Goal: Task Accomplishment & Management: Use online tool/utility

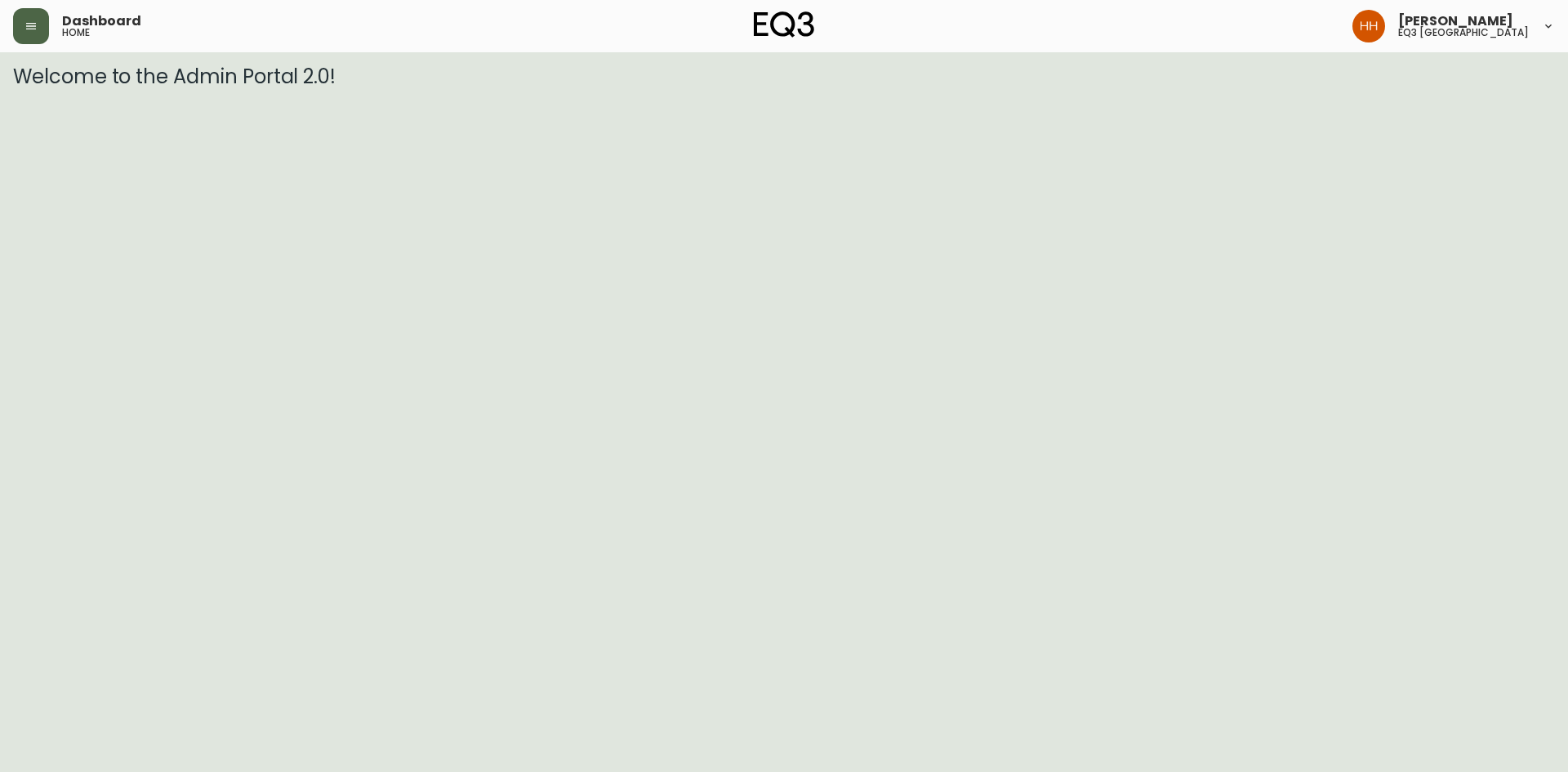
click at [39, 36] on button "button" at bounding box center [30, 25] width 36 height 36
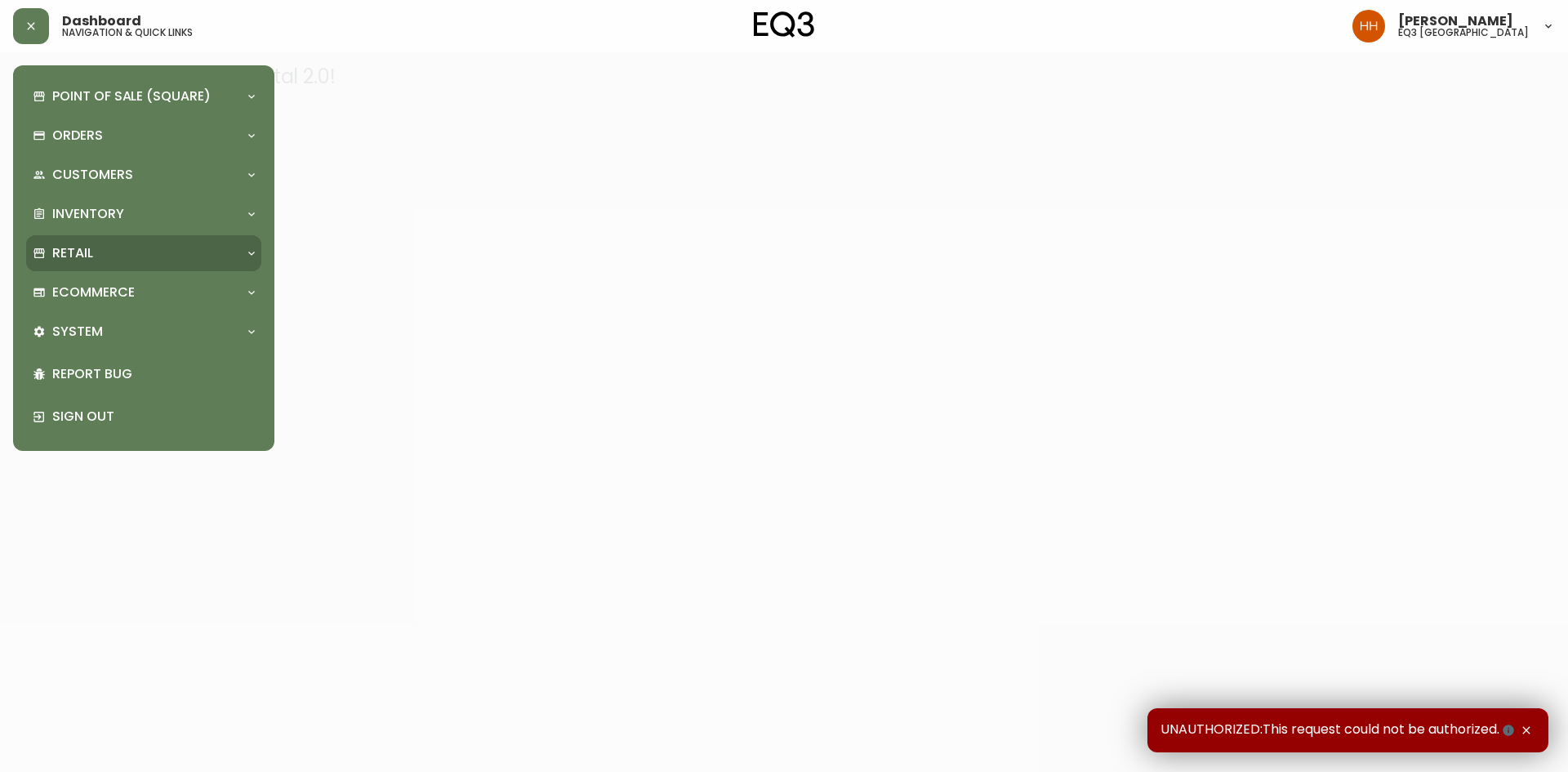
click at [128, 263] on div "Retail" at bounding box center [143, 253] width 235 height 36
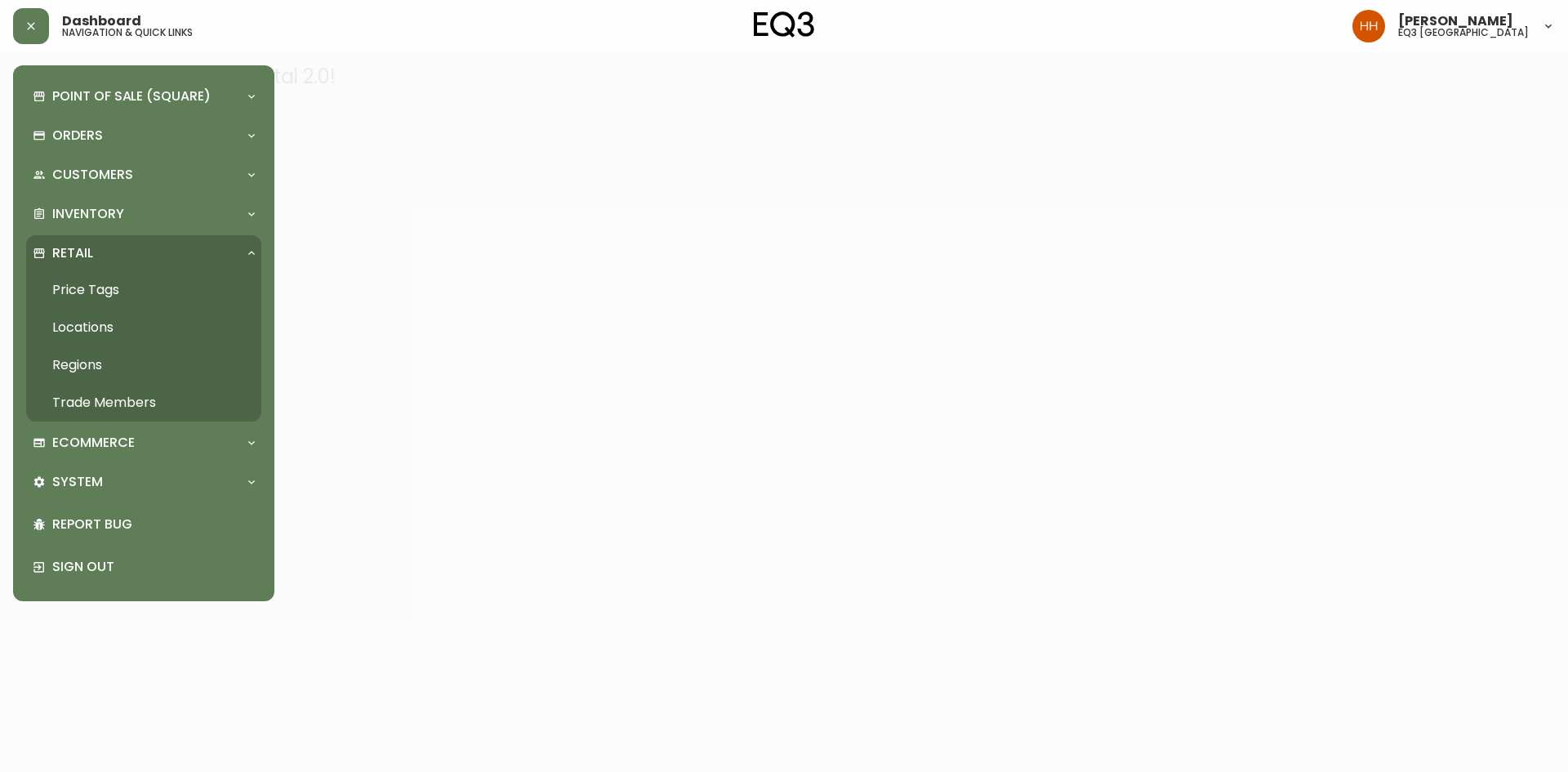
click at [102, 282] on link "Price Tags" at bounding box center [143, 289] width 235 height 37
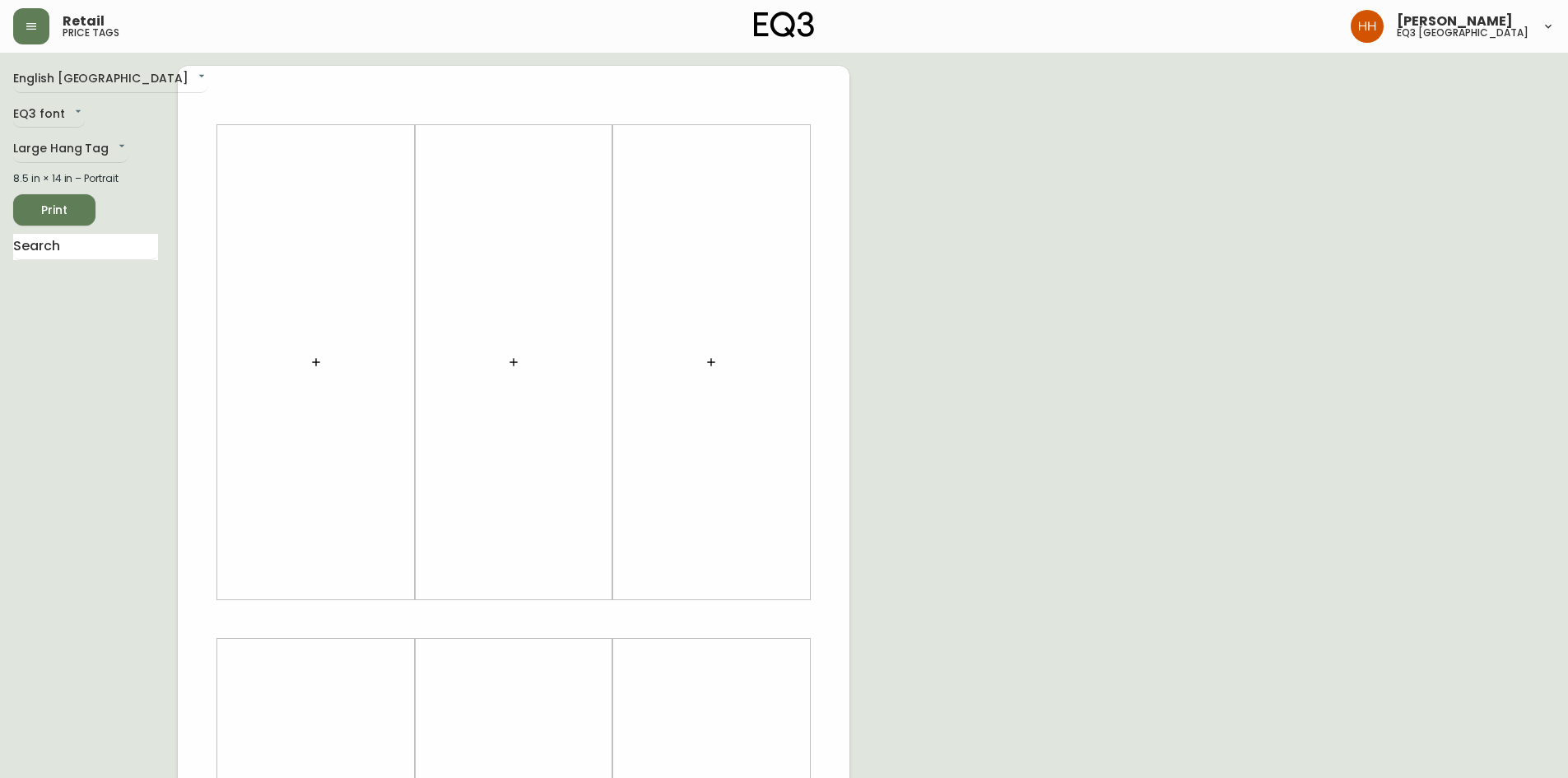
click at [313, 361] on icon "button" at bounding box center [316, 361] width 13 height 13
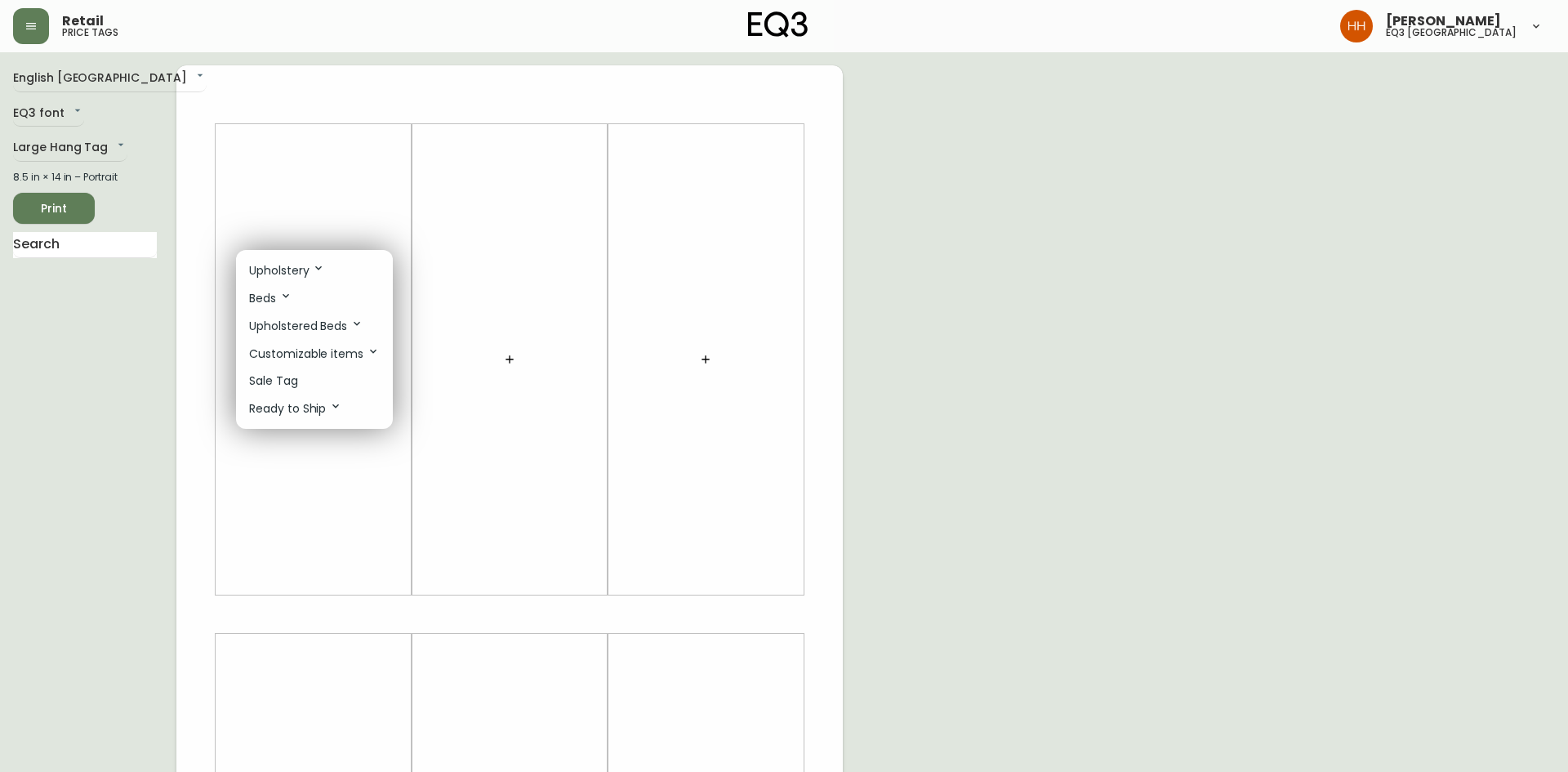
click at [301, 379] on li "Sale Tag" at bounding box center [314, 380] width 157 height 27
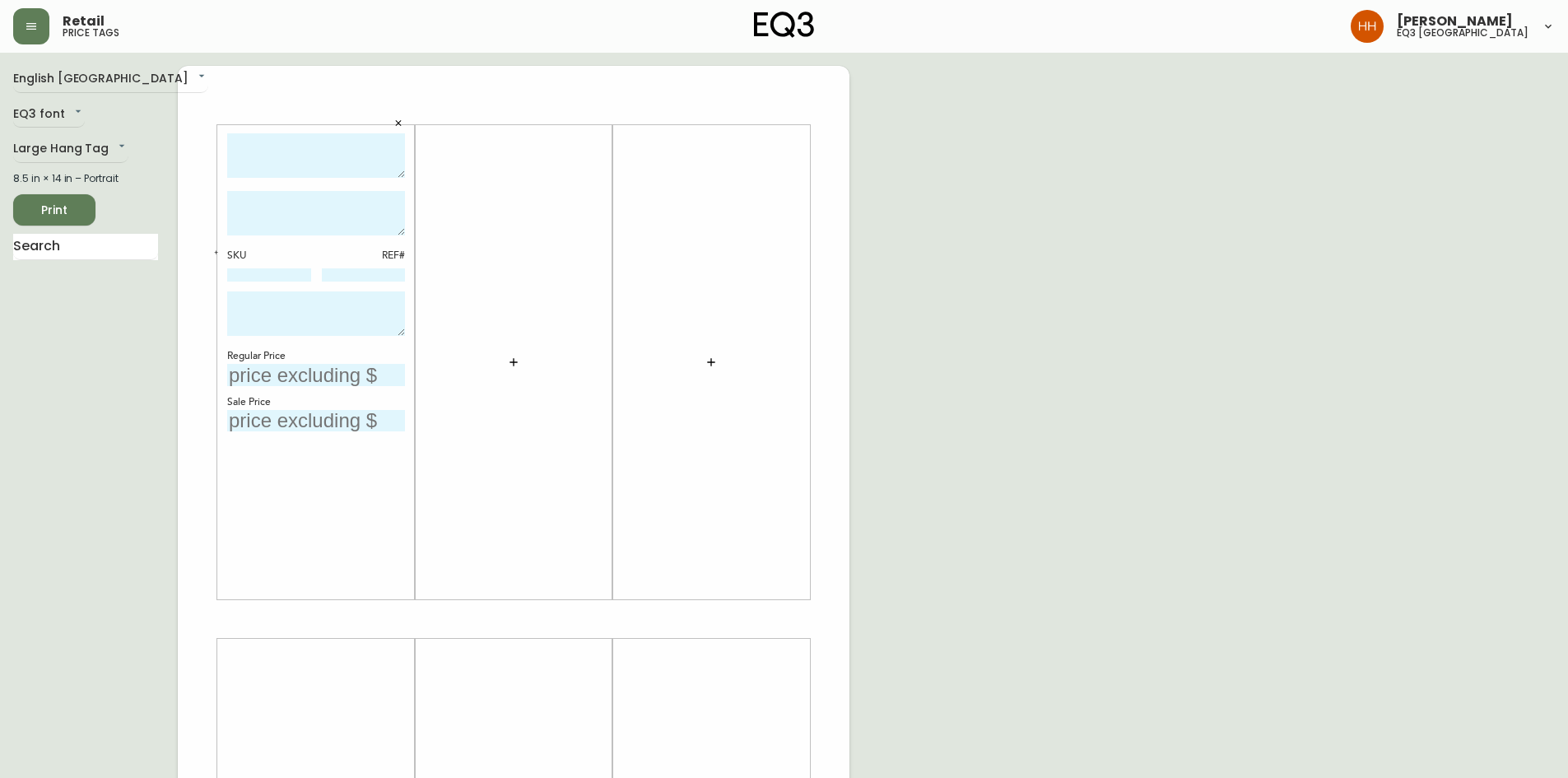
click at [294, 374] on input "text" at bounding box center [316, 375] width 178 height 22
click at [273, 425] on input "text" at bounding box center [316, 421] width 178 height 22
type input "$499"
click at [290, 160] on textarea at bounding box center [316, 156] width 178 height 46
type textarea "c"
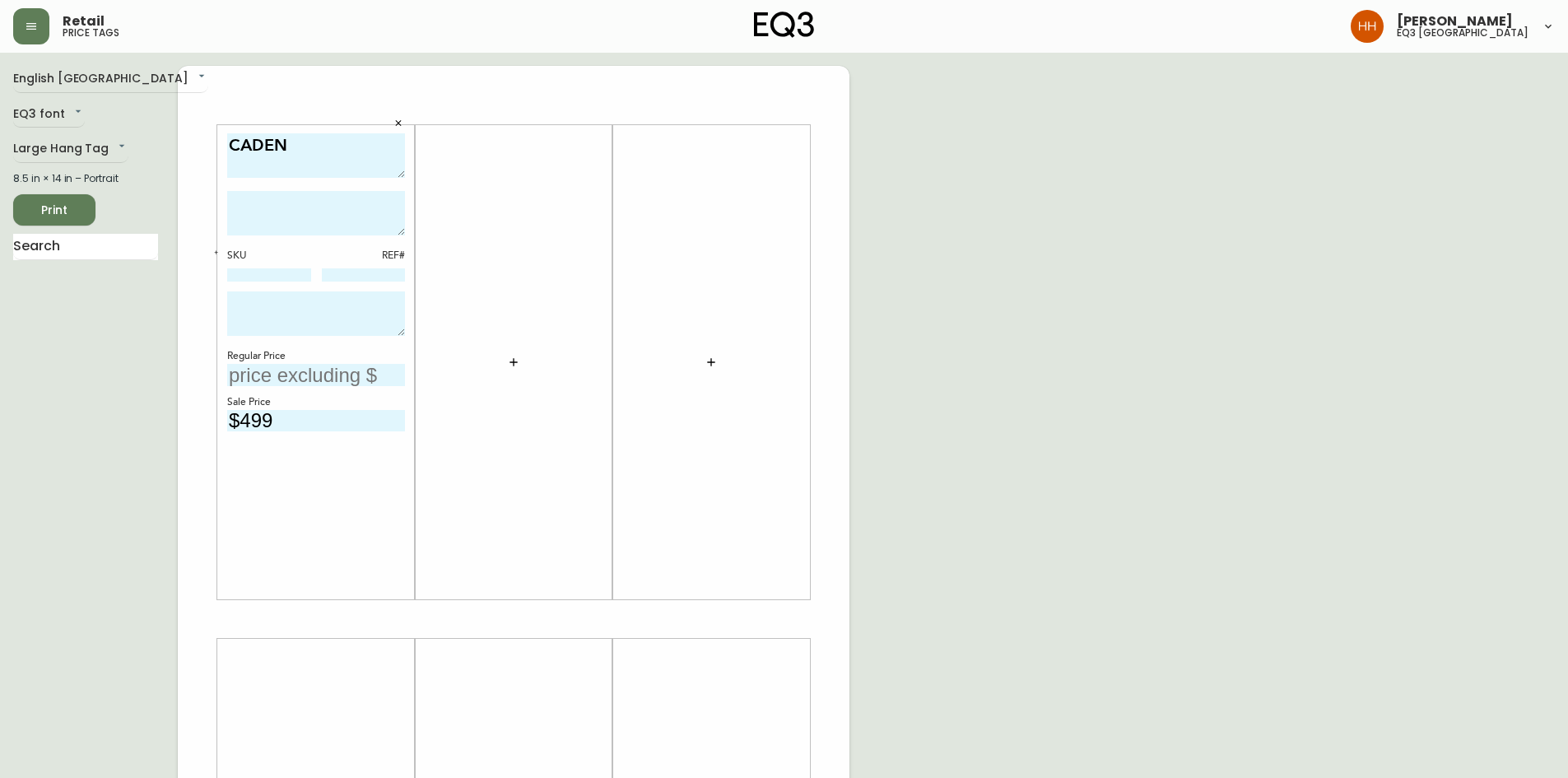
type textarea "CADEN"
click at [335, 165] on textarea "CADEN" at bounding box center [316, 156] width 178 height 46
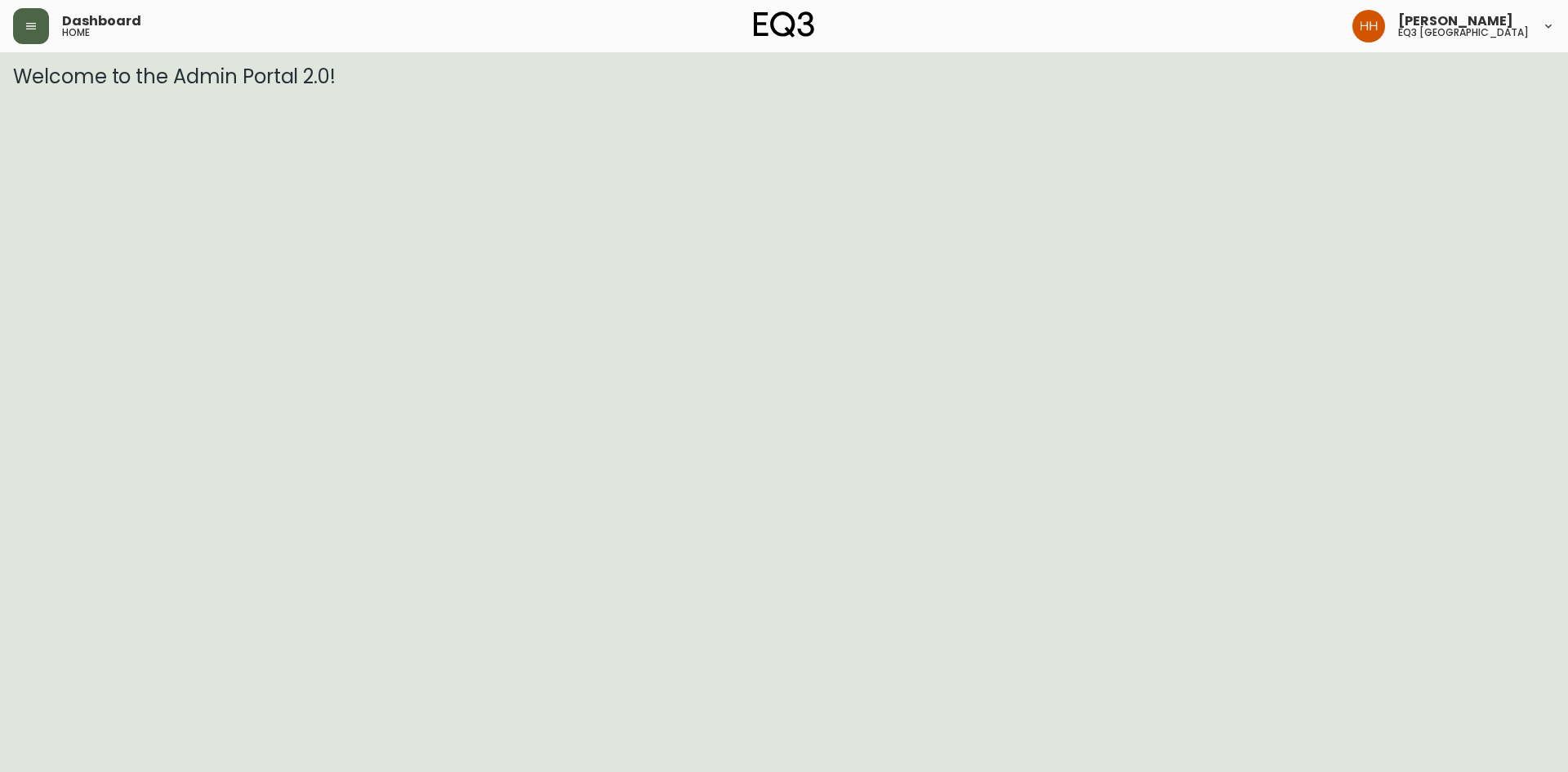
click at [33, 29] on icon "button" at bounding box center [30, 26] width 10 height 7
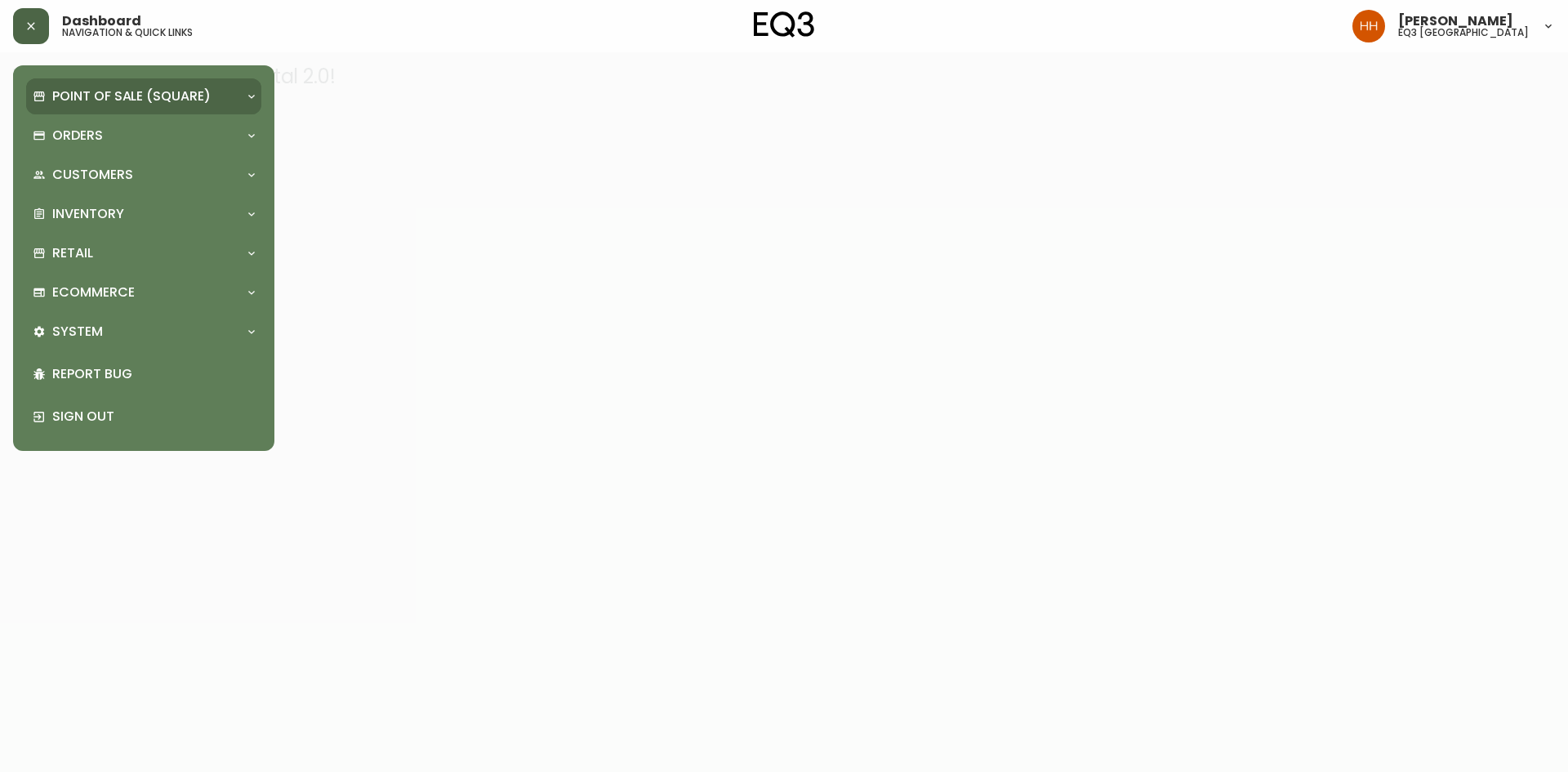
click at [30, 33] on button "button" at bounding box center [30, 25] width 36 height 36
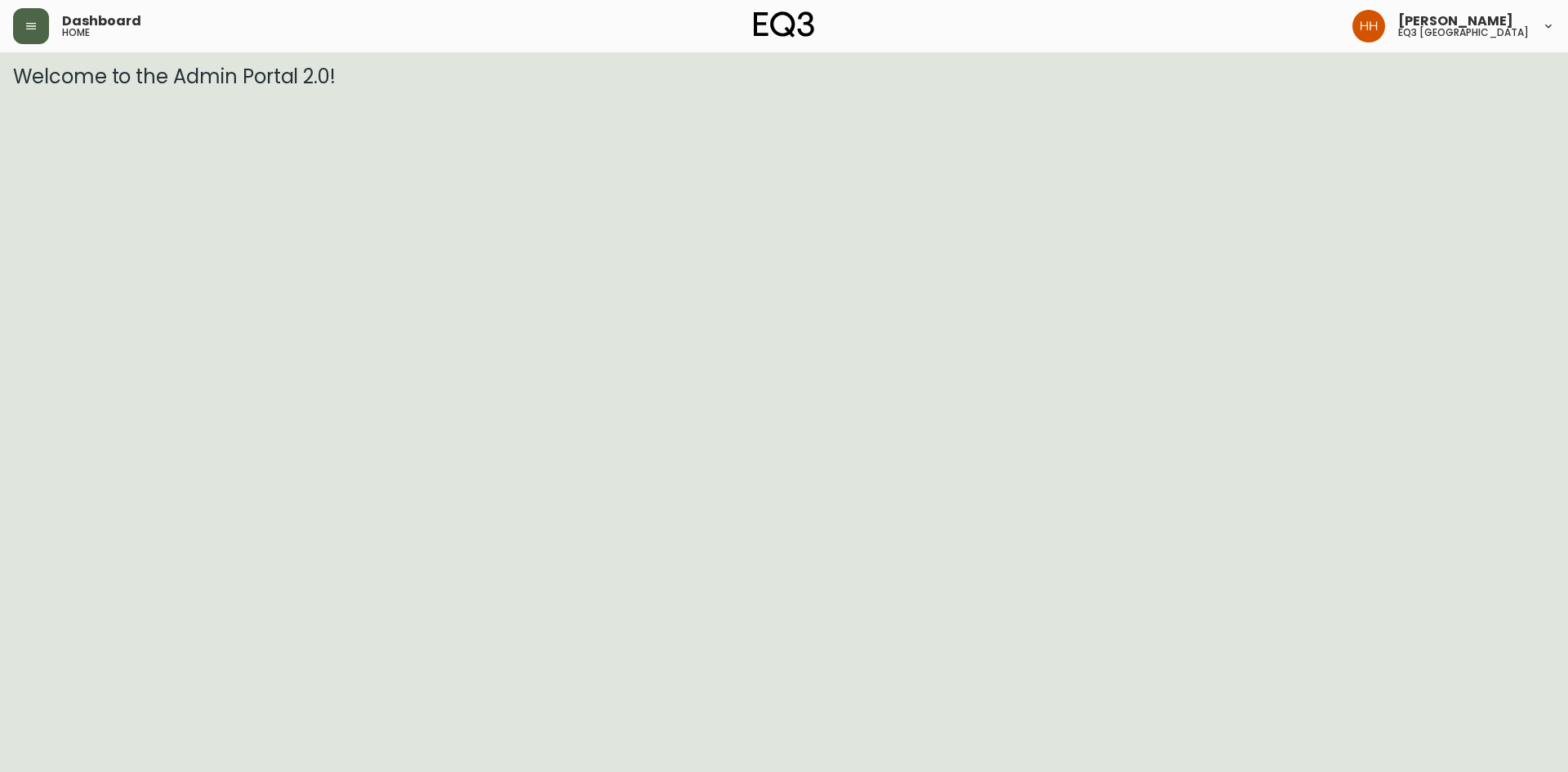
click at [29, 49] on div "Dashboard home [PERSON_NAME] eq3 [GEOGRAPHIC_DATA]" at bounding box center [784, 26] width 1542 height 52
click at [29, 39] on button "button" at bounding box center [30, 25] width 36 height 36
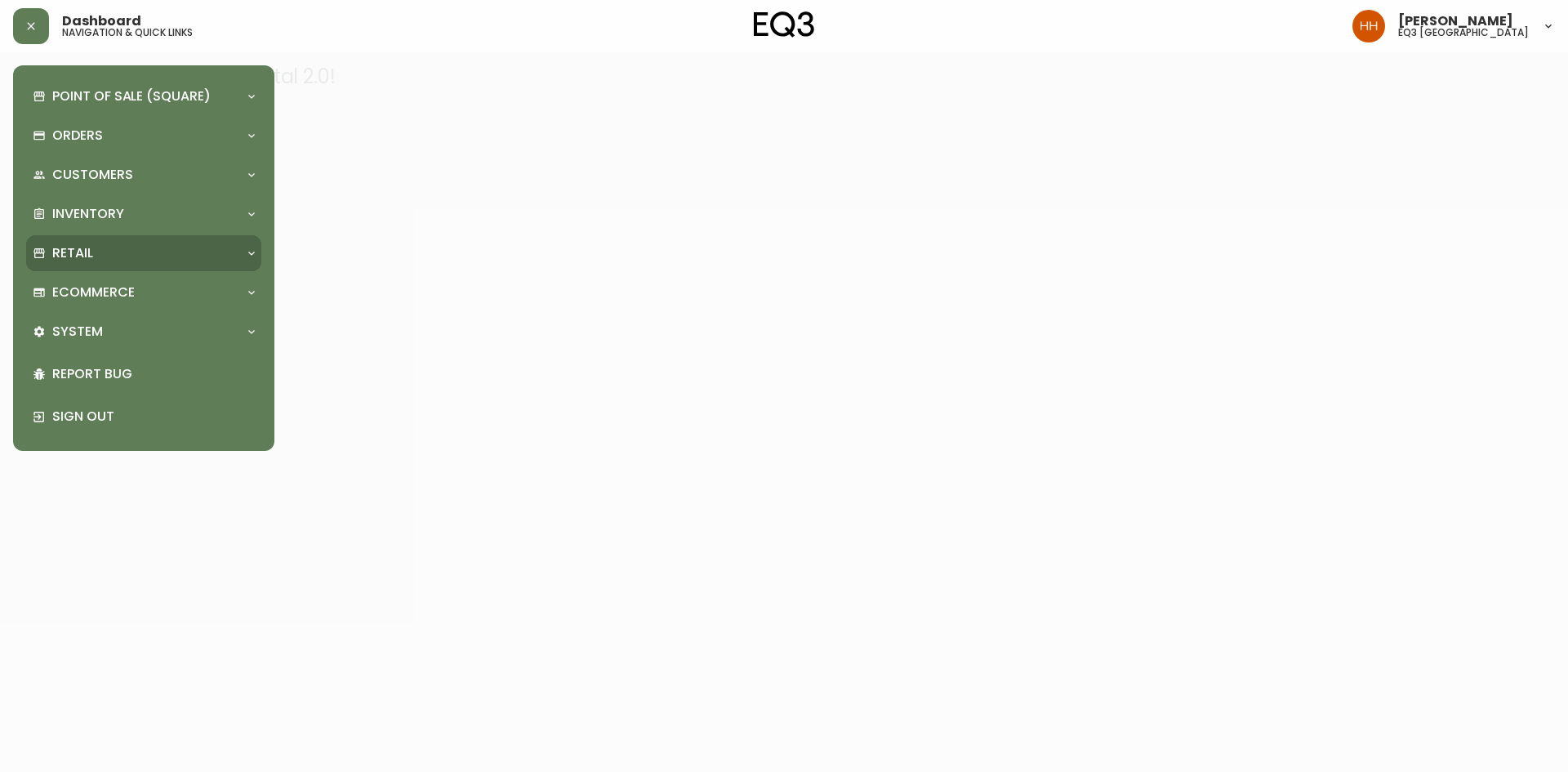
click at [76, 237] on div "Retail" at bounding box center [143, 253] width 235 height 36
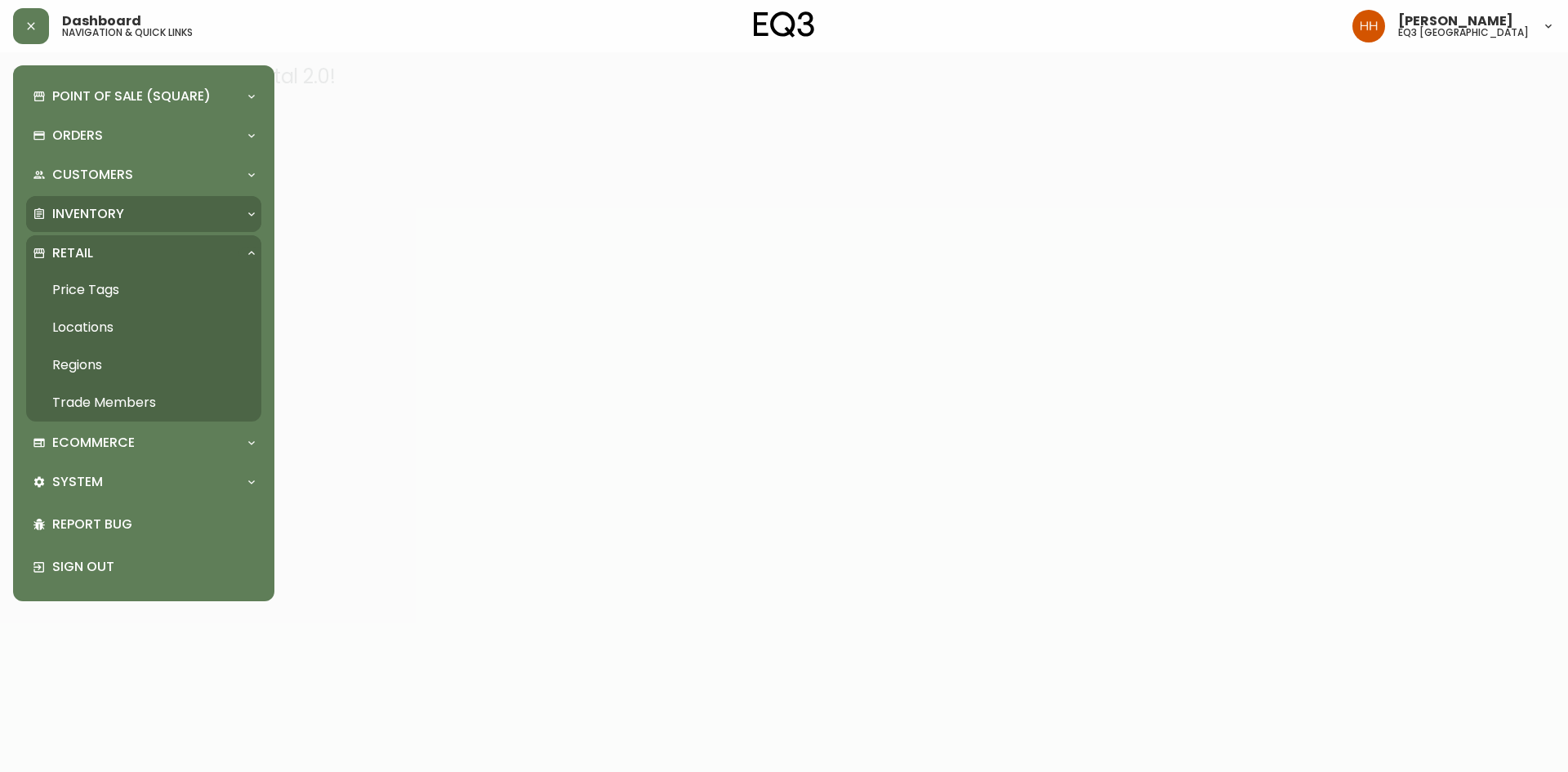
click at [97, 209] on p "Inventory" at bounding box center [88, 214] width 72 height 18
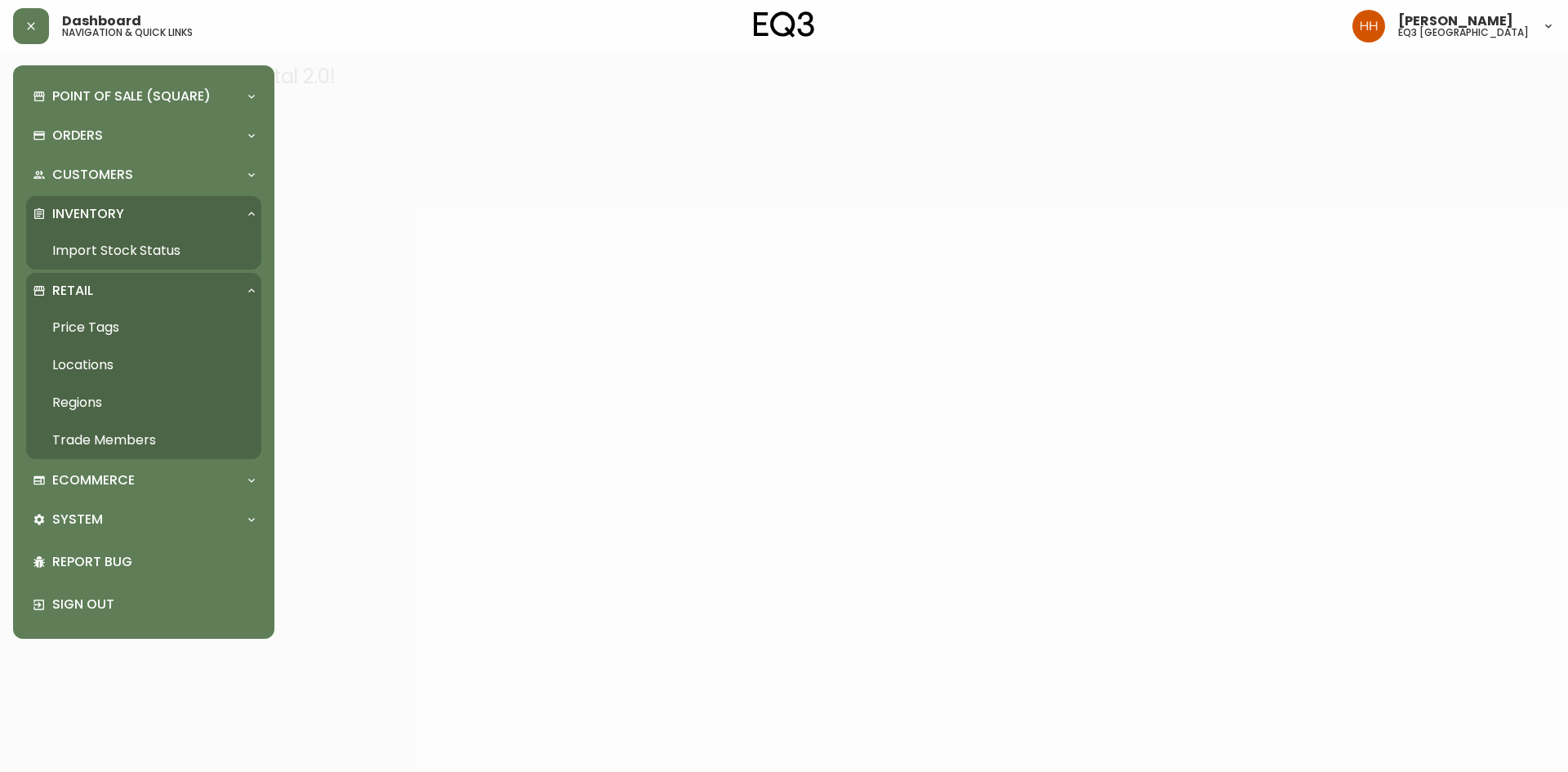
click at [100, 321] on link "Price Tags" at bounding box center [143, 327] width 235 height 37
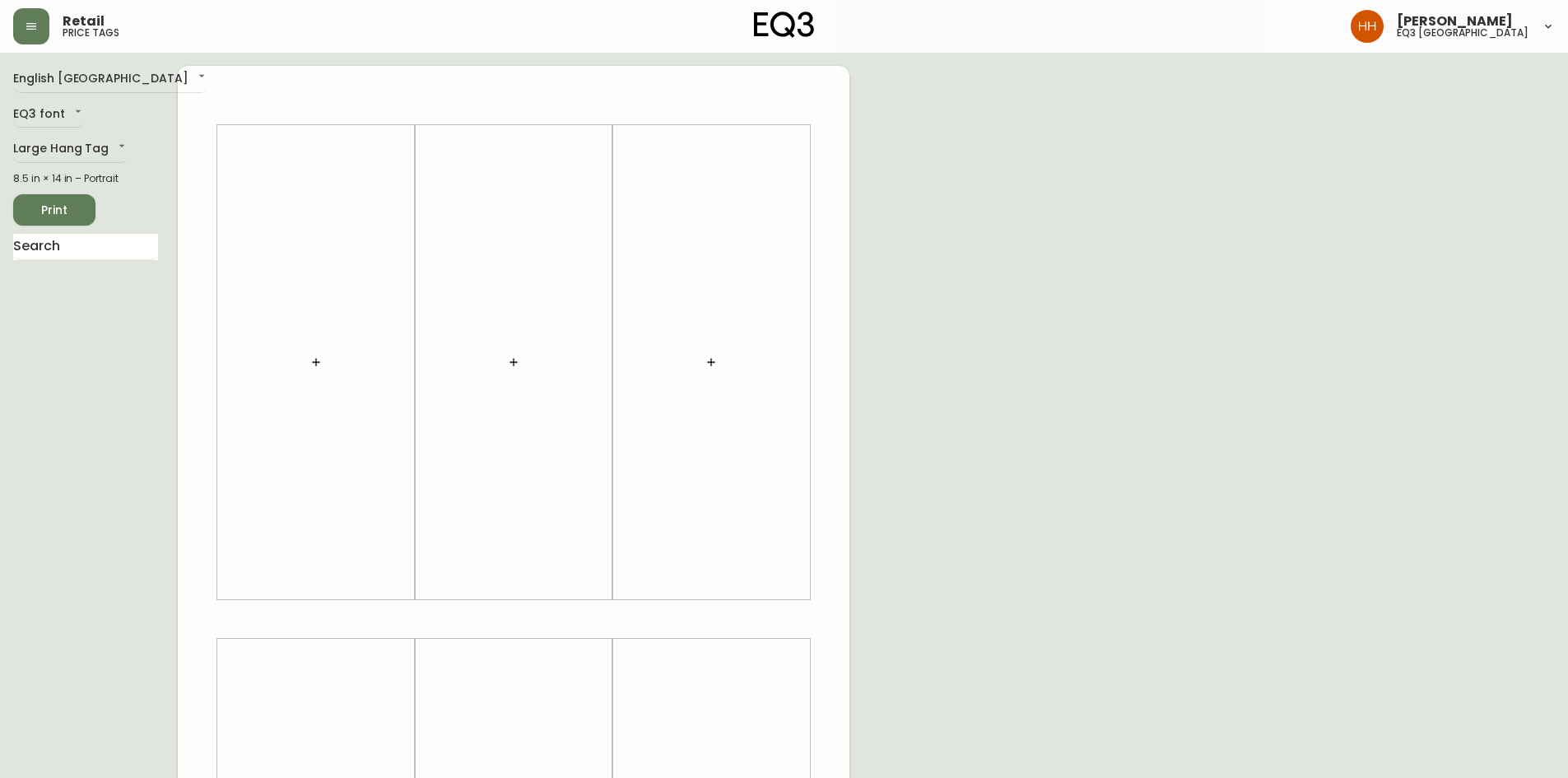
click at [35, 174] on div "8.5 in × 14 in – Portrait" at bounding box center [86, 179] width 145 height 15
click at [34, 152] on body "Retail price tags [PERSON_NAME] eq3 [GEOGRAPHIC_DATA] English [GEOGRAPHIC_DATA]…" at bounding box center [784, 586] width 1568 height 1173
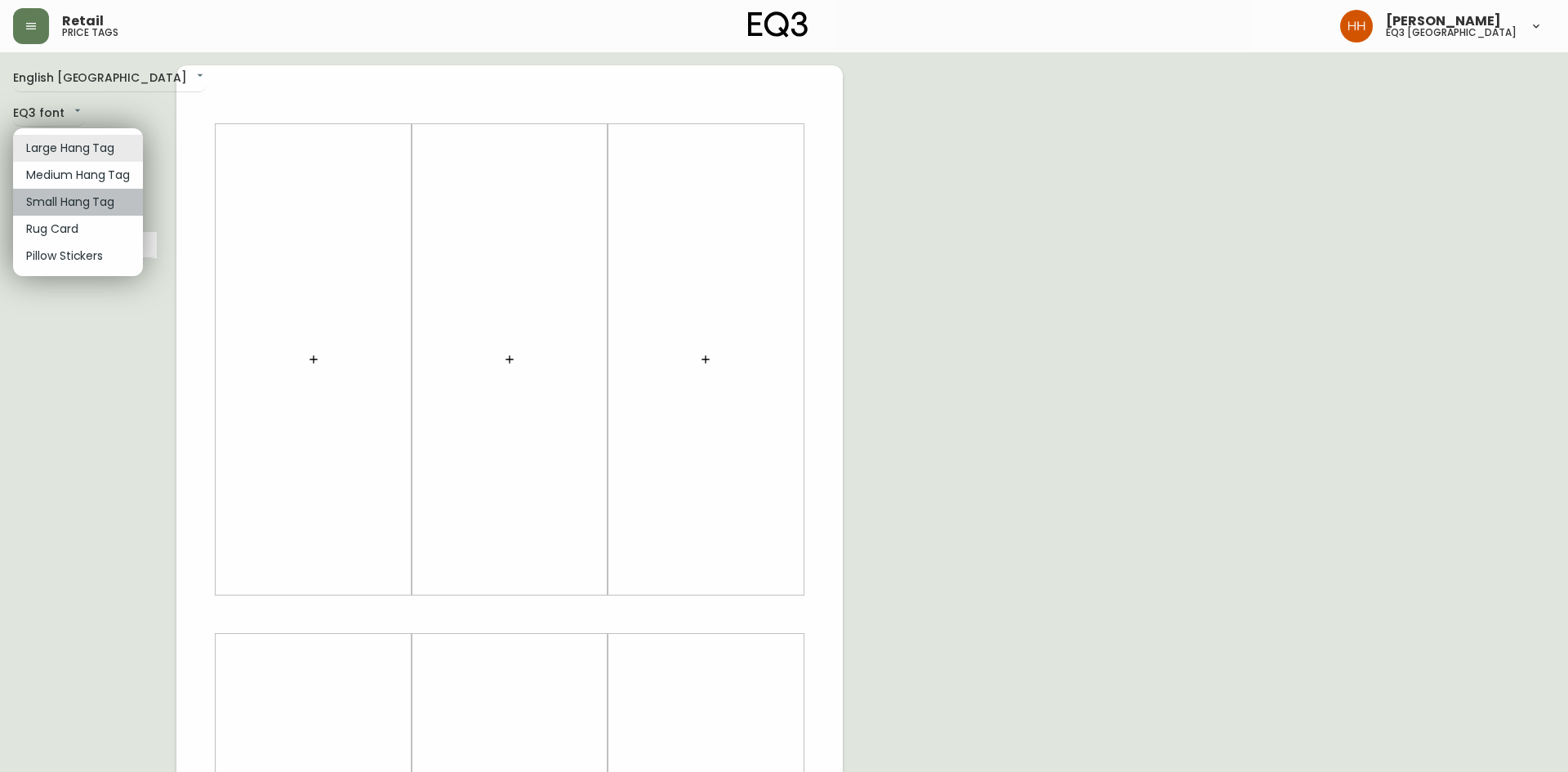
click at [62, 206] on li "Small Hang Tag" at bounding box center [78, 201] width 130 height 27
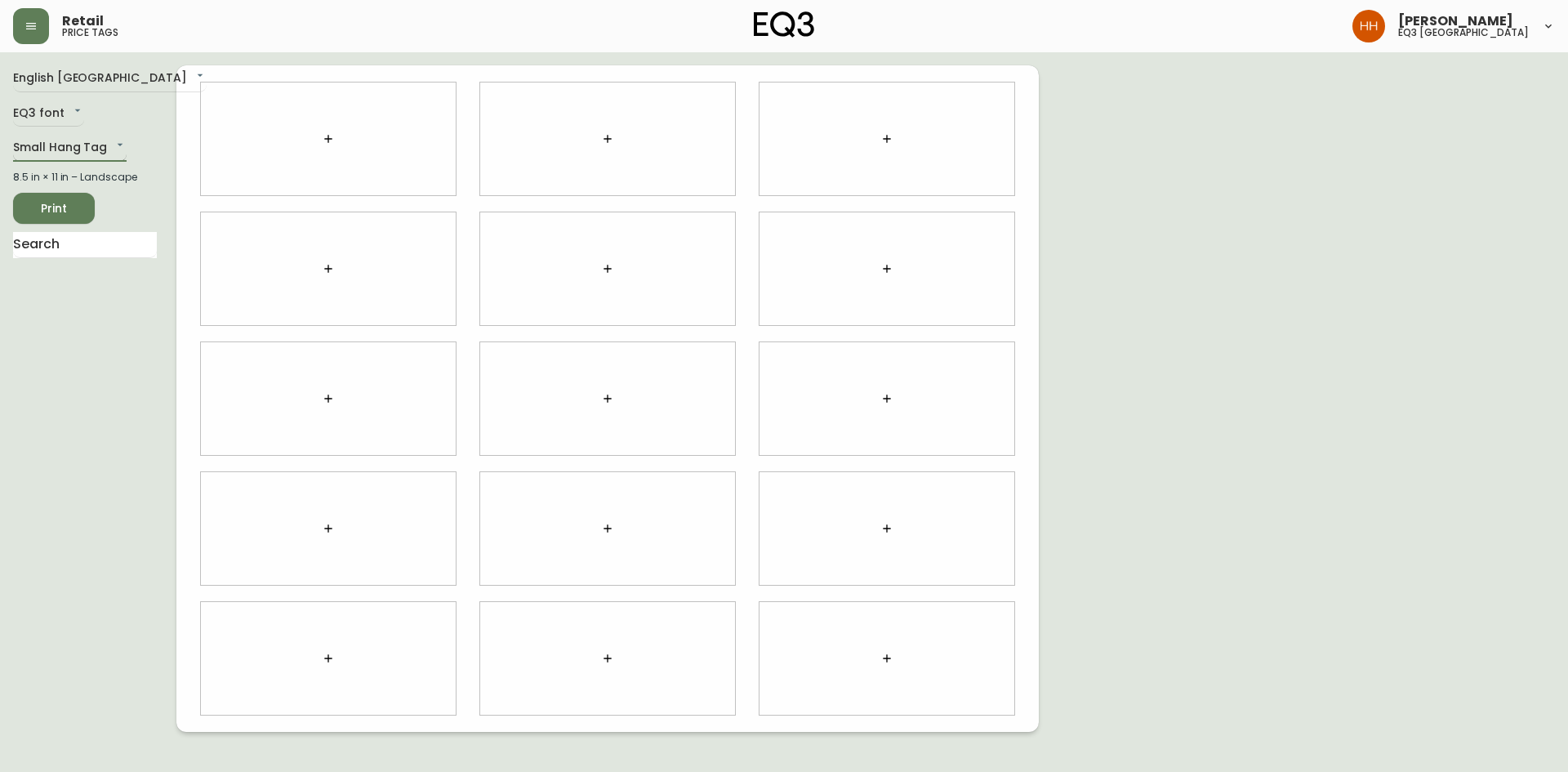
click at [57, 144] on body "Retail price tags [PERSON_NAME] eq3 [GEOGRAPHIC_DATA] English [GEOGRAPHIC_DATA]…" at bounding box center [784, 366] width 1568 height 732
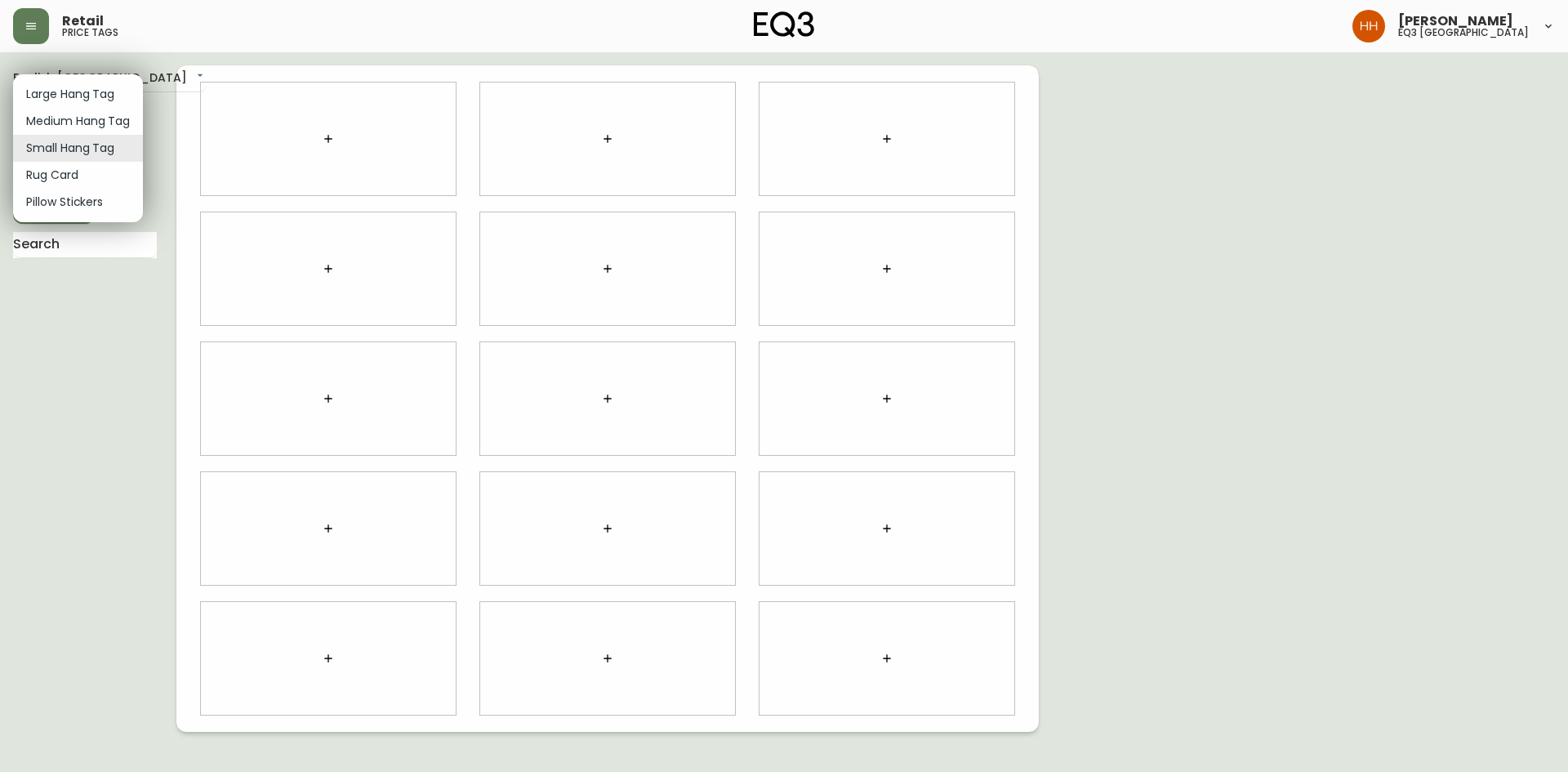
click at [62, 205] on li "Pillow Stickers" at bounding box center [78, 201] width 130 height 27
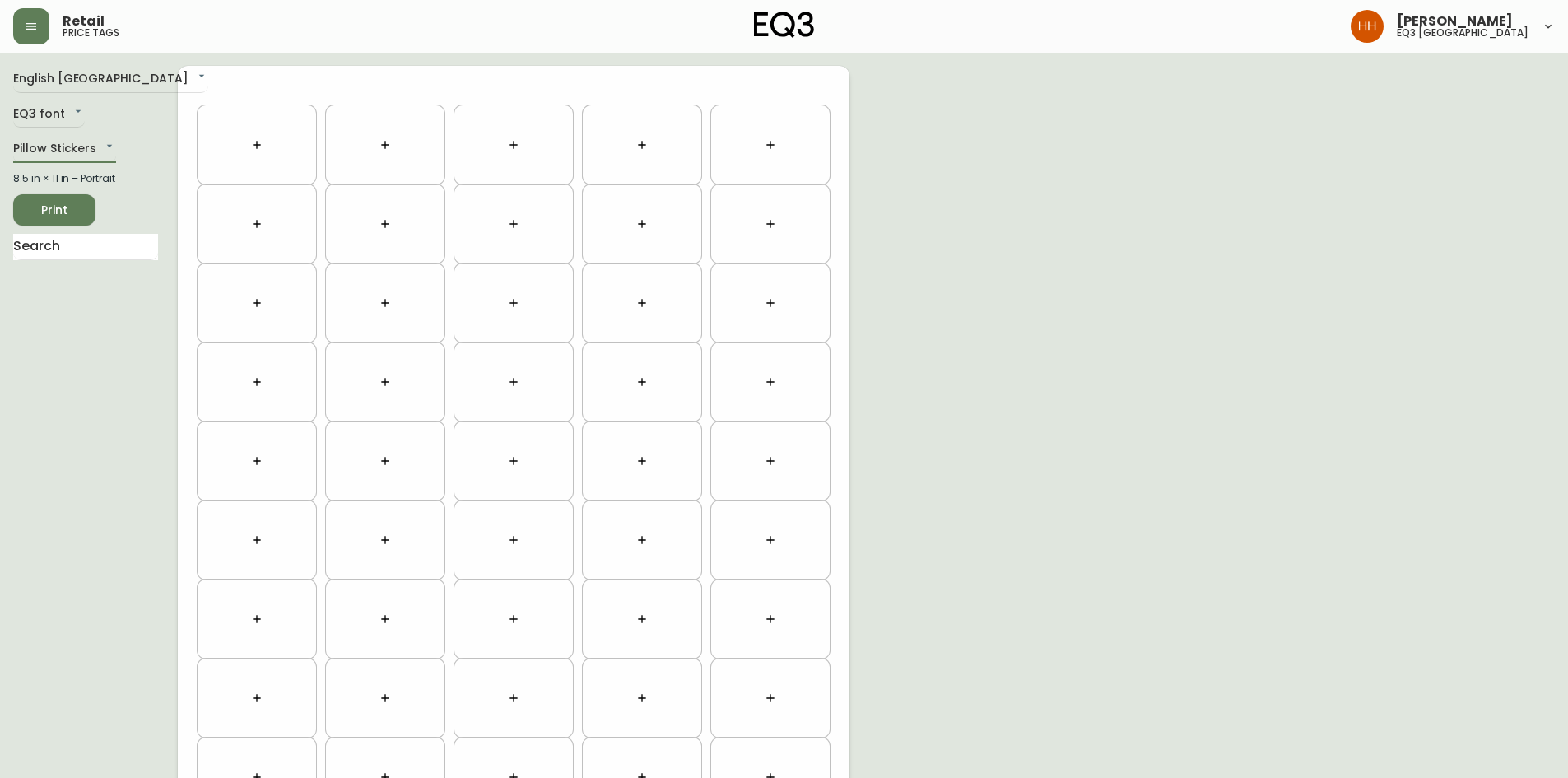
click at [256, 139] on icon "button" at bounding box center [256, 144] width 13 height 13
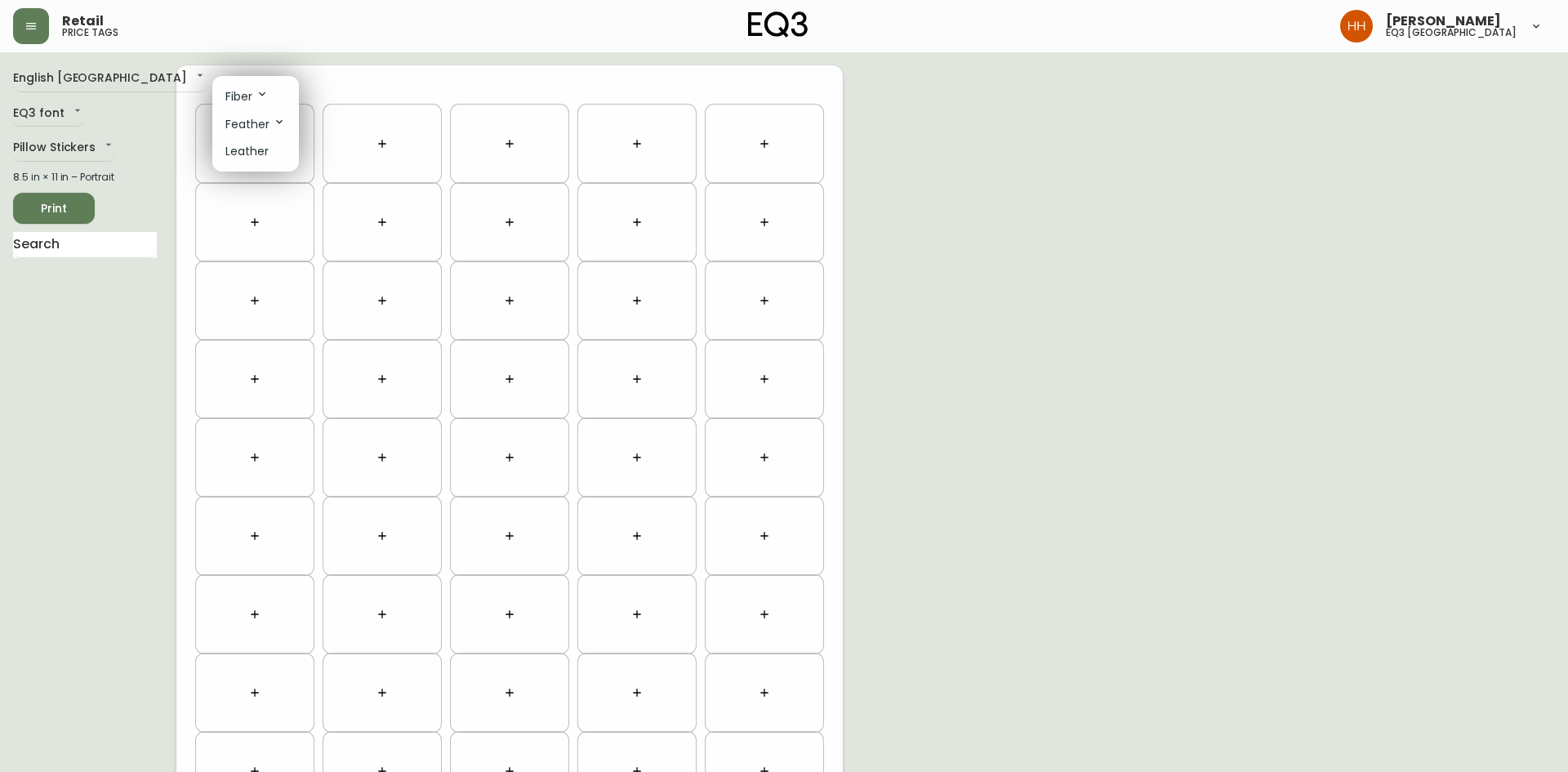
click at [60, 148] on div at bounding box center [784, 386] width 1568 height 772
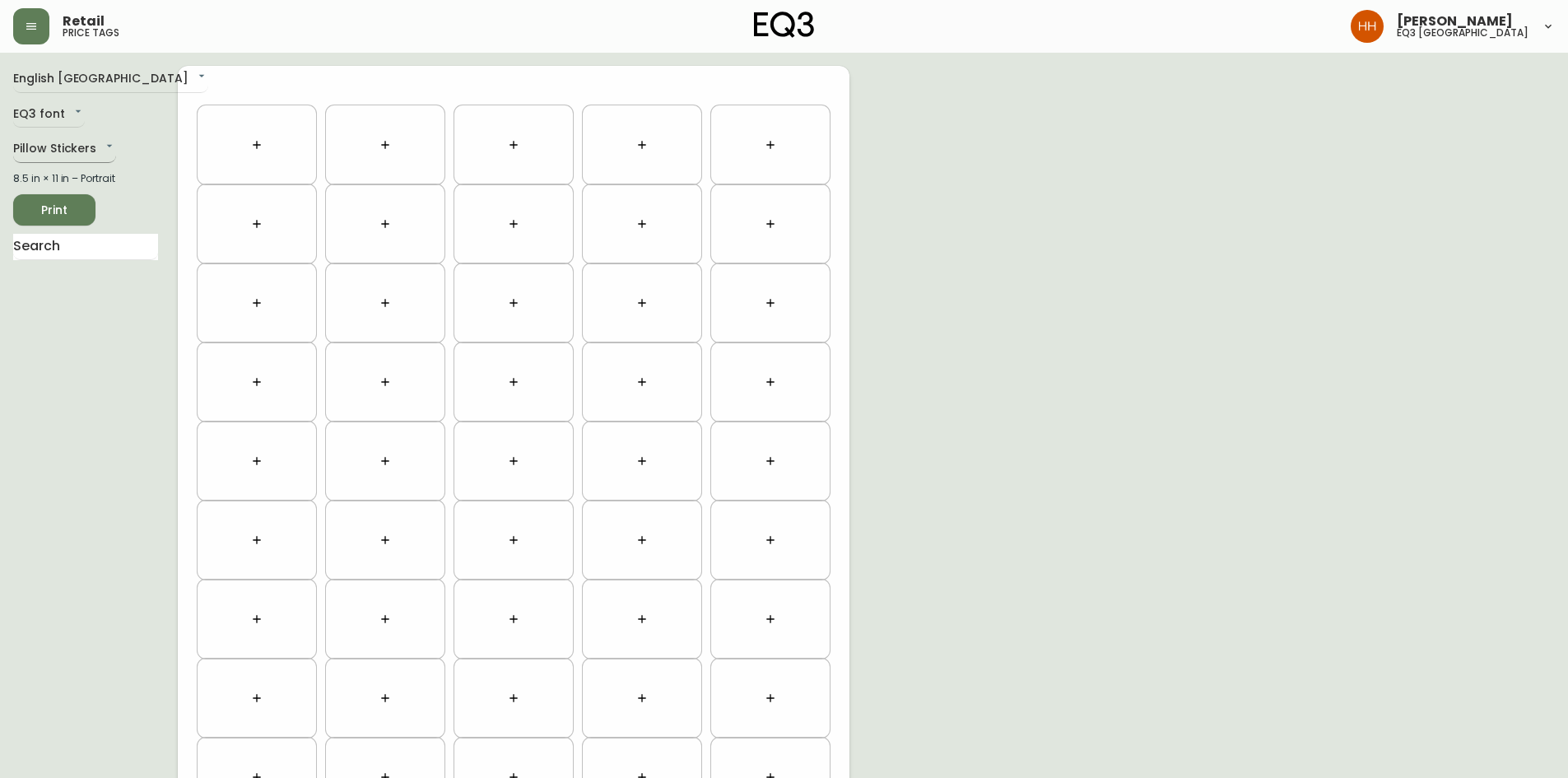
click at [51, 148] on body "Retail price tags [PERSON_NAME] eq3 [GEOGRAPHIC_DATA] English [GEOGRAPHIC_DATA]…" at bounding box center [784, 467] width 1568 height 936
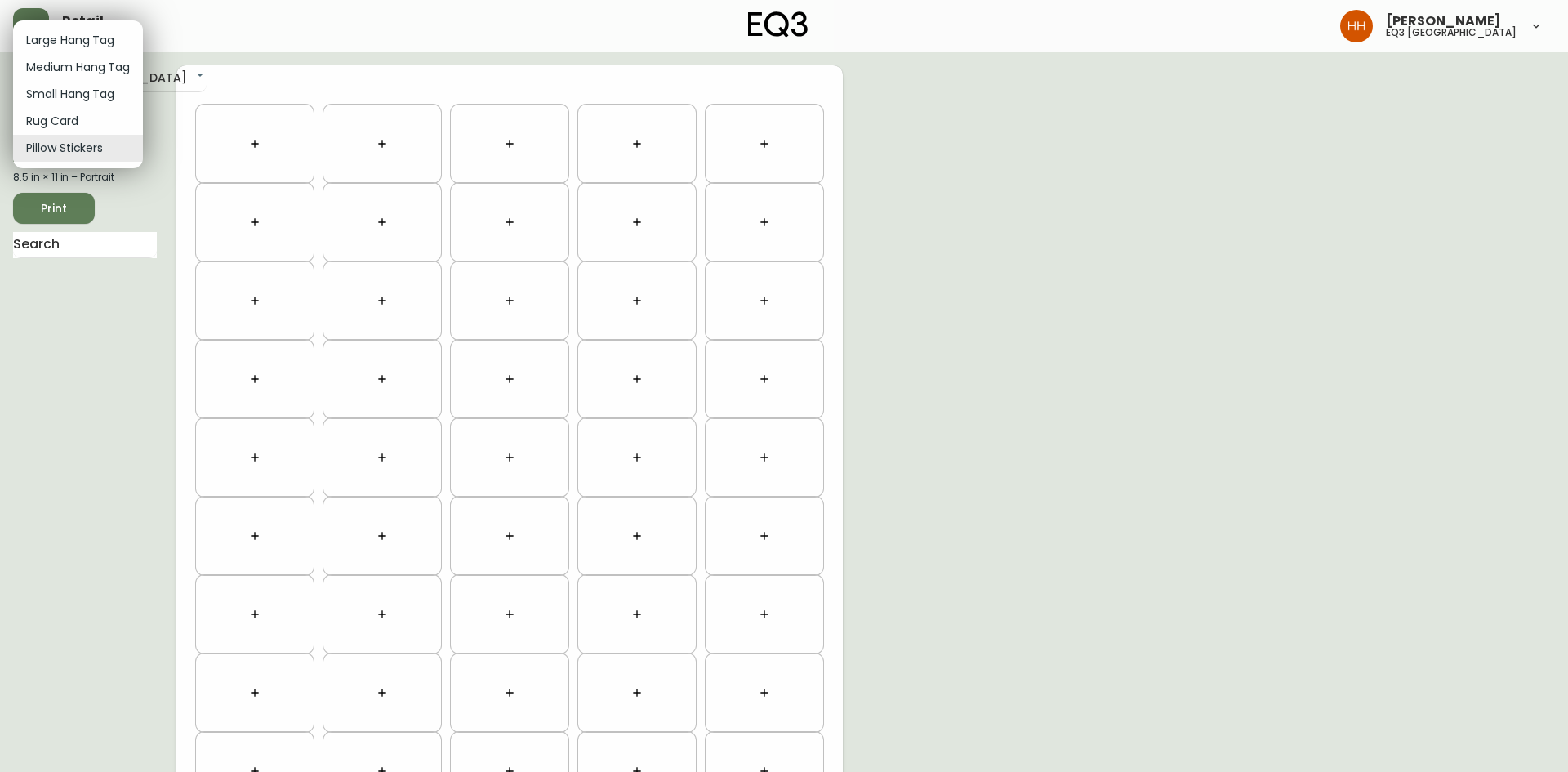
click at [64, 89] on li "Small Hang Tag" at bounding box center [78, 94] width 130 height 27
type input "small"
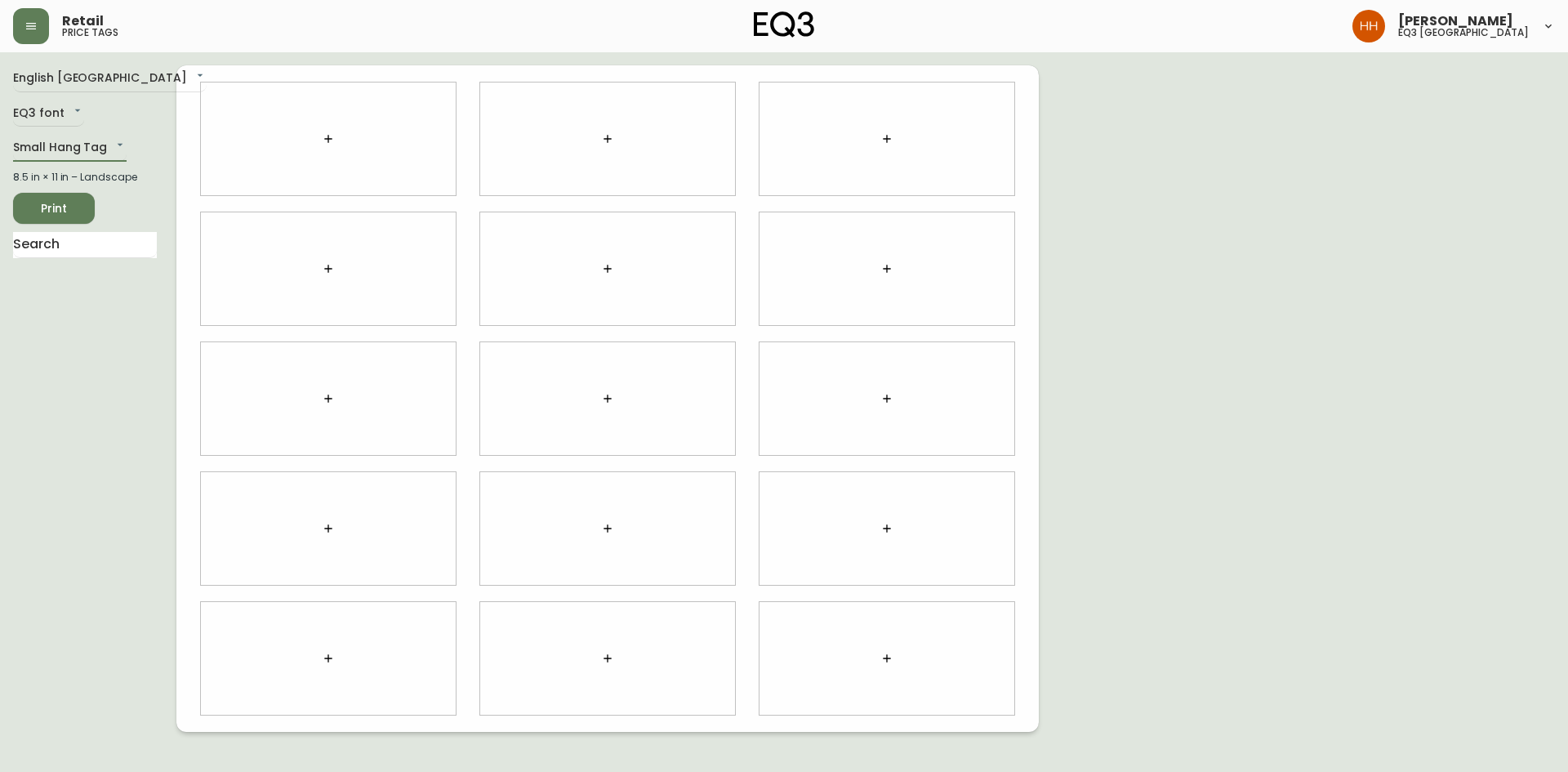
click at [339, 137] on button "button" at bounding box center [328, 139] width 33 height 33
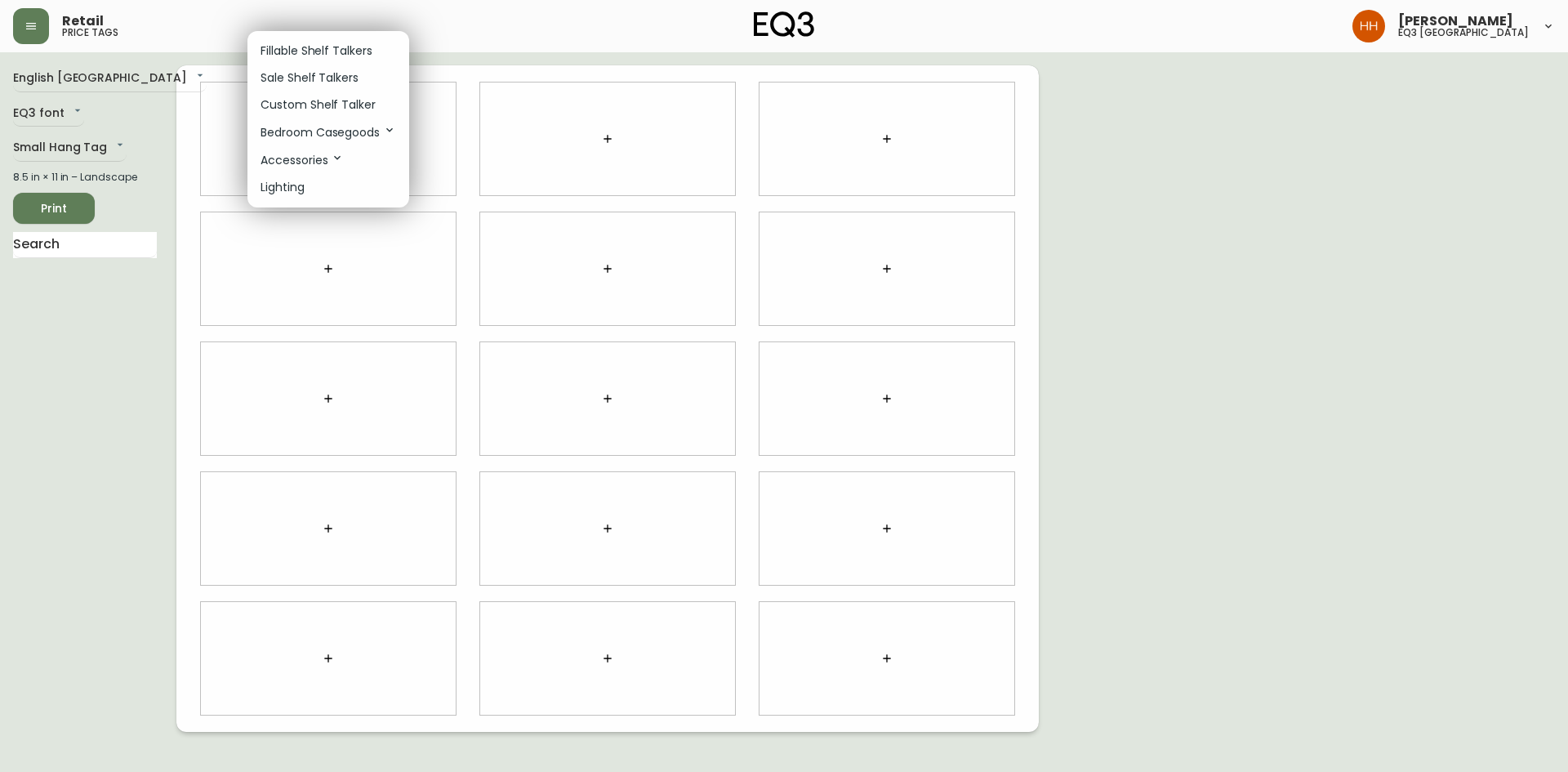
click at [317, 47] on p "Fillable Shelf Talkers" at bounding box center [316, 51] width 112 height 17
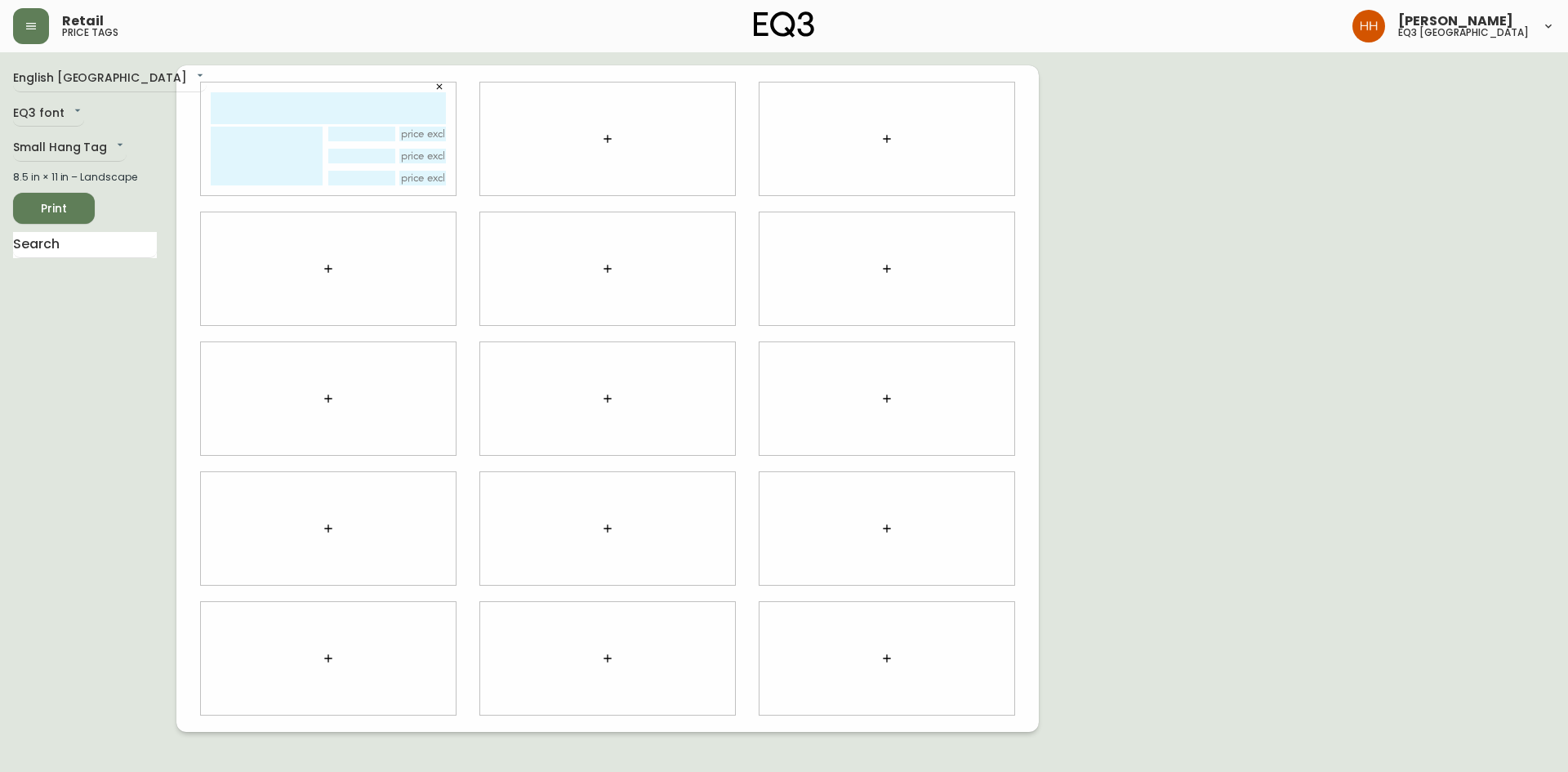
click at [442, 91] on button "button" at bounding box center [439, 87] width 24 height 24
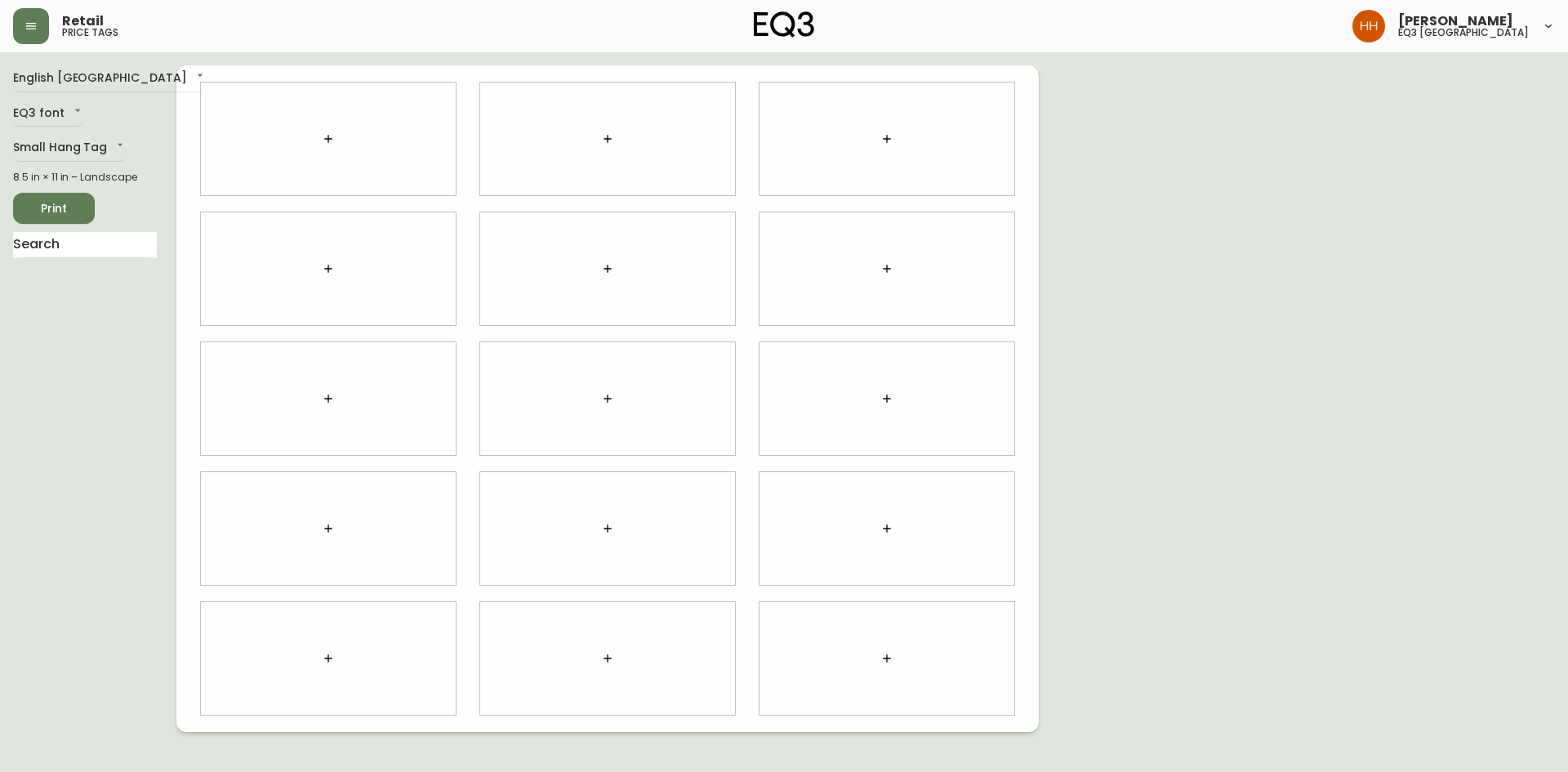
click at [317, 140] on button "button" at bounding box center [328, 139] width 33 height 33
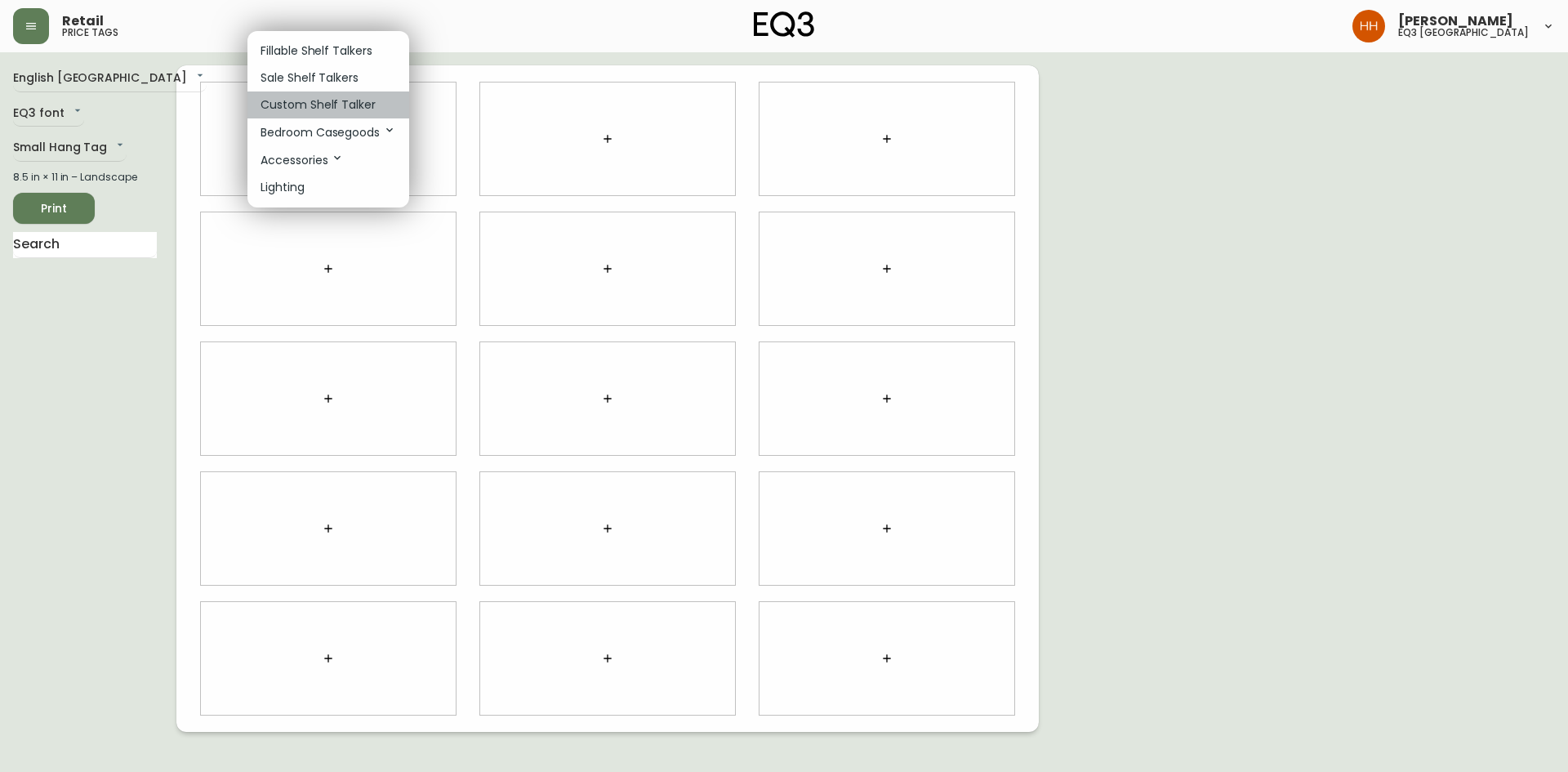
click at [301, 101] on p "Custom Shelf Talker" at bounding box center [318, 105] width 115 height 17
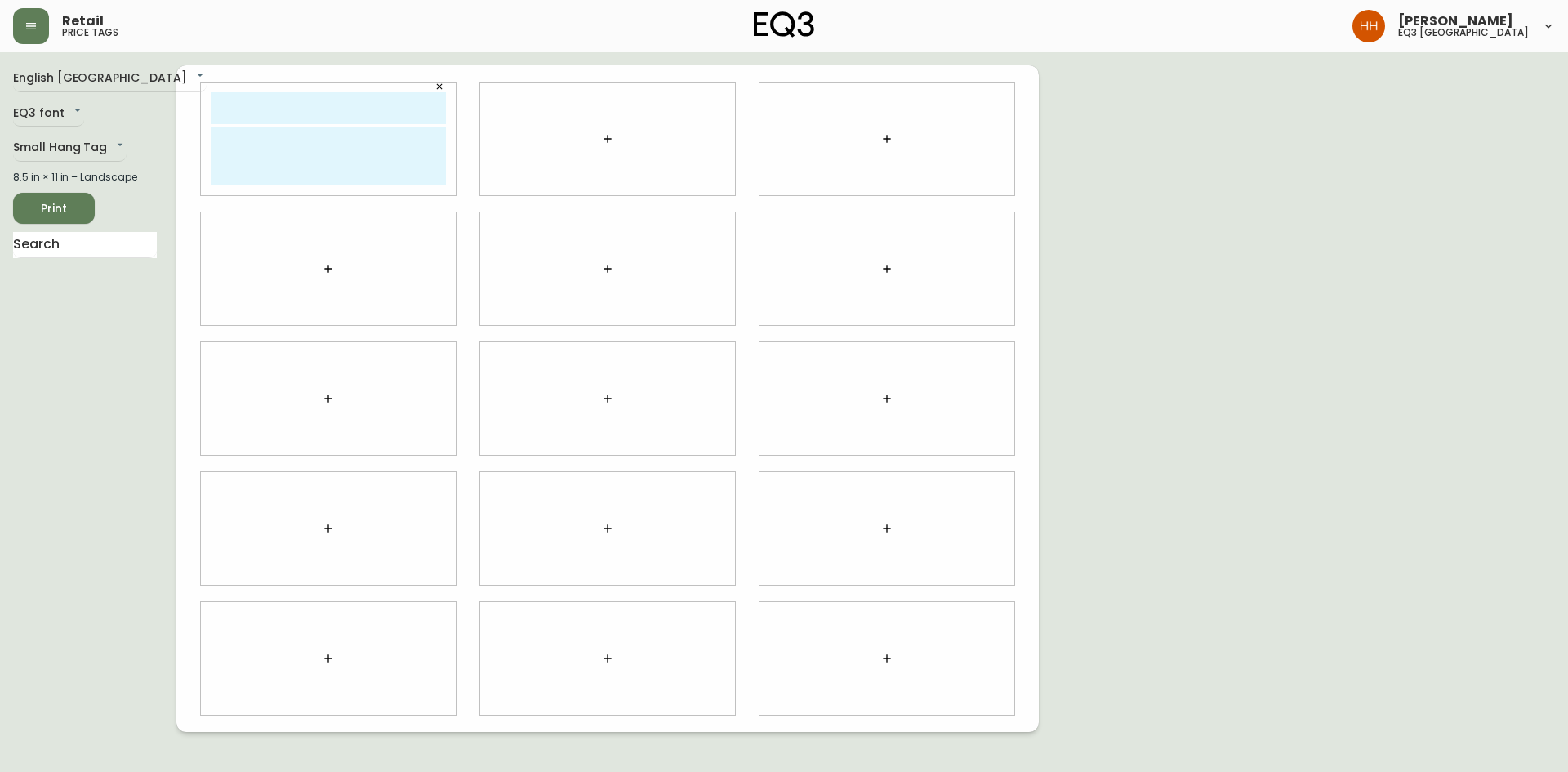
click at [614, 144] on button "button" at bounding box center [608, 139] width 33 height 33
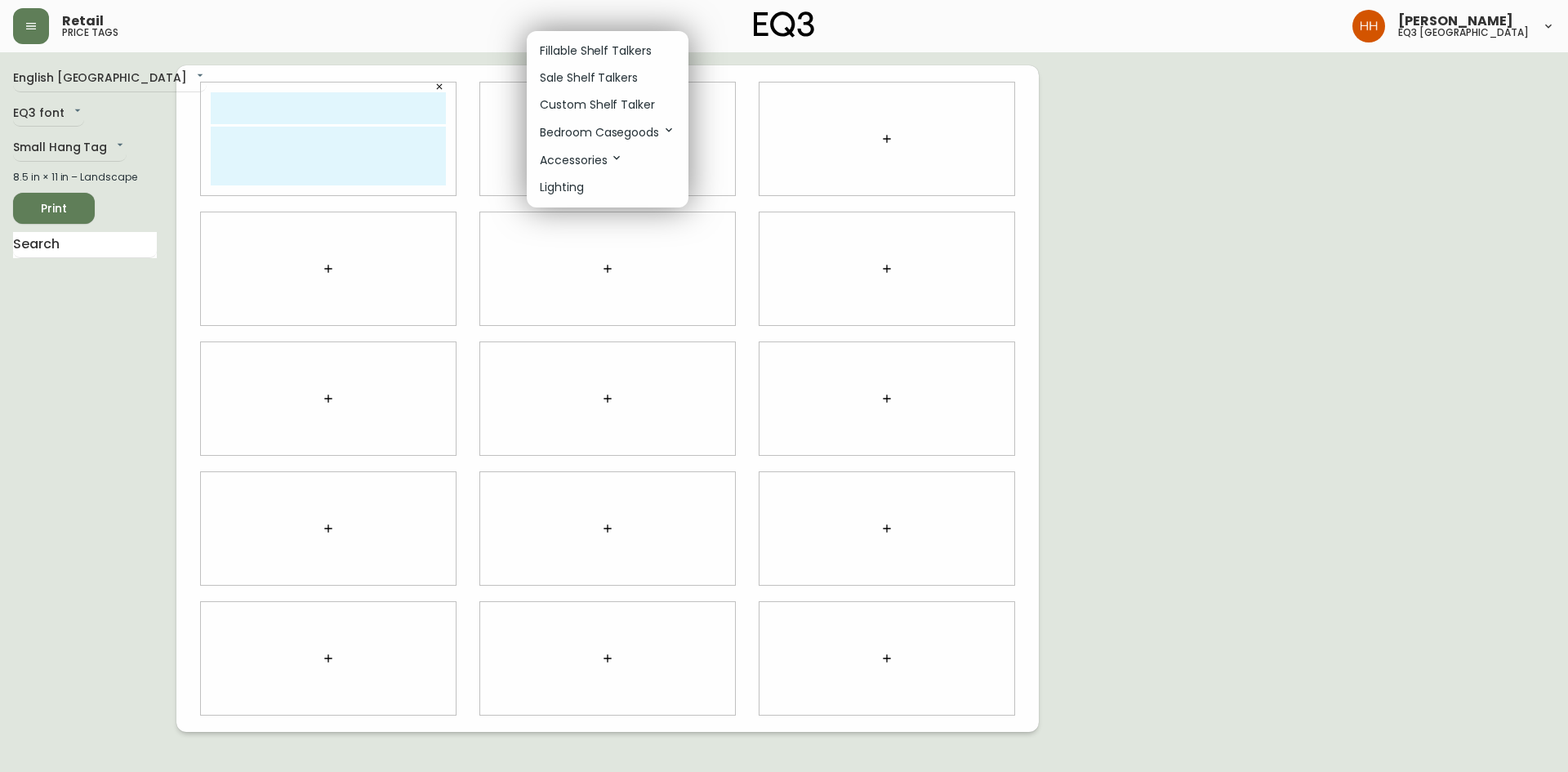
click at [579, 107] on p "Custom Shelf Talker" at bounding box center [597, 105] width 115 height 17
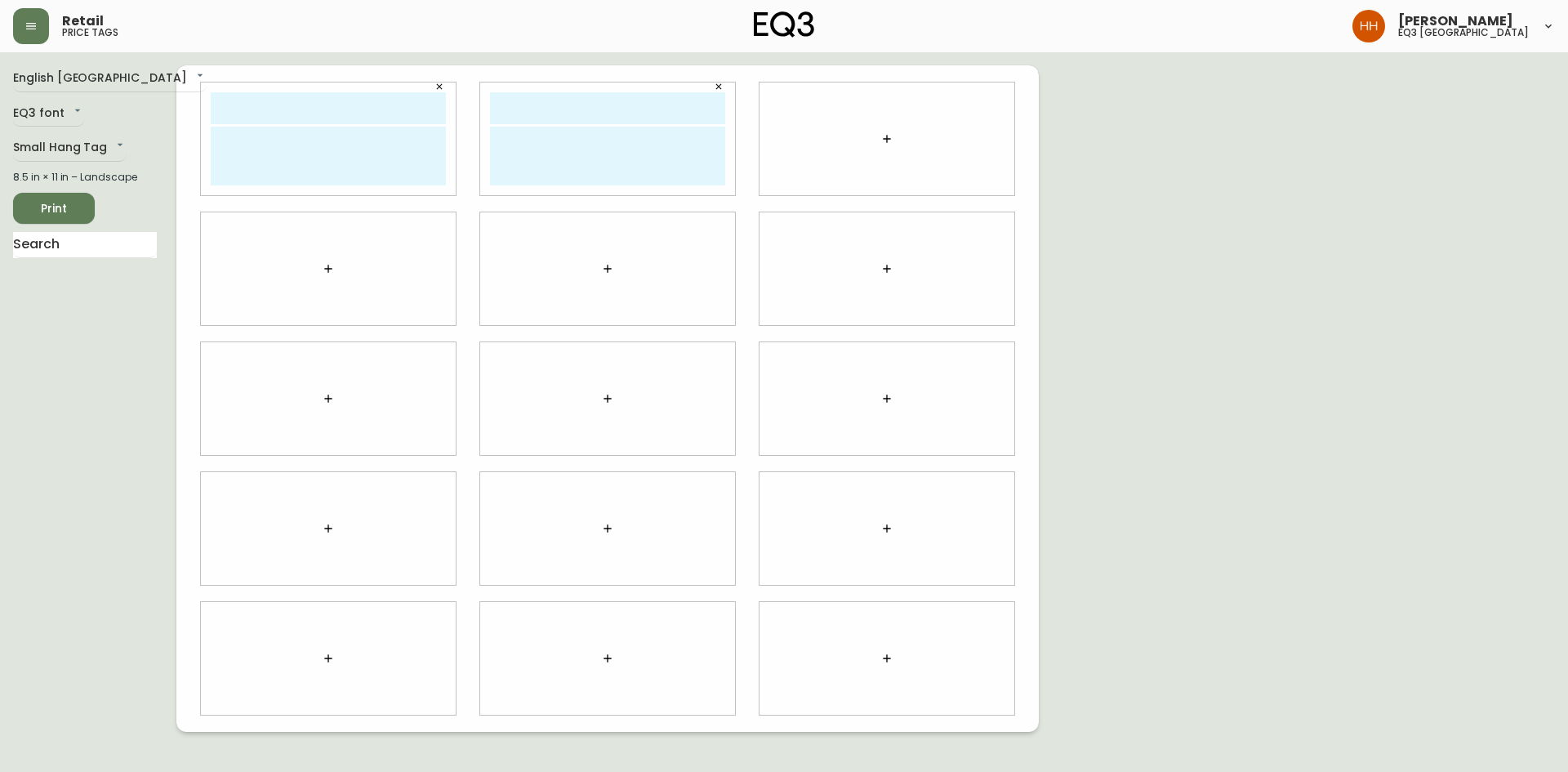
click at [880, 151] on button "button" at bounding box center [887, 139] width 33 height 33
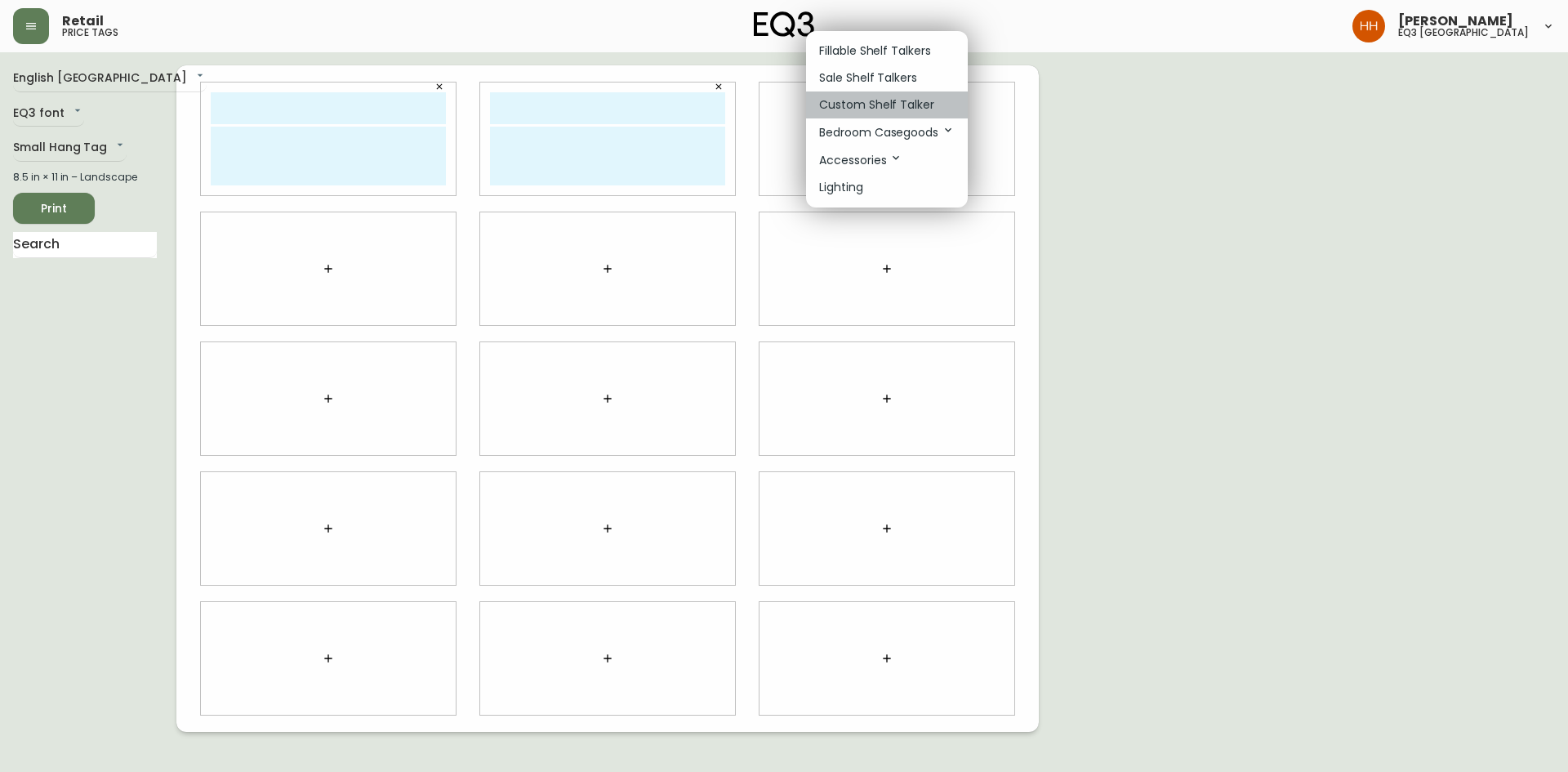
click at [887, 101] on p "Custom Shelf Talker" at bounding box center [877, 105] width 115 height 17
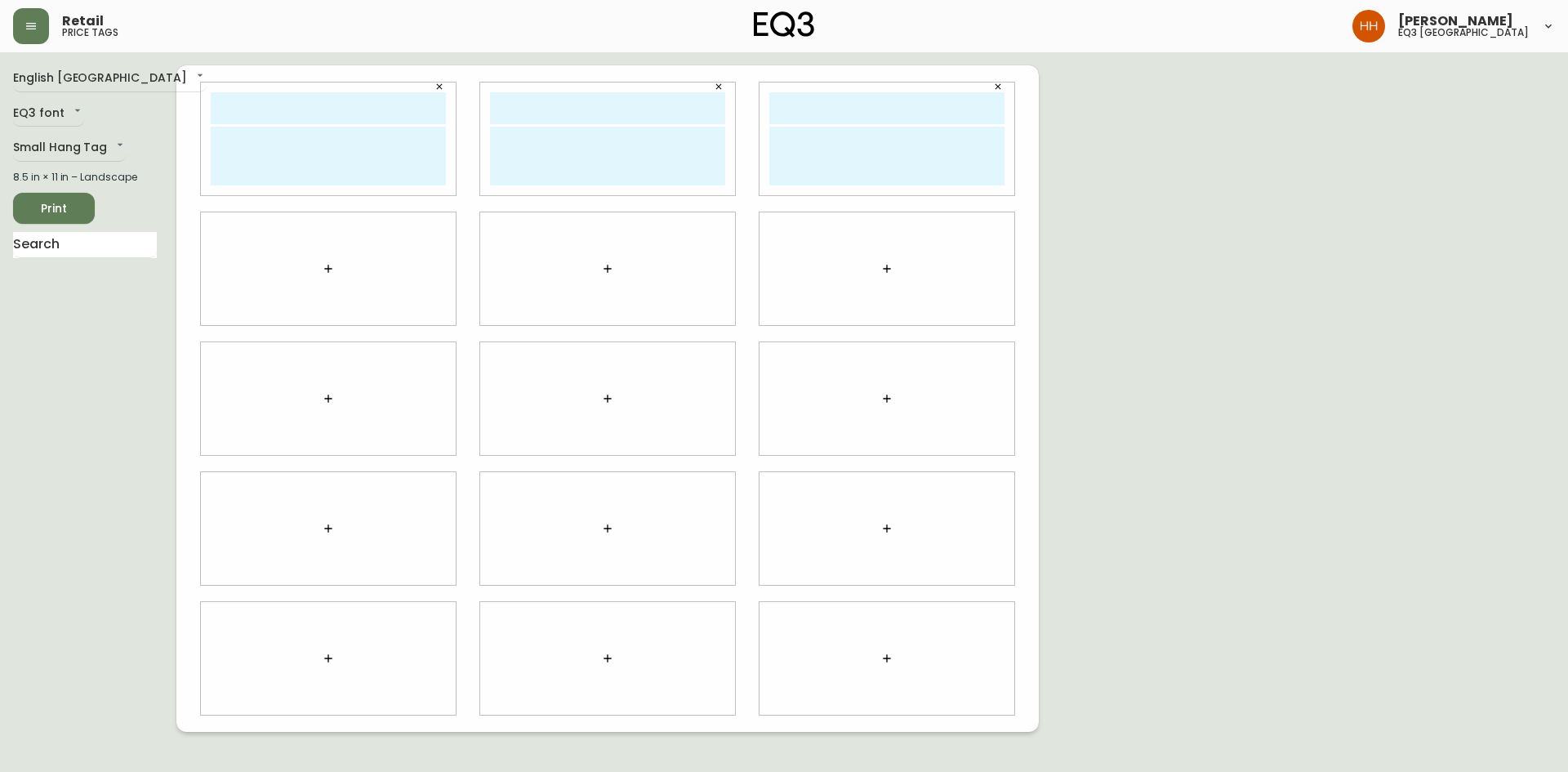
click at [870, 252] on div at bounding box center [887, 269] width 255 height 113
click at [877, 254] on div at bounding box center [887, 269] width 255 height 113
click at [881, 269] on icon "button" at bounding box center [886, 268] width 13 height 13
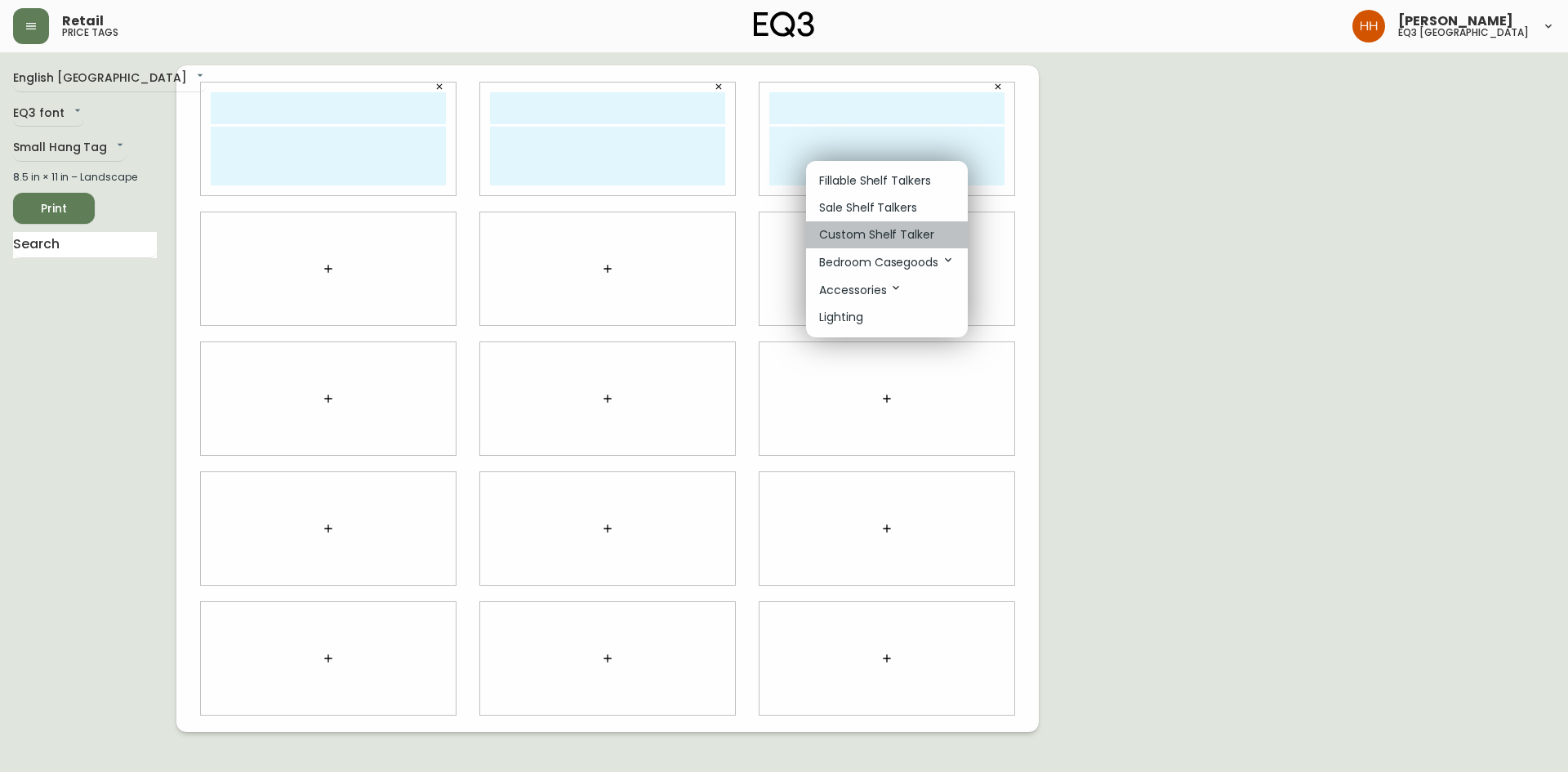
click at [862, 234] on p "Custom Shelf Talker" at bounding box center [877, 235] width 115 height 17
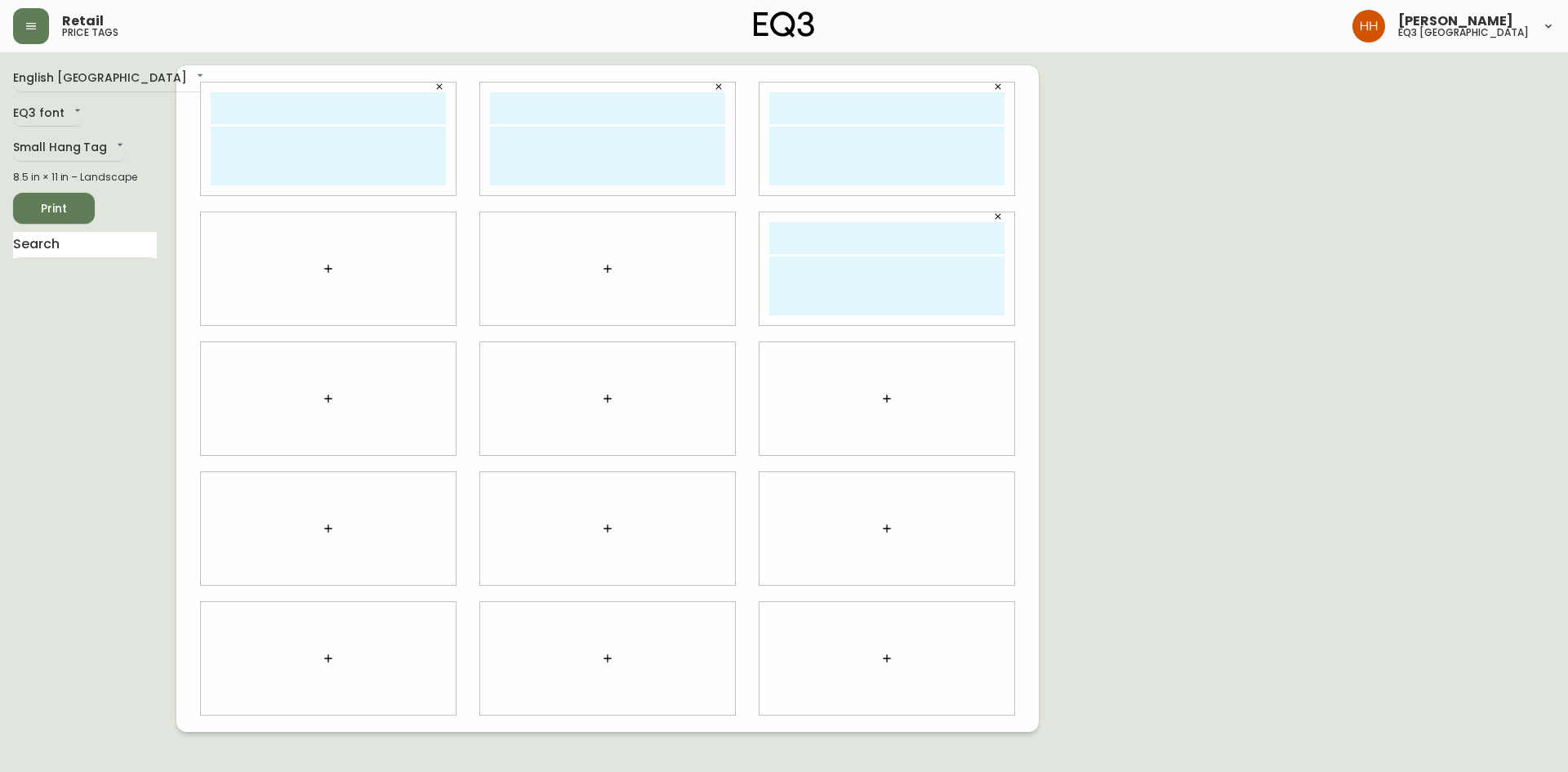
click at [604, 267] on icon "button" at bounding box center [607, 268] width 13 height 13
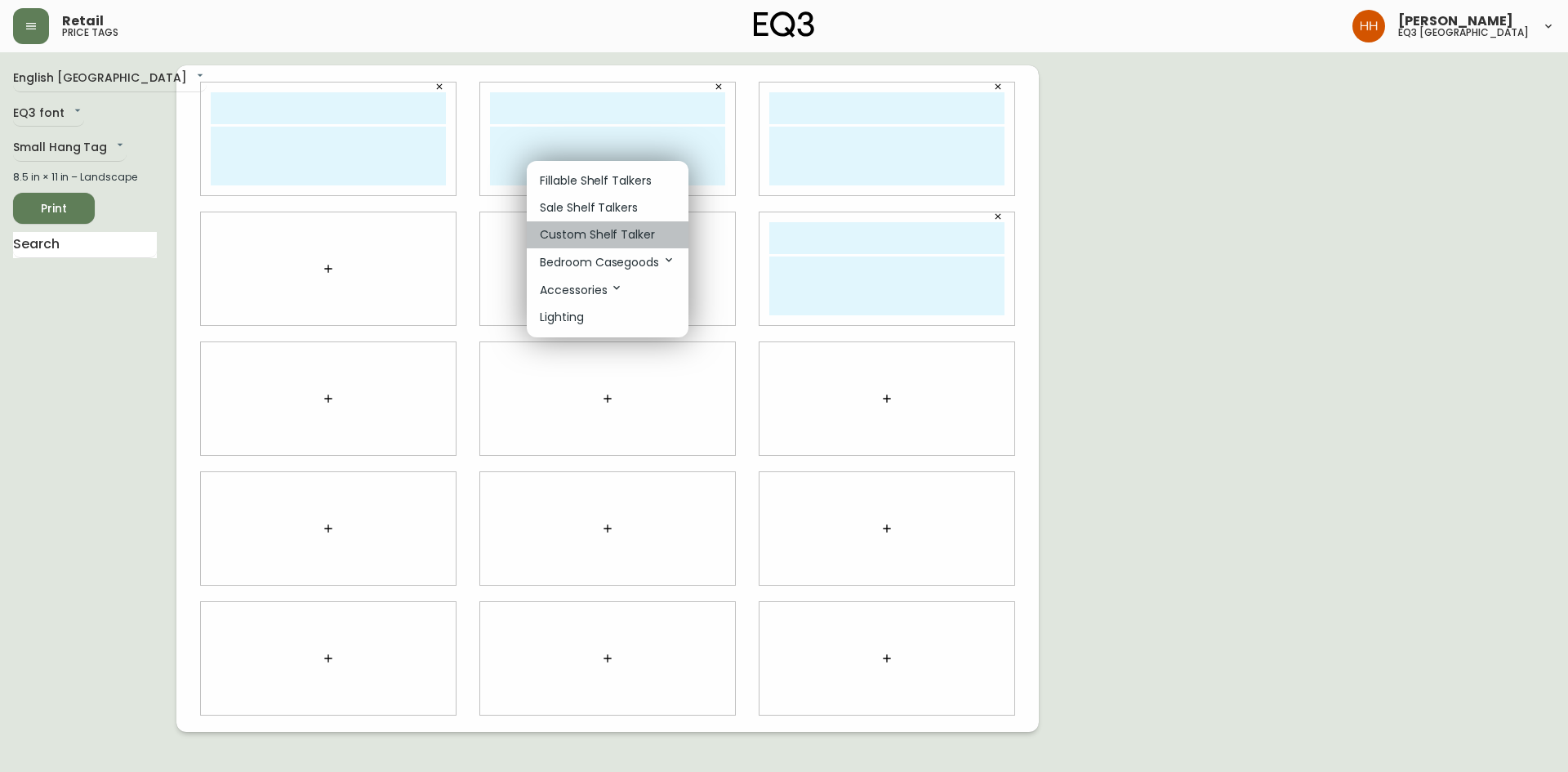
click at [581, 234] on p "Custom Shelf Talker" at bounding box center [597, 235] width 115 height 17
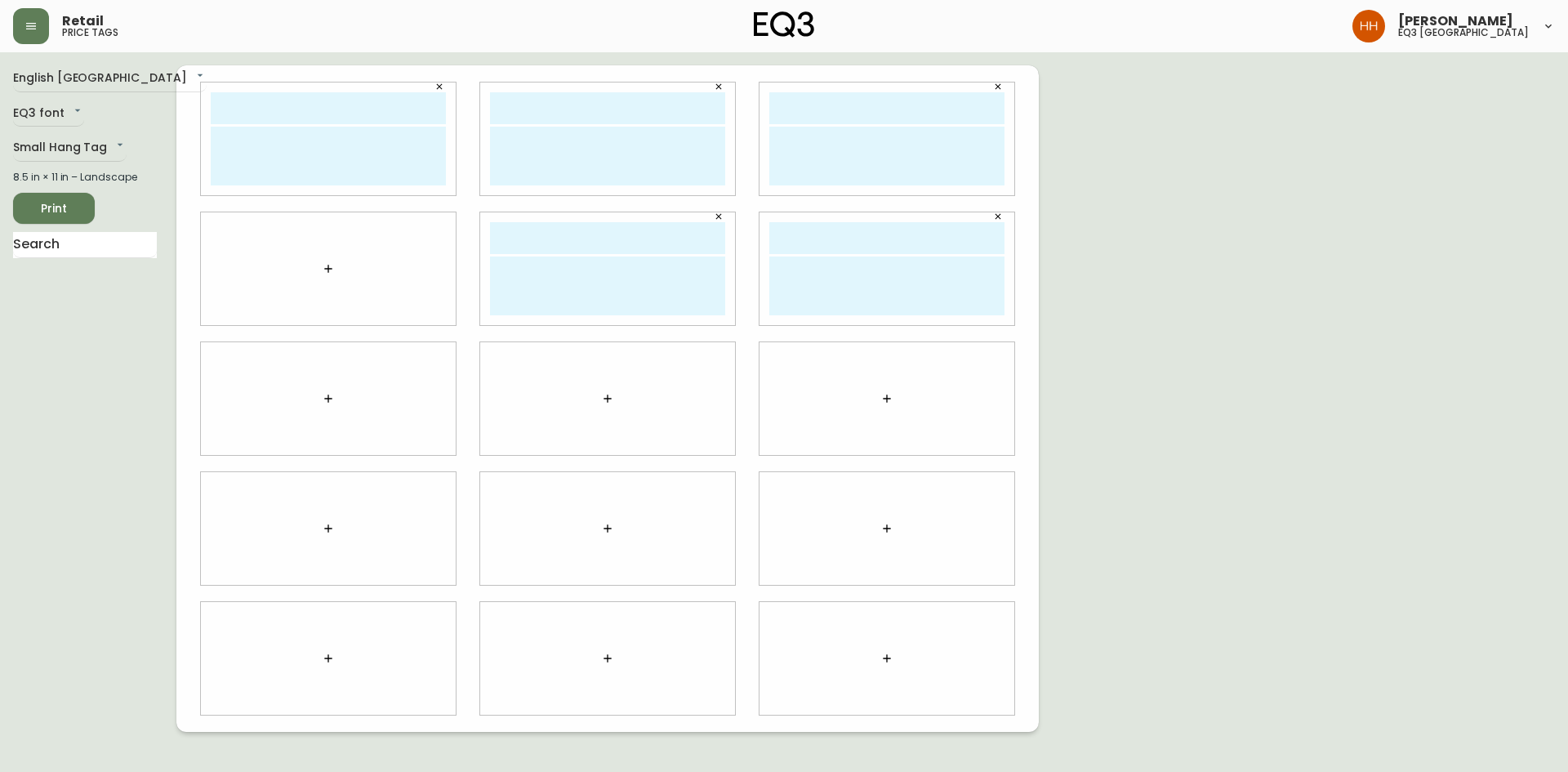
click at [338, 274] on button "button" at bounding box center [328, 269] width 33 height 33
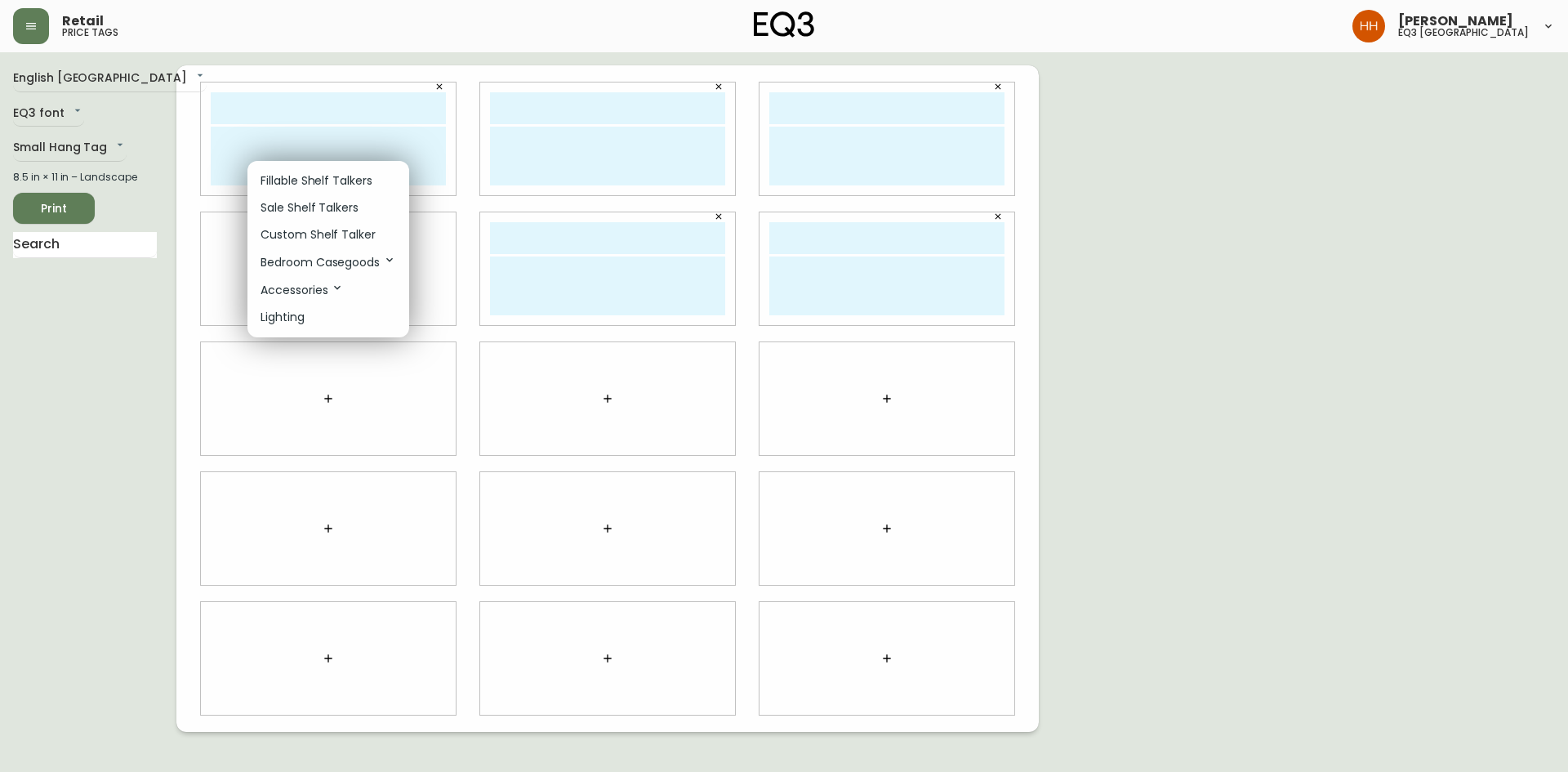
click at [310, 241] on p "Custom Shelf Talker" at bounding box center [318, 235] width 115 height 17
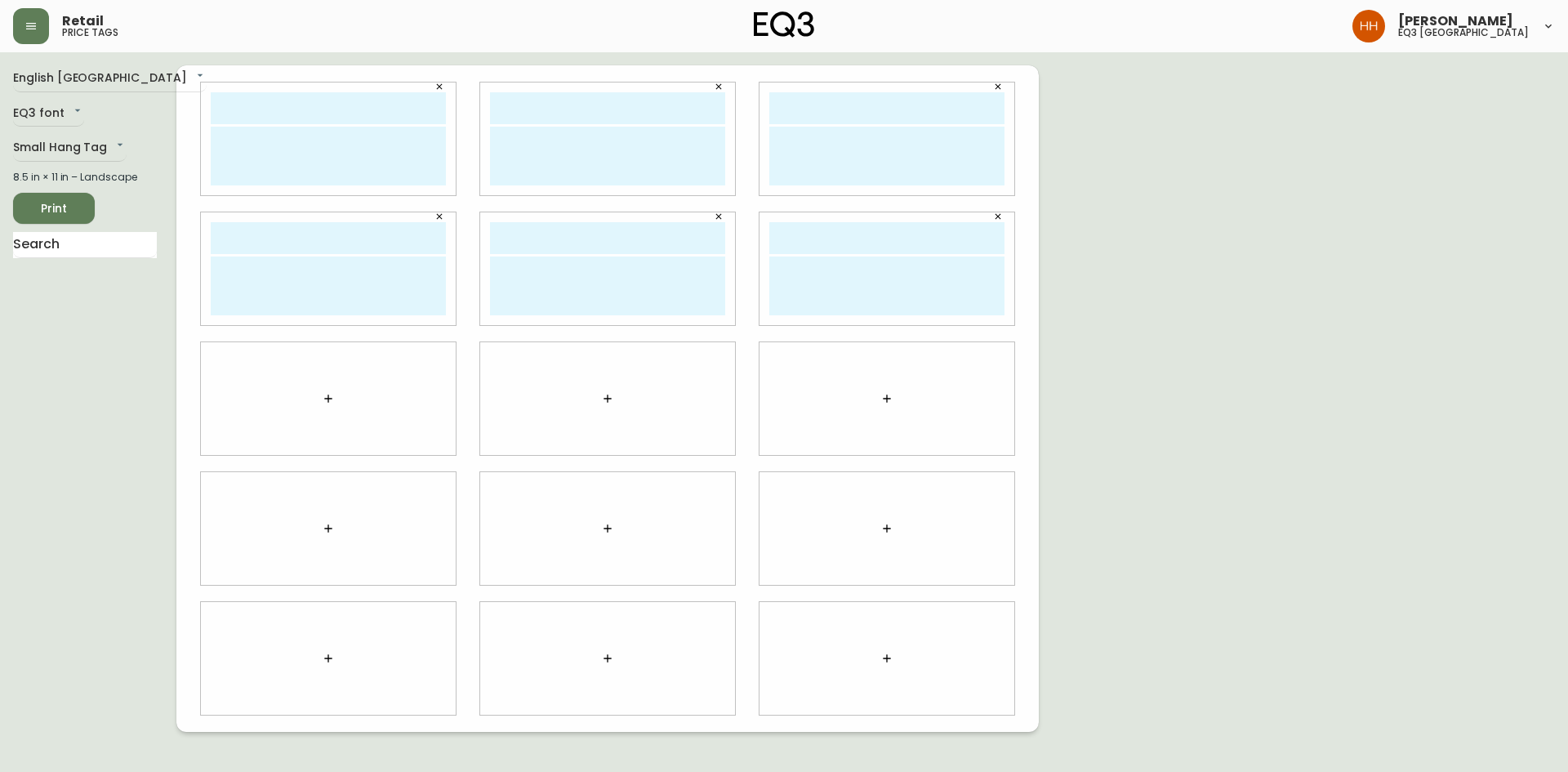
click at [325, 397] on icon "button" at bounding box center [328, 399] width 13 height 13
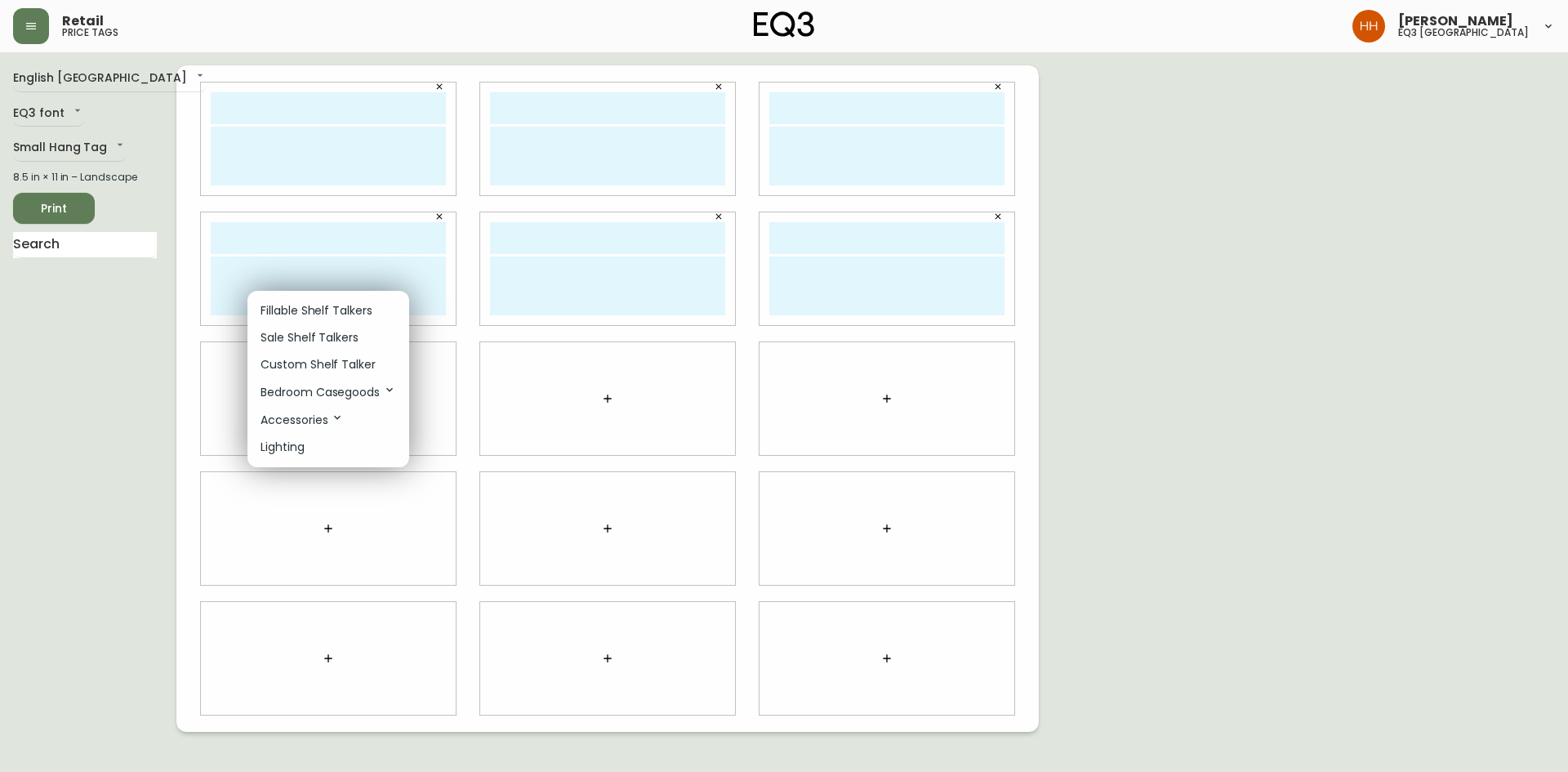
click at [325, 364] on p "Custom Shelf Talker" at bounding box center [318, 365] width 115 height 17
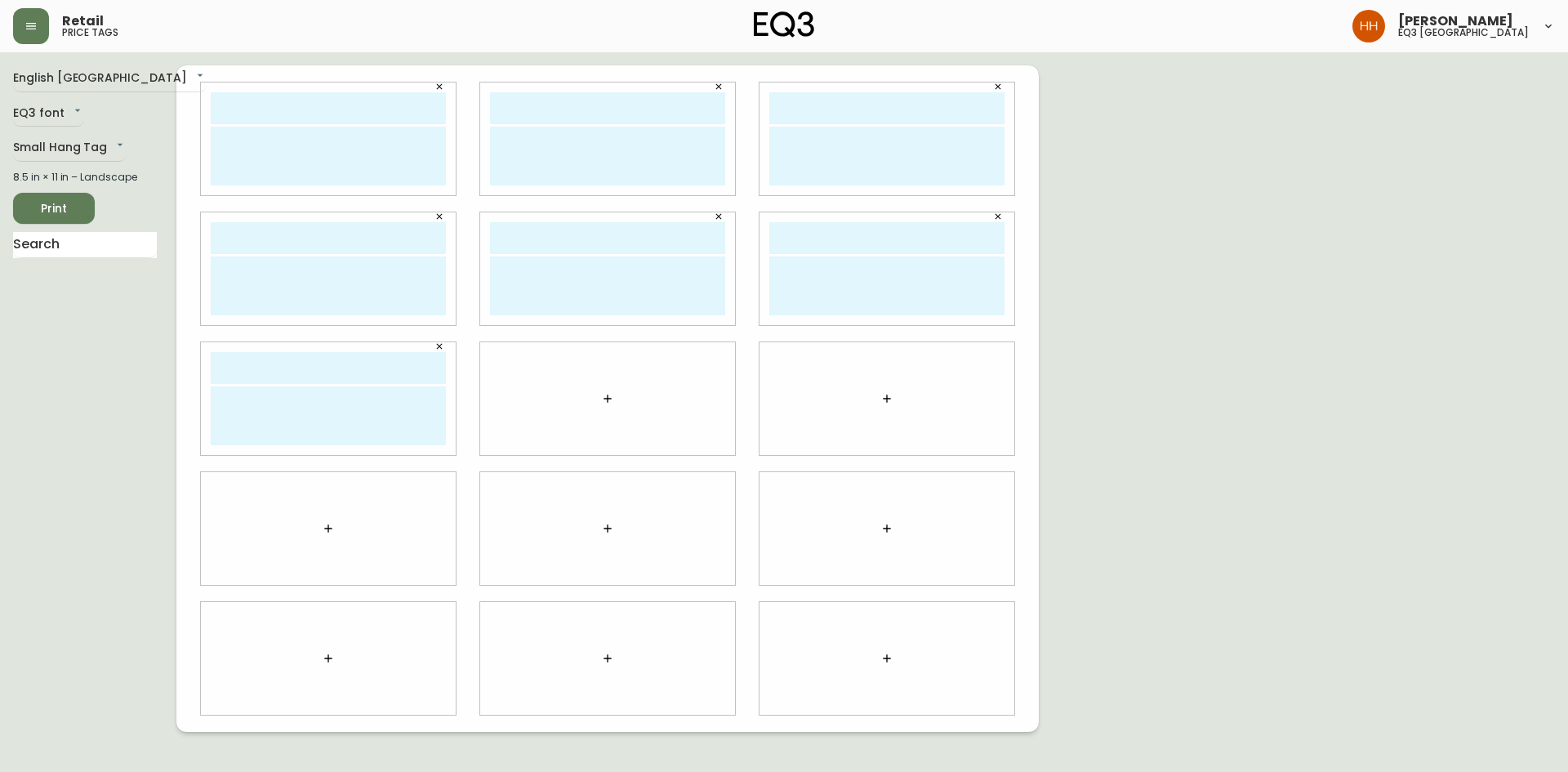
click at [604, 405] on button "button" at bounding box center [608, 399] width 33 height 33
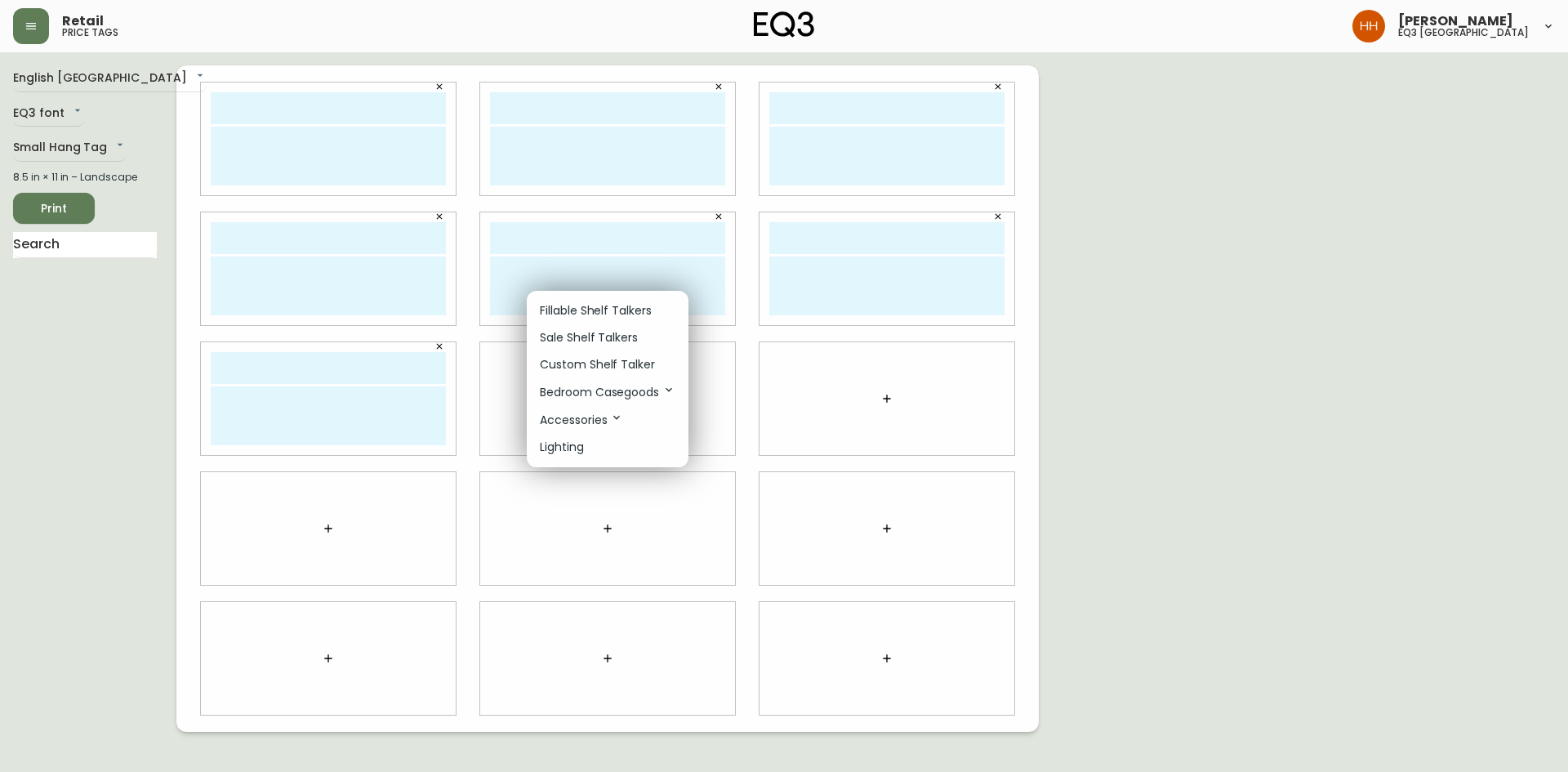
click at [590, 366] on p "Custom Shelf Talker" at bounding box center [597, 365] width 115 height 17
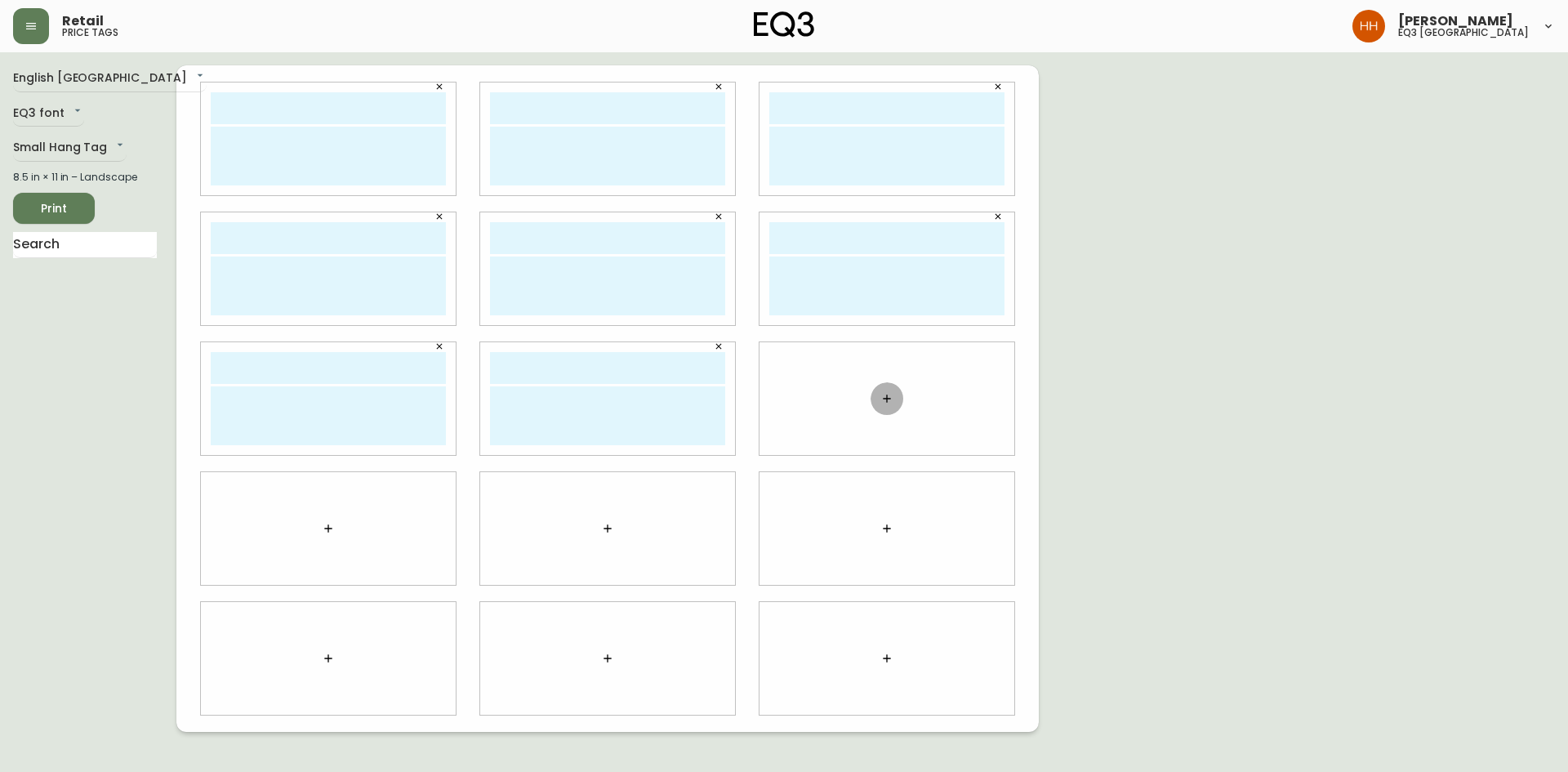
click at [883, 401] on icon "button" at bounding box center [886, 399] width 13 height 13
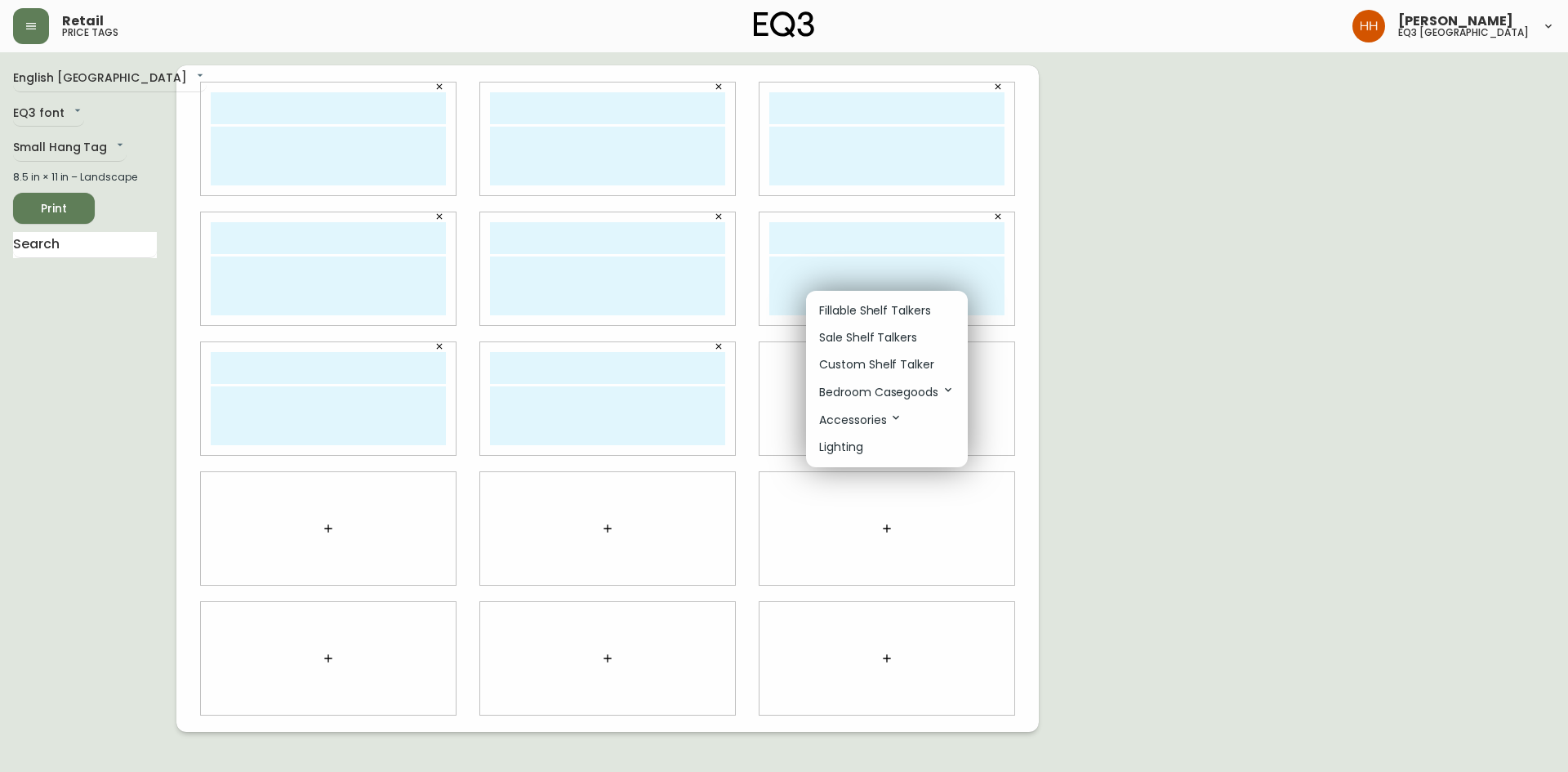
click at [886, 367] on p "Custom Shelf Talker" at bounding box center [877, 365] width 115 height 17
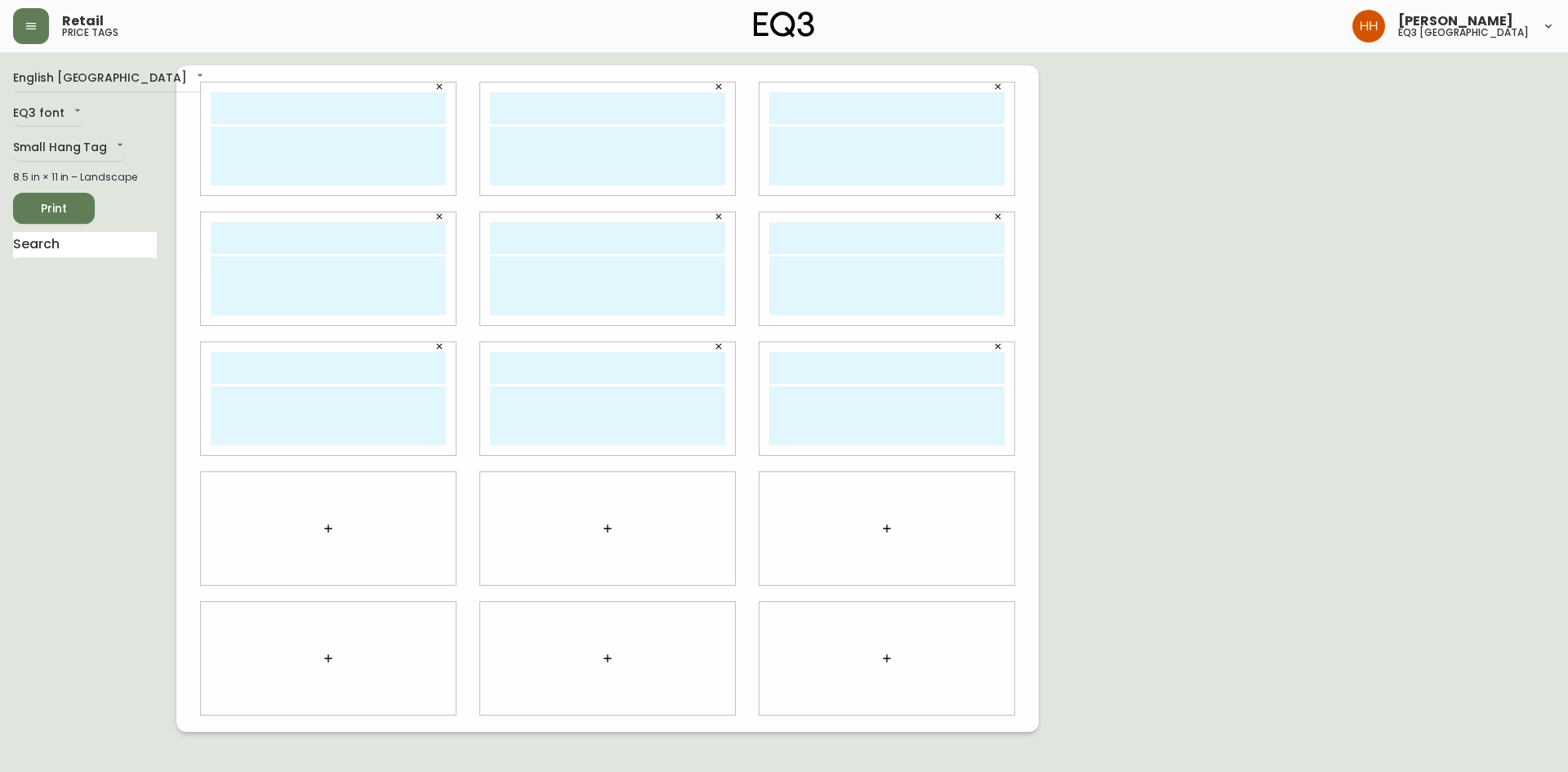
click at [883, 525] on icon "button" at bounding box center [886, 528] width 13 height 13
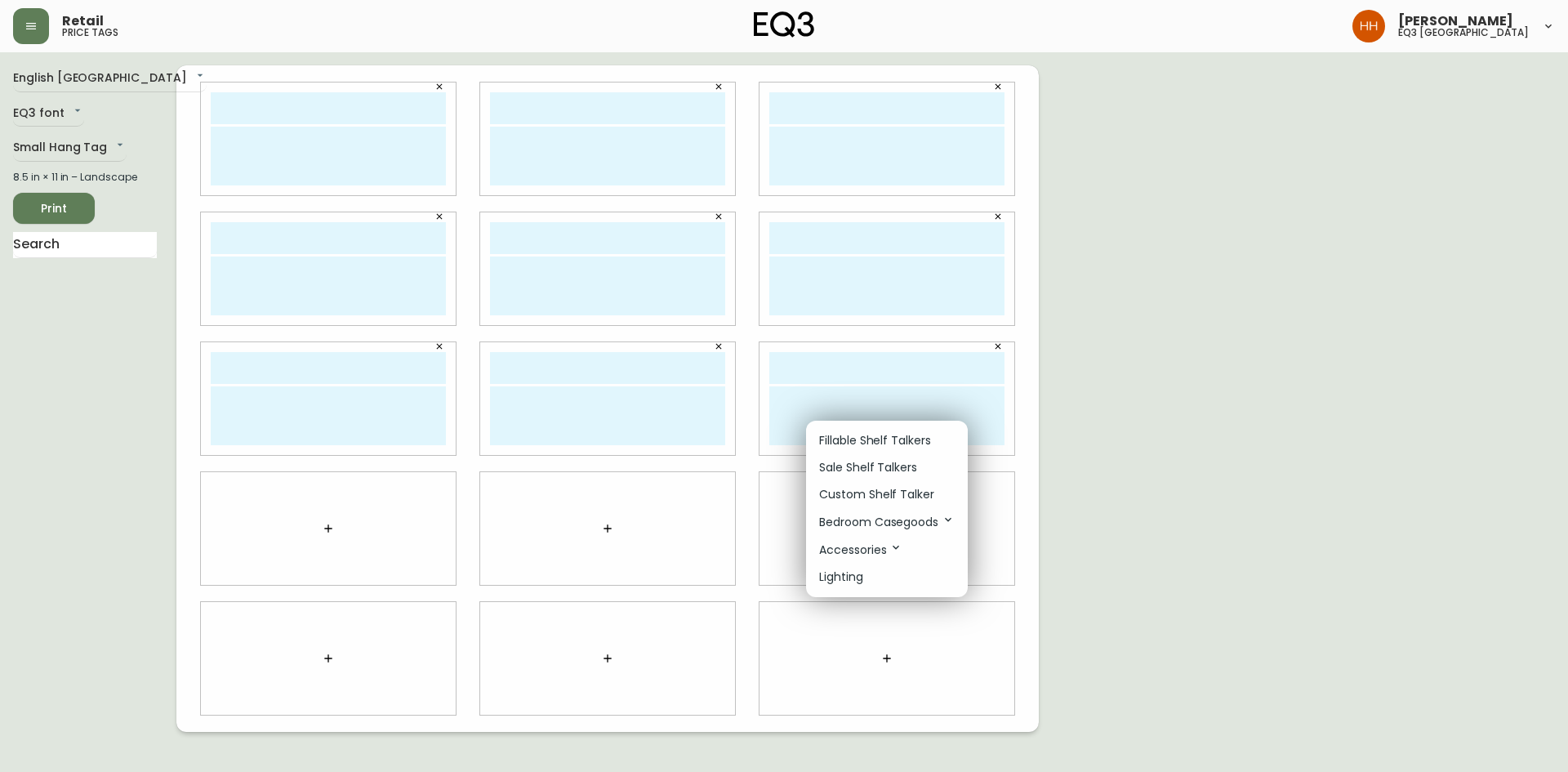
click at [875, 498] on p "Custom Shelf Talker" at bounding box center [877, 495] width 115 height 17
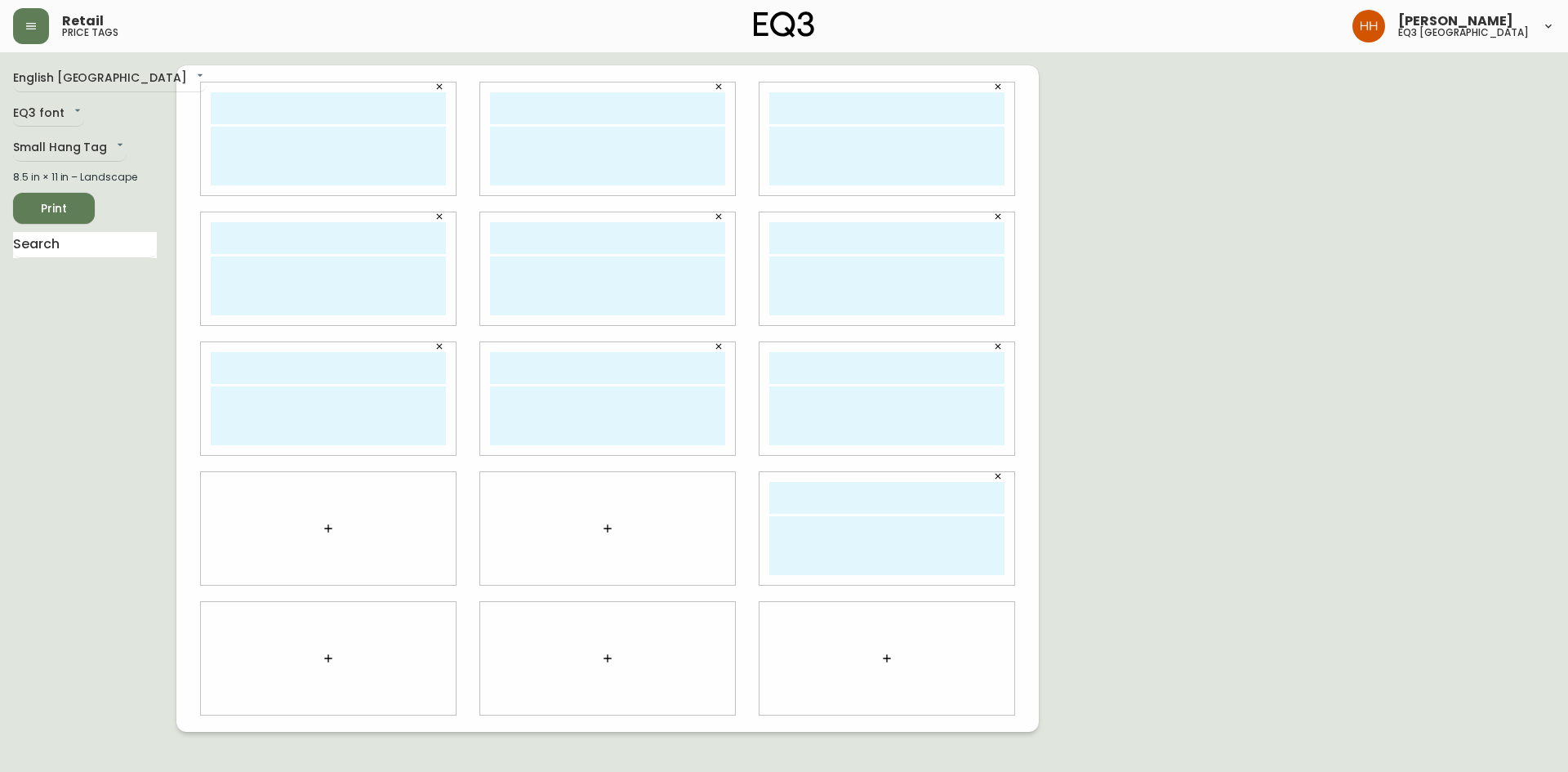
click at [613, 542] on button "button" at bounding box center [608, 529] width 33 height 33
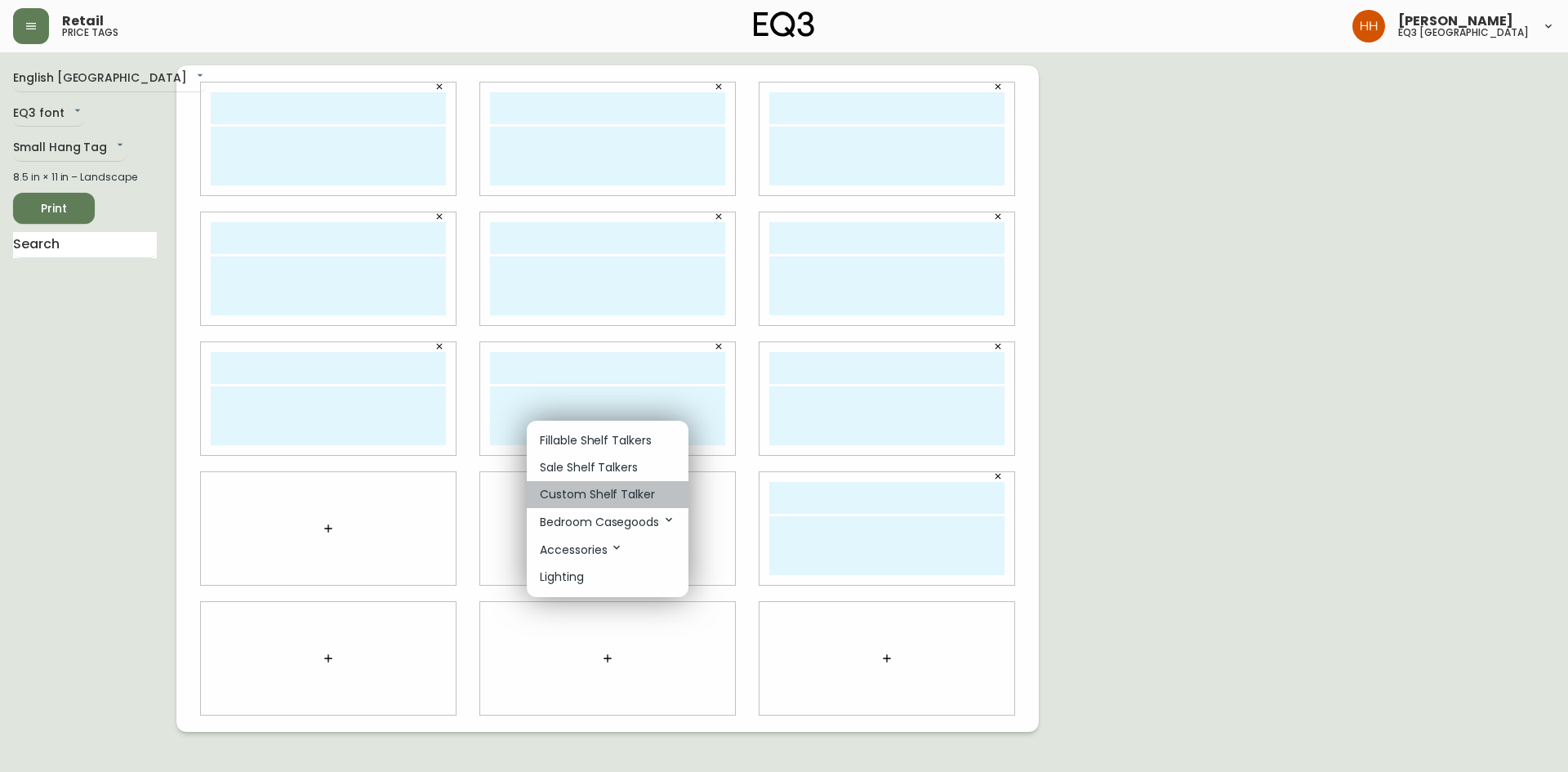
click at [591, 490] on p "Custom Shelf Talker" at bounding box center [597, 495] width 115 height 17
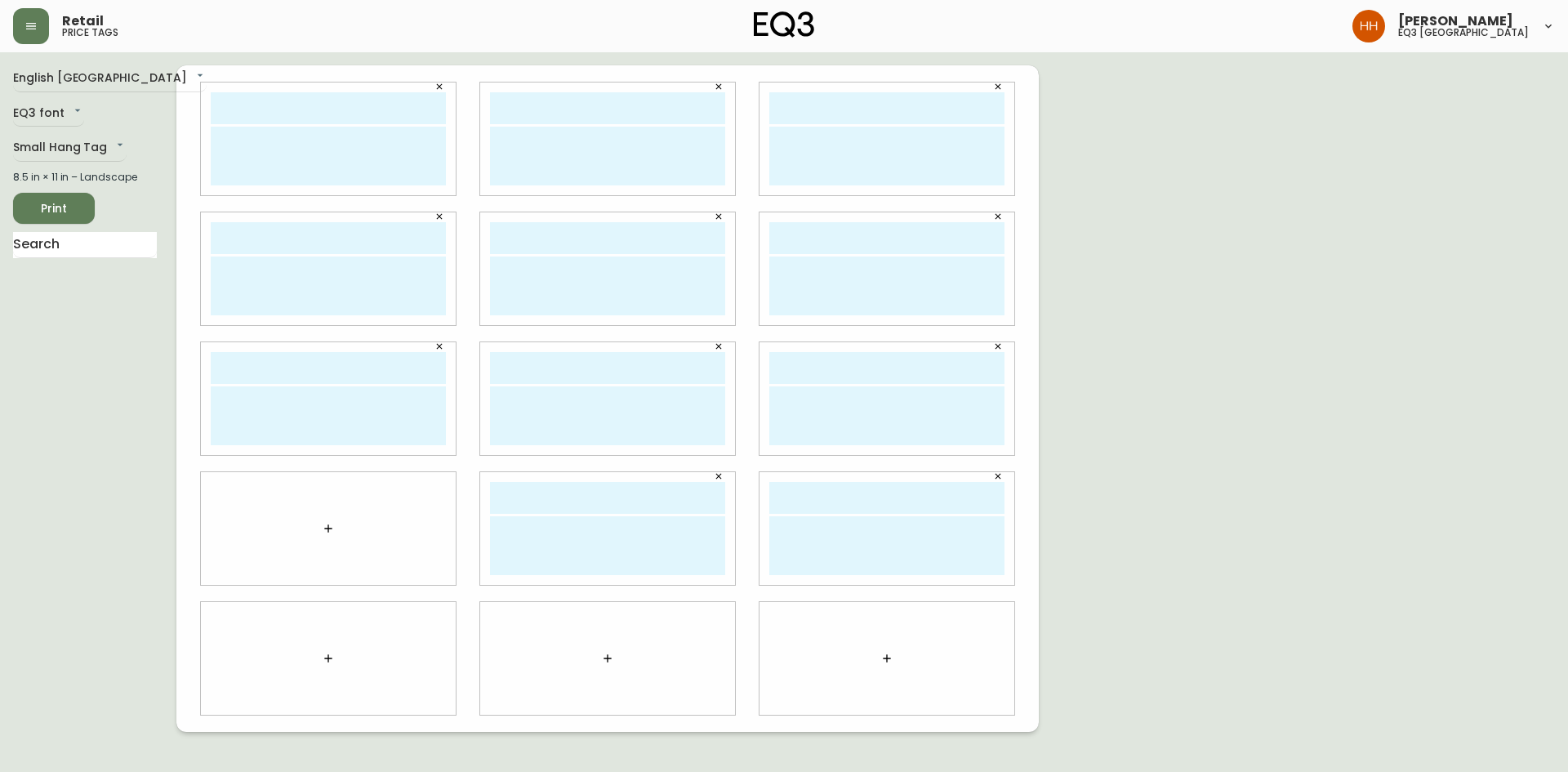
click at [341, 536] on button "button" at bounding box center [328, 529] width 33 height 33
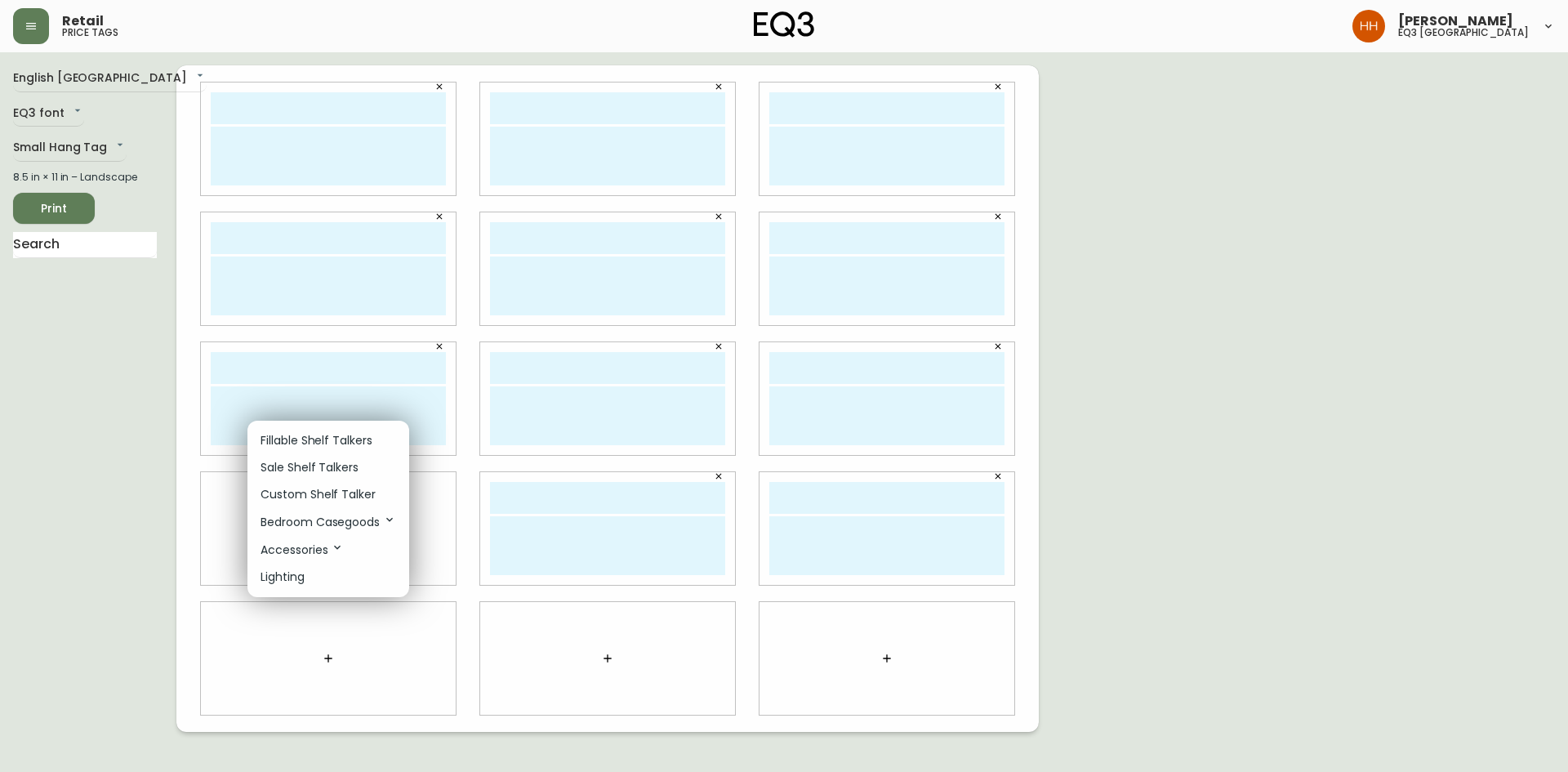
click at [339, 536] on li "Accessories" at bounding box center [328, 550] width 161 height 28
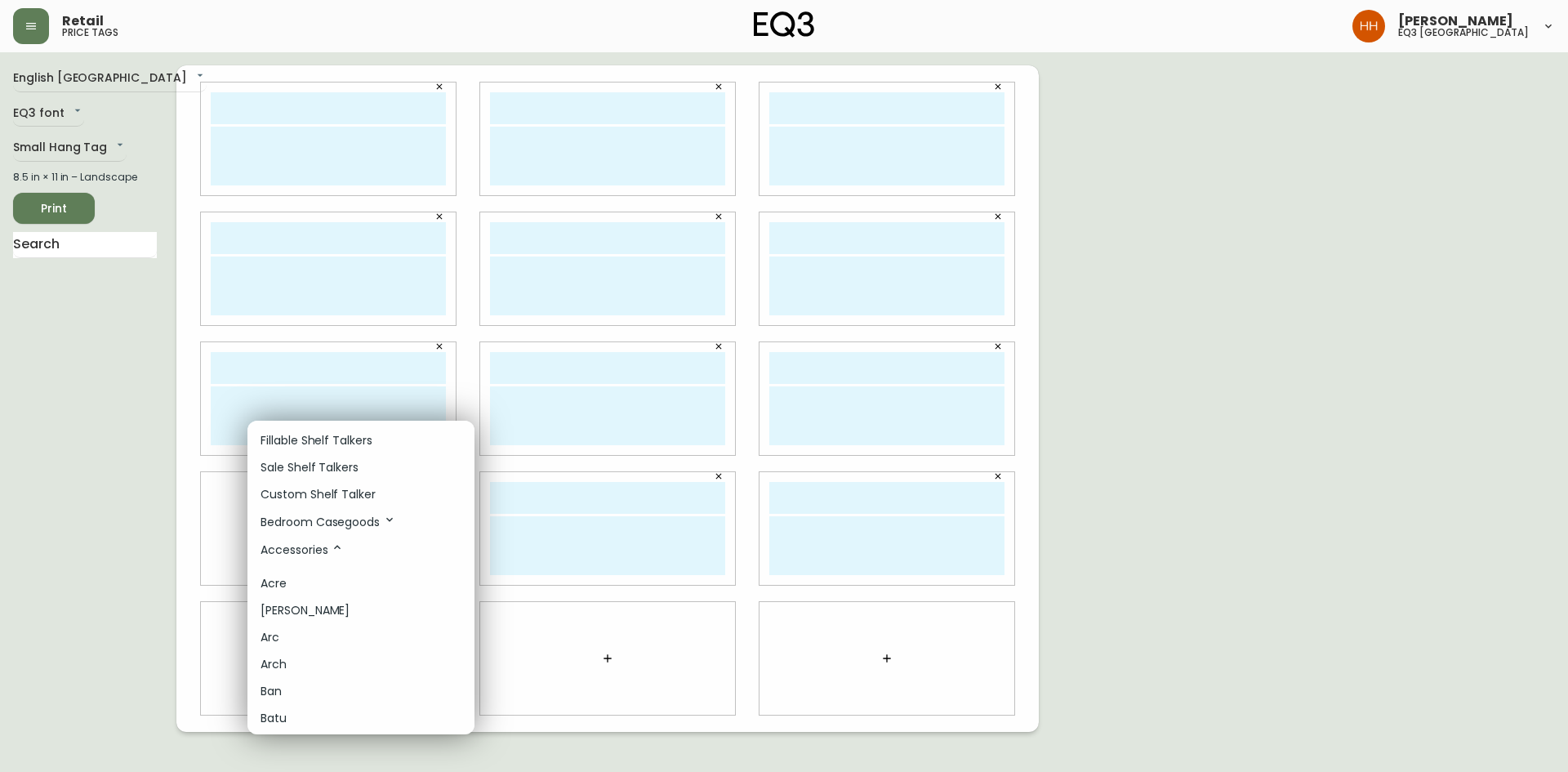
click at [324, 497] on p "Custom Shelf Talker" at bounding box center [318, 495] width 115 height 17
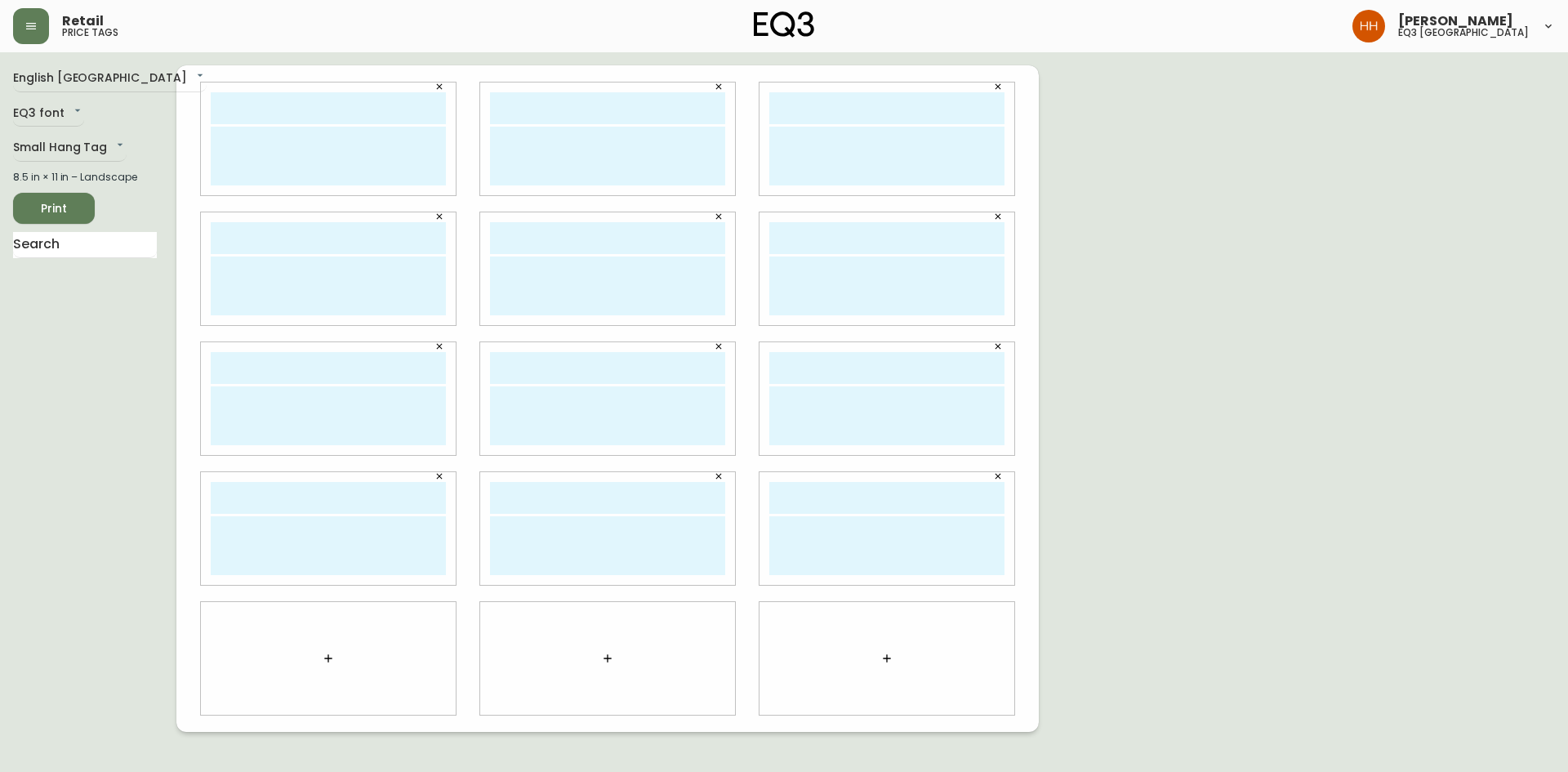
click at [333, 683] on div at bounding box center [328, 658] width 255 height 113
click at [329, 658] on icon "button" at bounding box center [327, 658] width 7 height 7
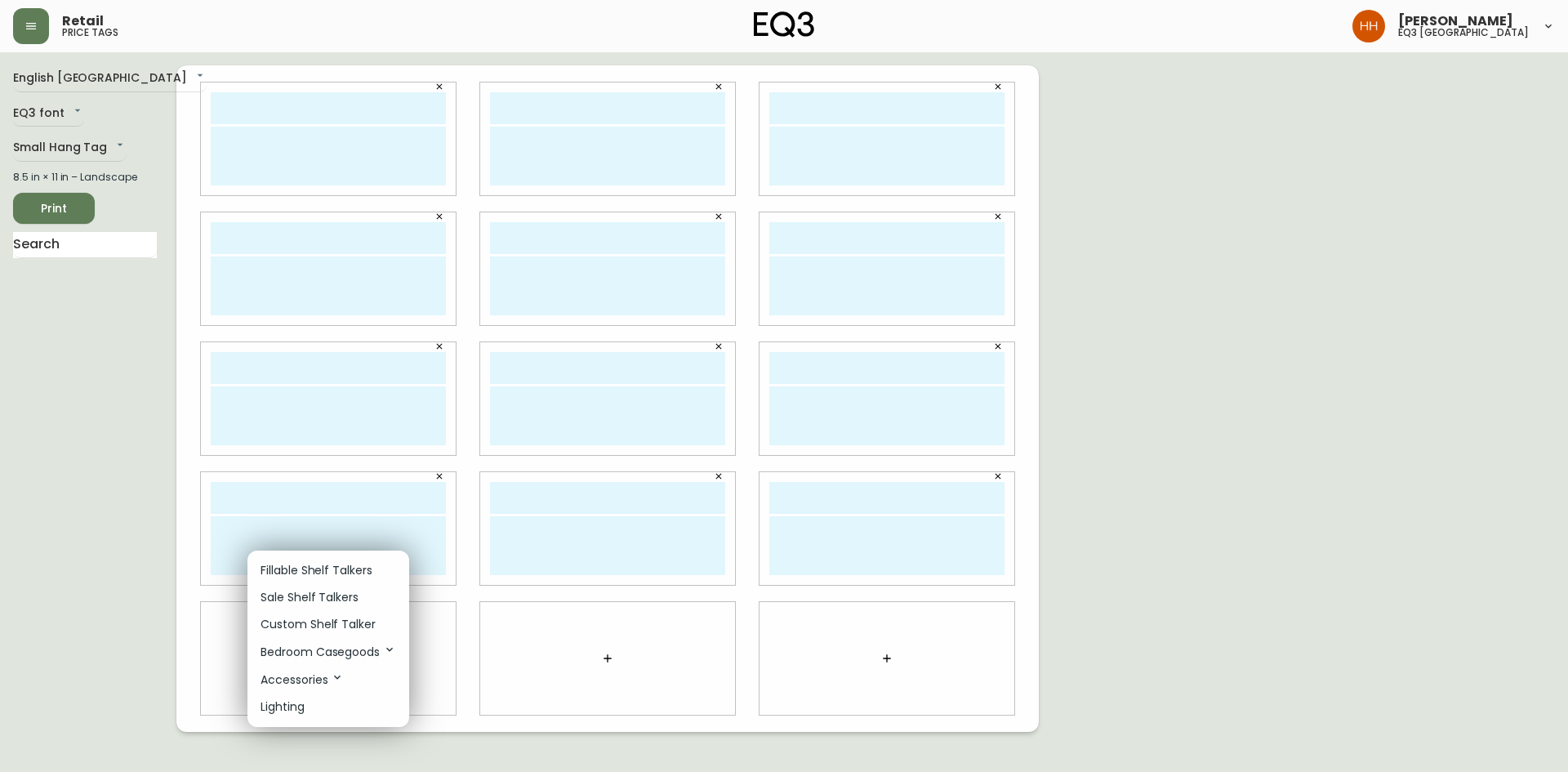
click at [300, 618] on p "Custom Shelf Talker" at bounding box center [318, 624] width 115 height 17
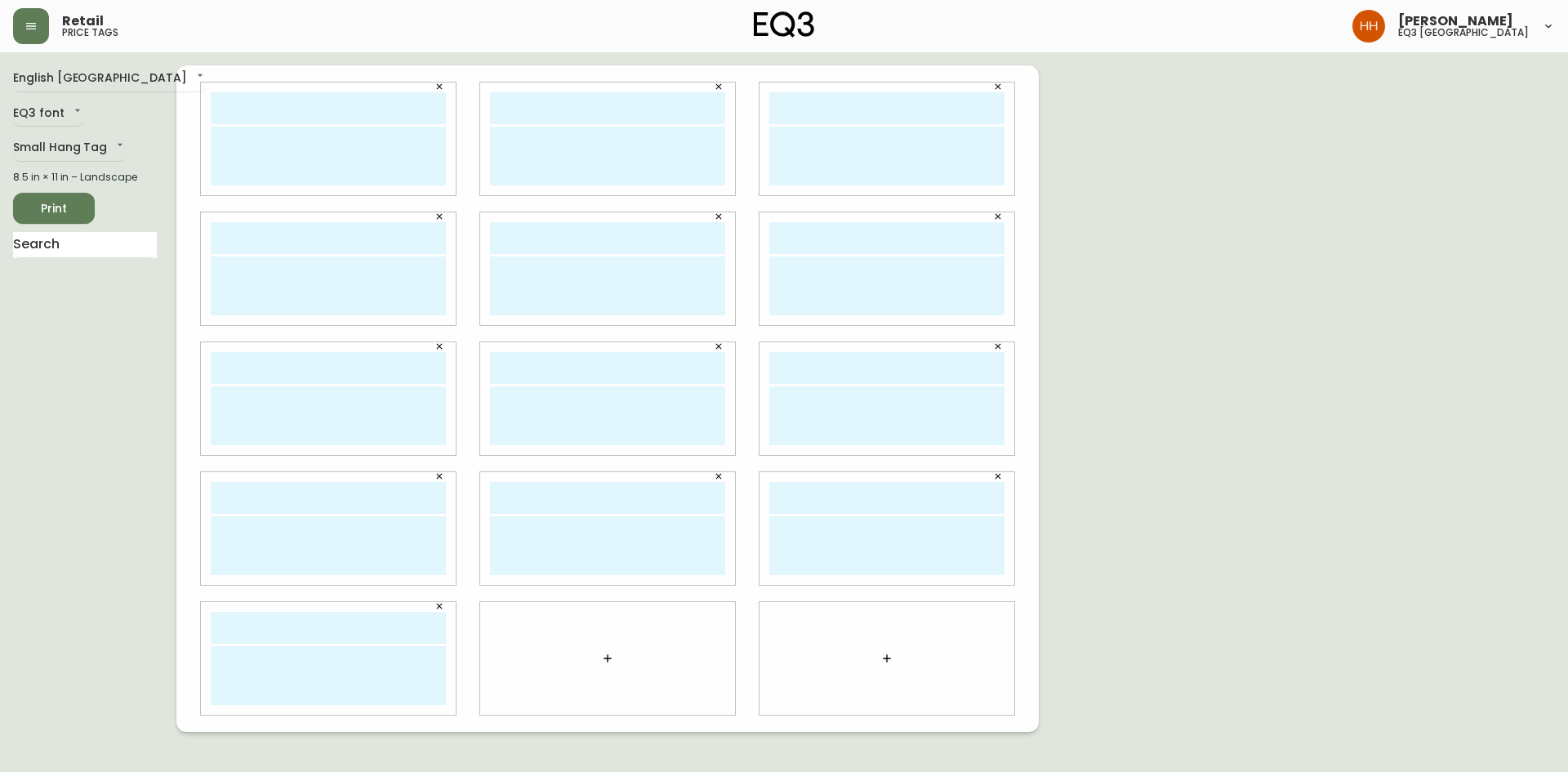
click at [609, 656] on icon "button" at bounding box center [607, 658] width 13 height 13
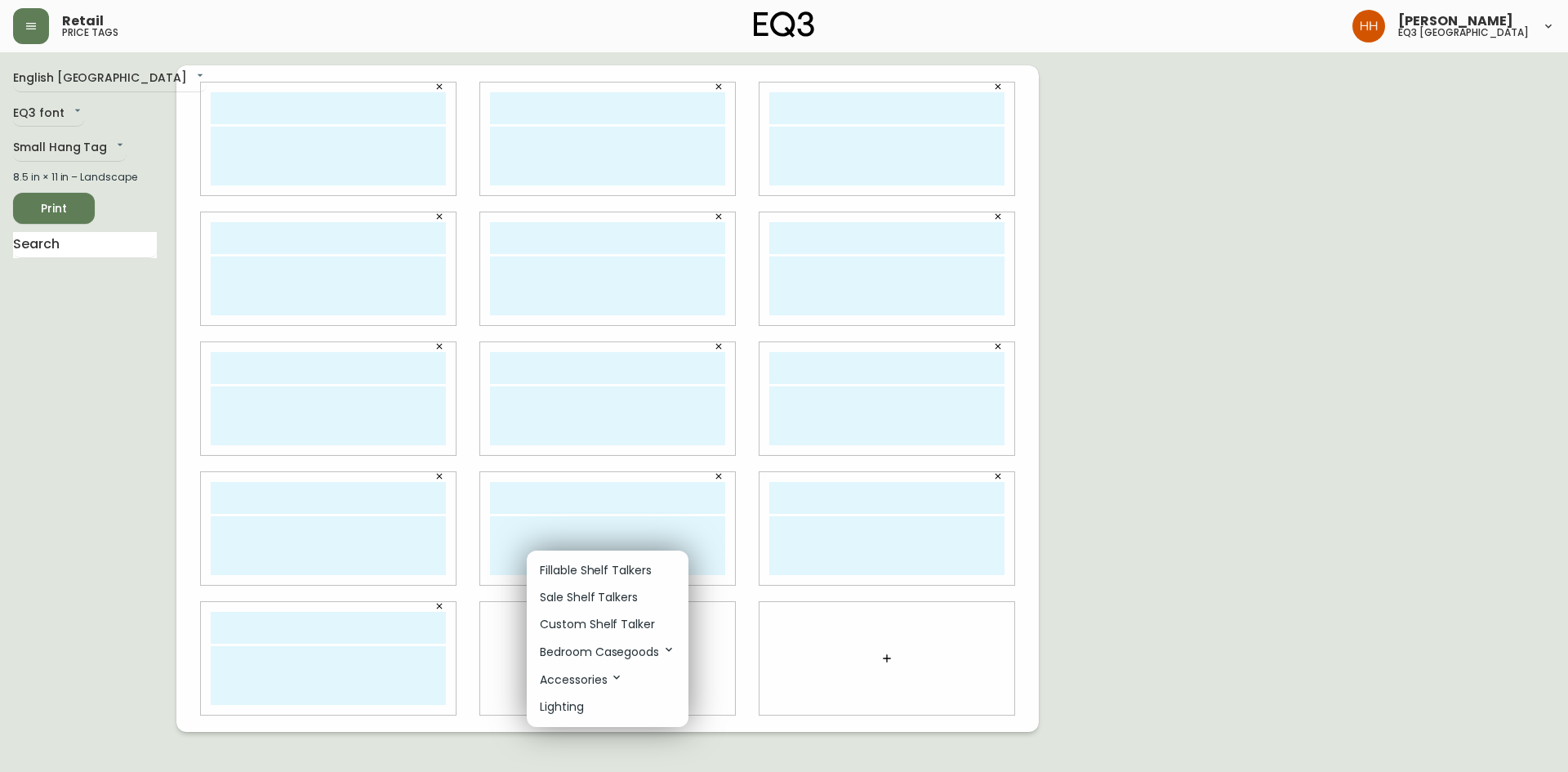
click at [568, 622] on p "Custom Shelf Talker" at bounding box center [597, 624] width 115 height 17
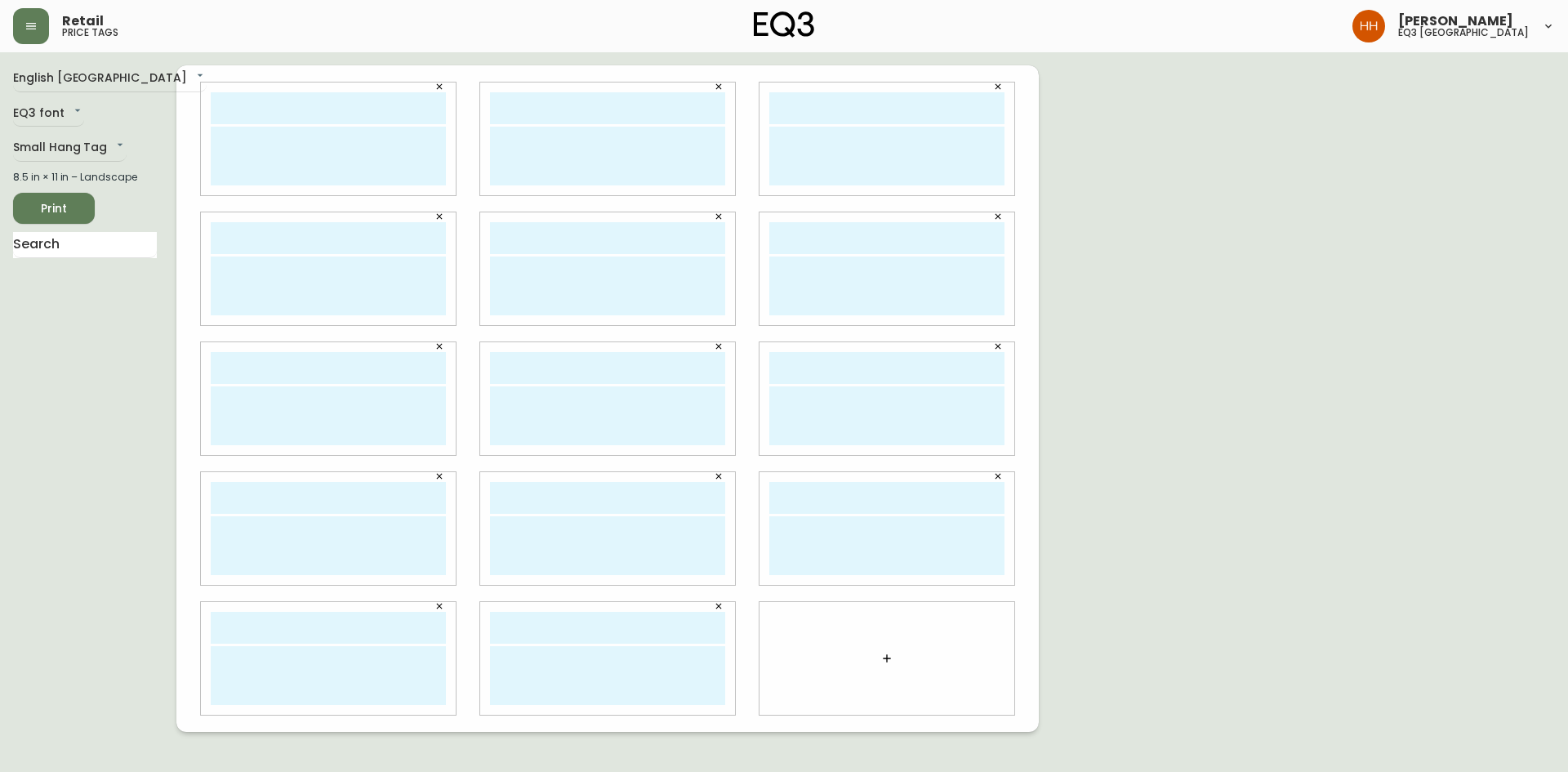
click at [890, 669] on button "button" at bounding box center [887, 658] width 33 height 33
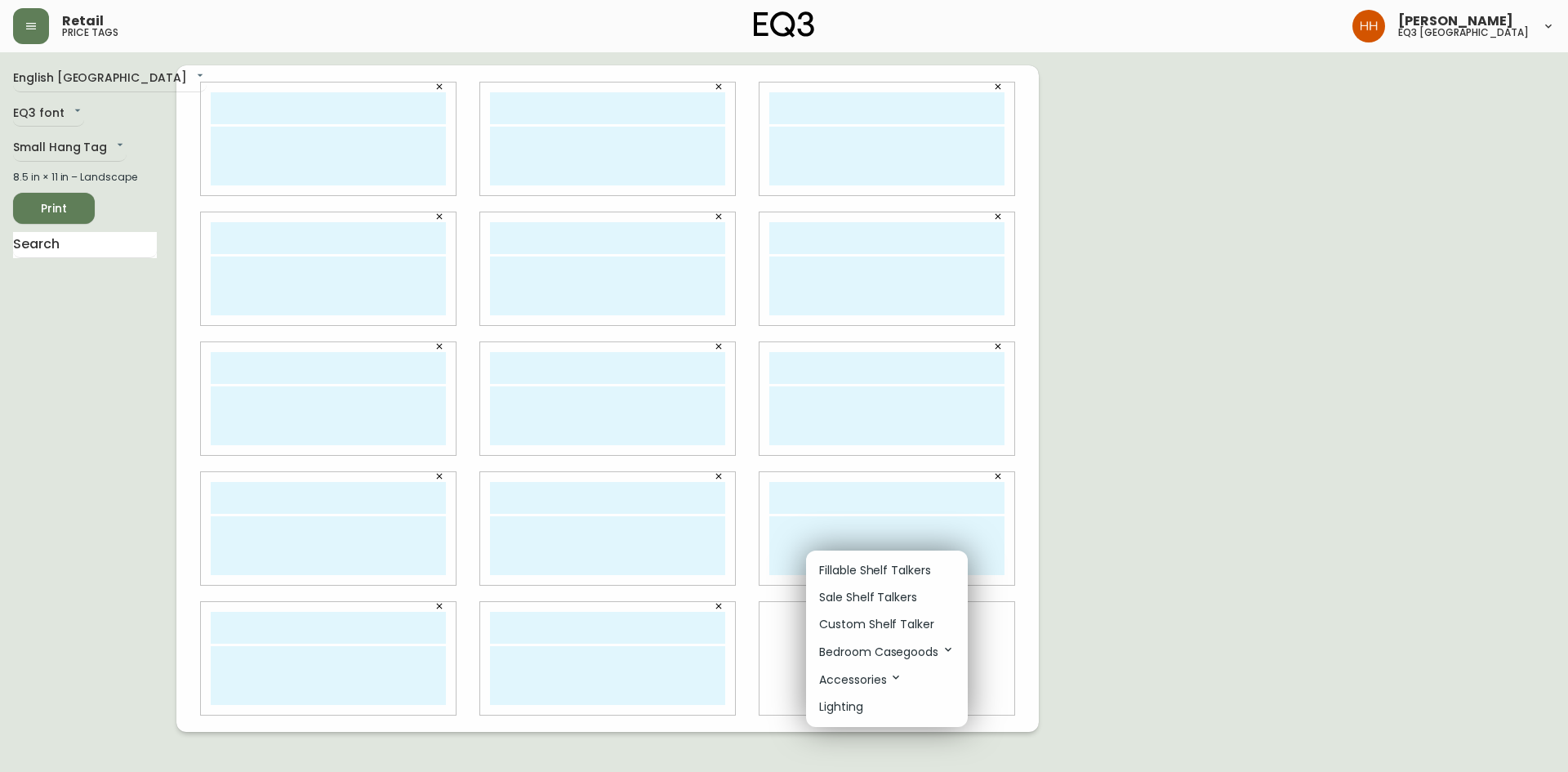
click at [863, 618] on p "Custom Shelf Talker" at bounding box center [877, 624] width 115 height 17
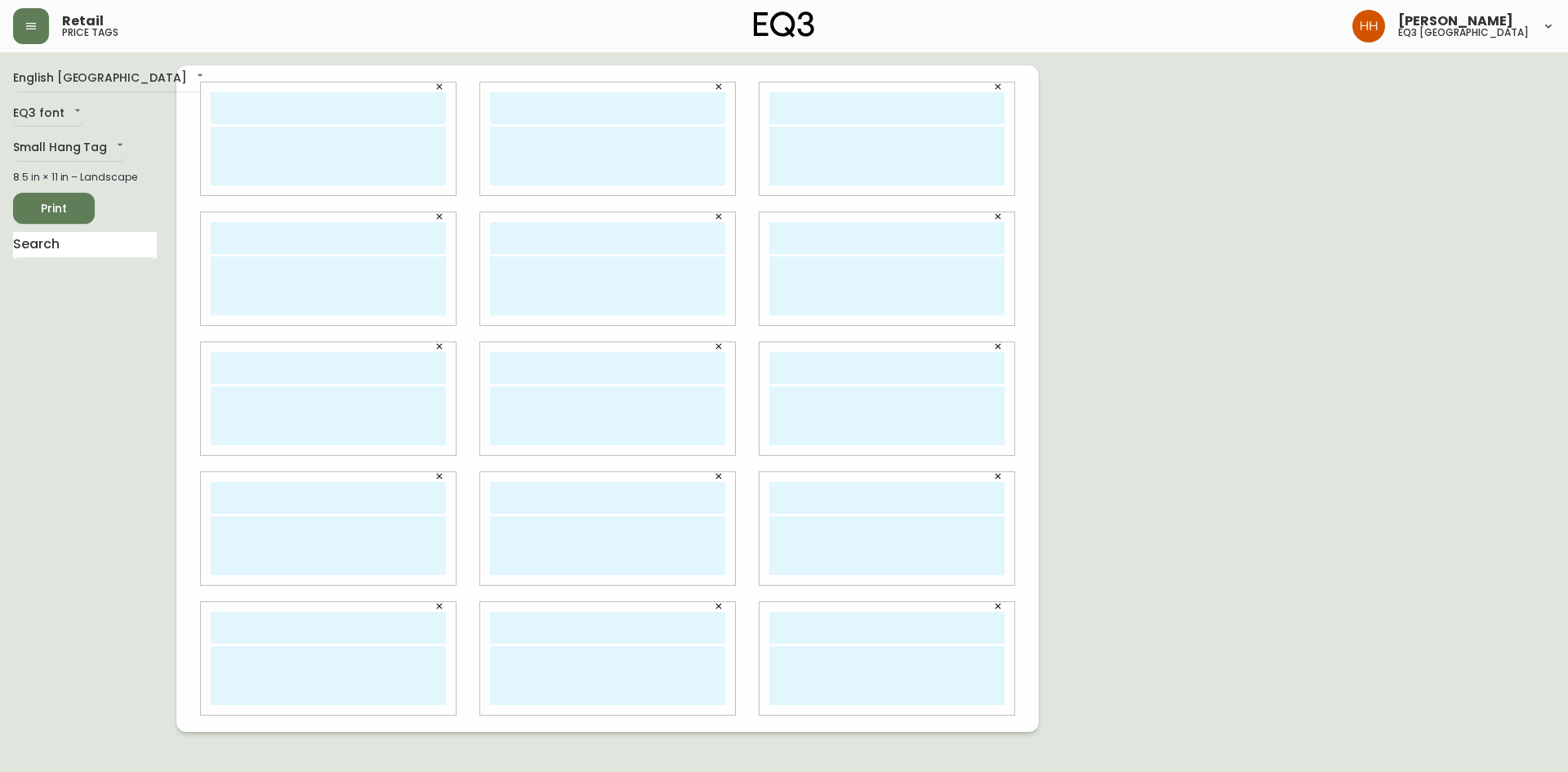
click at [1180, 639] on div "English [GEOGRAPHIC_DATA] en_CA EQ3 font EQ3 Small Hang Tag small 8.5 in × 11 i…" at bounding box center [784, 399] width 1542 height 667
click at [306, 96] on input "text" at bounding box center [328, 108] width 235 height 32
type input "ENJOY 20% OFF"
drag, startPoint x: 391, startPoint y: 150, endPoint x: 216, endPoint y: 131, distance: 176.0
click at [216, 131] on textarea "DISCOUNT CODE CALHOM EXPIRES [DATE]" at bounding box center [328, 156] width 235 height 59
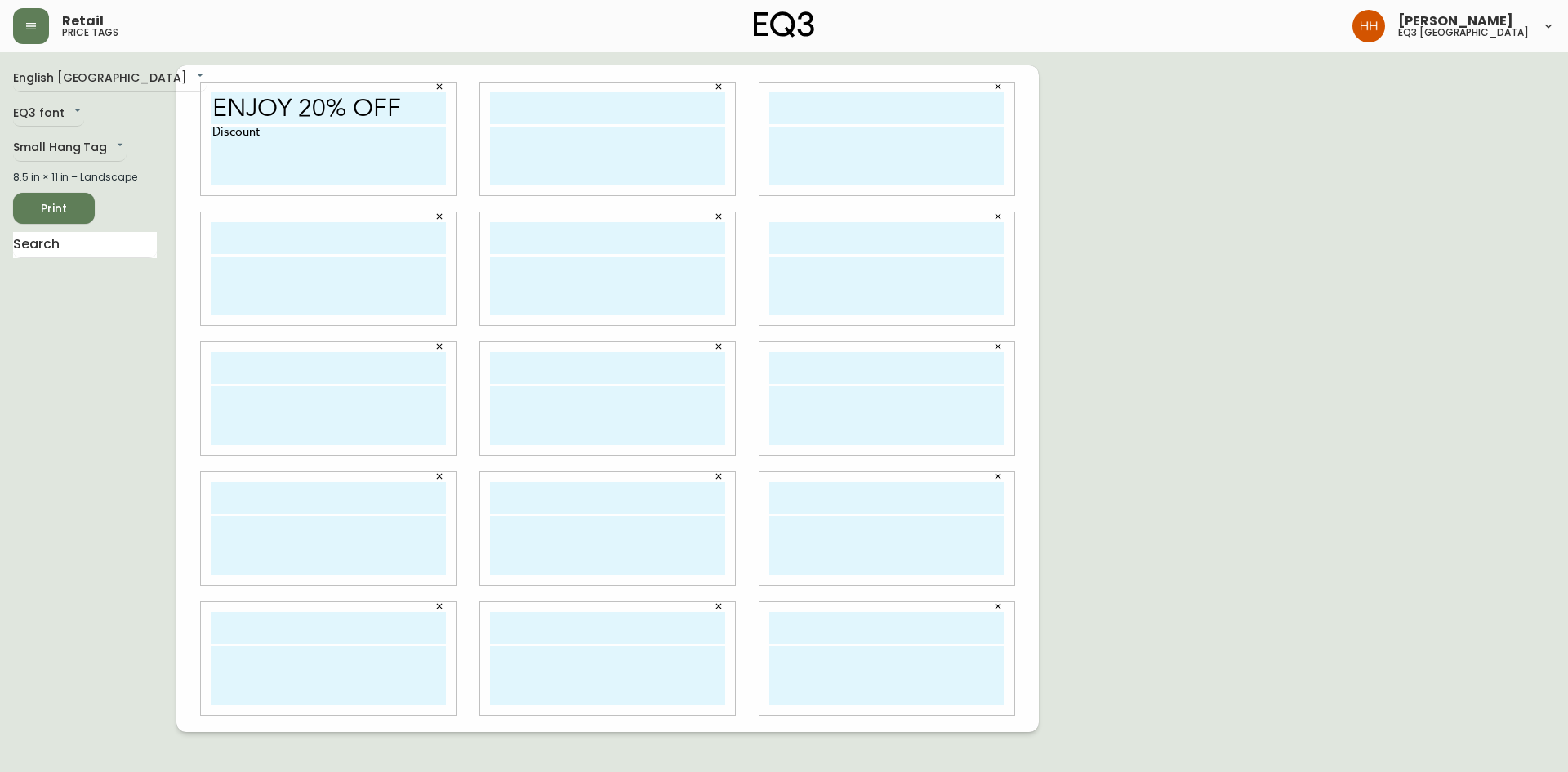
type textarea "Discount"
click at [442, 84] on icon "button" at bounding box center [439, 87] width 6 height 6
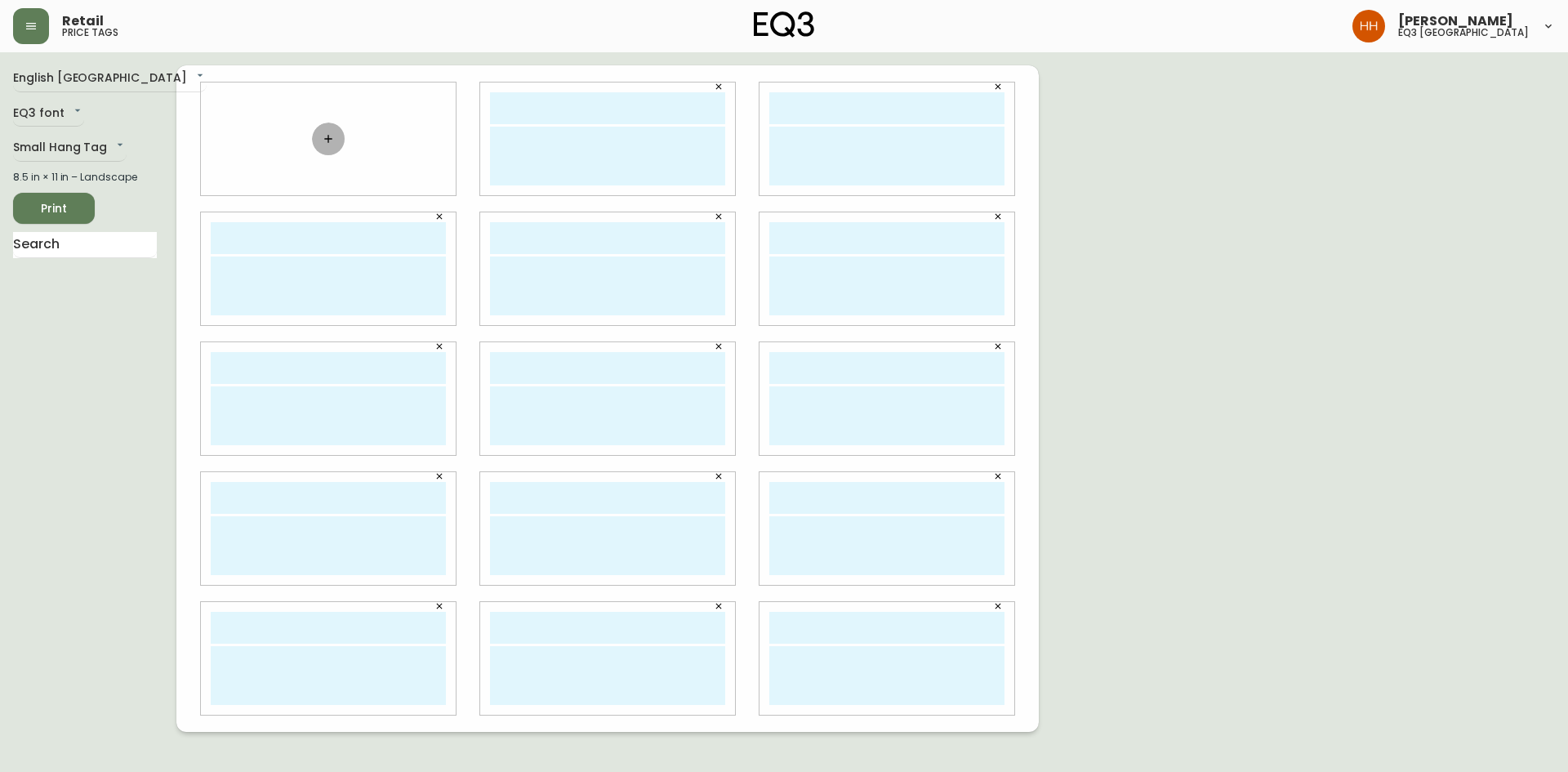
click at [330, 141] on icon "button" at bounding box center [328, 138] width 13 height 13
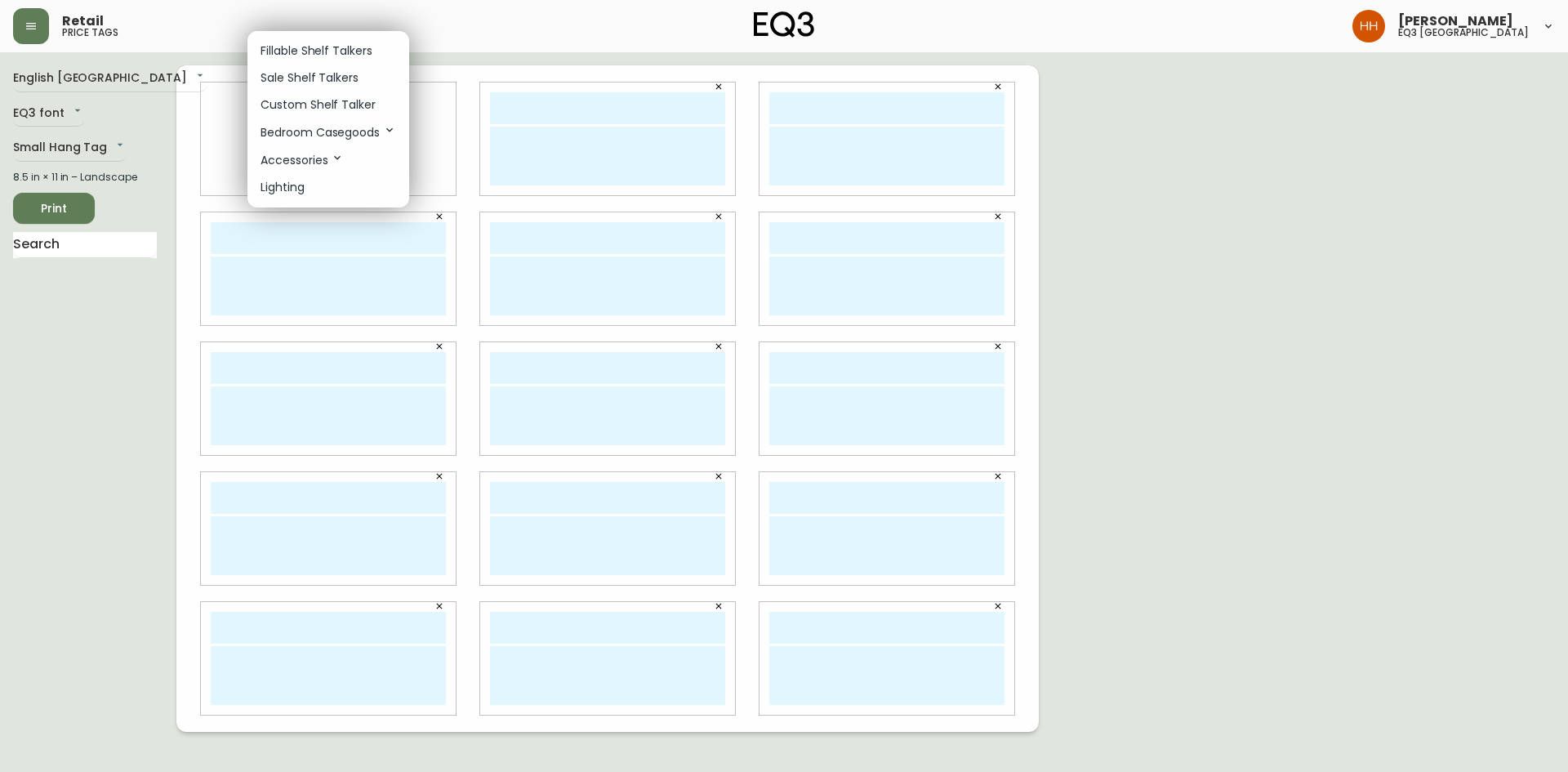
click at [294, 104] on p "Custom Shelf Talker" at bounding box center [318, 105] width 115 height 17
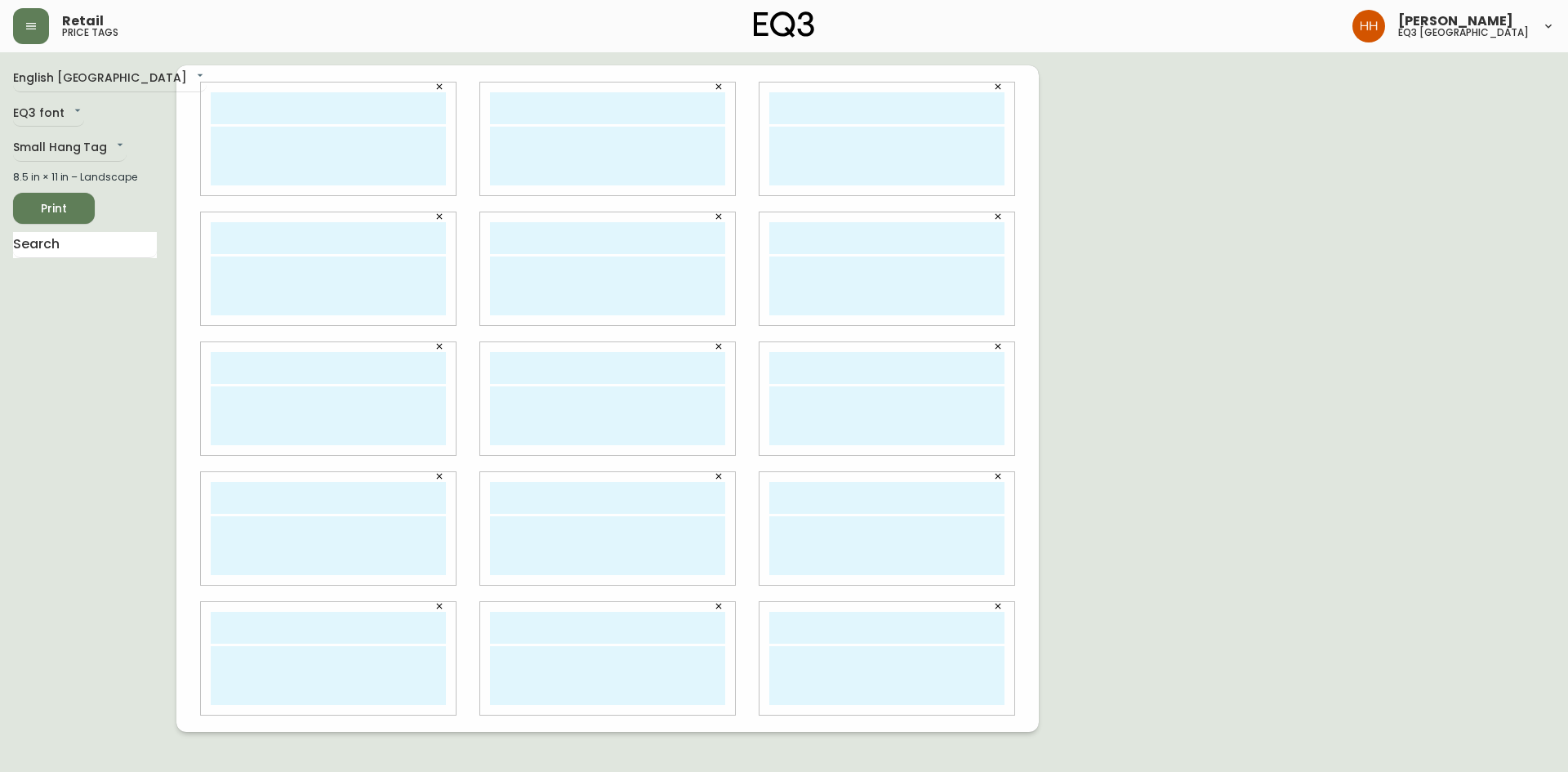
click at [1169, 307] on div "English [GEOGRAPHIC_DATA] en_CA EQ3 font EQ3 Small Hang Tag small 8.5 in × 11 i…" at bounding box center [784, 399] width 1542 height 667
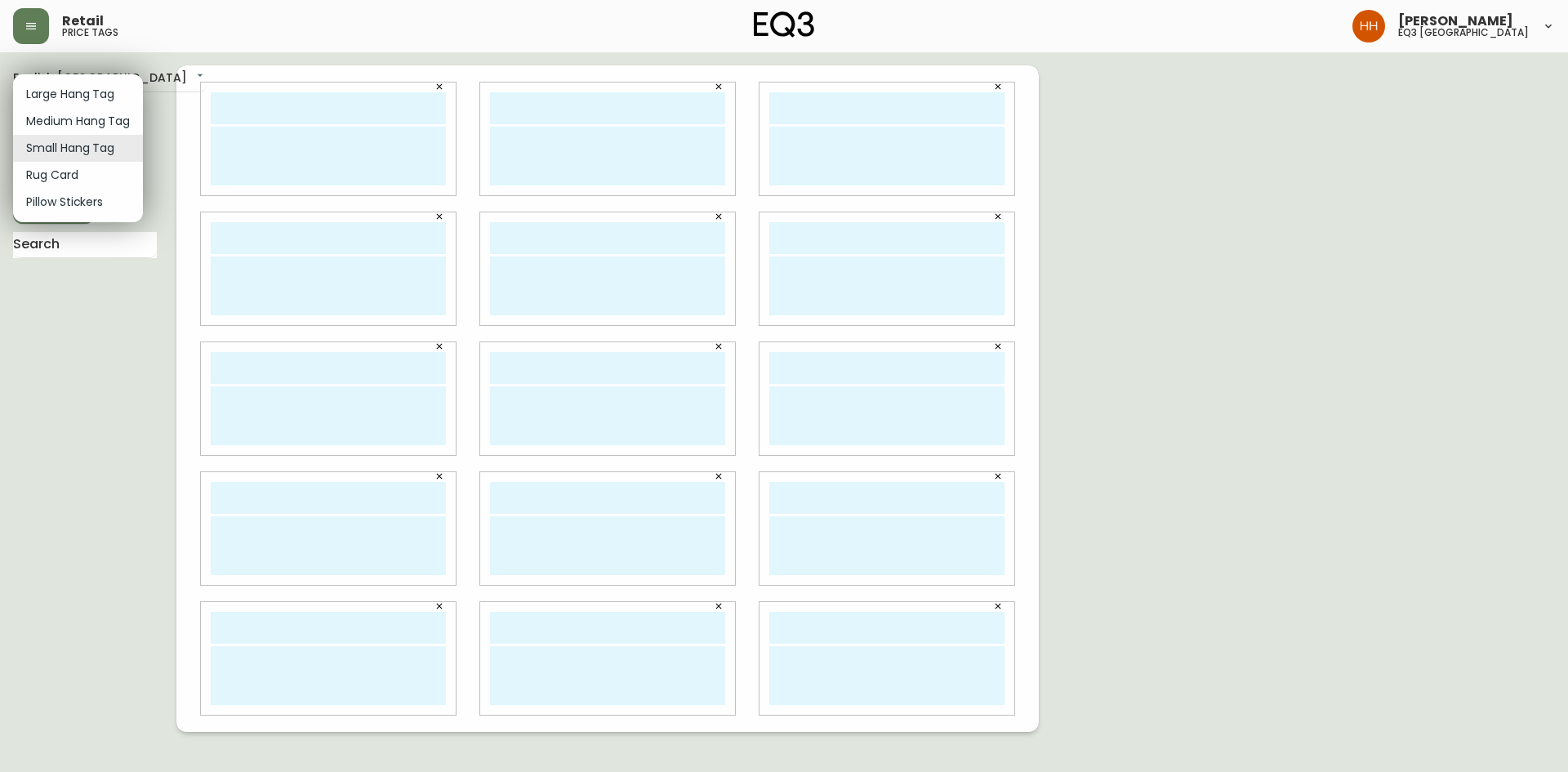
click at [83, 142] on body "Retail price tags [PERSON_NAME] eq3 [GEOGRAPHIC_DATA] English [GEOGRAPHIC_DATA]…" at bounding box center [784, 366] width 1568 height 732
click at [172, 75] on div at bounding box center [784, 386] width 1568 height 772
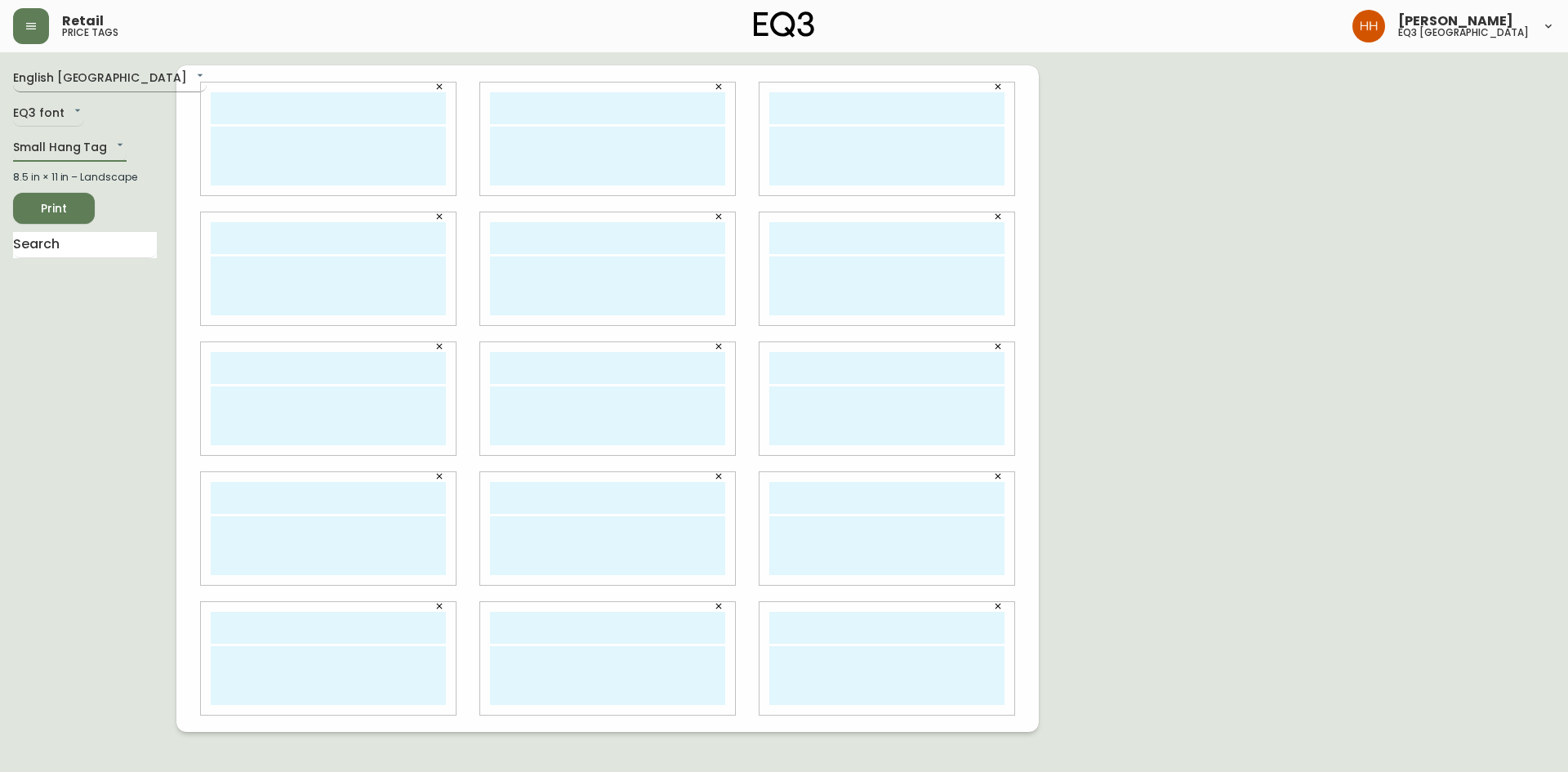
click at [63, 67] on body "Retail price tags [PERSON_NAME] eq3 [GEOGRAPHIC_DATA] English [GEOGRAPHIC_DATA]…" at bounding box center [784, 366] width 1568 height 732
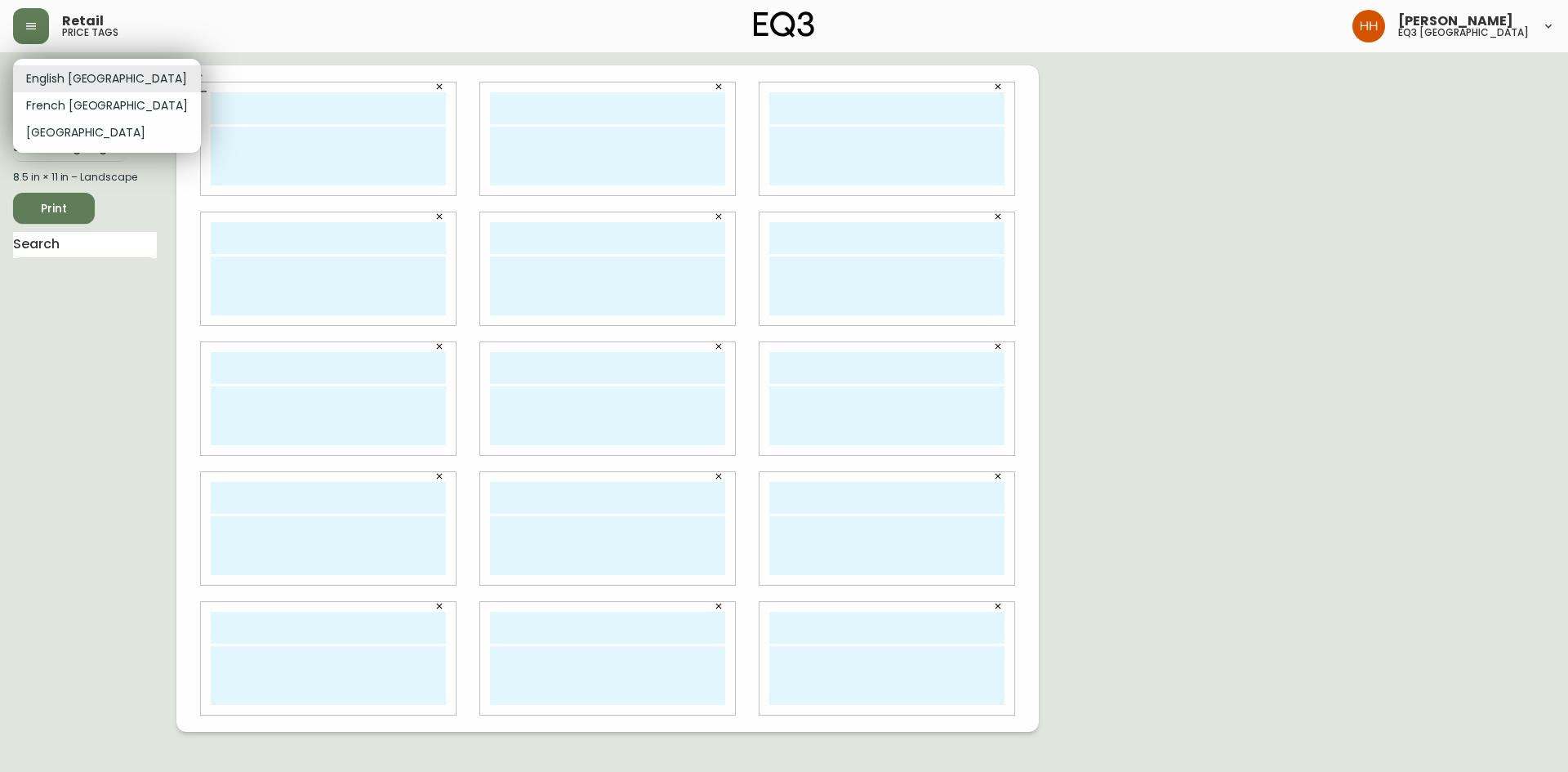
click at [105, 250] on div at bounding box center [784, 386] width 1568 height 772
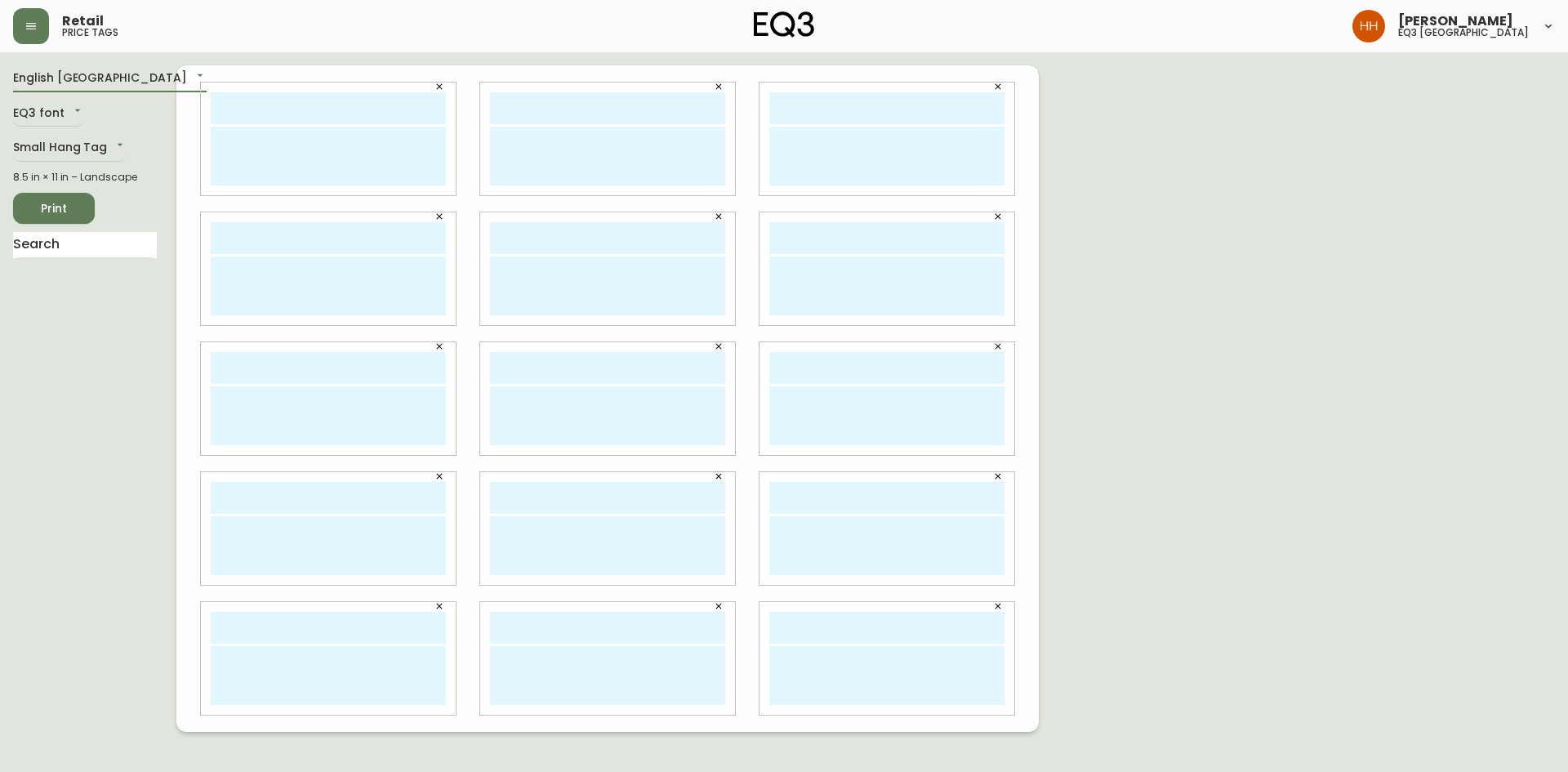
click at [59, 208] on span "Print" at bounding box center [54, 209] width 56 height 21
drag, startPoint x: 299, startPoint y: 78, endPoint x: 186, endPoint y: 79, distance: 113.0
click at [186, 79] on div at bounding box center [607, 399] width 862 height 667
click at [69, 212] on span "Print" at bounding box center [54, 209] width 56 height 21
click at [280, 101] on input "text" at bounding box center [328, 108] width 235 height 32
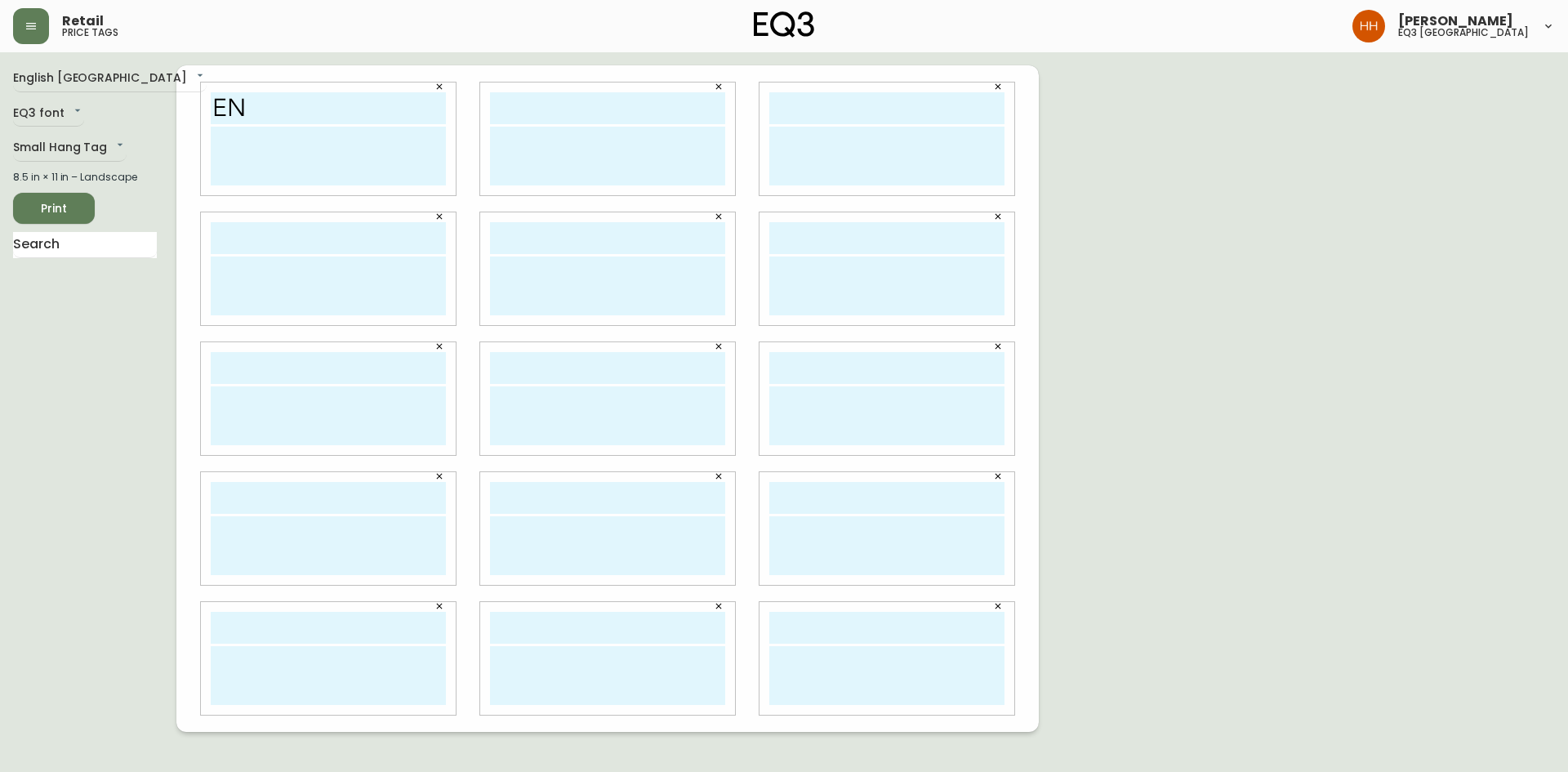
type input "ENJOY 20% OFF"
click at [510, 113] on input "text" at bounding box center [607, 108] width 235 height 32
type input "ENJOY 20% OFF"
click at [802, 112] on input "text" at bounding box center [886, 108] width 235 height 32
type input "ENJOY 20% OFF"
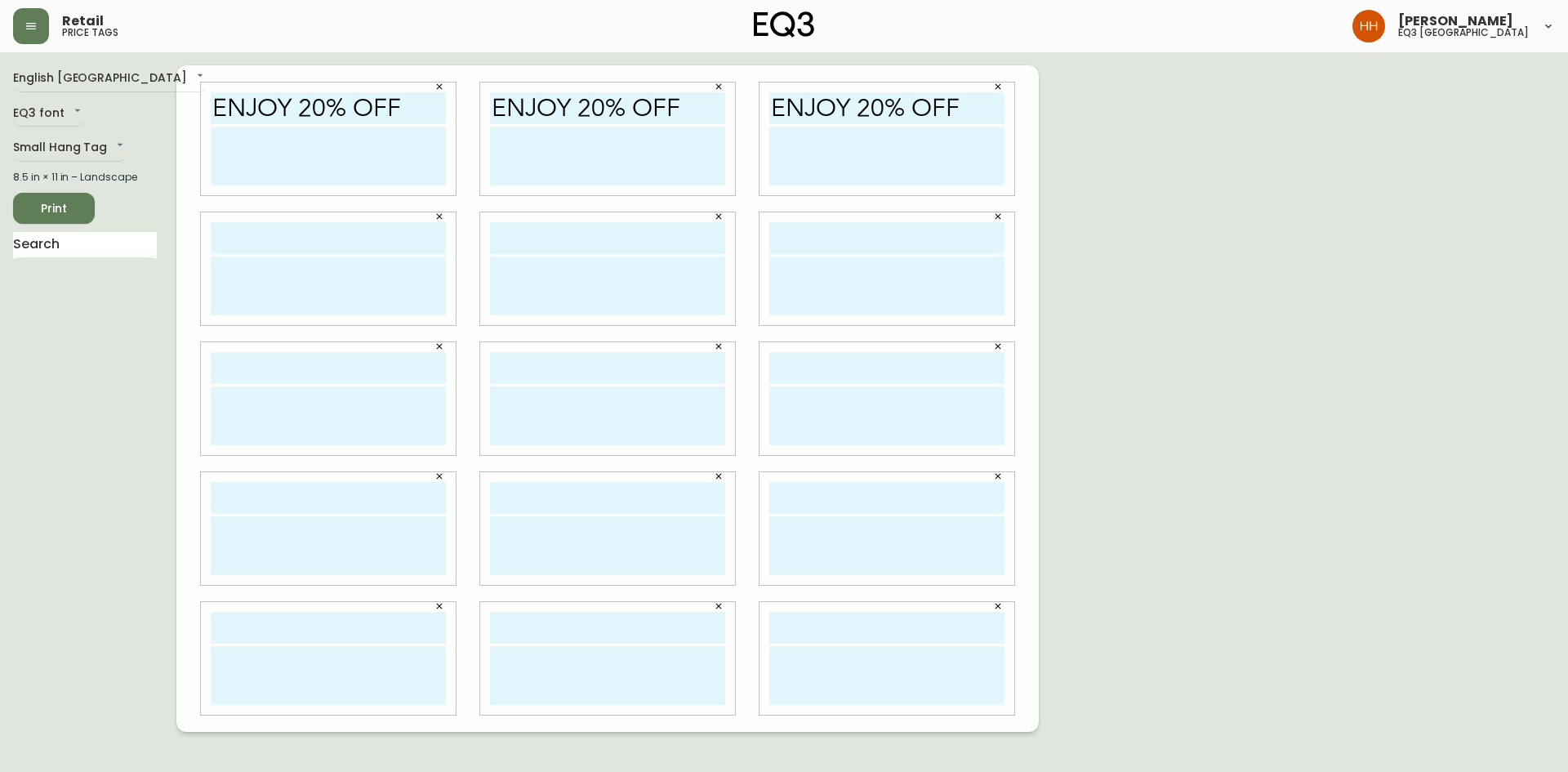
click at [890, 238] on input "text" at bounding box center [886, 238] width 235 height 32
type input "ENJOY 20% OFF"
click at [637, 246] on input "text" at bounding box center [607, 238] width 235 height 32
type input "ENJOY 20% OFF"
click at [408, 245] on input "text" at bounding box center [328, 238] width 235 height 32
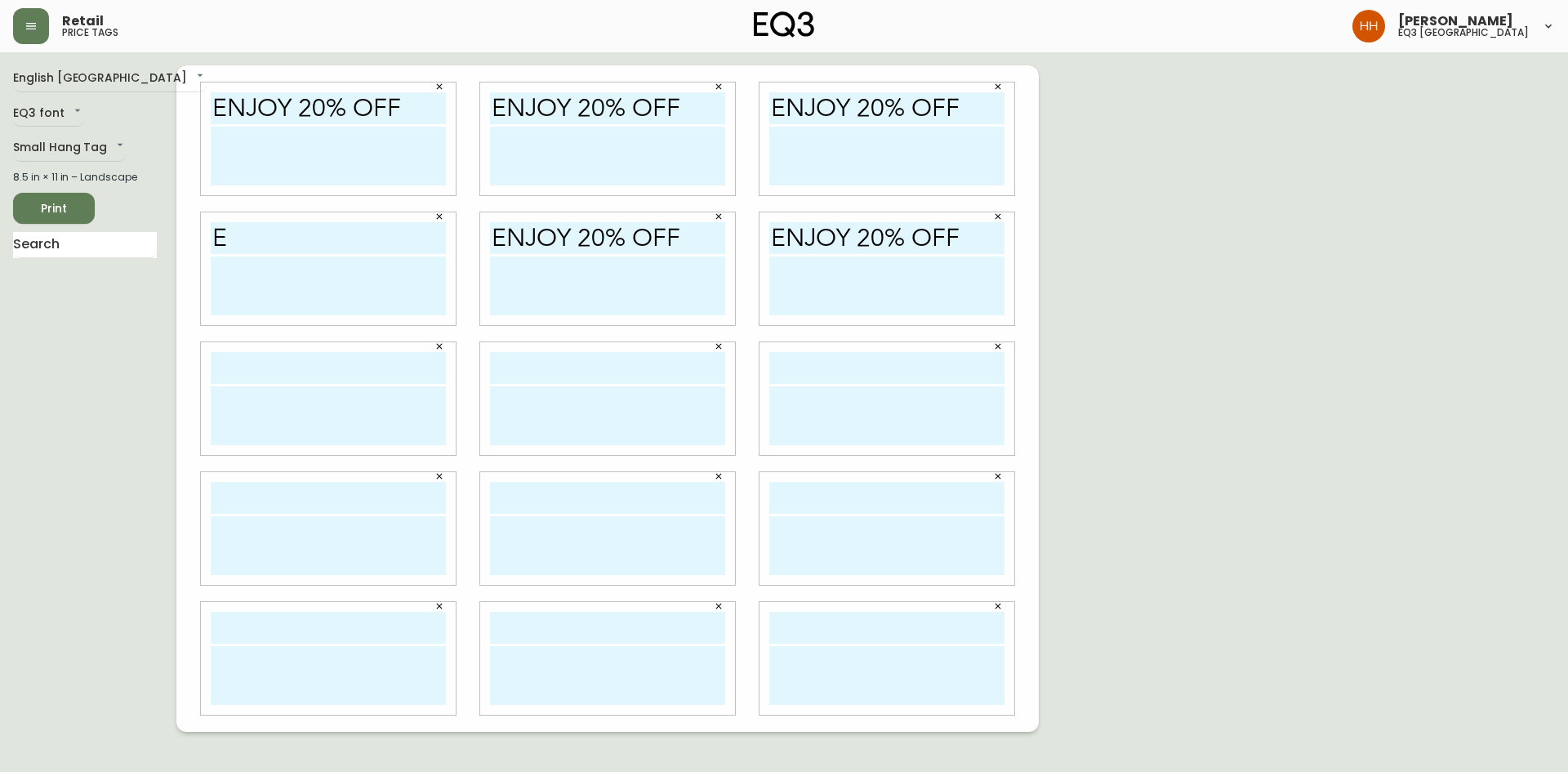
type input "ENJOY 20% OFF"
click at [299, 380] on input "text" at bounding box center [328, 367] width 235 height 32
type input "ENJOY 20% OFF"
click at [549, 368] on input "text" at bounding box center [607, 367] width 235 height 32
type input "ENJOY 20% OFF"
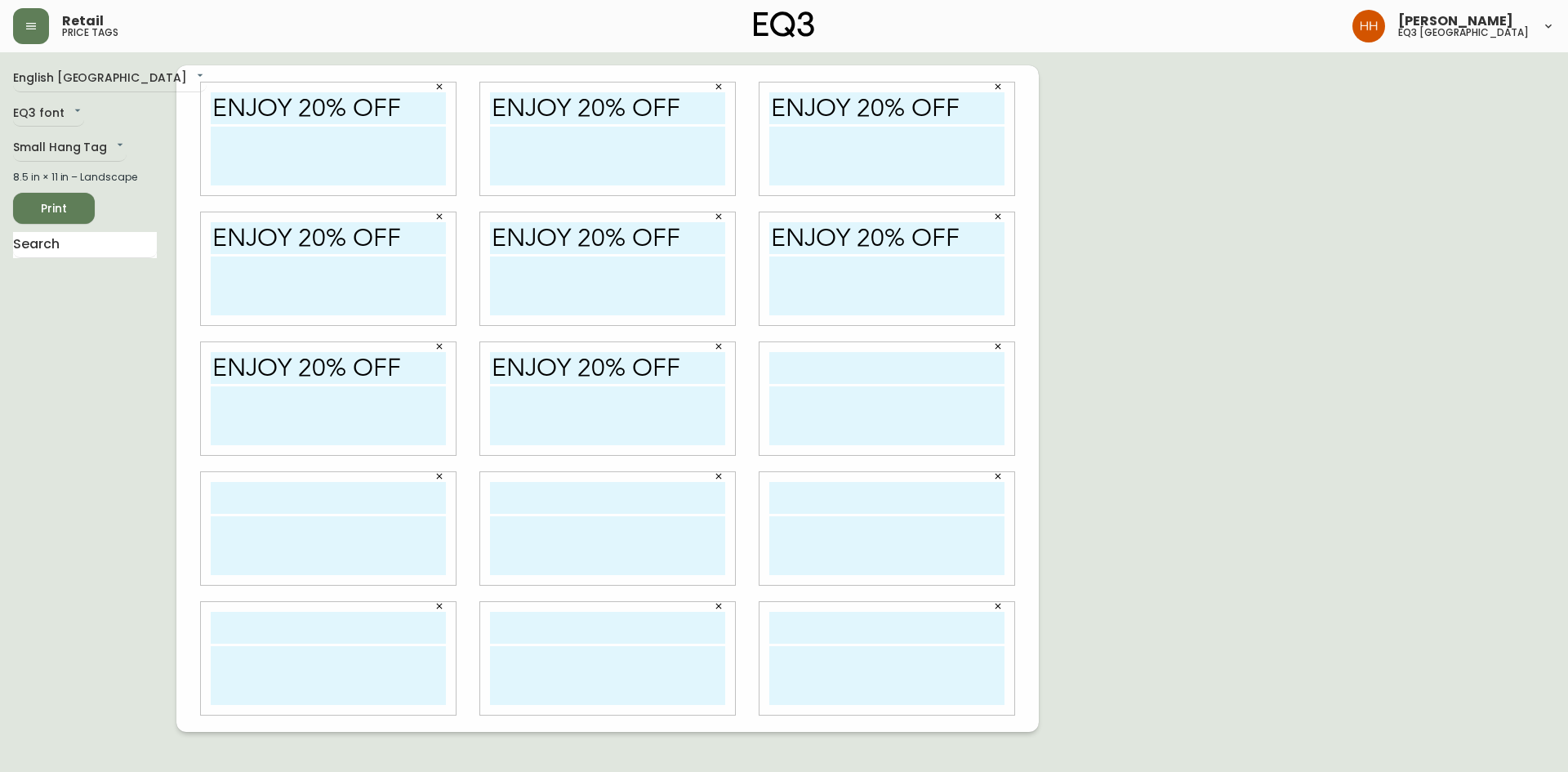
click at [788, 374] on input "text" at bounding box center [886, 367] width 235 height 32
type input "ENJOY 20% OFF"
click at [849, 521] on textarea at bounding box center [886, 546] width 235 height 59
type textarea "e"
click at [868, 492] on input "text" at bounding box center [886, 498] width 235 height 32
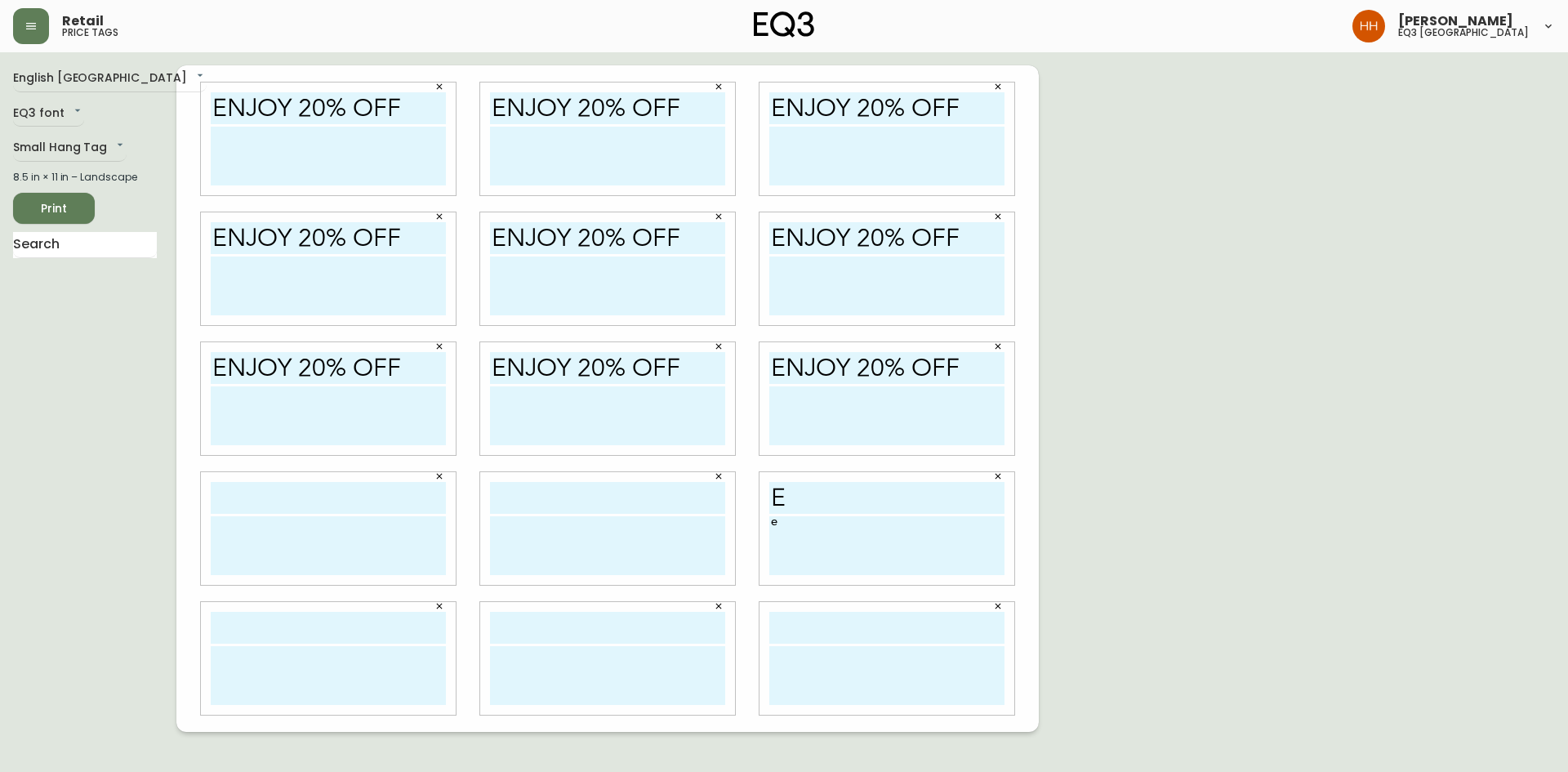
type input "ENJOY 20% OFF"
drag, startPoint x: 629, startPoint y: 485, endPoint x: 637, endPoint y: 503, distance: 19.7
click at [629, 485] on input "text" at bounding box center [607, 498] width 235 height 32
type input "ENJOY 20% OFF"
click at [312, 499] on input "text" at bounding box center [328, 498] width 235 height 32
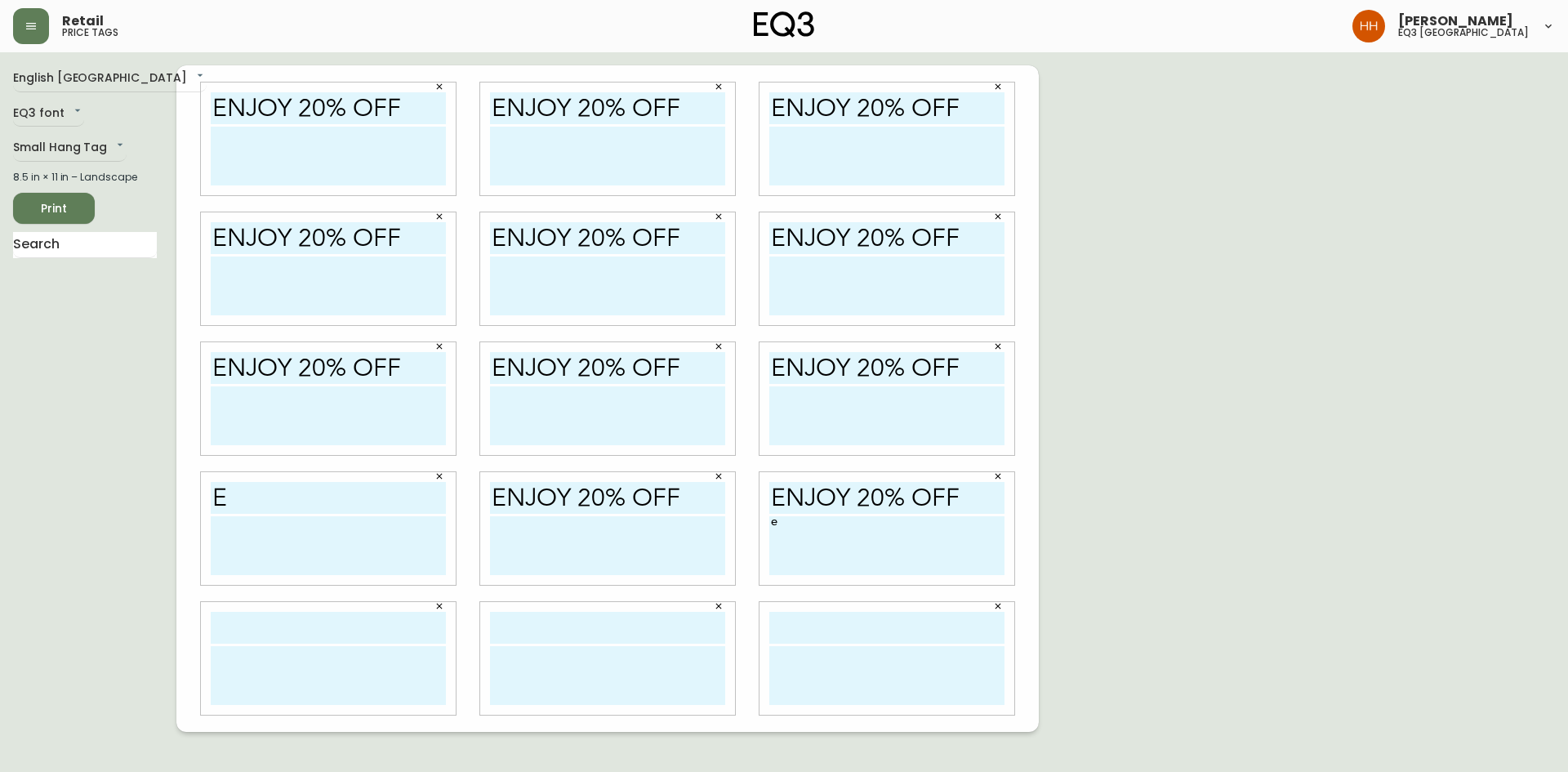
type input "ENJOY 20% OFF"
click at [286, 629] on input "text" at bounding box center [328, 628] width 235 height 32
type input "ENJOY 20% OFF"
click at [524, 633] on input "text" at bounding box center [607, 628] width 235 height 32
type input "ENJOY 20% OFF"
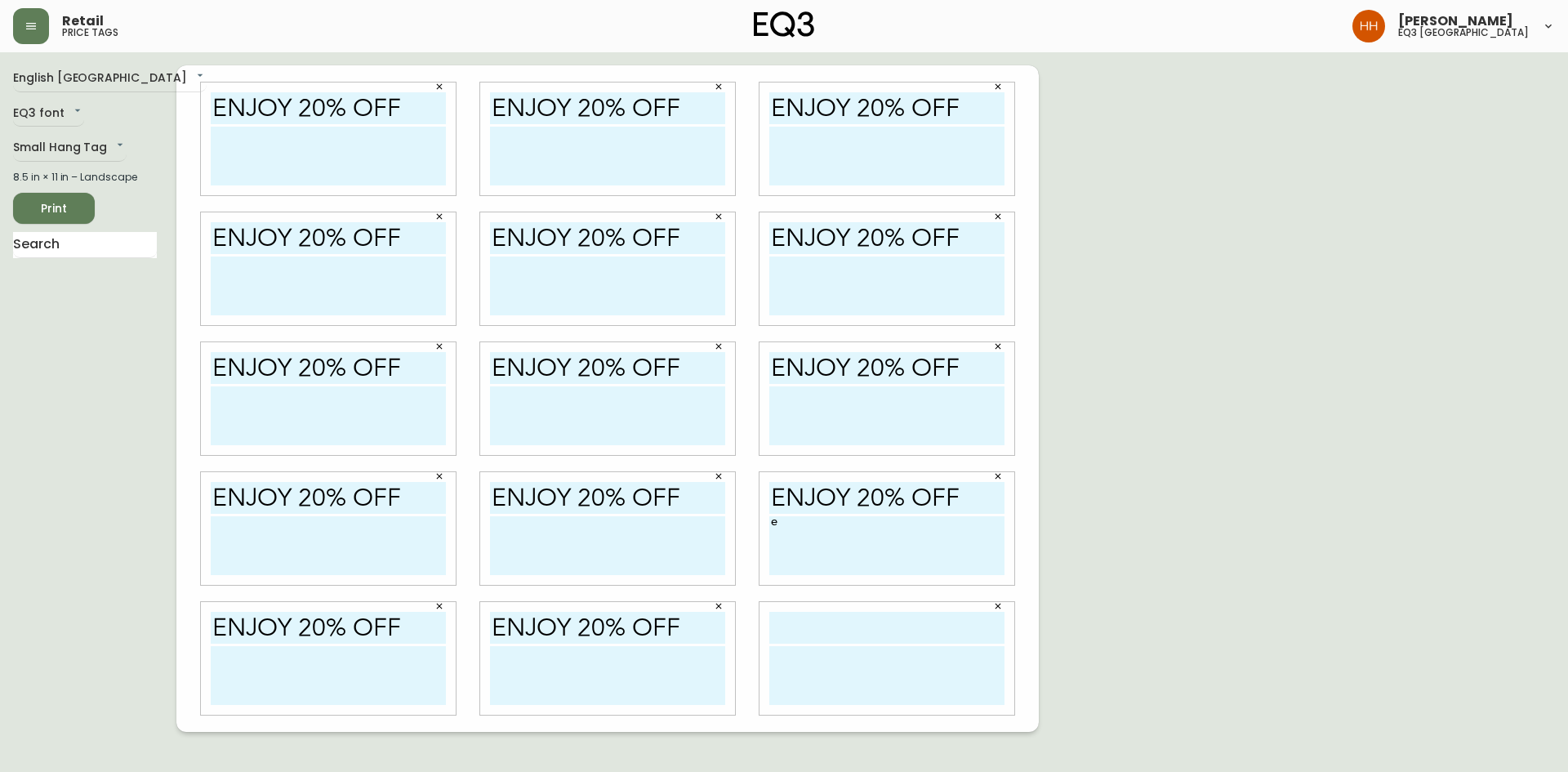
click at [828, 645] on div at bounding box center [887, 658] width 255 height 113
click at [831, 636] on input "text" at bounding box center [886, 628] width 235 height 32
type input "ENJOY 20% OFF"
click at [807, 525] on textarea "e" at bounding box center [886, 546] width 235 height 59
drag, startPoint x: 759, startPoint y: 525, endPoint x: 742, endPoint y: 525, distance: 17.0
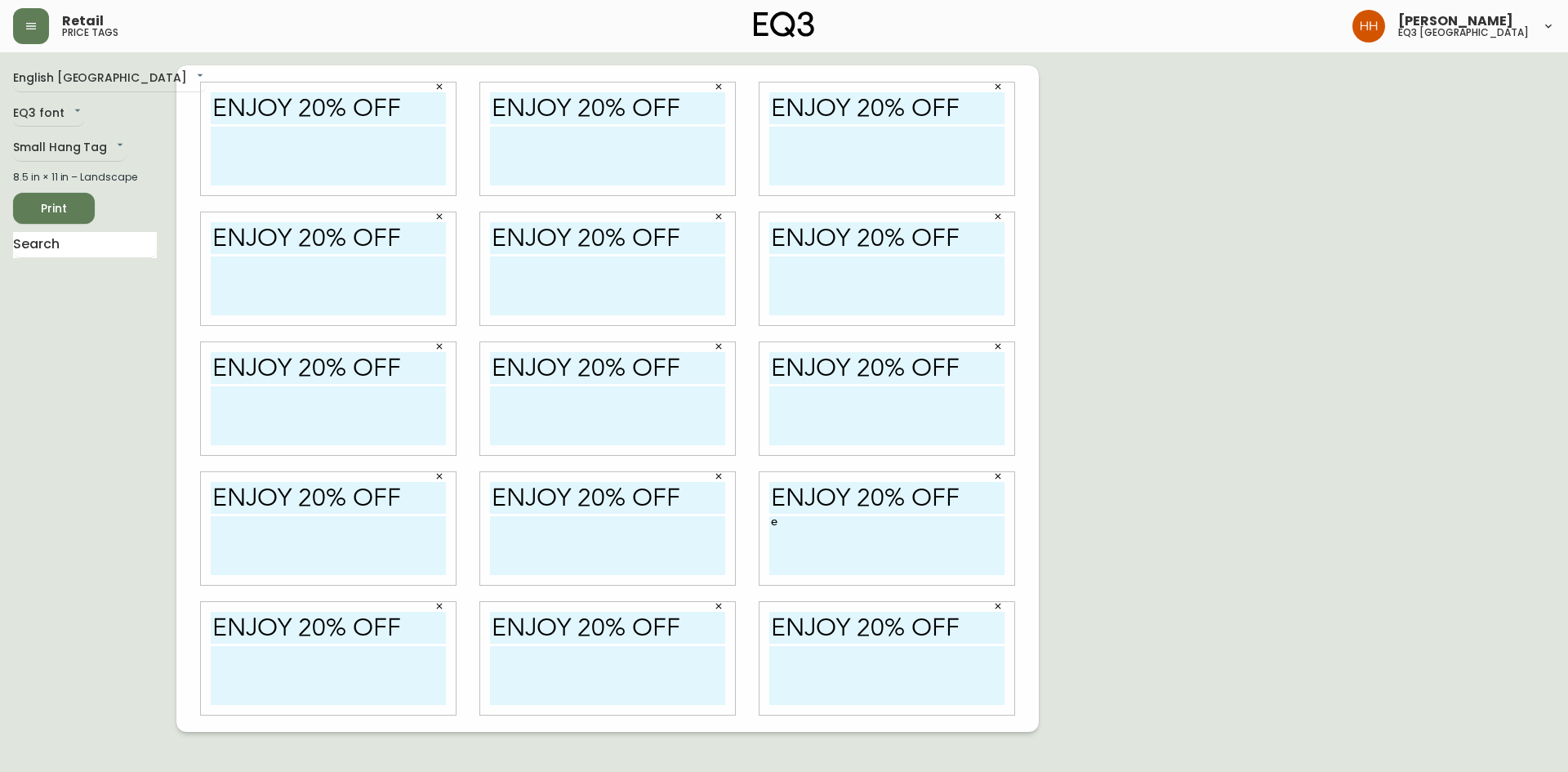
click at [745, 525] on div "ENJOY 20% OFF ENJOY 20% OFF ENJOY 20% OFF ENJOY 20% OFF ENJOY 20% OFF ENJOY 20%…" at bounding box center [607, 399] width 862 height 667
click at [293, 181] on textarea at bounding box center [328, 156] width 235 height 59
type textarea "d"
drag, startPoint x: 385, startPoint y: 154, endPoint x: 73, endPoint y: 122, distance: 313.6
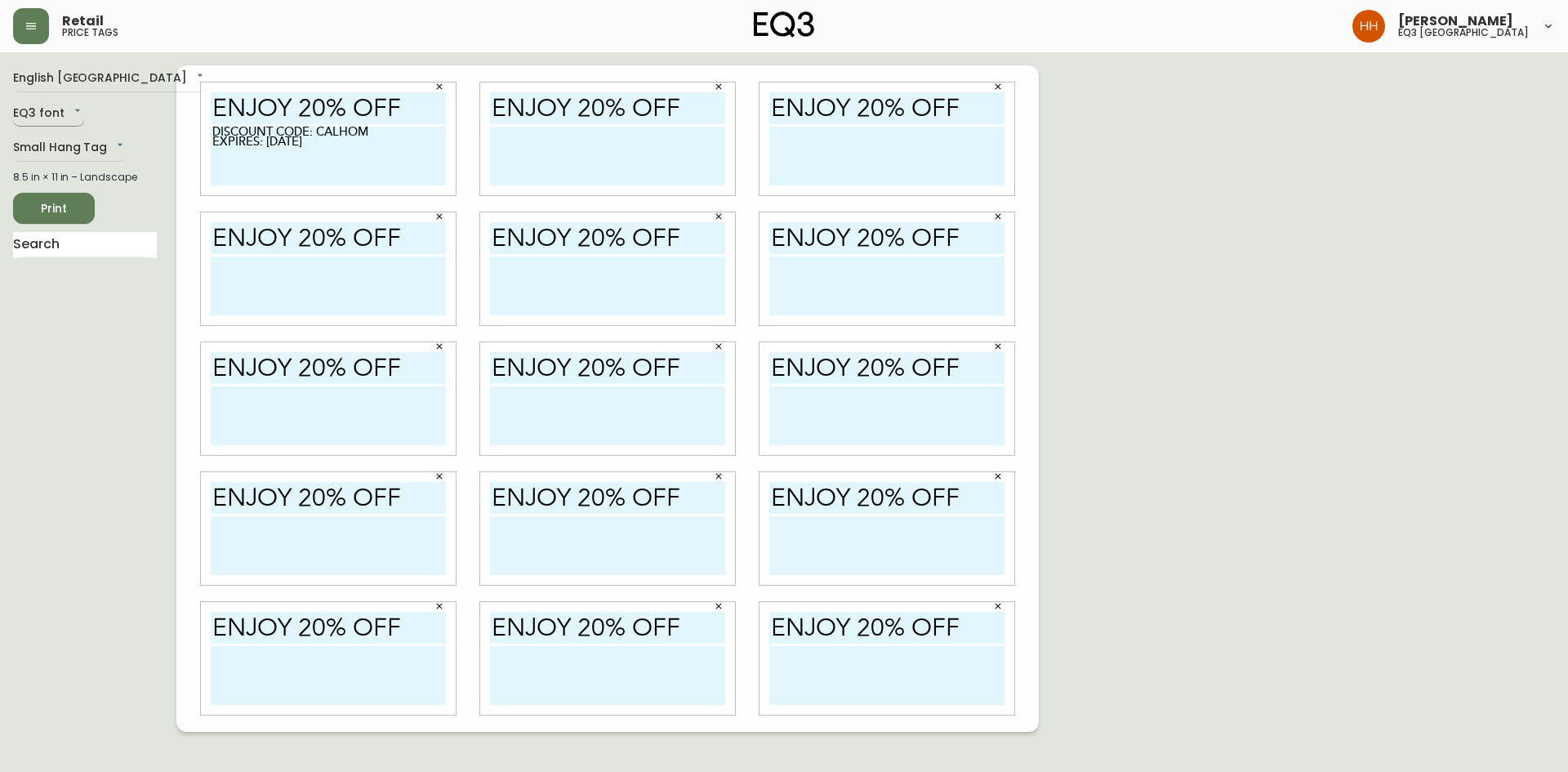
click at [73, 122] on div "English Canada en_CA EQ3 font EQ3 Small Hang Tag small 8.5 in × 11 in – Landsca…" at bounding box center [784, 399] width 1542 height 667
type textarea "DISCOUNT CODE: CALHOM EXPIRES: [DATE]"
click at [595, 155] on textarea at bounding box center [607, 156] width 235 height 59
paste textarea "DISCOUNT CODE: CALHOM EXPIRES: [DATE]"
type textarea "DISCOUNT CODE: CALHOM EXPIRES: [DATE]"
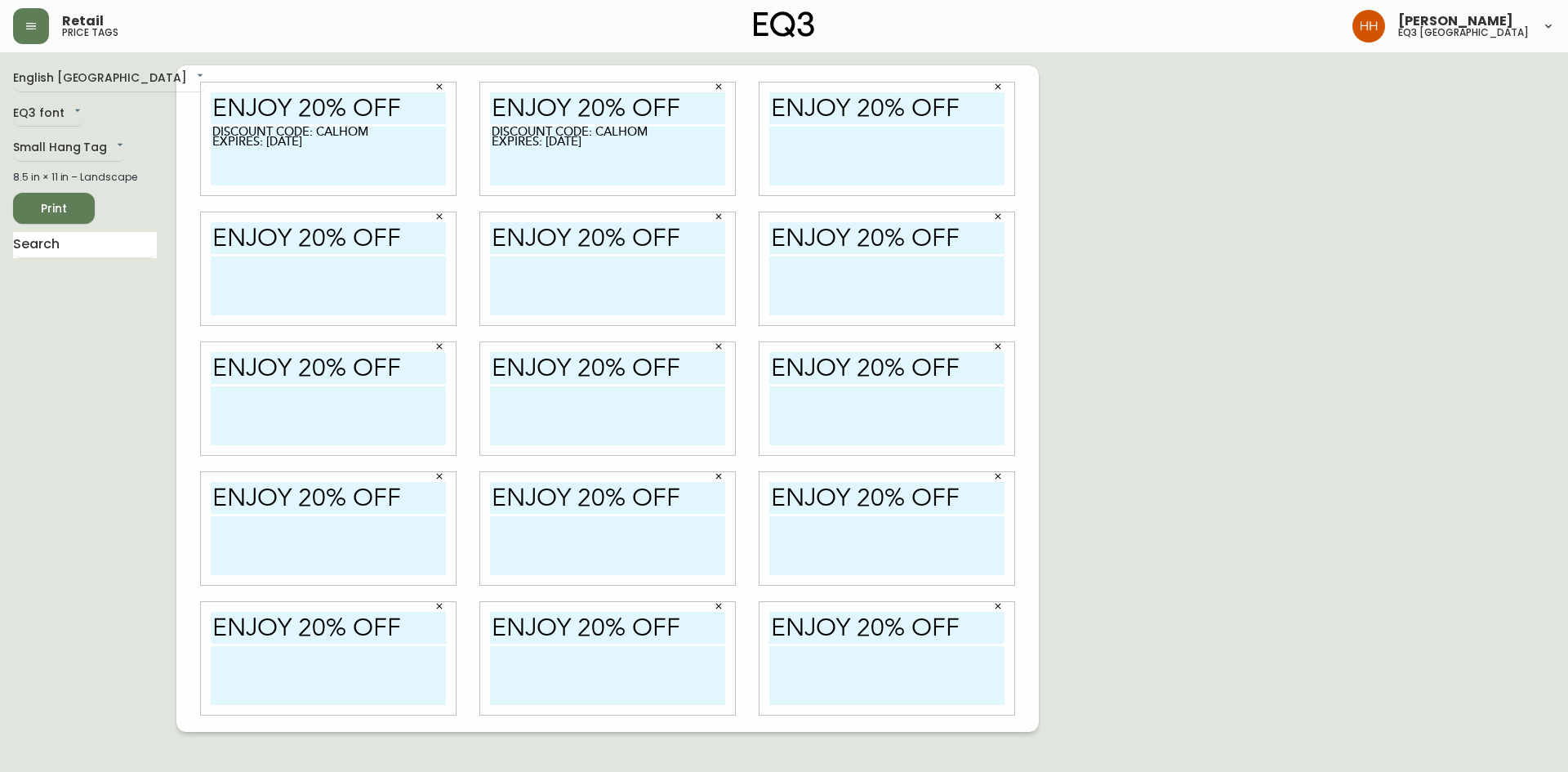
drag, startPoint x: 825, startPoint y: 175, endPoint x: 807, endPoint y: 197, distance: 28.4
click at [824, 175] on textarea at bounding box center [886, 156] width 235 height 59
paste textarea "DISCOUNT CODE: CALHOM EXPIRES: [DATE]"
type textarea "DISCOUNT CODE: CALHOM EXPIRES: [DATE]"
click at [820, 294] on textarea at bounding box center [886, 286] width 235 height 59
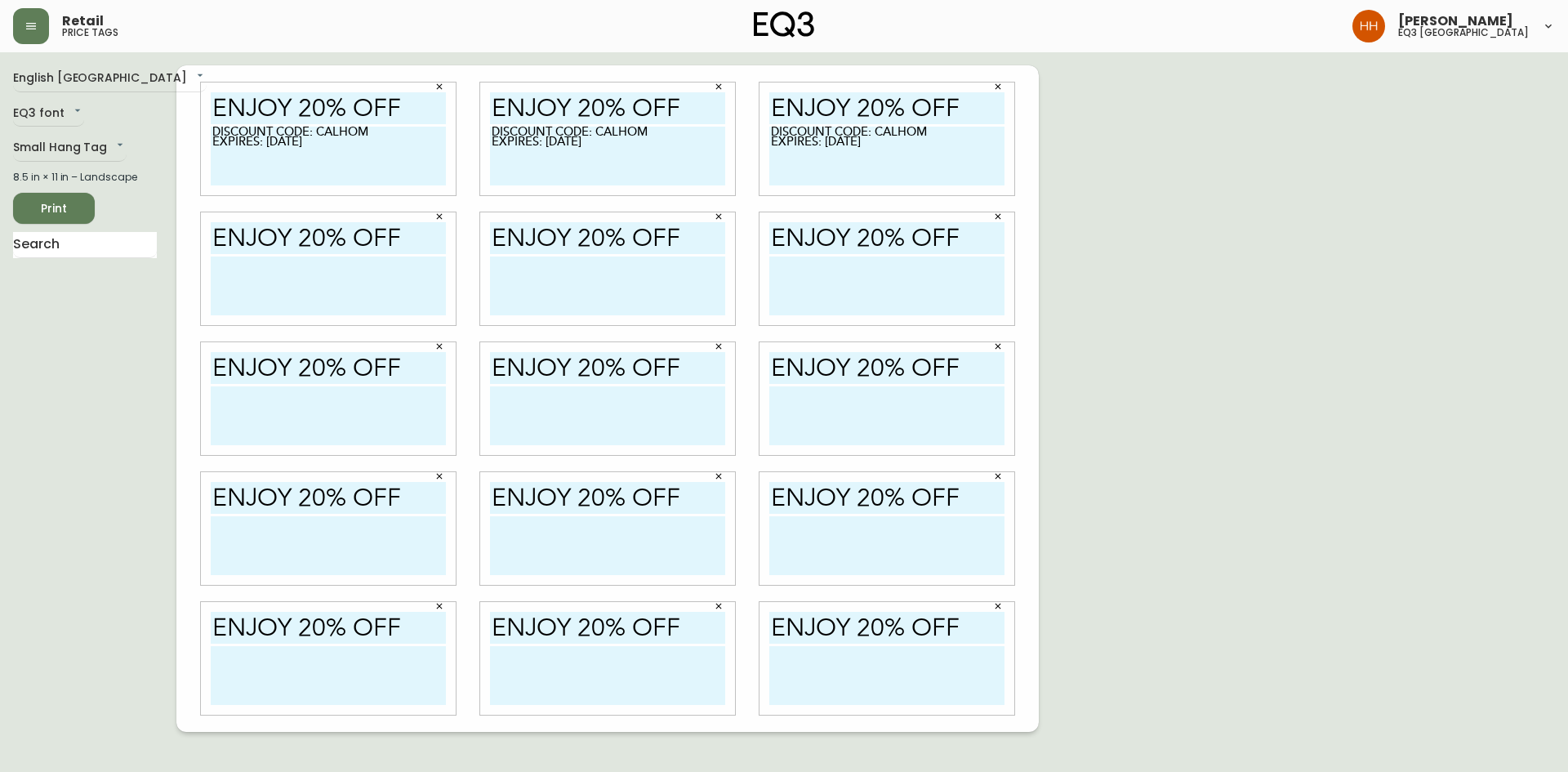
paste textarea "DISCOUNT CODE: CALHOM EXPIRES: [DATE]"
type textarea "DISCOUNT CODE: CALHOM EXPIRES: [DATE]"
click at [563, 295] on textarea at bounding box center [607, 286] width 235 height 59
paste textarea "DISCOUNT CODE: CALHOM EXPIRES: [DATE]"
type textarea "DISCOUNT CODE: CALHOM EXPIRES: [DATE]"
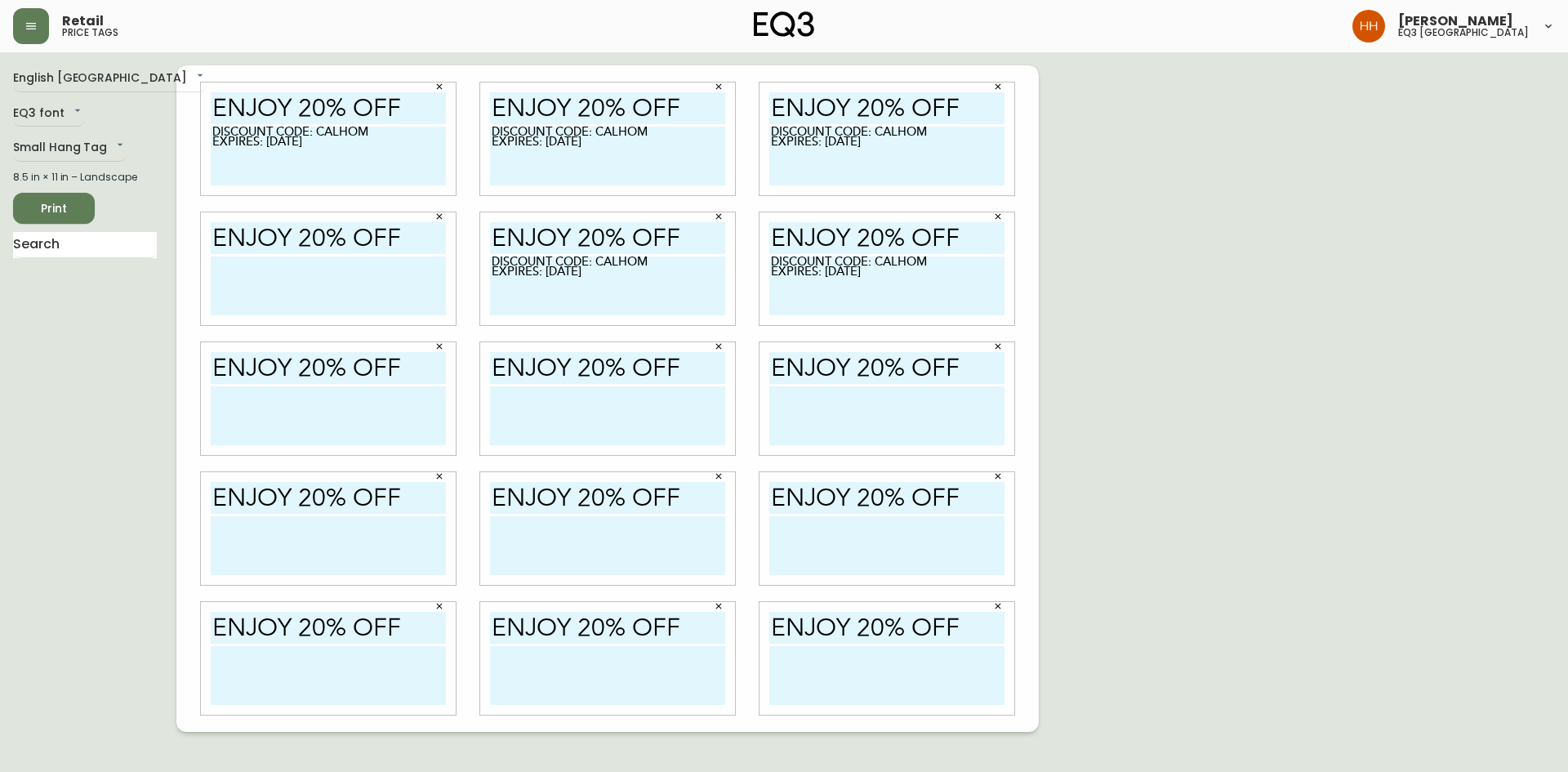
click at [381, 301] on textarea at bounding box center [328, 286] width 235 height 59
paste textarea "DISCOUNT CODE: CALHOM EXPIRES: [DATE]"
type textarea "DISCOUNT CODE: CALHOM EXPIRES: [DATE]"
click at [366, 414] on textarea at bounding box center [328, 416] width 235 height 59
paste textarea "DISCOUNT CODE: CALHOM EXPIRES: [DATE]"
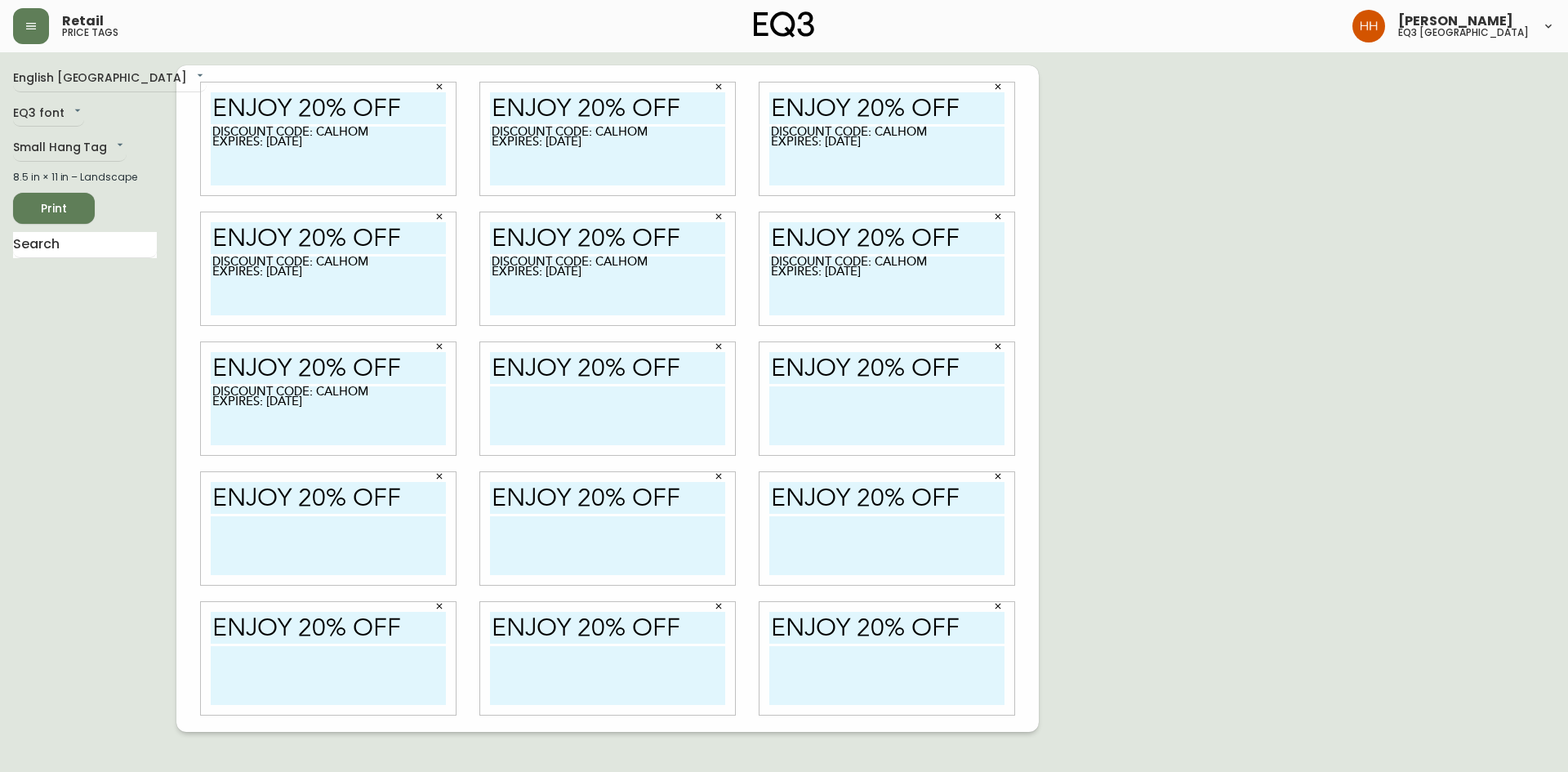
type textarea "DISCOUNT CODE: CALHOM EXPIRES: [DATE]"
click at [663, 427] on textarea at bounding box center [607, 416] width 235 height 59
paste textarea "DISCOUNT CODE: CALHOM EXPIRES: [DATE]"
type textarea "DISCOUNT CODE: CALHOM EXPIRES: [DATE]"
click at [833, 434] on textarea at bounding box center [886, 416] width 235 height 59
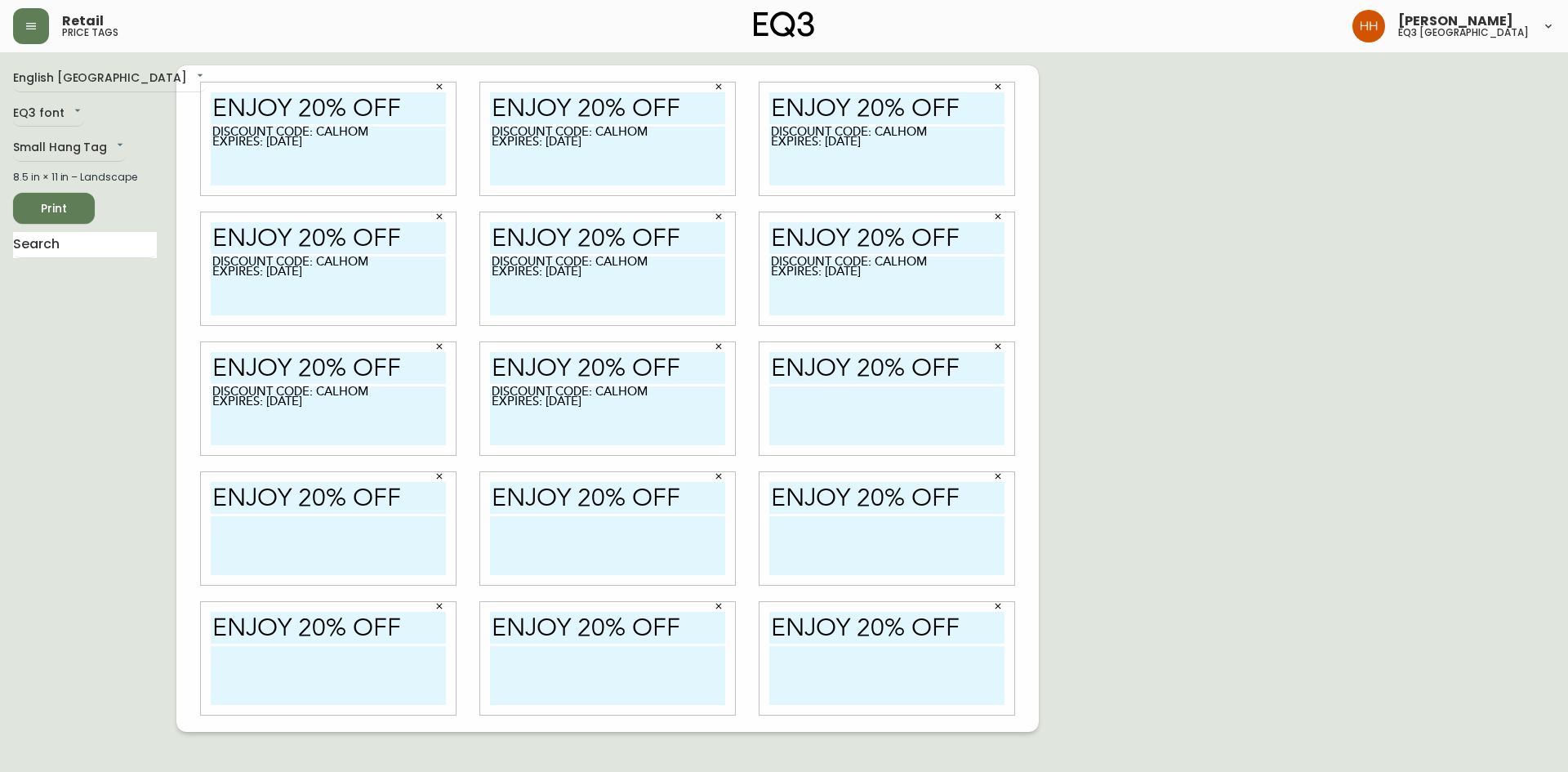
paste textarea "DISCOUNT CODE: CALHOM EXPIRES: [DATE]"
type textarea "DISCOUNT CODE: CALHOM EXPIRES: [DATE]"
click at [813, 556] on textarea at bounding box center [886, 546] width 235 height 59
paste textarea "DISCOUNT CODE: CALHOM EXPIRES: [DATE]"
type textarea "DISCOUNT CODE: CALHOM EXPIRES: [DATE]"
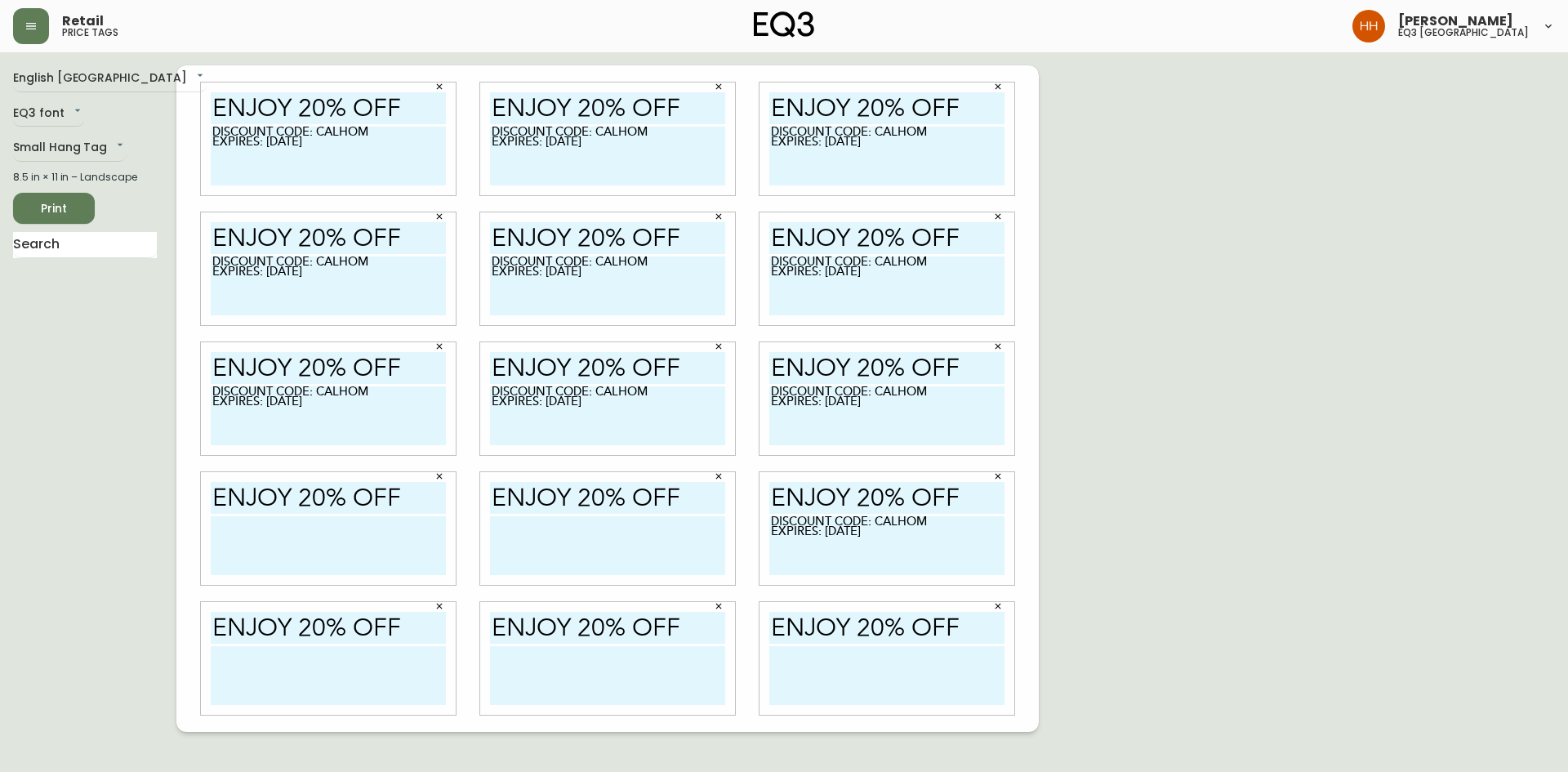
click at [595, 556] on textarea at bounding box center [607, 546] width 235 height 59
paste textarea "DISCOUNT CODE: CALHOM EXPIRES: [DATE]"
type textarea "DISCOUNT CODE: CALHOM EXPIRES: [DATE]"
click at [369, 553] on textarea at bounding box center [328, 546] width 235 height 59
paste textarea "DISCOUNT CODE: CALHOM EXPIRES: [DATE]"
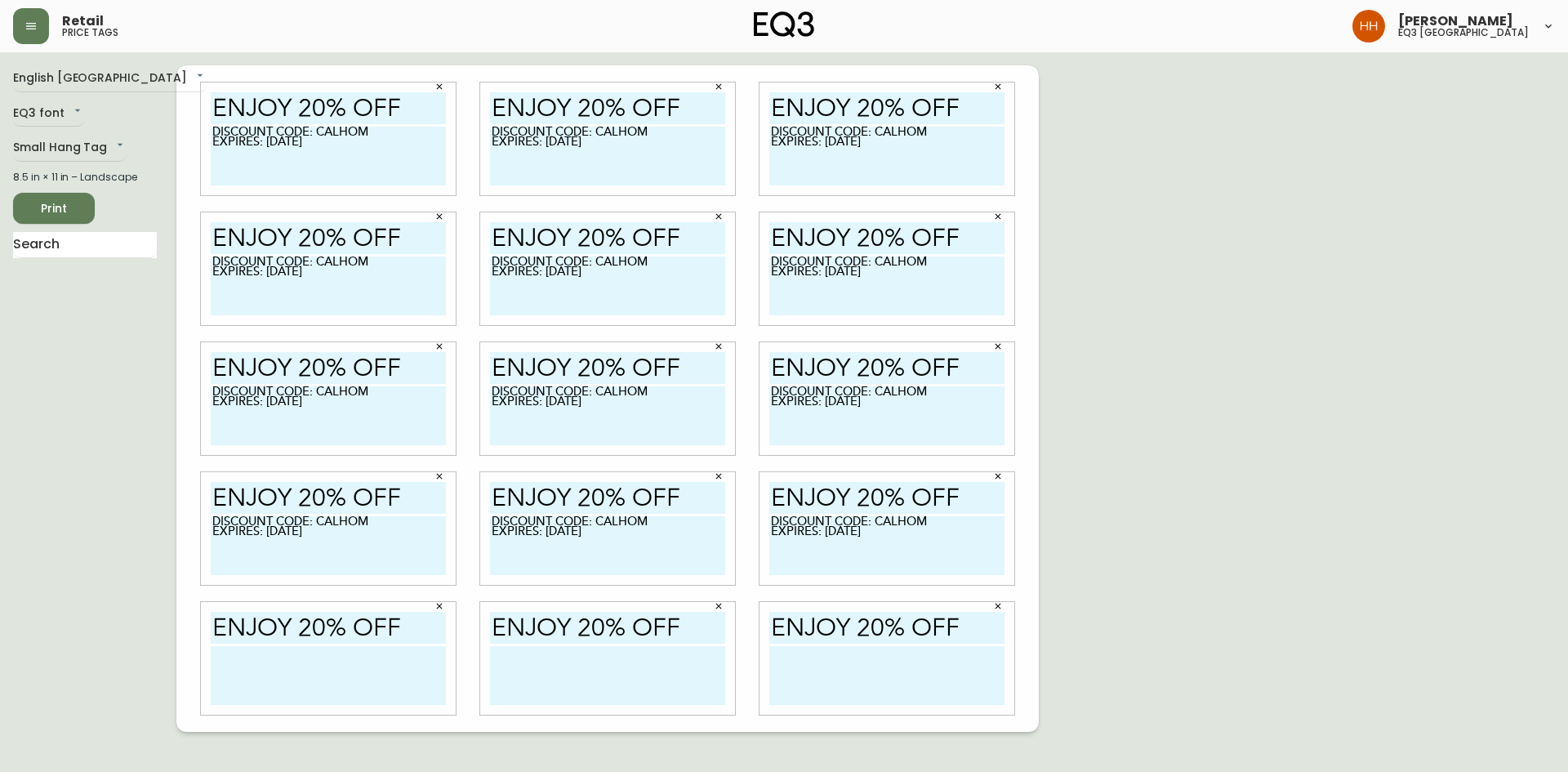
type textarea "DISCOUNT CODE: CALHOM EXPIRES: [DATE]"
click at [362, 659] on textarea at bounding box center [328, 676] width 235 height 59
paste textarea "DISCOUNT CODE: CALHOM EXPIRES: [DATE]"
type textarea "DISCOUNT CODE: CALHOM EXPIRES: [DATE]"
click at [606, 690] on textarea at bounding box center [607, 676] width 235 height 59
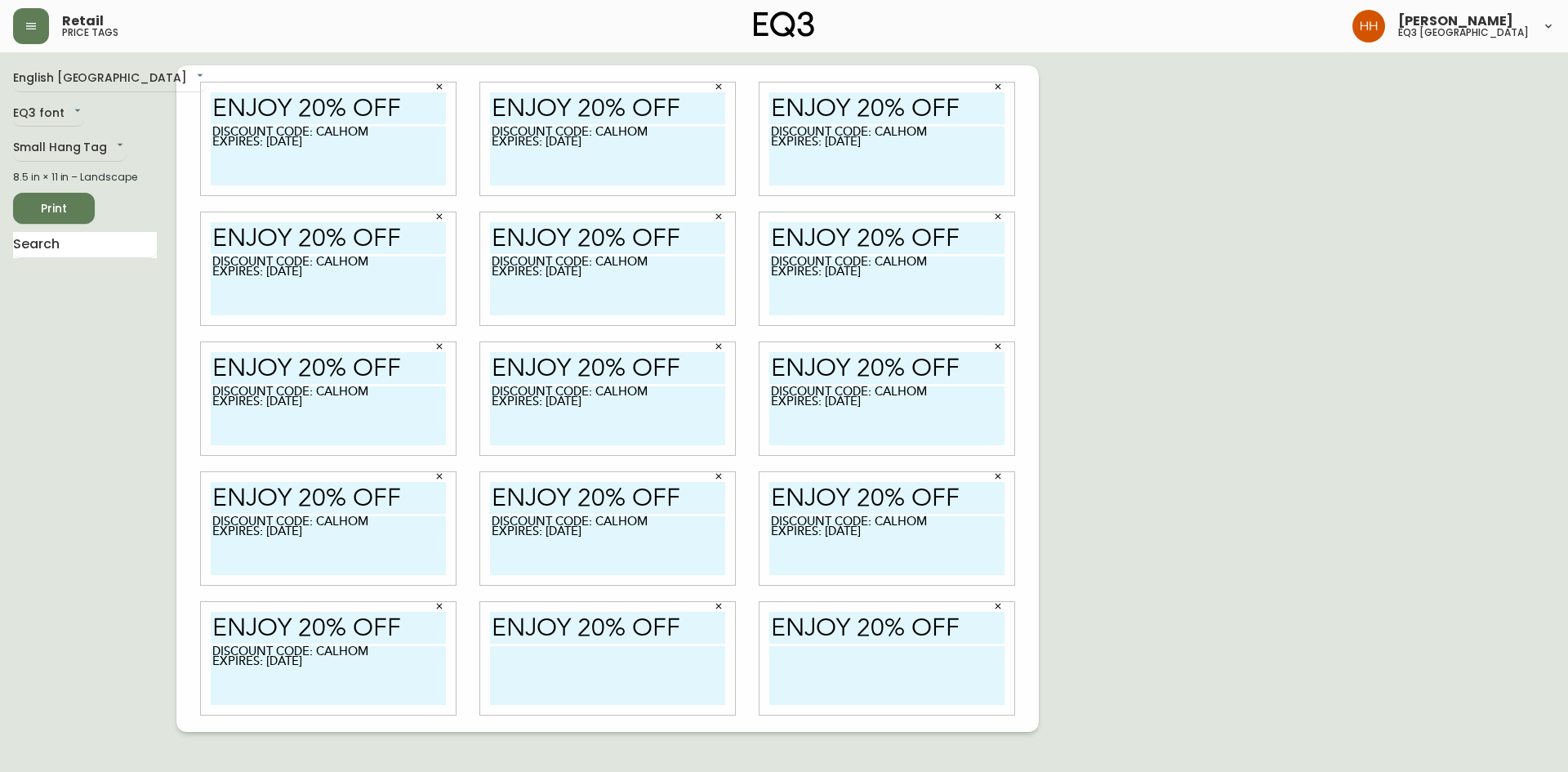
paste textarea "DISCOUNT CODE: CALHOM EXPIRES: [DATE]"
type textarea "DISCOUNT CODE: CALHOM EXPIRES: [DATE]"
click at [830, 681] on textarea at bounding box center [886, 676] width 235 height 59
paste textarea "DISCOUNT CODE: CALHOM EXPIRES: [DATE]"
type textarea "DISCOUNT CODE: CALHOM EXPIRES: [DATE]"
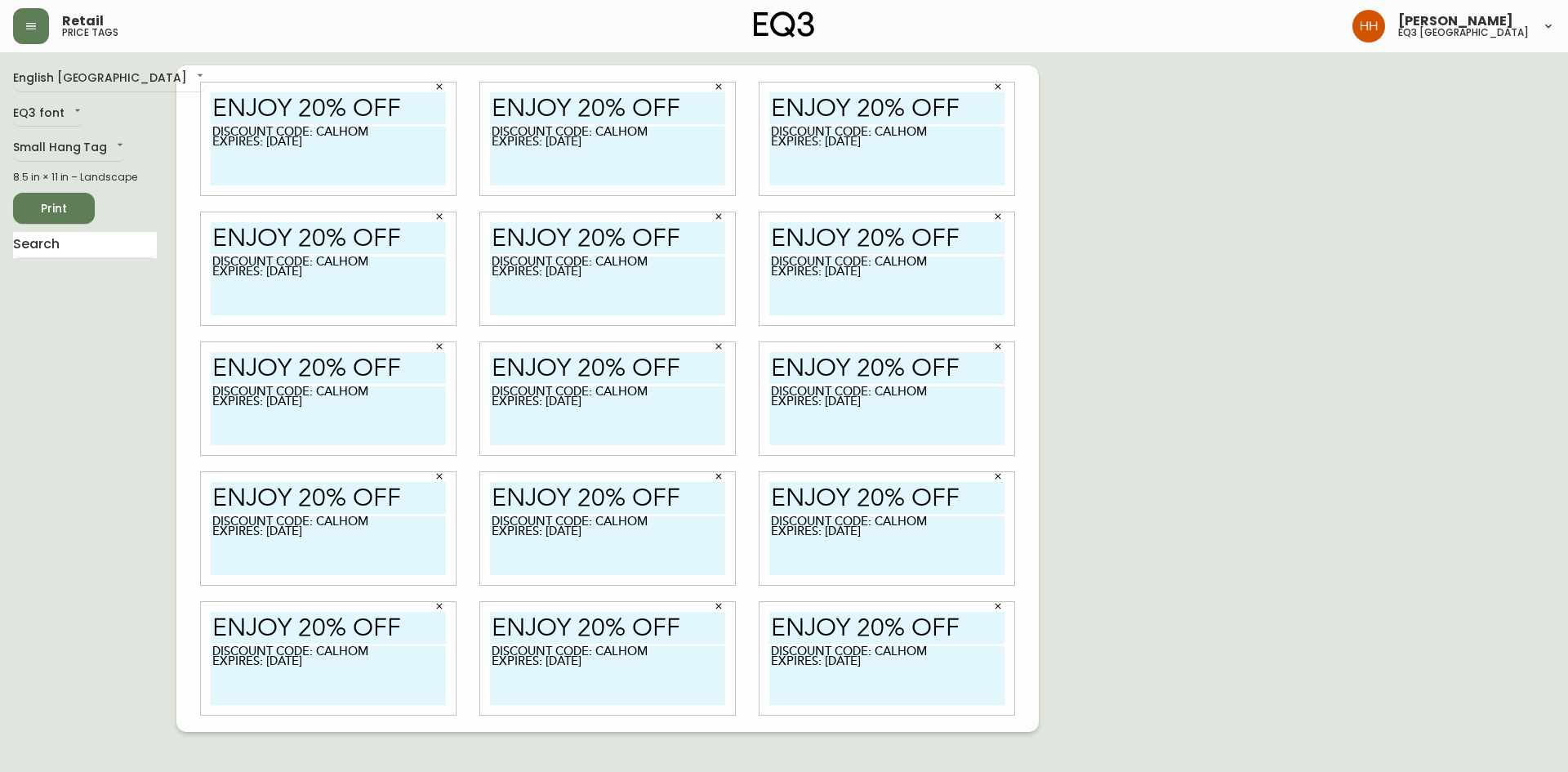
click at [88, 195] on button "Print" at bounding box center [54, 208] width 82 height 31
click at [85, 198] on button "Print" at bounding box center [54, 208] width 82 height 31
drag, startPoint x: 1161, startPoint y: 349, endPoint x: 518, endPoint y: 282, distance: 646.5
click at [1161, 349] on div "English Canada en_CA EQ3 font EQ3 Small Hang Tag small 8.5 in × 11 in – Landsca…" at bounding box center [784, 399] width 1542 height 667
click at [49, 201] on span "Print" at bounding box center [54, 209] width 56 height 21
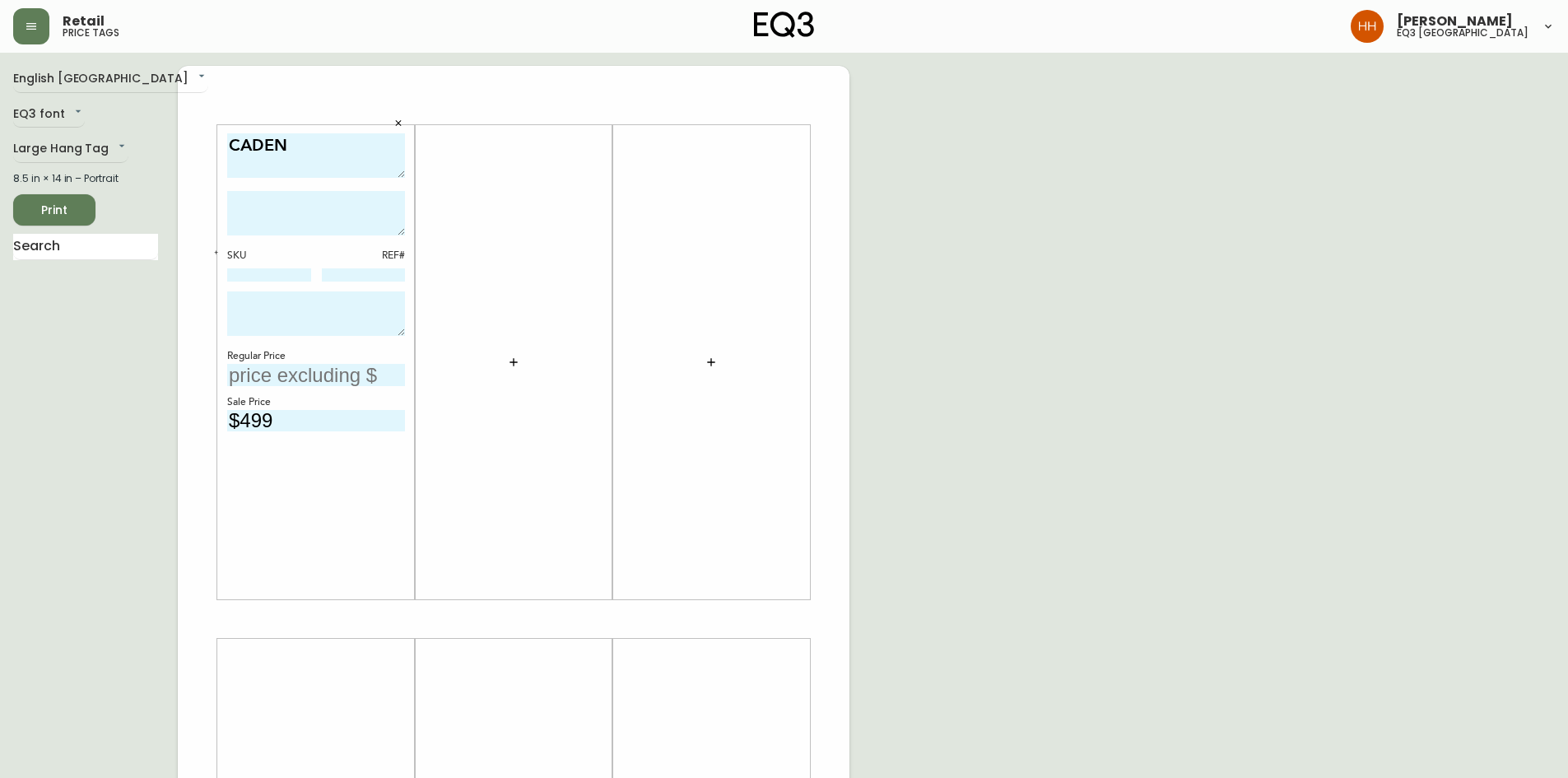
click at [891, 657] on div "English Canada en_CA EQ3 font EQ3 Large Hang Tag large 8.5 in × 14 in – Portrai…" at bounding box center [784, 619] width 1542 height 1106
click at [1049, 136] on div "English Canada en_CA EQ3 font EQ3 Large Hang Tag large 8.5 in × 14 in – Portrai…" at bounding box center [784, 619] width 1542 height 1106
click at [808, 350] on div at bounding box center [711, 362] width 198 height 474
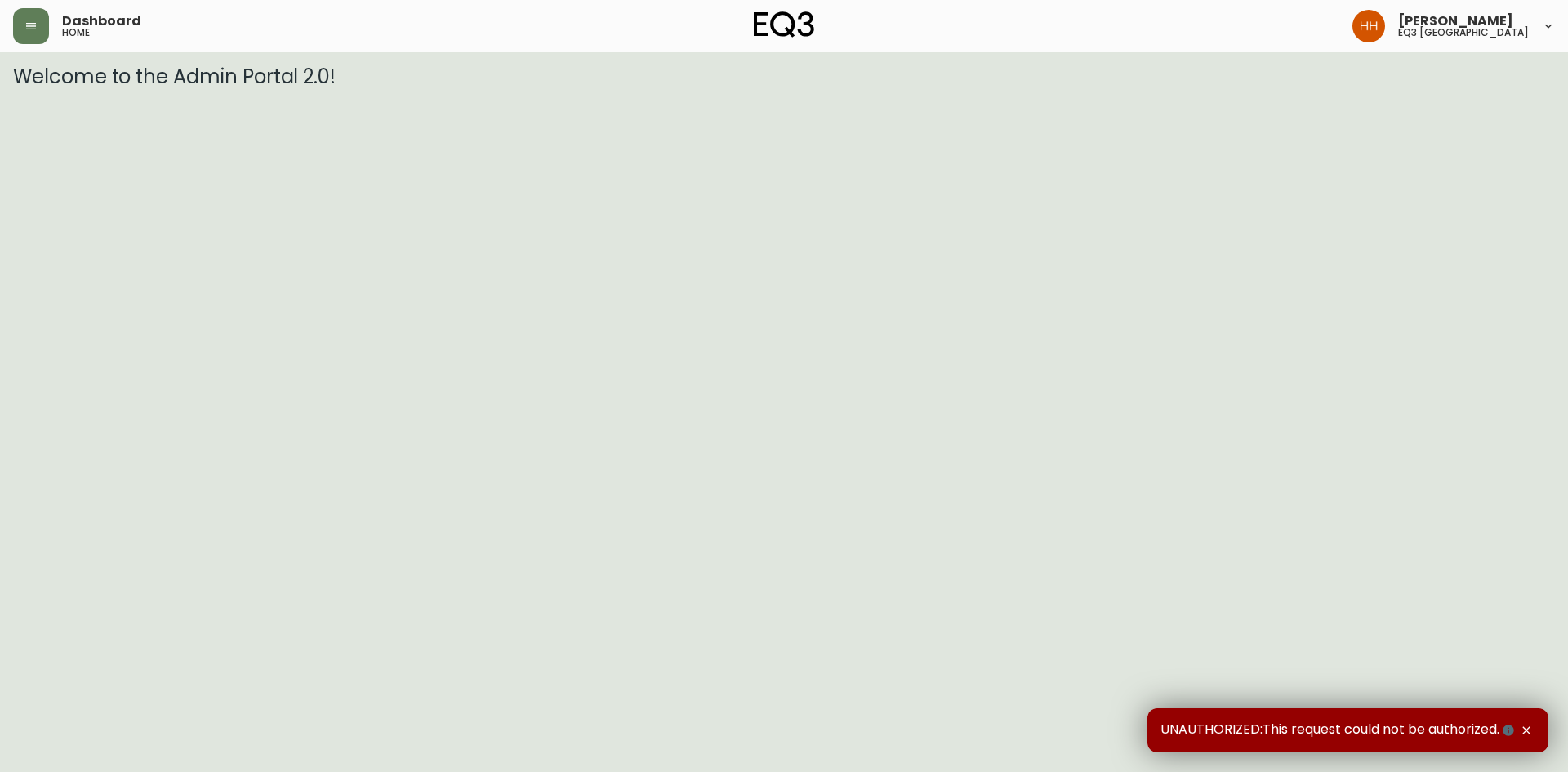
click at [20, 5] on div "Dashboard home [PERSON_NAME] eq3 [GEOGRAPHIC_DATA]" at bounding box center [784, 26] width 1542 height 52
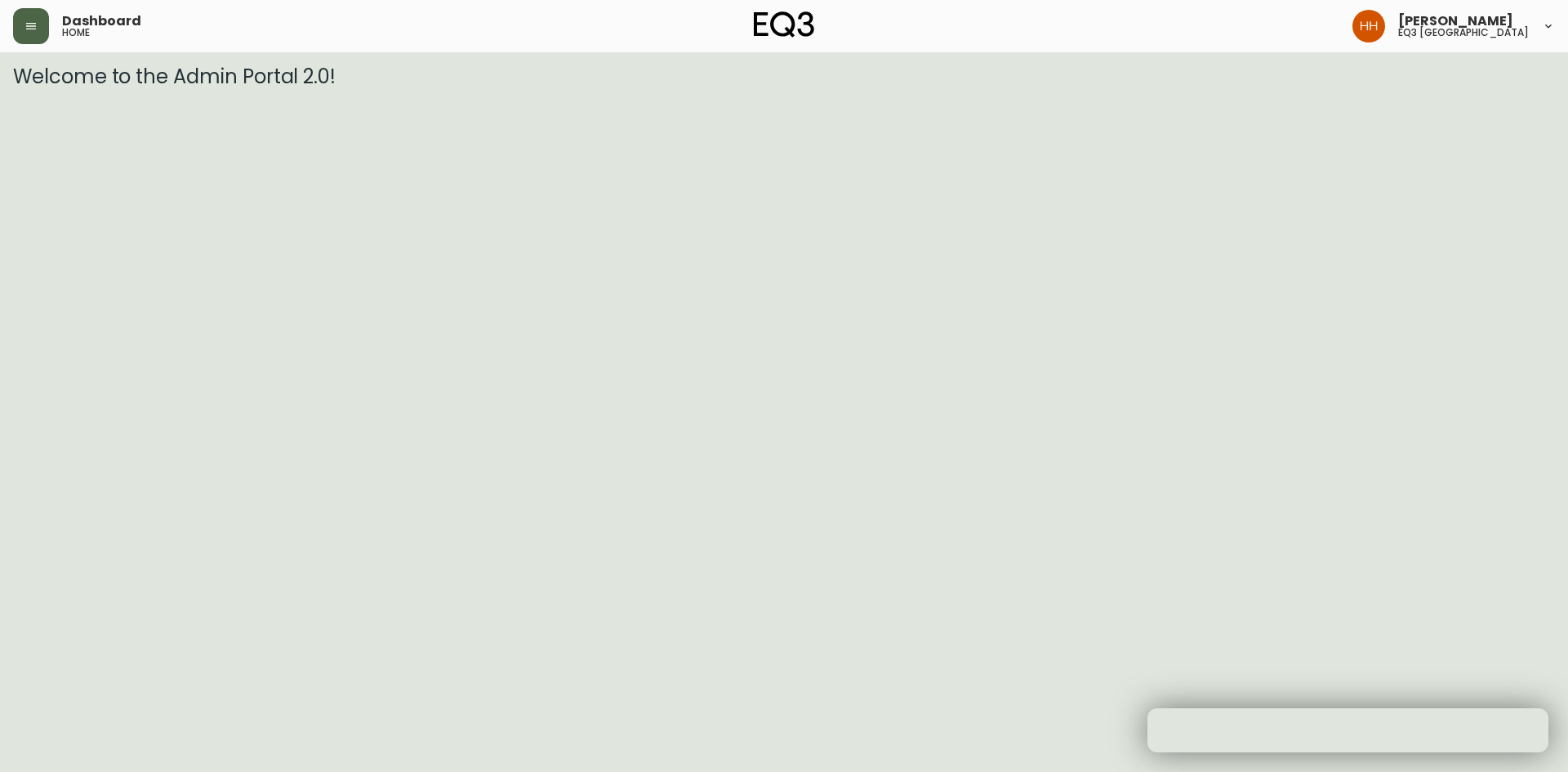
click at [29, 23] on icon "button" at bounding box center [30, 26] width 10 height 7
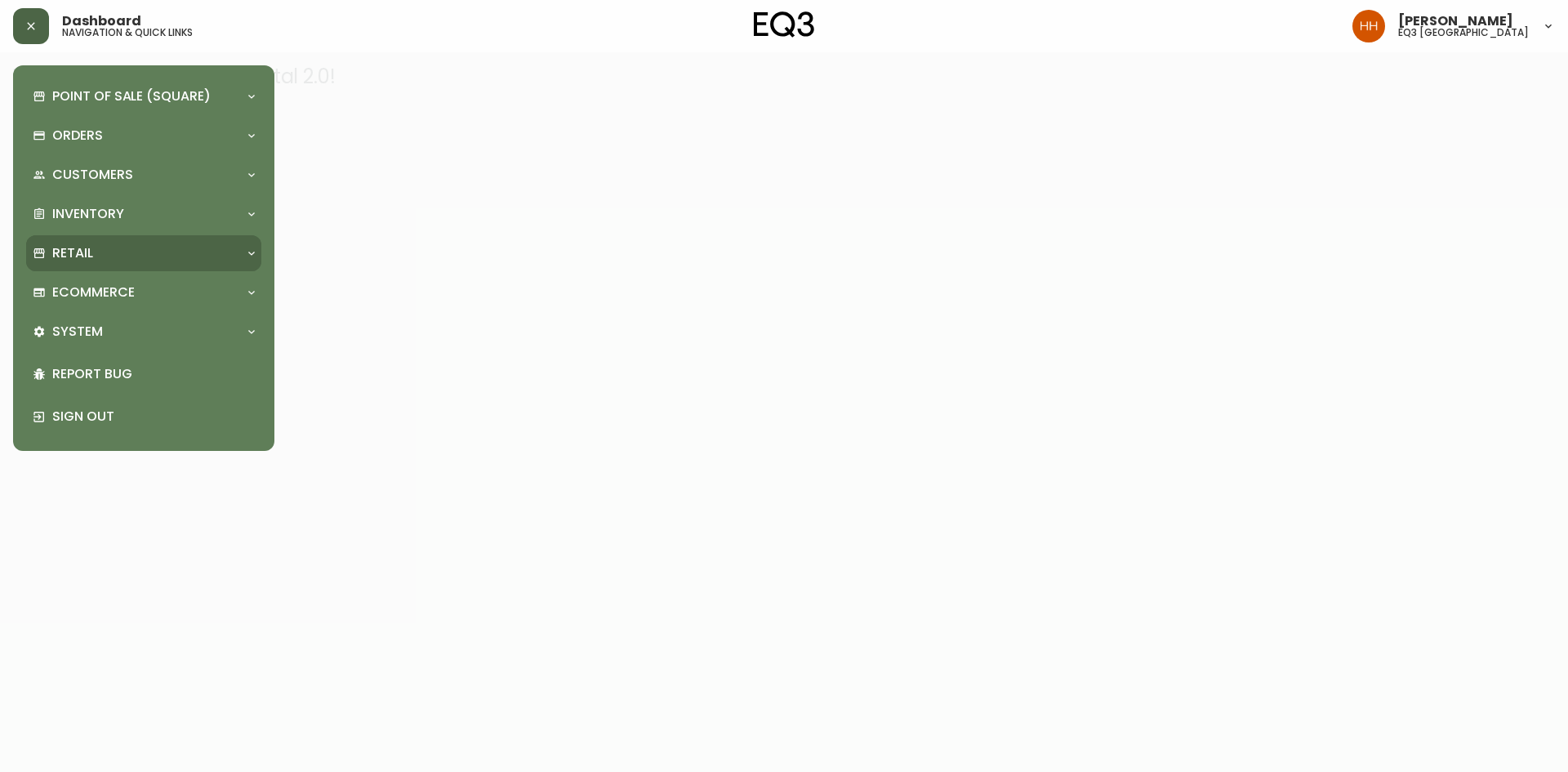
click at [101, 249] on div "Retail" at bounding box center [135, 253] width 206 height 18
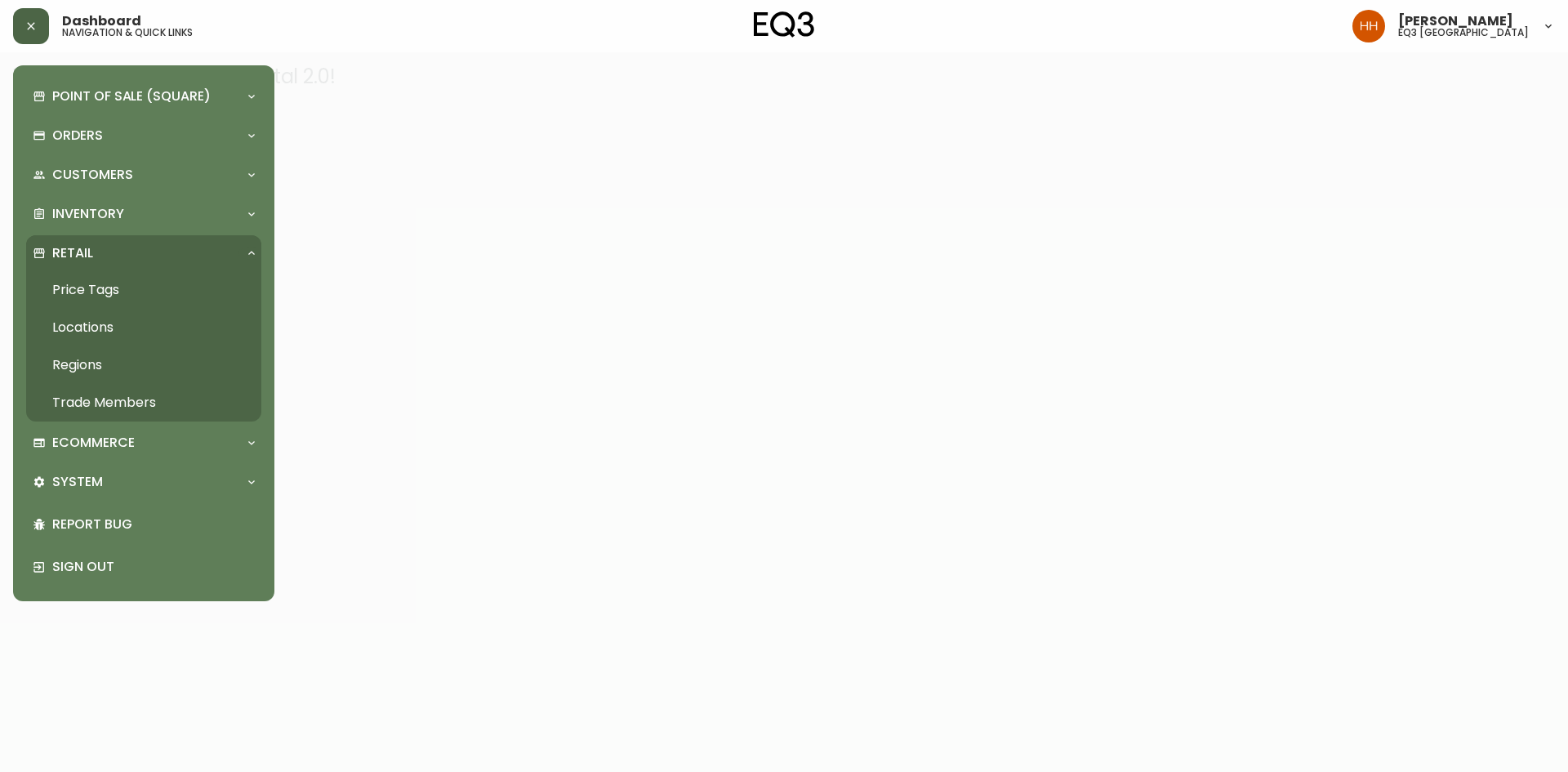
click at [110, 286] on link "Price Tags" at bounding box center [143, 289] width 235 height 37
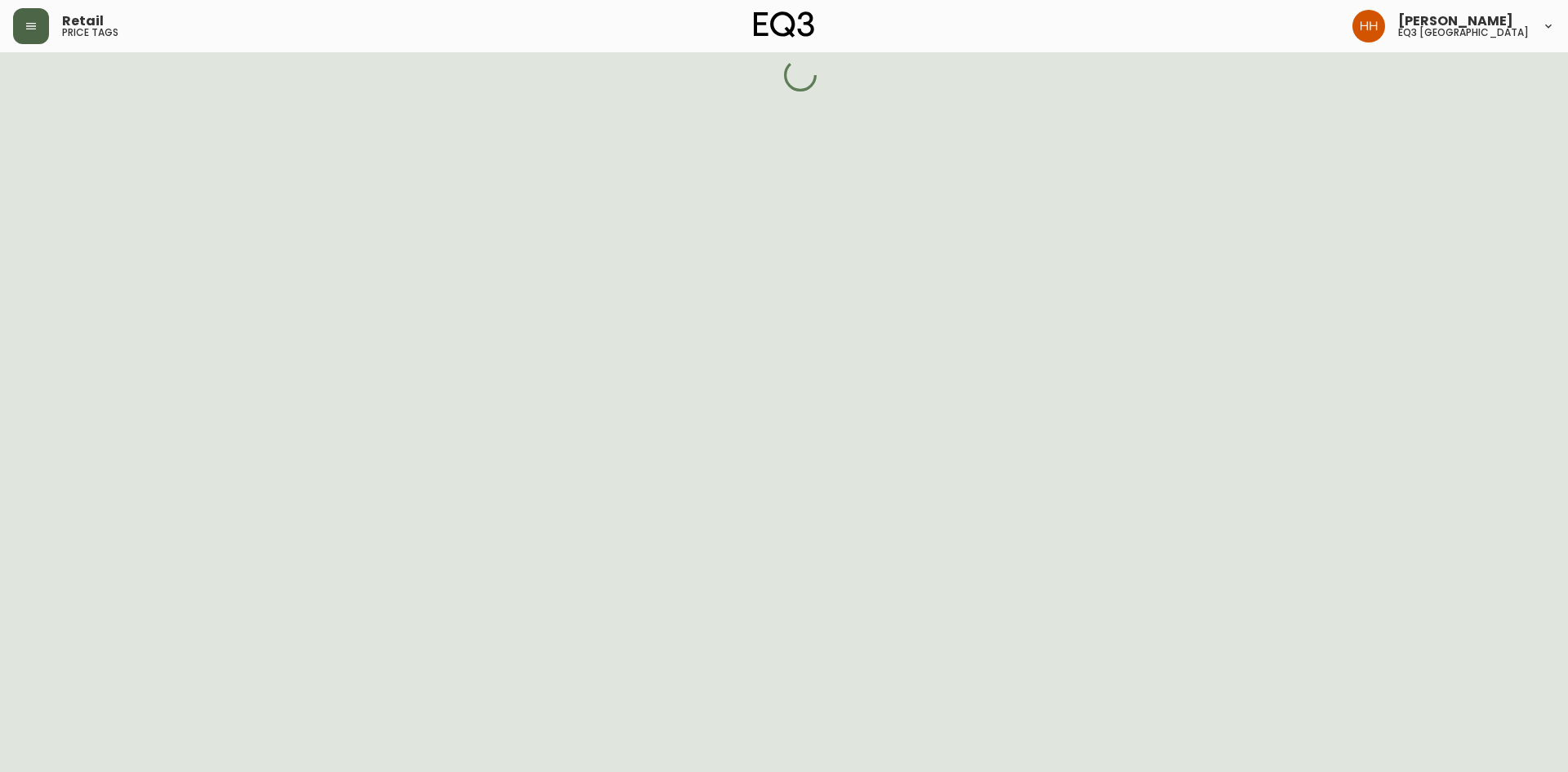
click at [43, 43] on div "Retail price tags" at bounding box center [270, 25] width 514 height 36
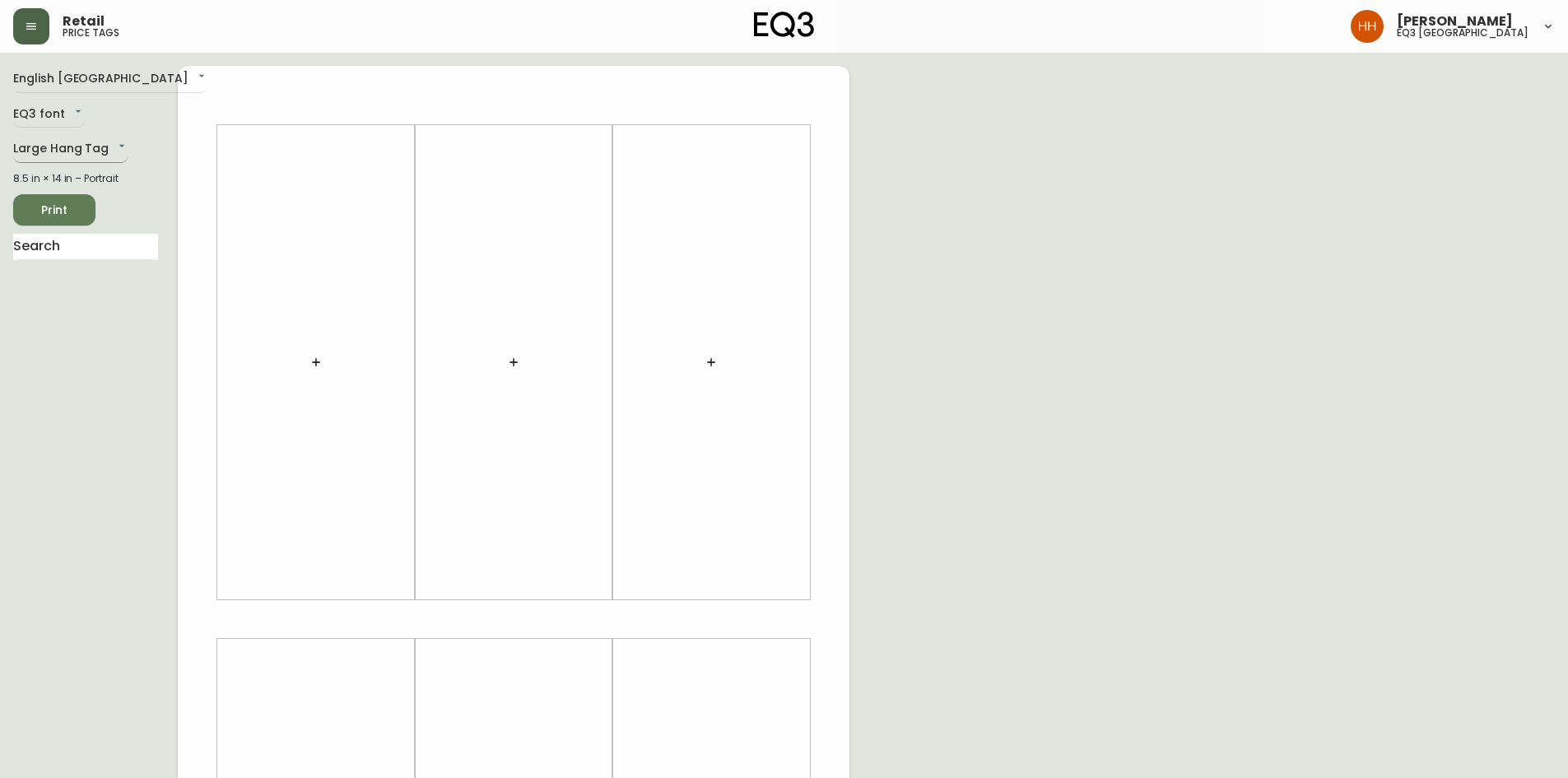
click at [71, 139] on body "Retail price tags [PERSON_NAME] eq3 [GEOGRAPHIC_DATA] English [GEOGRAPHIC_DATA]…" at bounding box center [784, 586] width 1568 height 1173
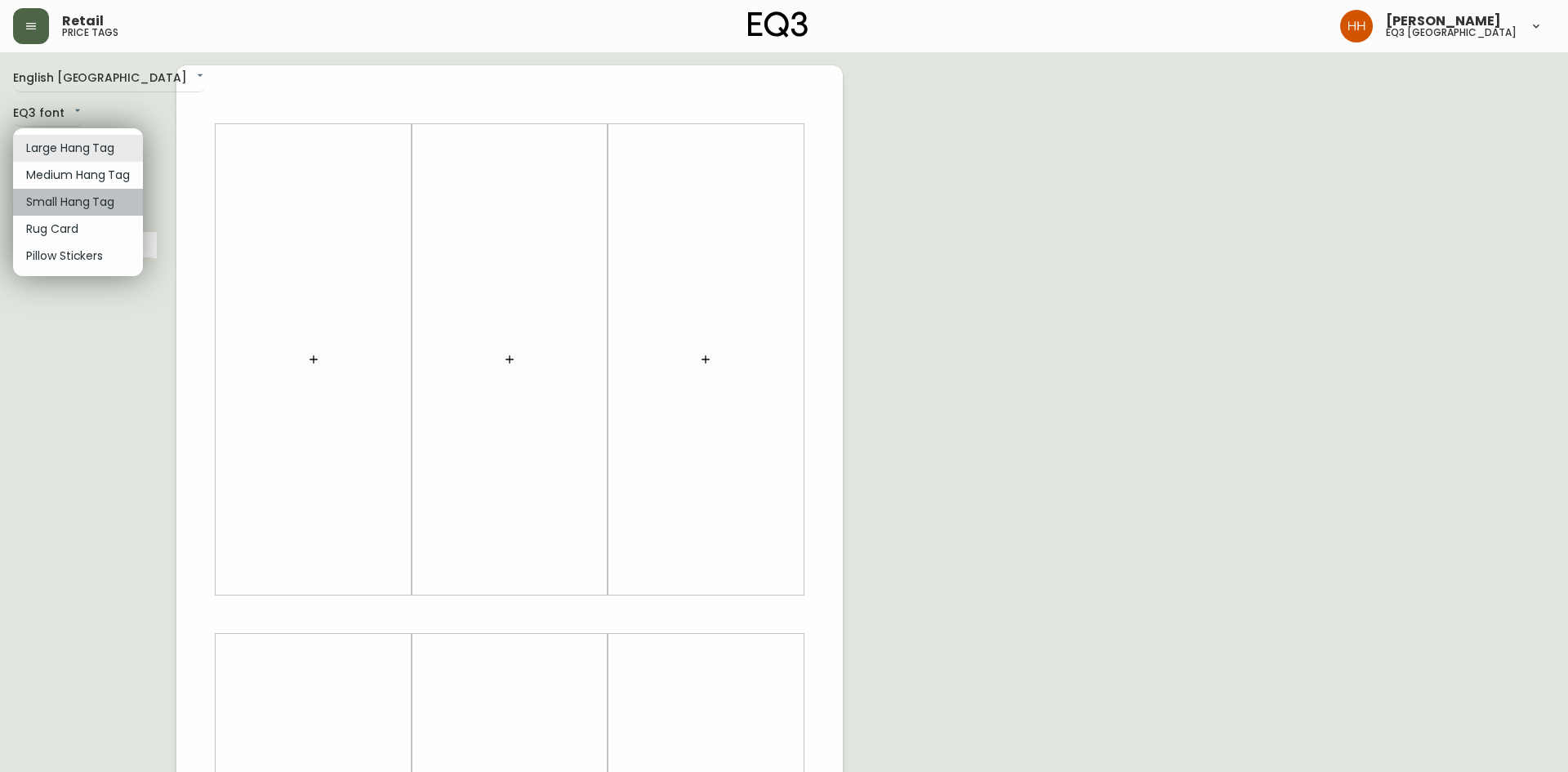
click at [84, 198] on li "Small Hang Tag" at bounding box center [78, 201] width 130 height 27
type input "small"
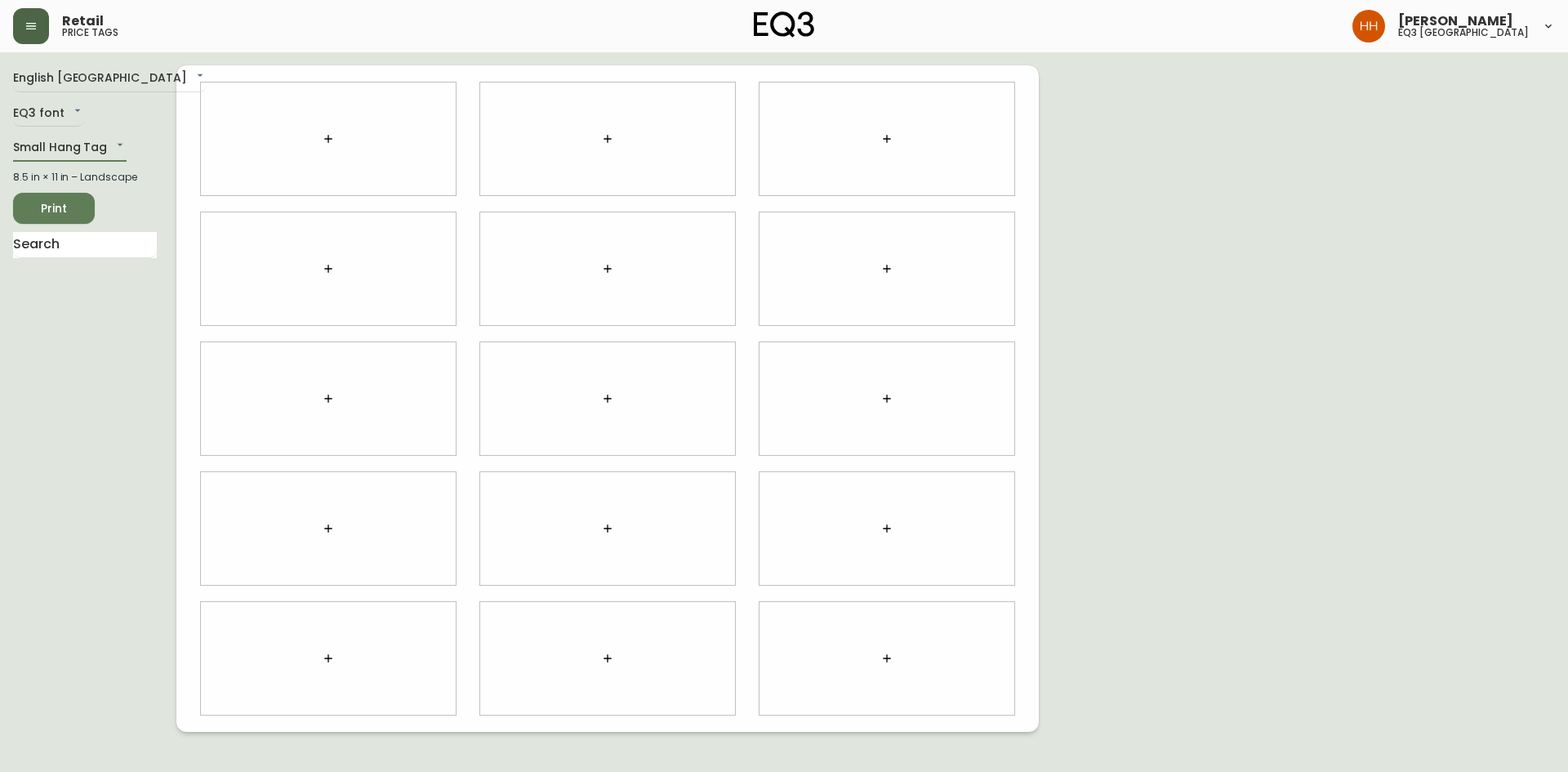
click at [337, 144] on button "button" at bounding box center [328, 139] width 33 height 33
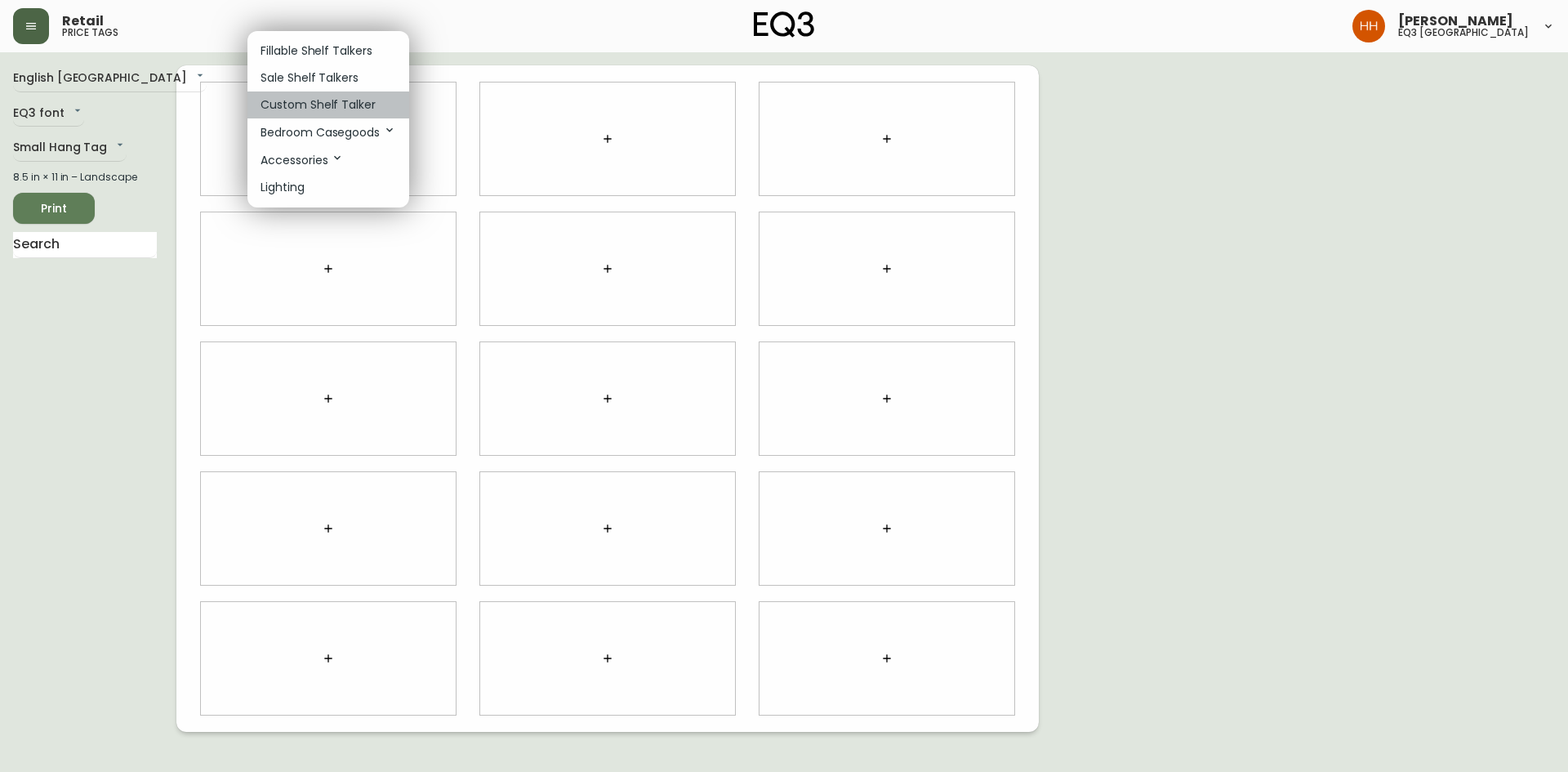
click at [278, 110] on p "Custom Shelf Talker" at bounding box center [318, 105] width 115 height 17
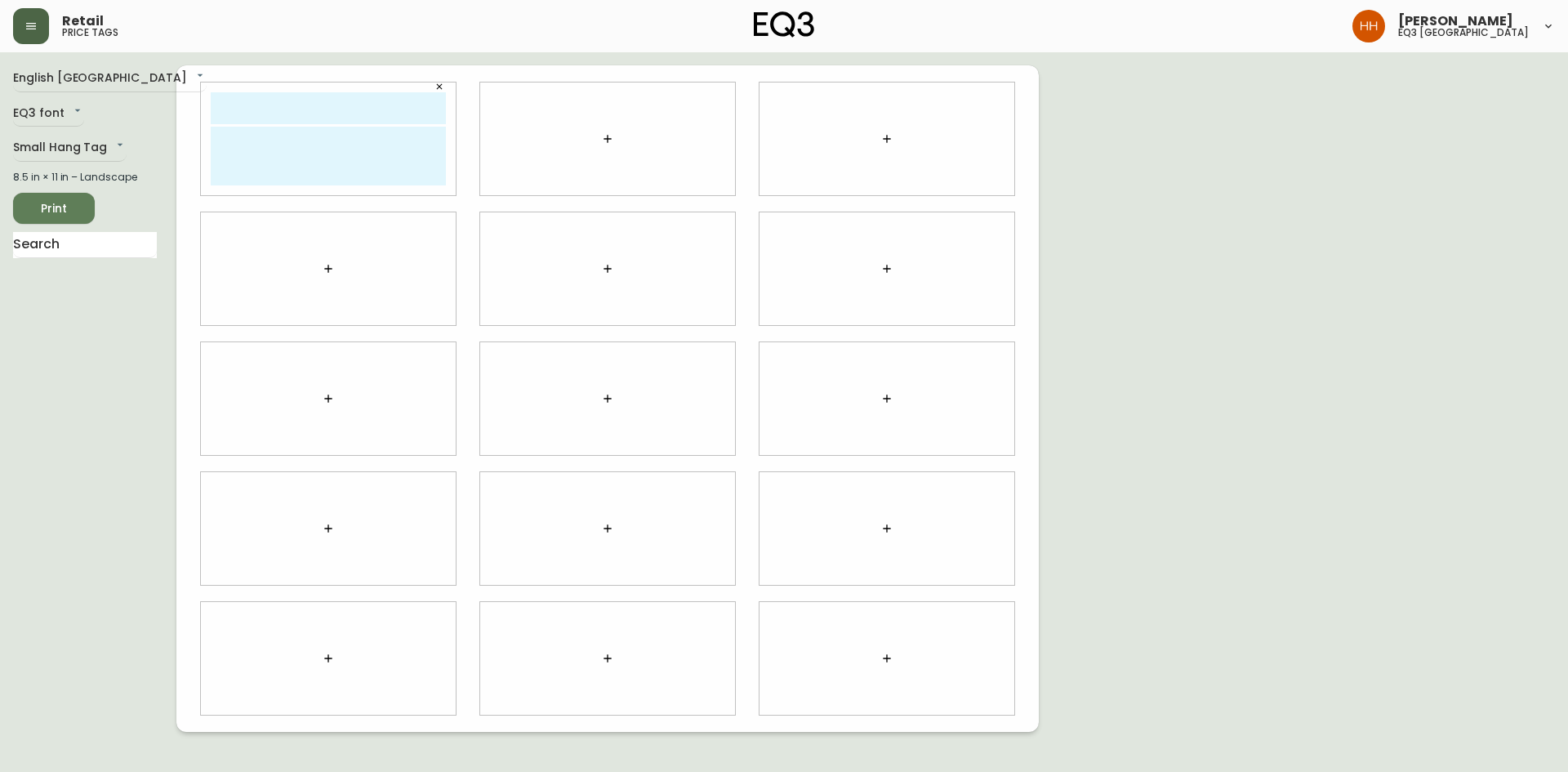
click at [273, 102] on input "text" at bounding box center [328, 108] width 235 height 32
type input "enjoy 20% off"
click at [237, 145] on textarea at bounding box center [328, 156] width 235 height 59
type textarea "d"
type textarea "DISCOUNT CODE: CALHOM EXPIRES: [DATE]"
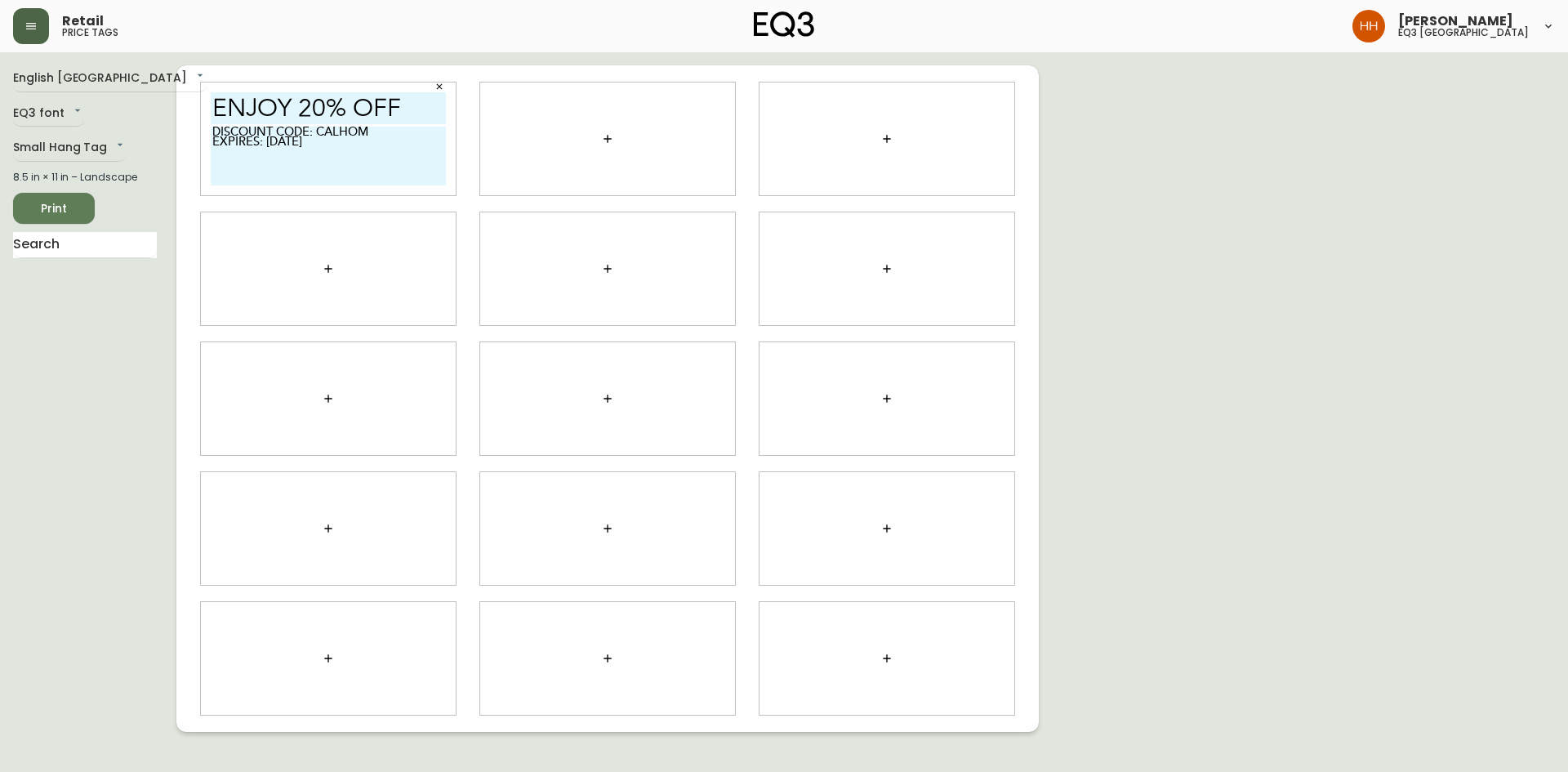
click at [598, 138] on button "button" at bounding box center [608, 139] width 33 height 33
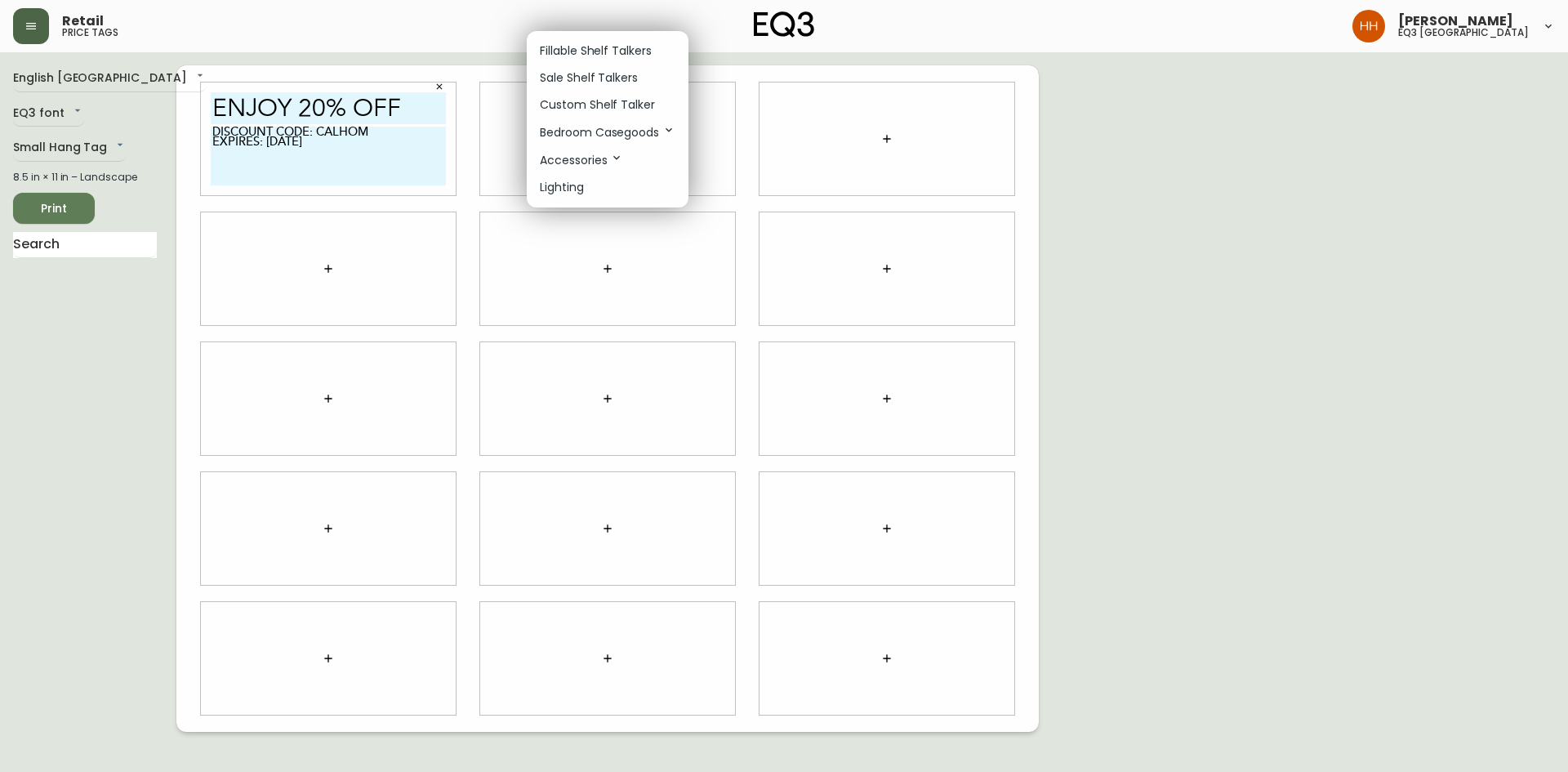
drag, startPoint x: 580, startPoint y: 103, endPoint x: 763, endPoint y: 139, distance: 186.5
click at [582, 102] on p "Custom Shelf Talker" at bounding box center [597, 105] width 115 height 17
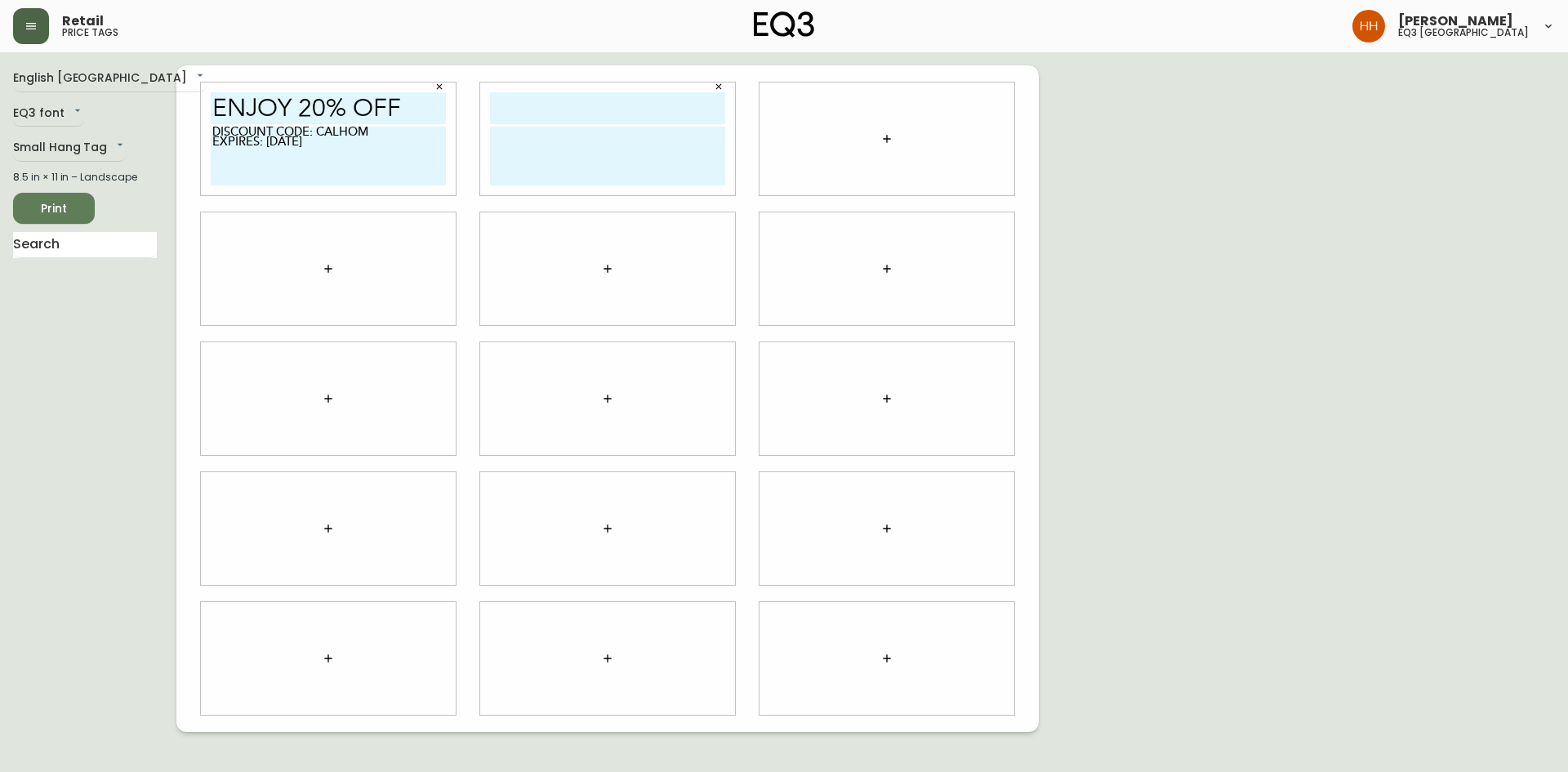
click at [876, 133] on button "button" at bounding box center [887, 139] width 33 height 33
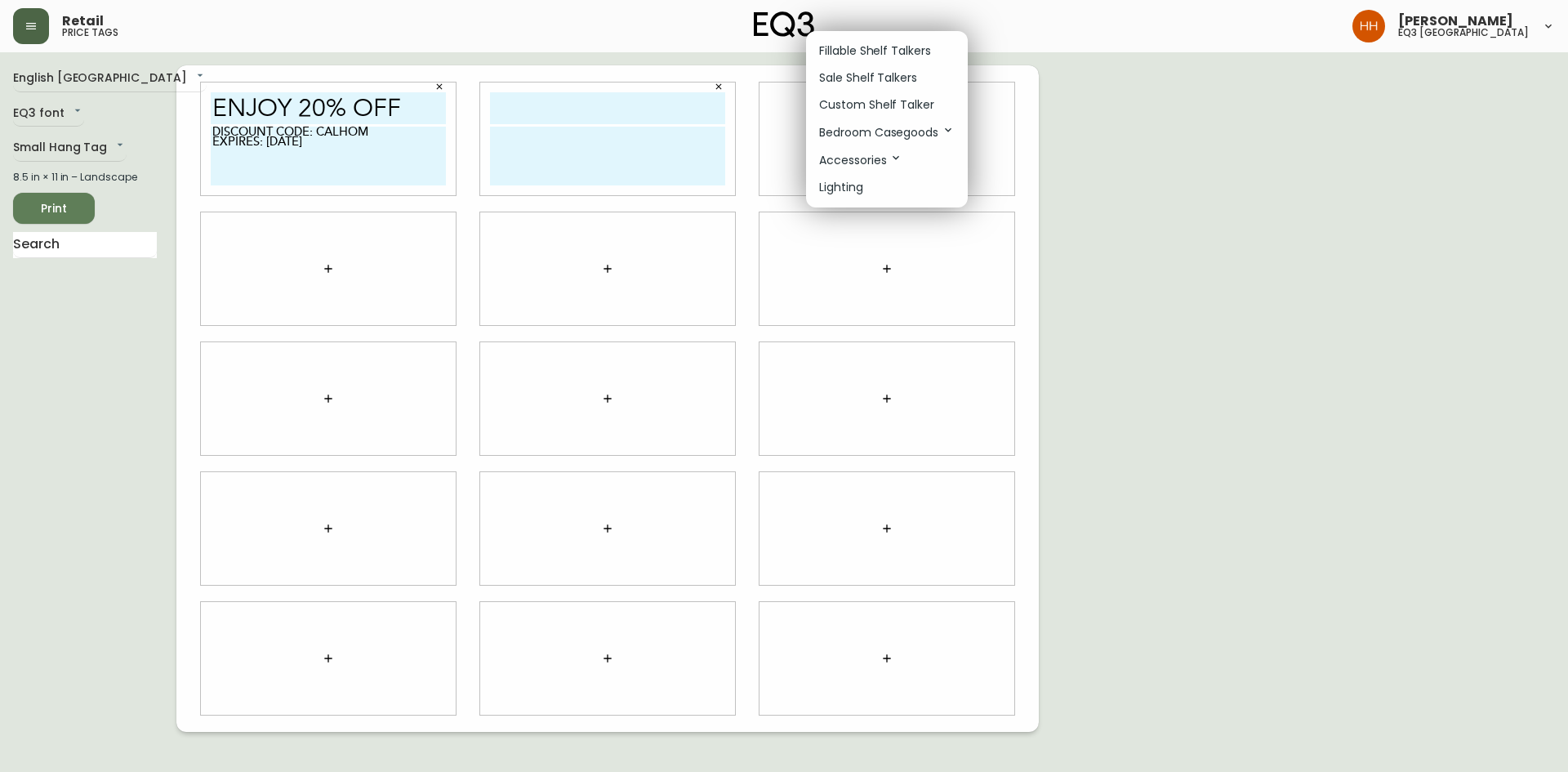
click at [862, 105] on p "Custom Shelf Talker" at bounding box center [877, 105] width 115 height 17
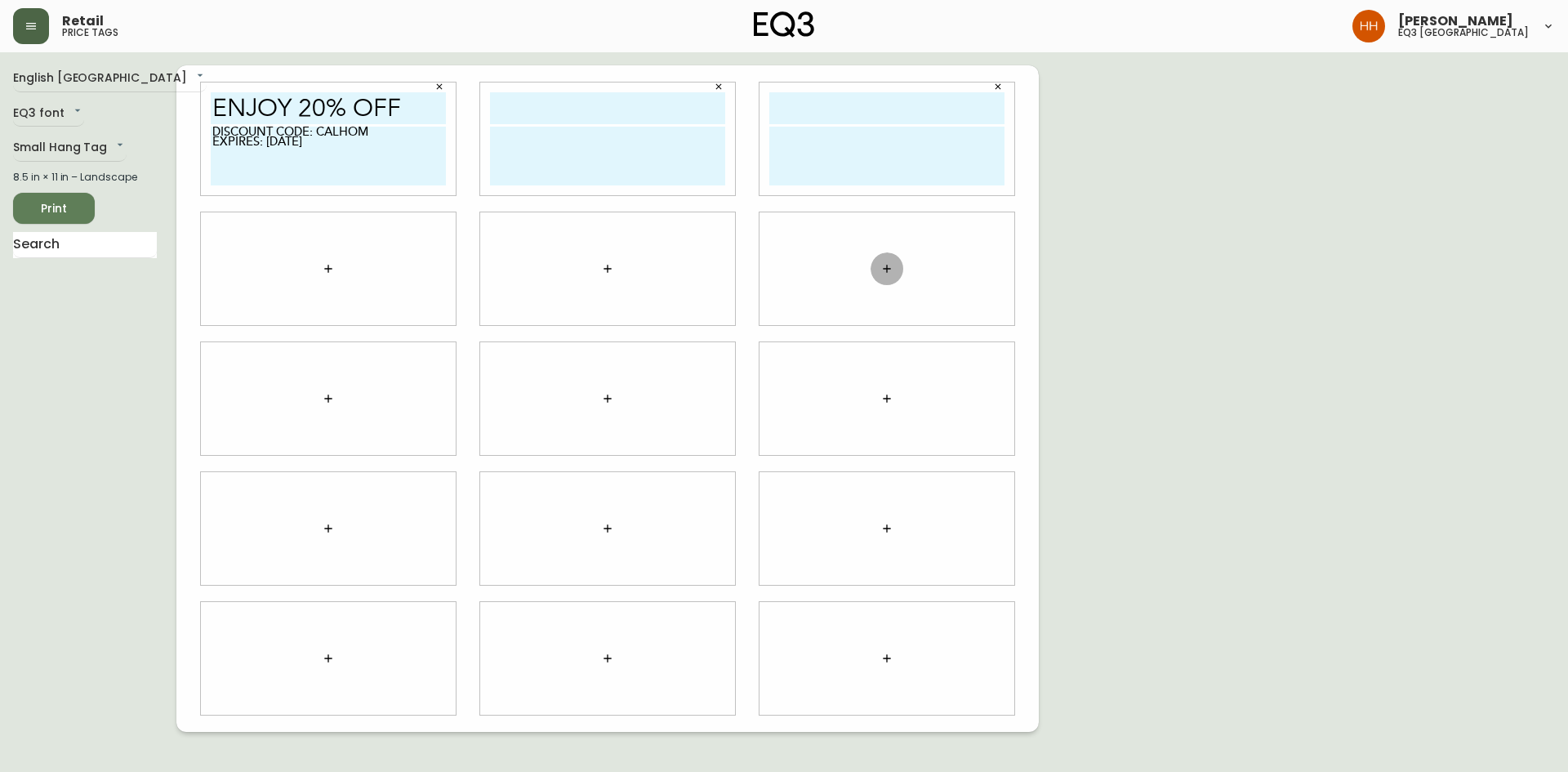
click at [897, 272] on button "button" at bounding box center [887, 269] width 33 height 33
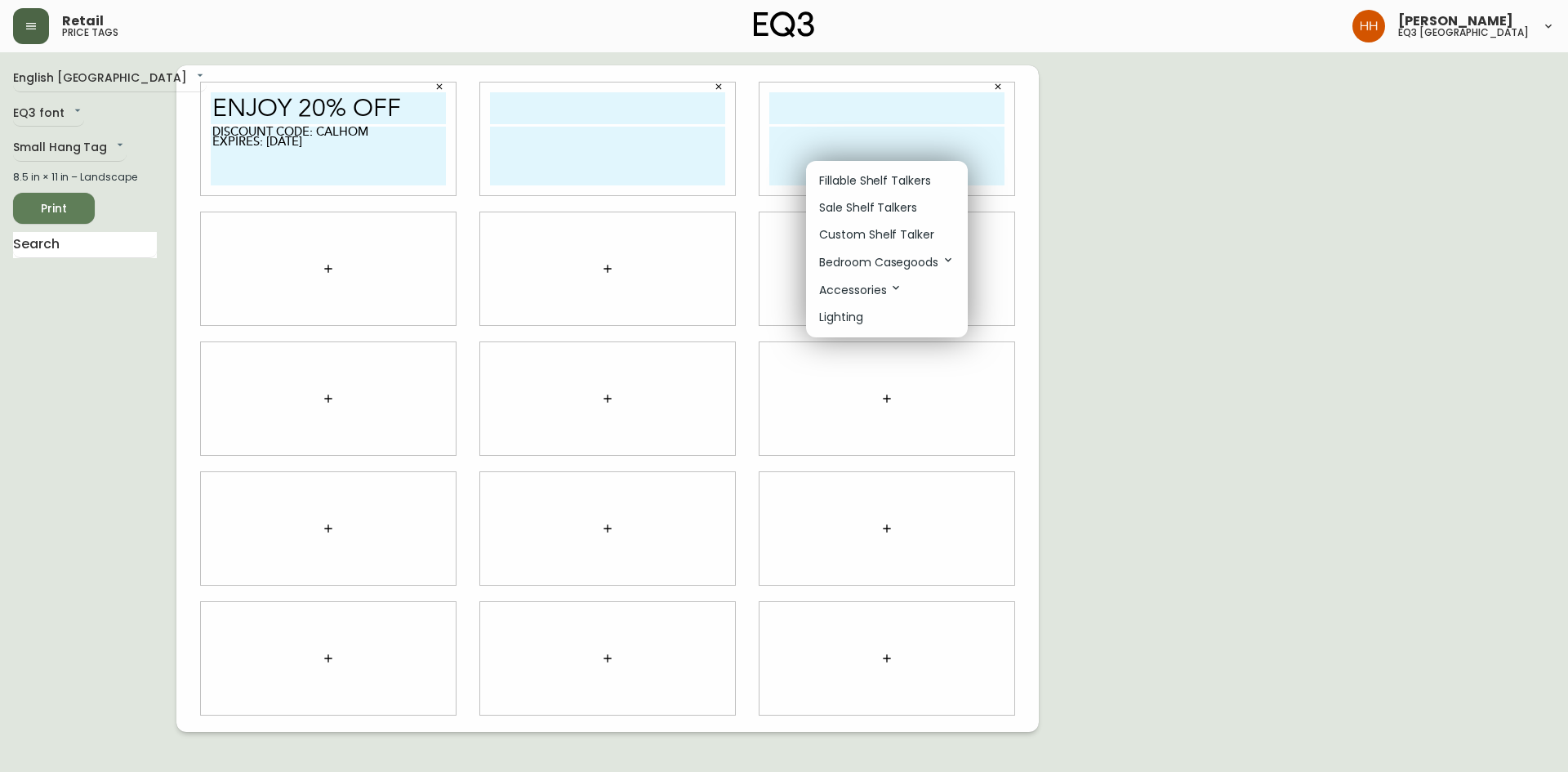
click at [850, 226] on li "Custom Shelf Talker" at bounding box center [887, 234] width 161 height 27
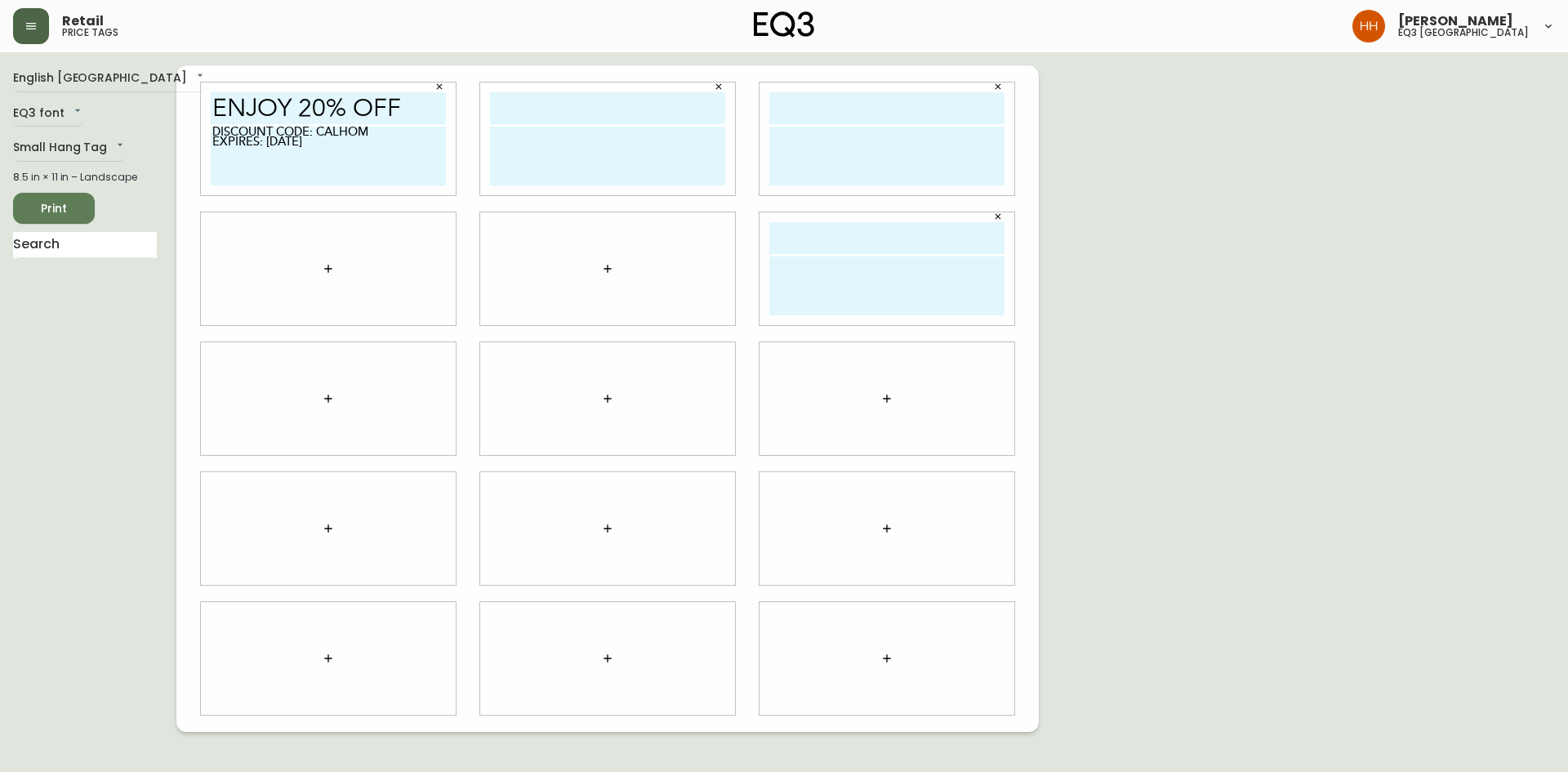
click at [612, 270] on icon "button" at bounding box center [607, 268] width 13 height 13
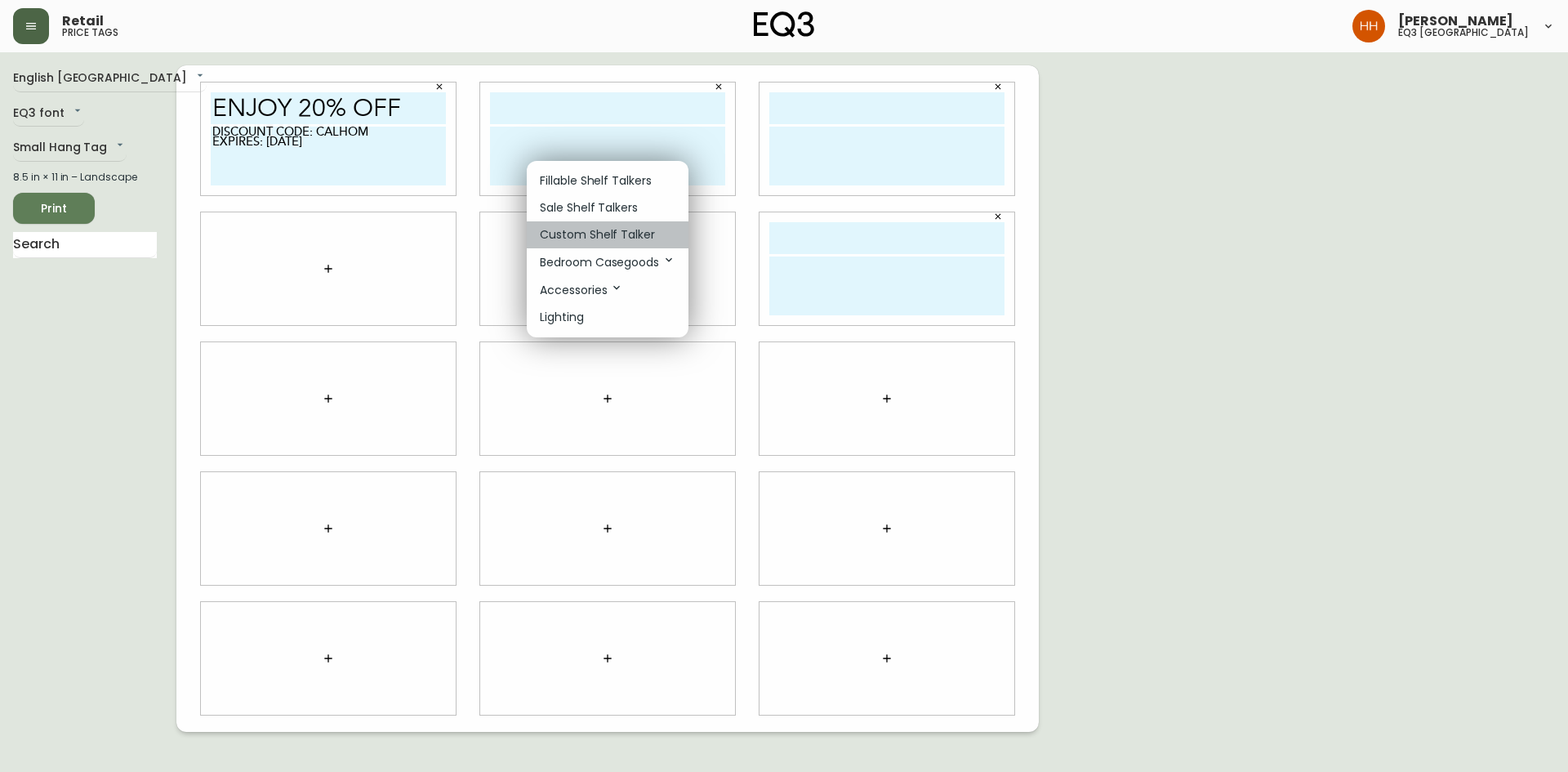
click at [564, 232] on p "Custom Shelf Talker" at bounding box center [597, 235] width 115 height 17
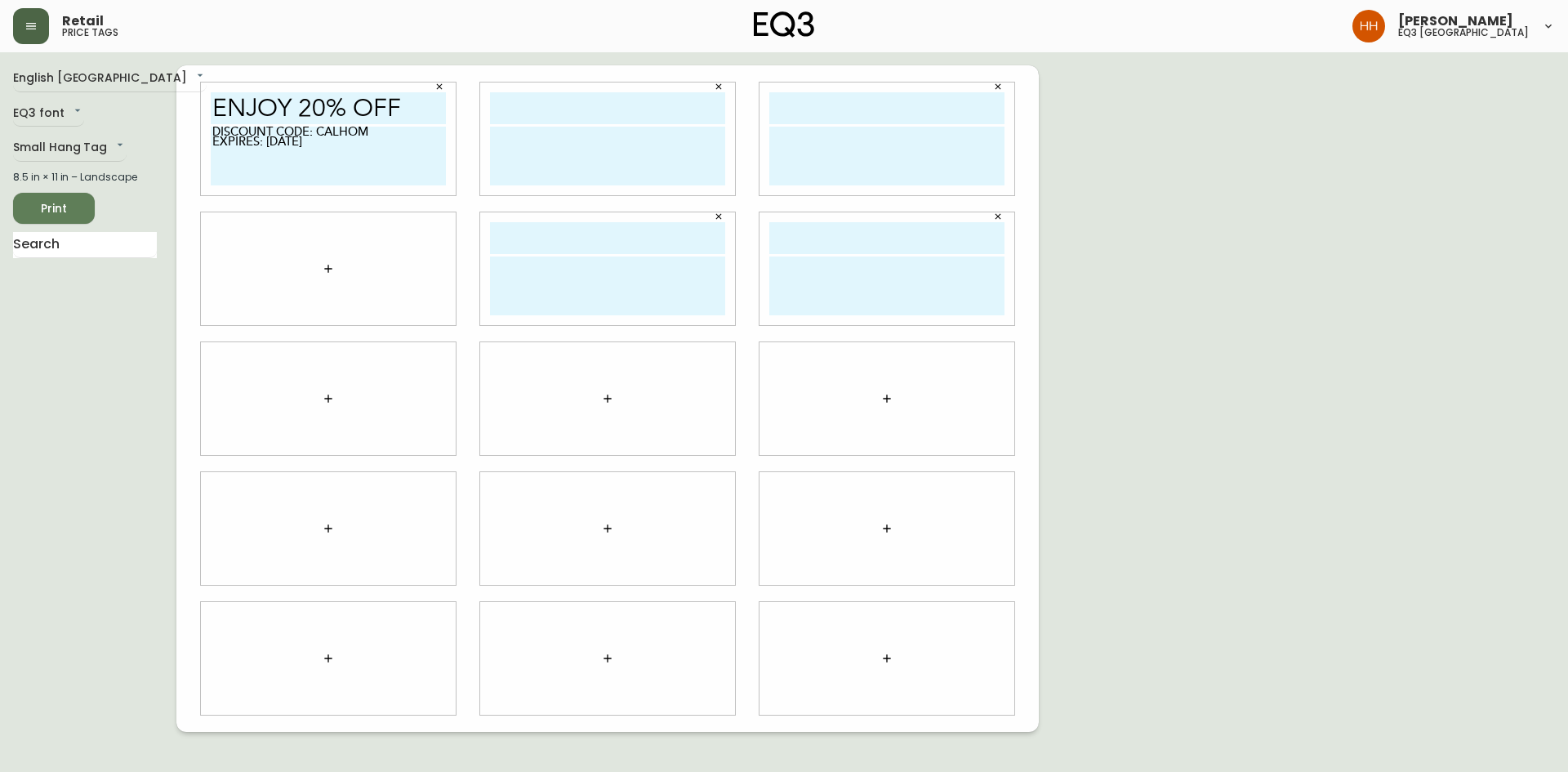
click at [338, 263] on button "button" at bounding box center [328, 269] width 33 height 33
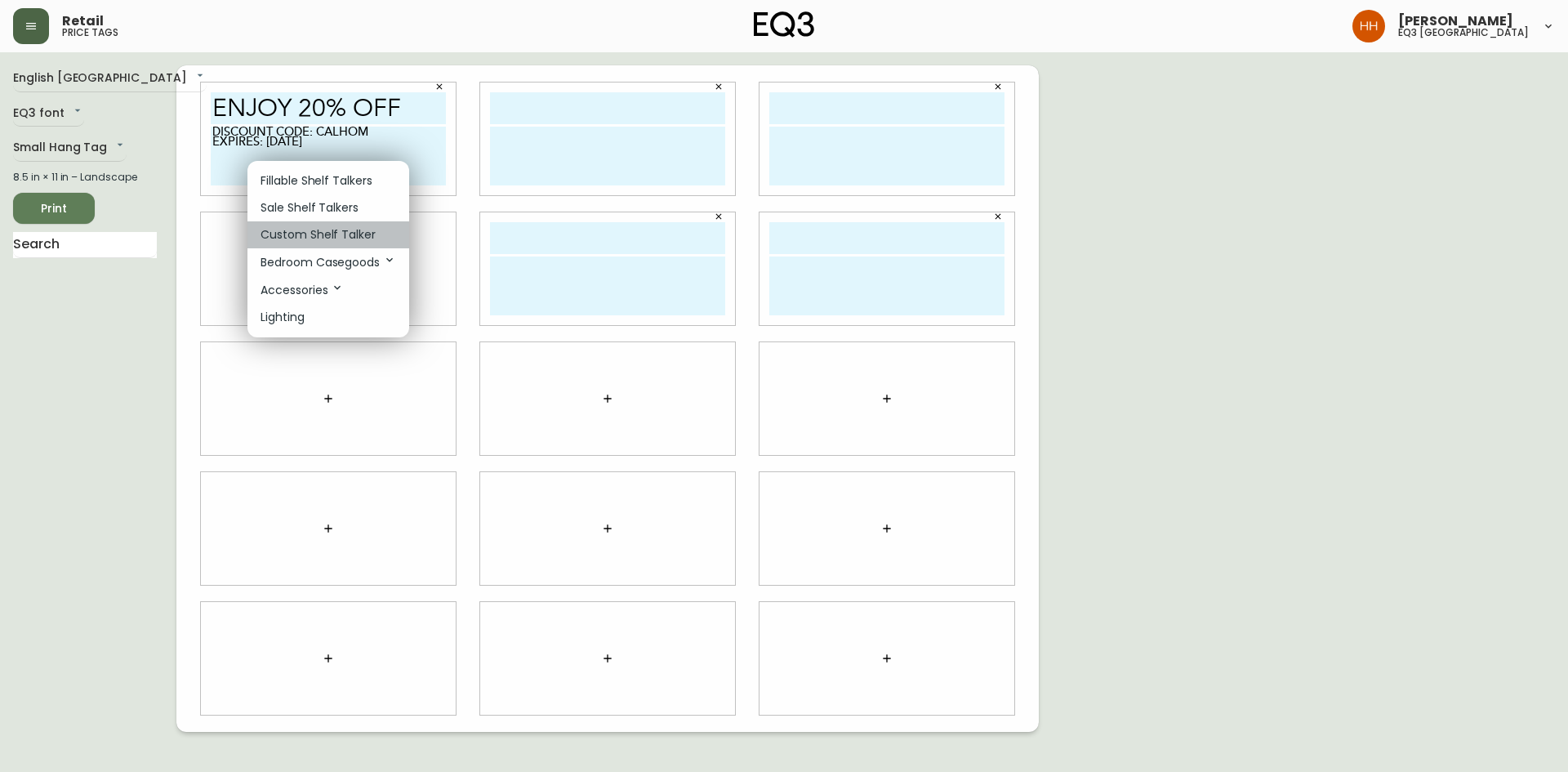
click at [316, 235] on p "Custom Shelf Talker" at bounding box center [318, 235] width 115 height 17
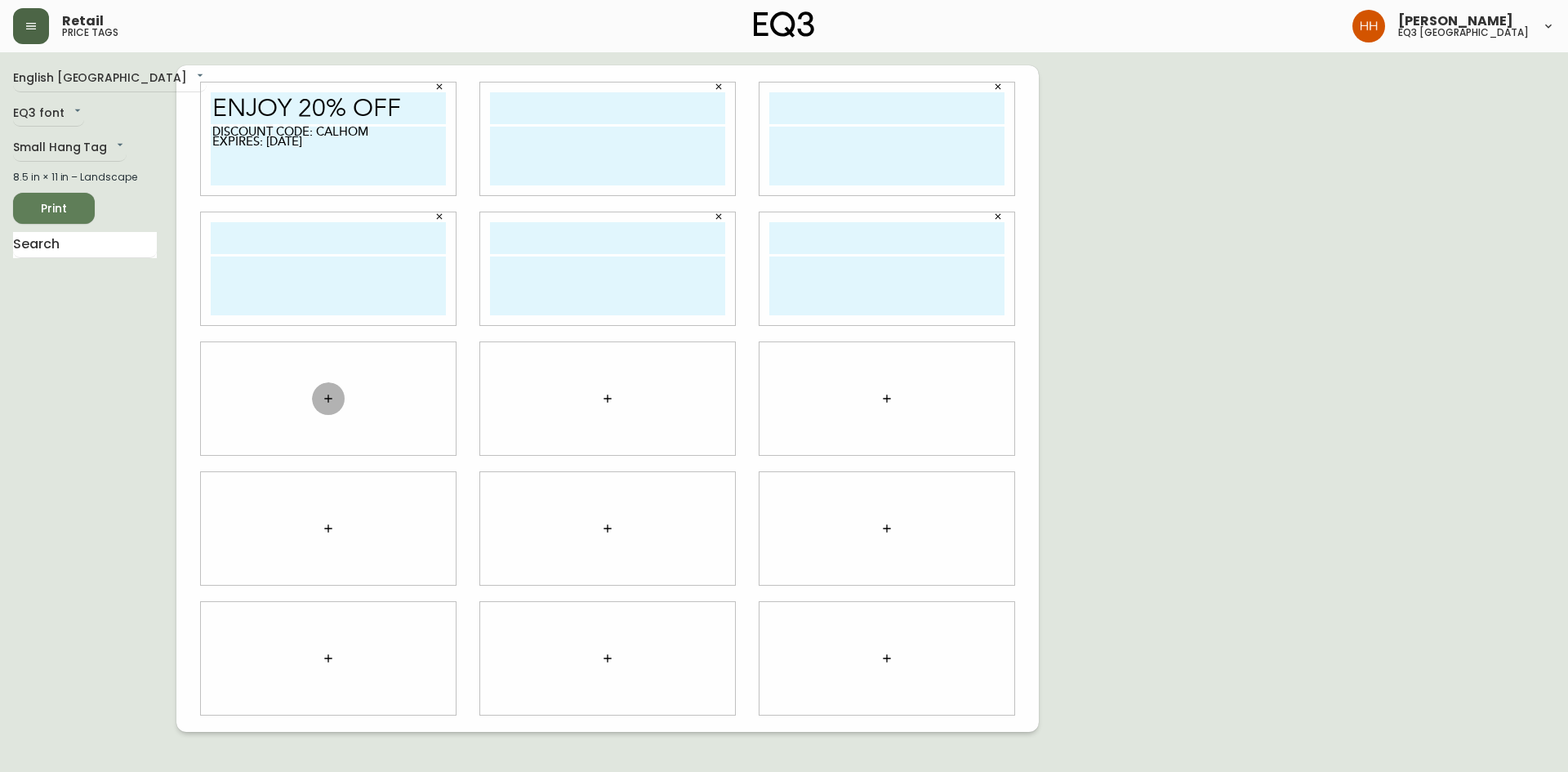
click at [332, 407] on button "button" at bounding box center [328, 399] width 33 height 33
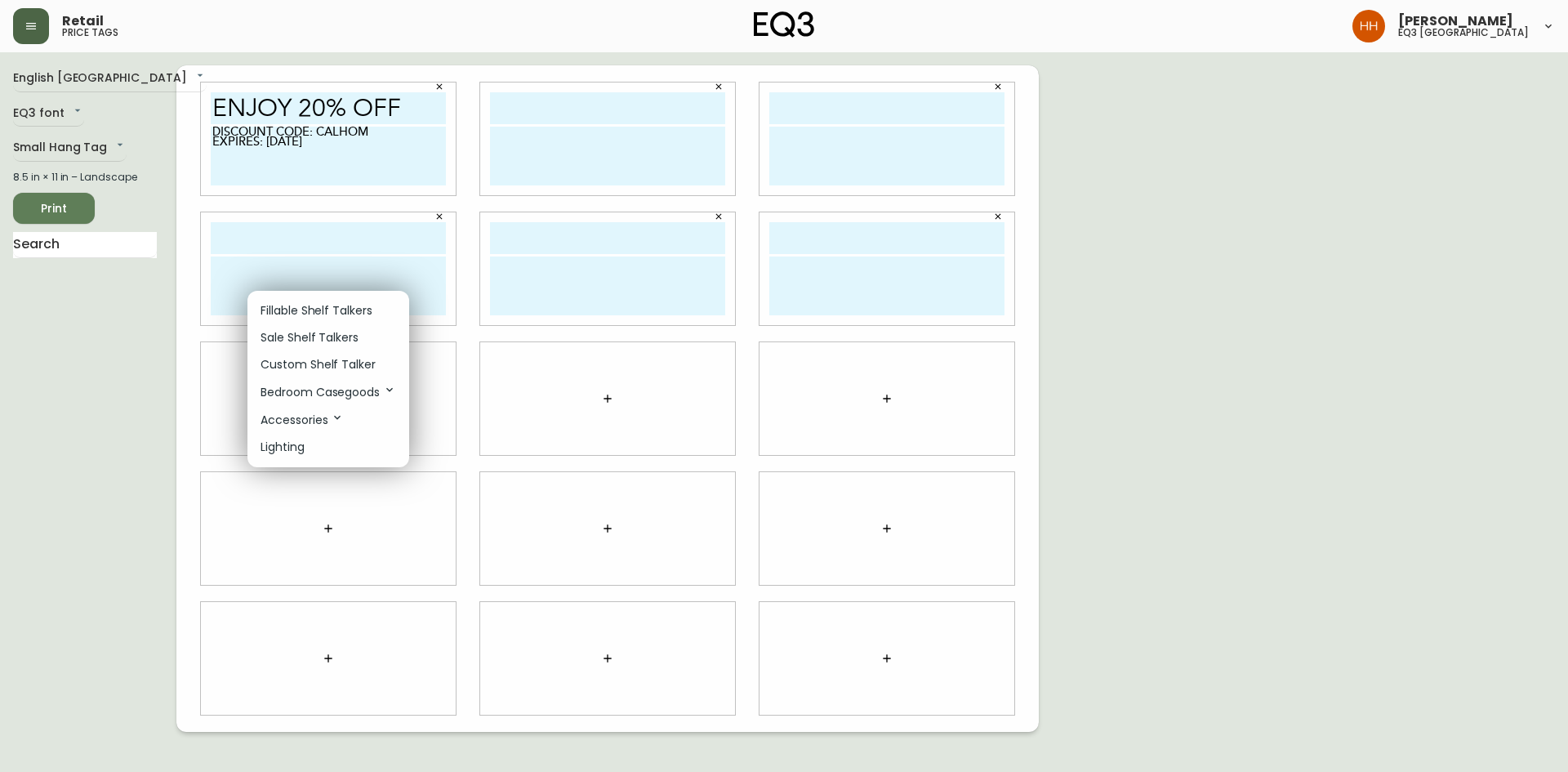
click at [292, 365] on p "Custom Shelf Talker" at bounding box center [318, 365] width 115 height 17
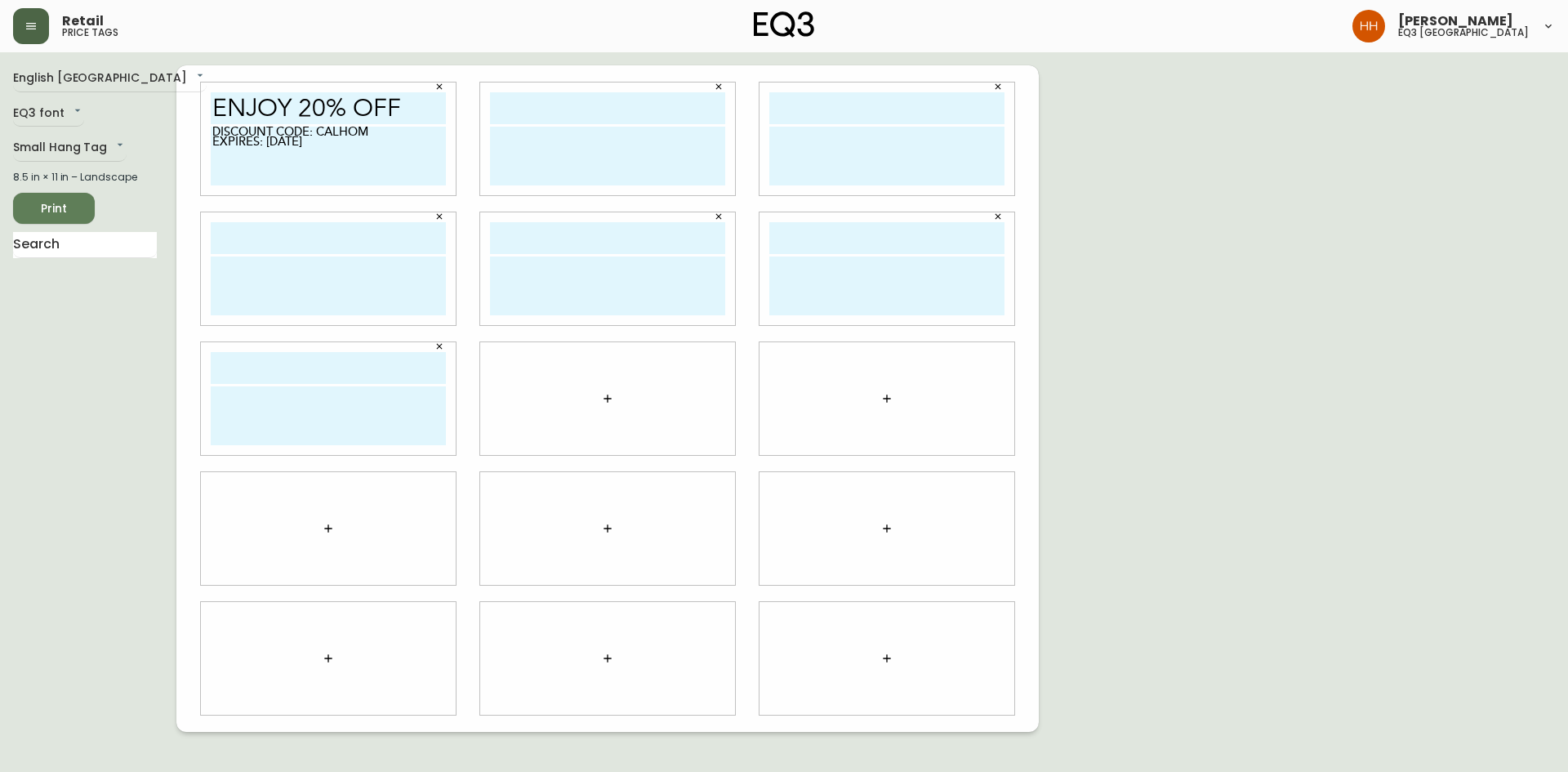
click at [605, 399] on icon "button" at bounding box center [607, 398] width 7 height 7
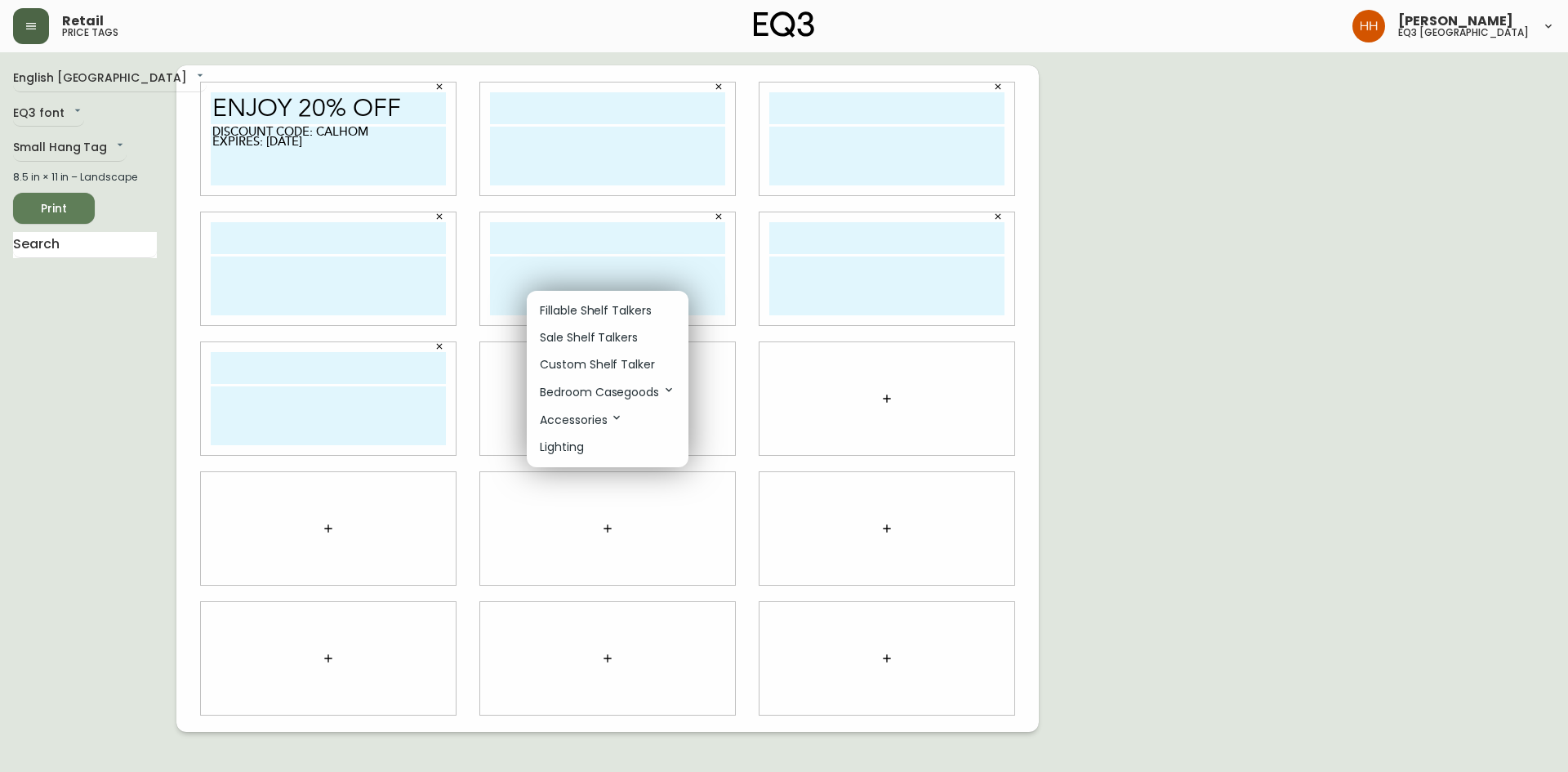
click at [585, 363] on p "Custom Shelf Talker" at bounding box center [597, 365] width 115 height 17
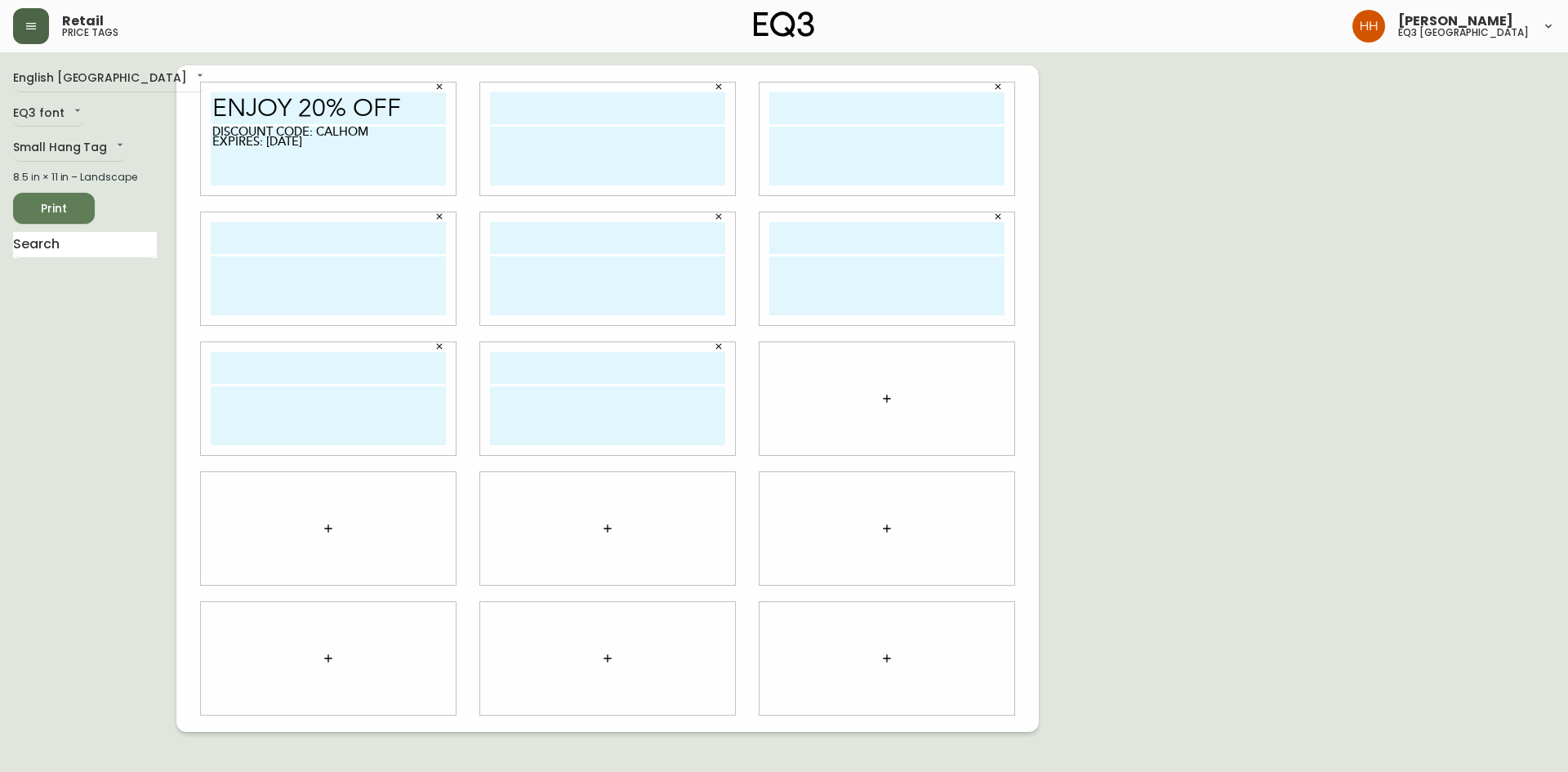
click at [873, 400] on button "button" at bounding box center [887, 399] width 33 height 33
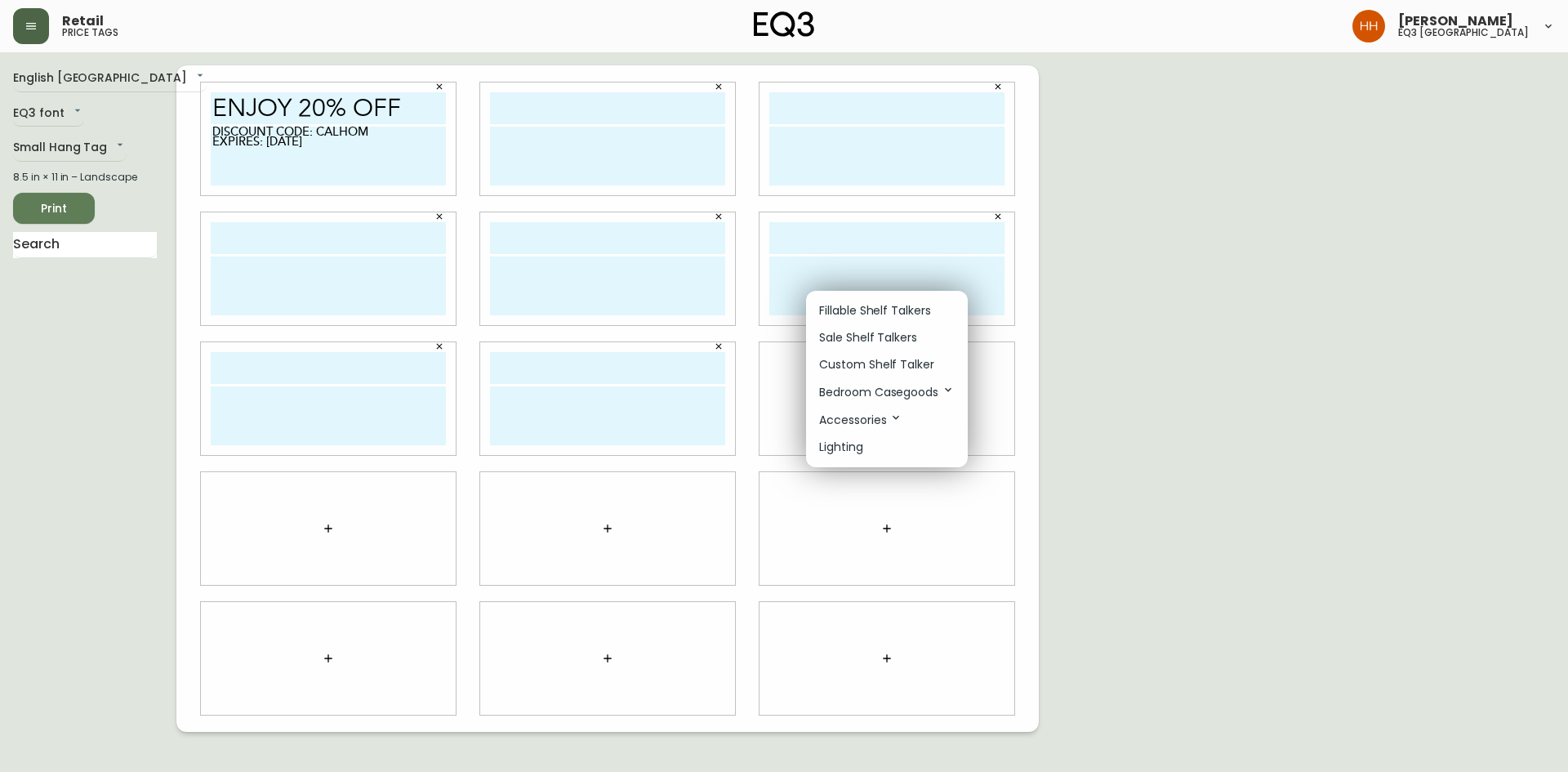
click at [853, 364] on p "Custom Shelf Talker" at bounding box center [877, 365] width 115 height 17
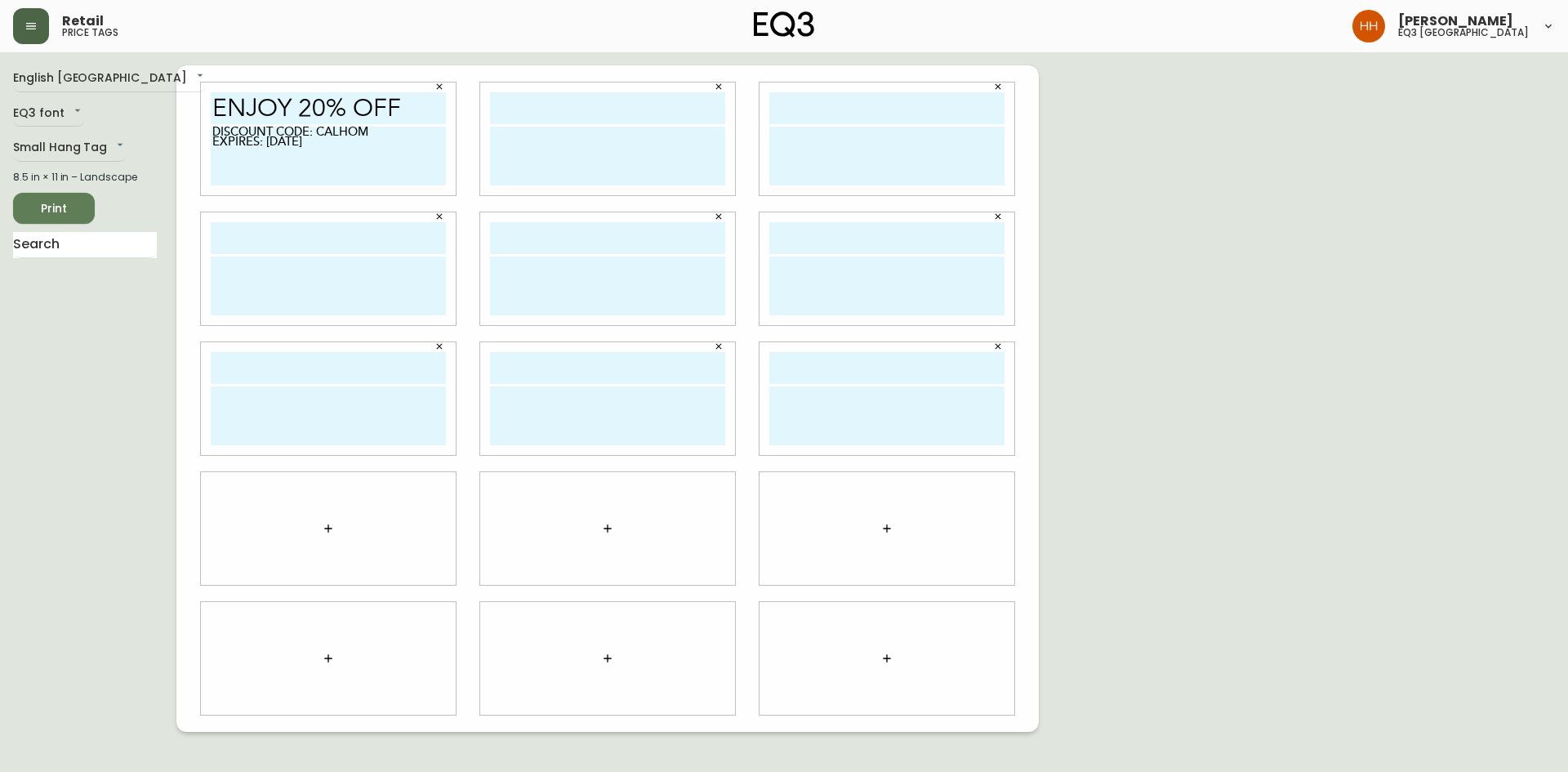
click at [891, 531] on icon "button" at bounding box center [886, 528] width 13 height 13
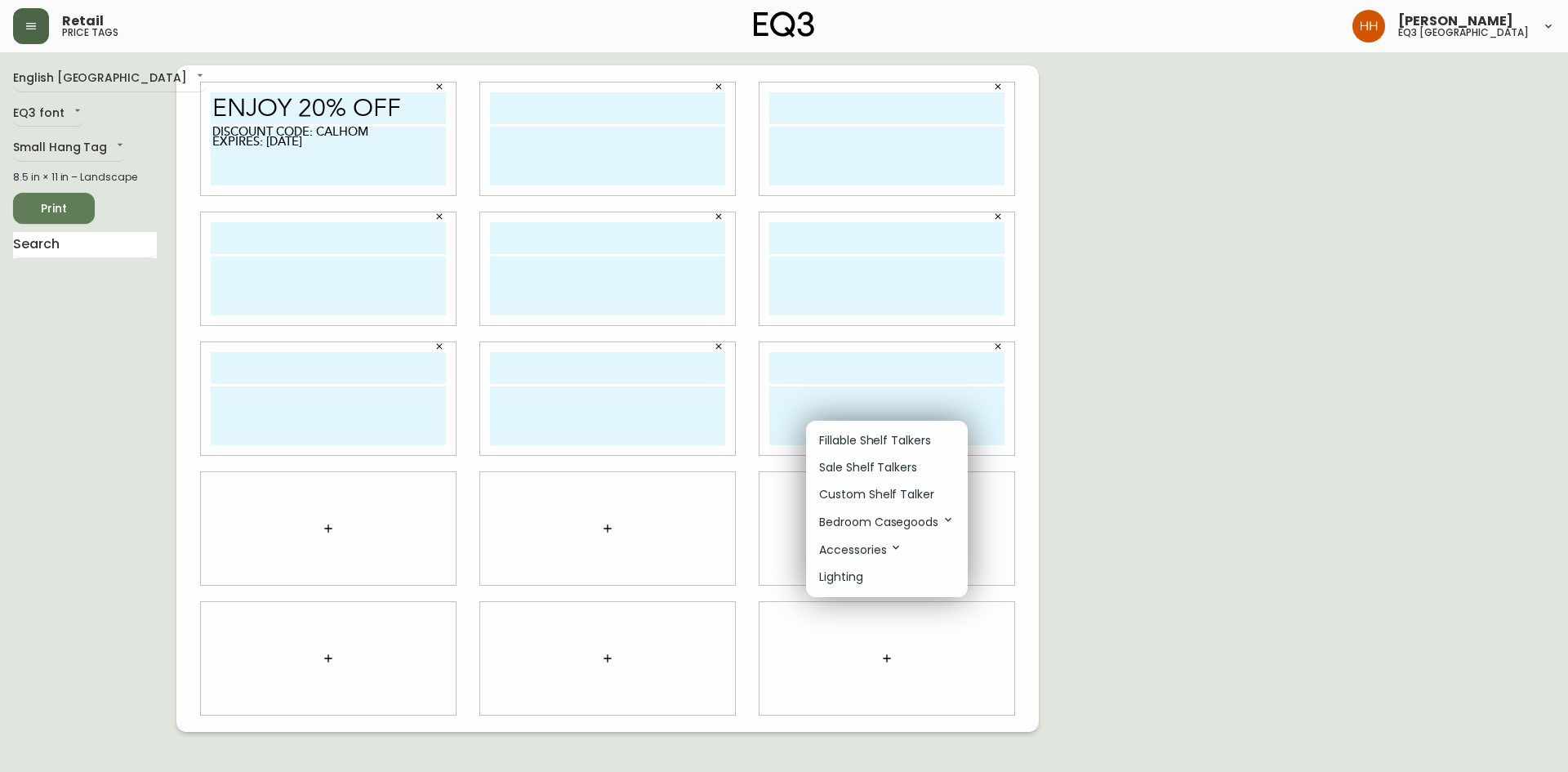
click at [848, 492] on p "Custom Shelf Talker" at bounding box center [877, 495] width 115 height 17
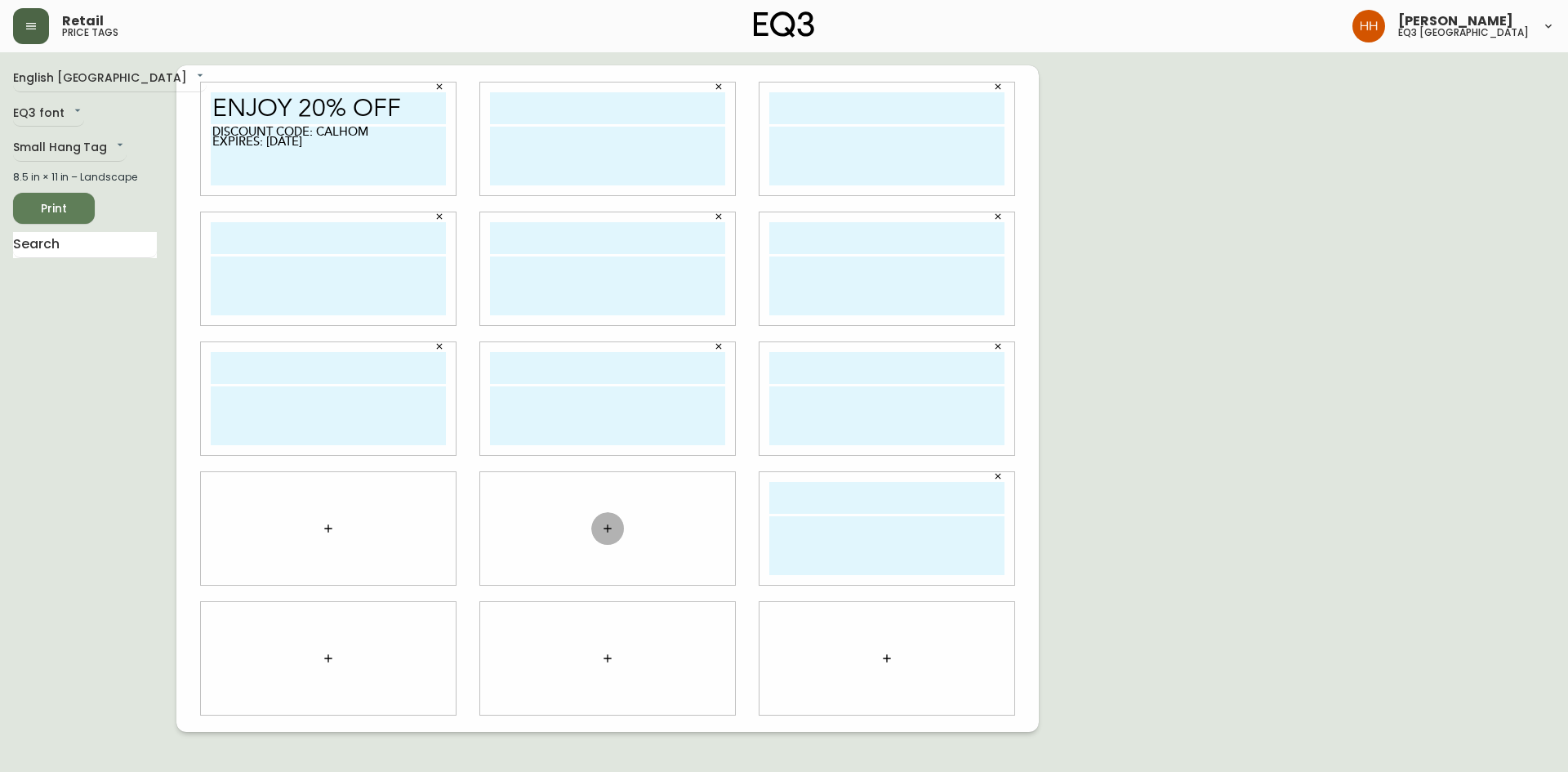
click at [615, 531] on button "button" at bounding box center [608, 529] width 33 height 33
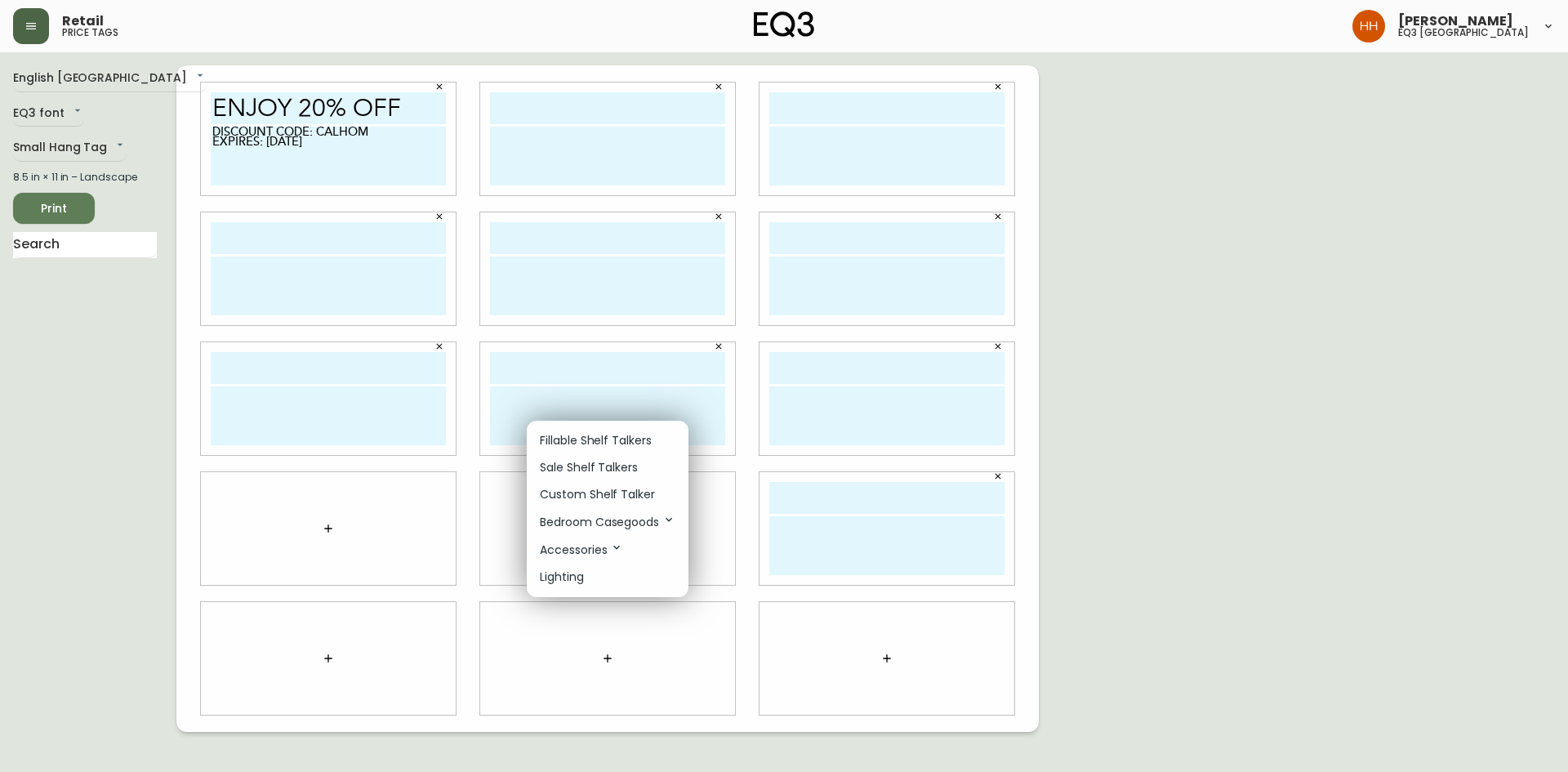
click at [555, 492] on p "Custom Shelf Talker" at bounding box center [597, 495] width 115 height 17
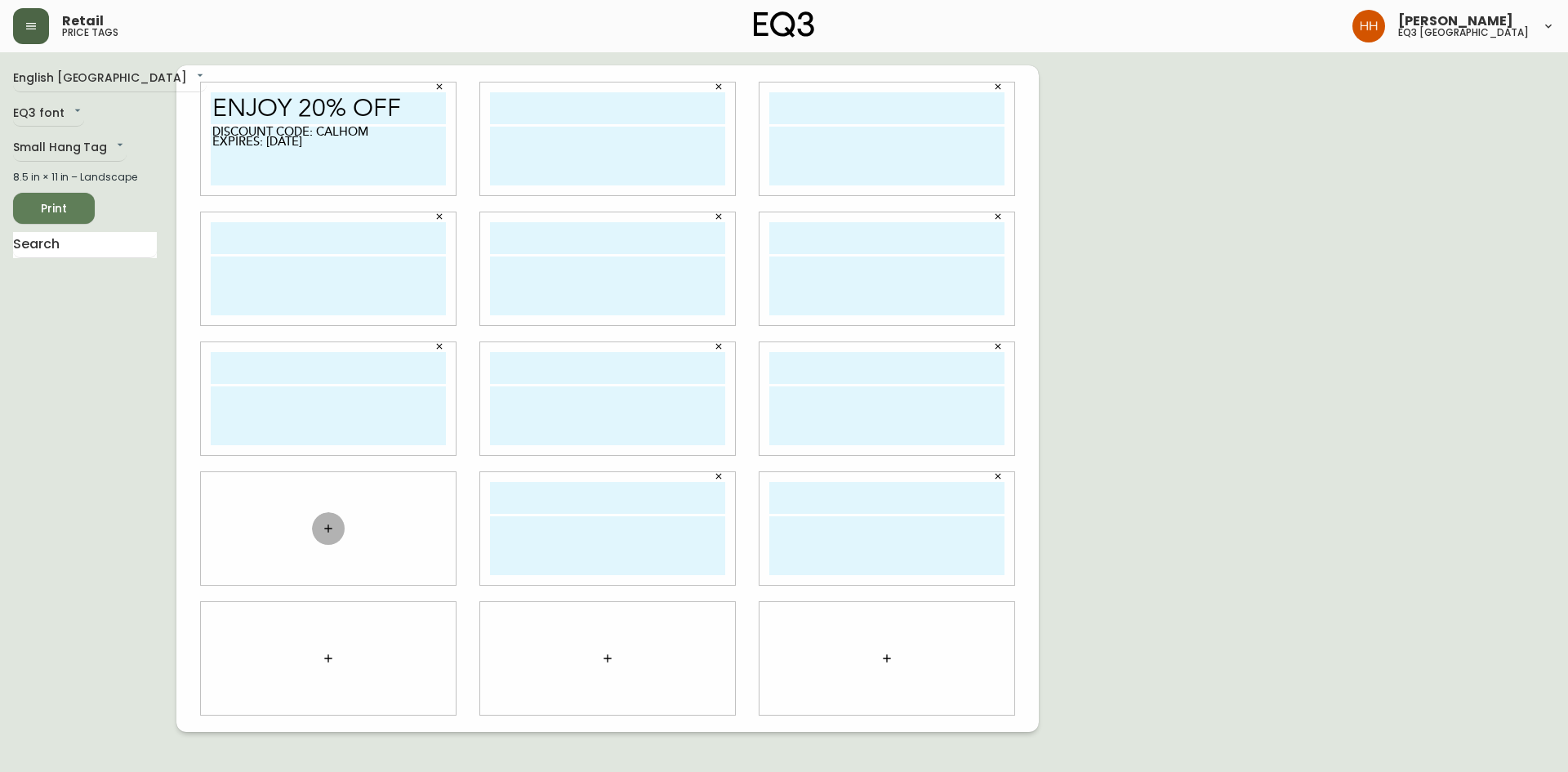
click at [332, 531] on icon "button" at bounding box center [328, 528] width 13 height 13
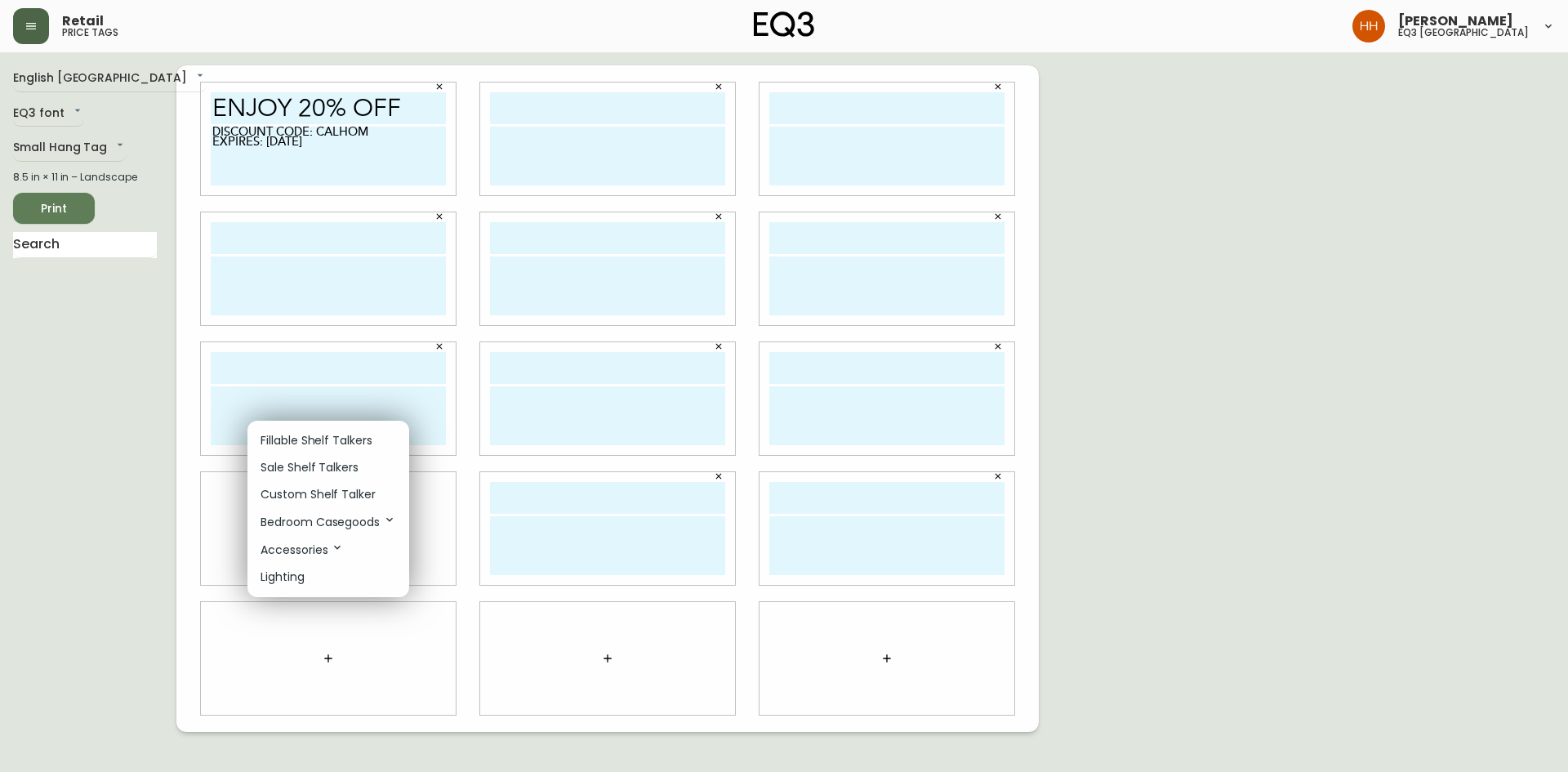
click at [301, 499] on p "Custom Shelf Talker" at bounding box center [318, 495] width 115 height 17
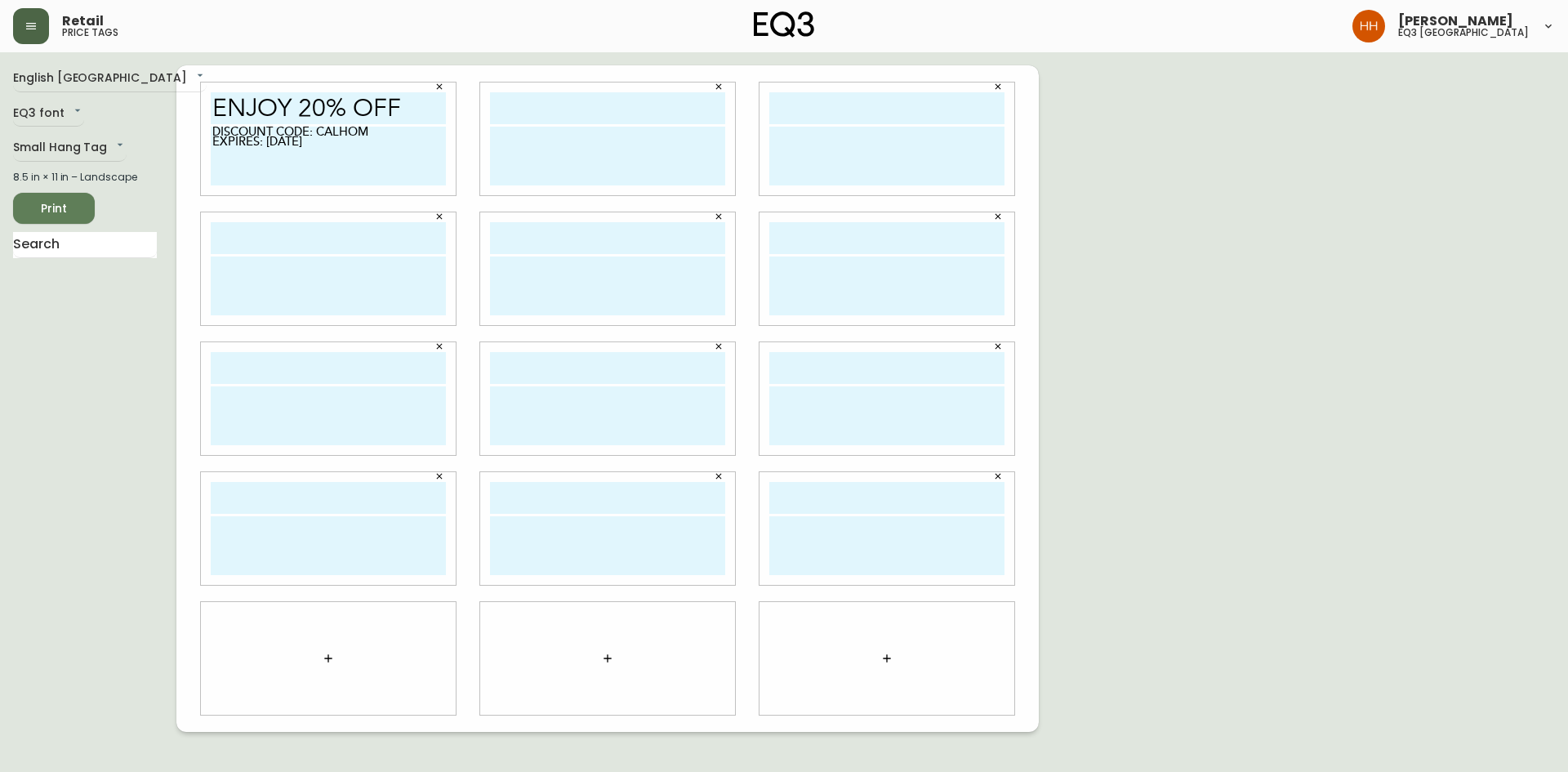
click at [331, 662] on icon "button" at bounding box center [328, 658] width 13 height 13
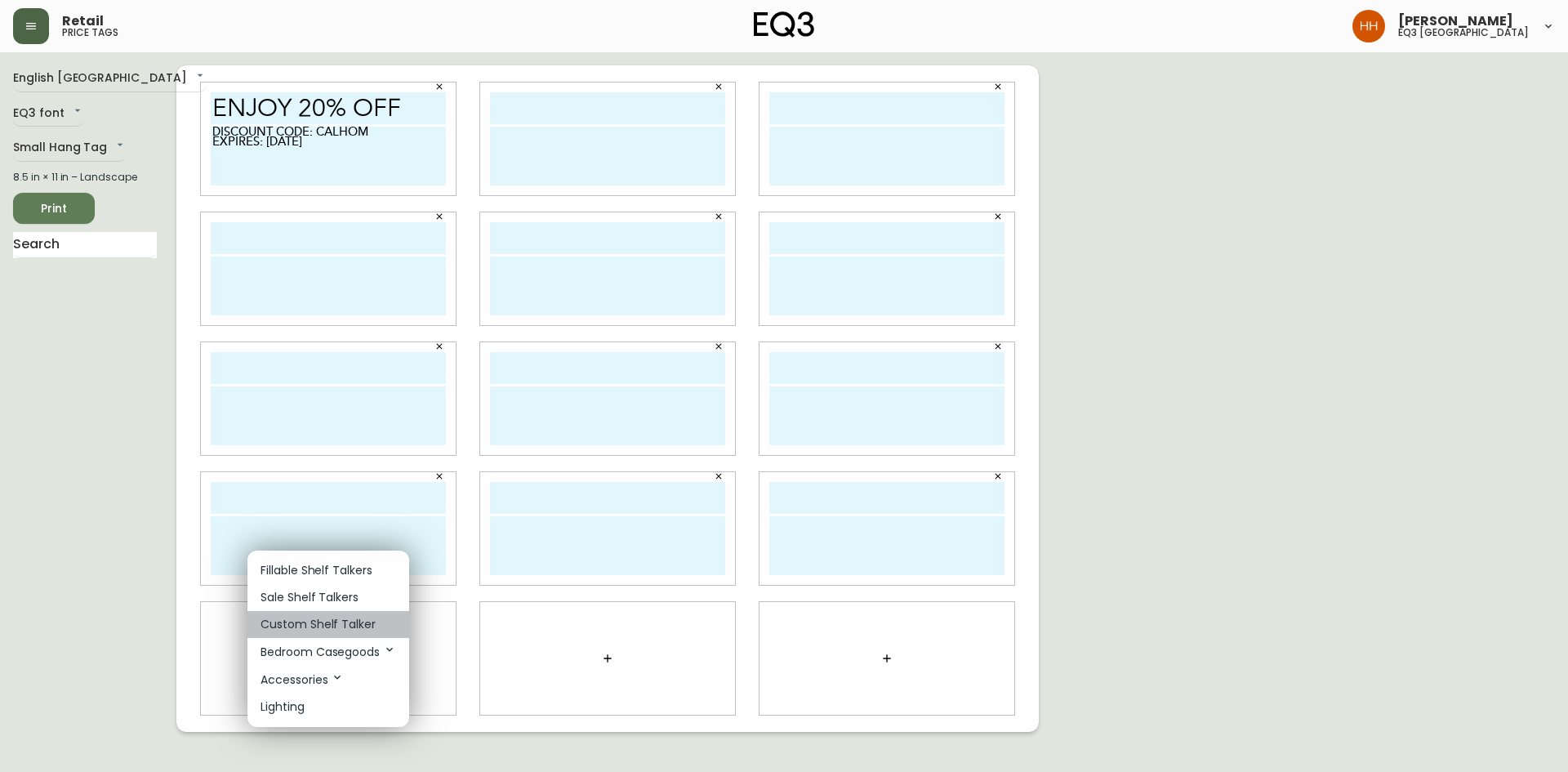
click at [286, 624] on p "Custom Shelf Talker" at bounding box center [318, 624] width 115 height 17
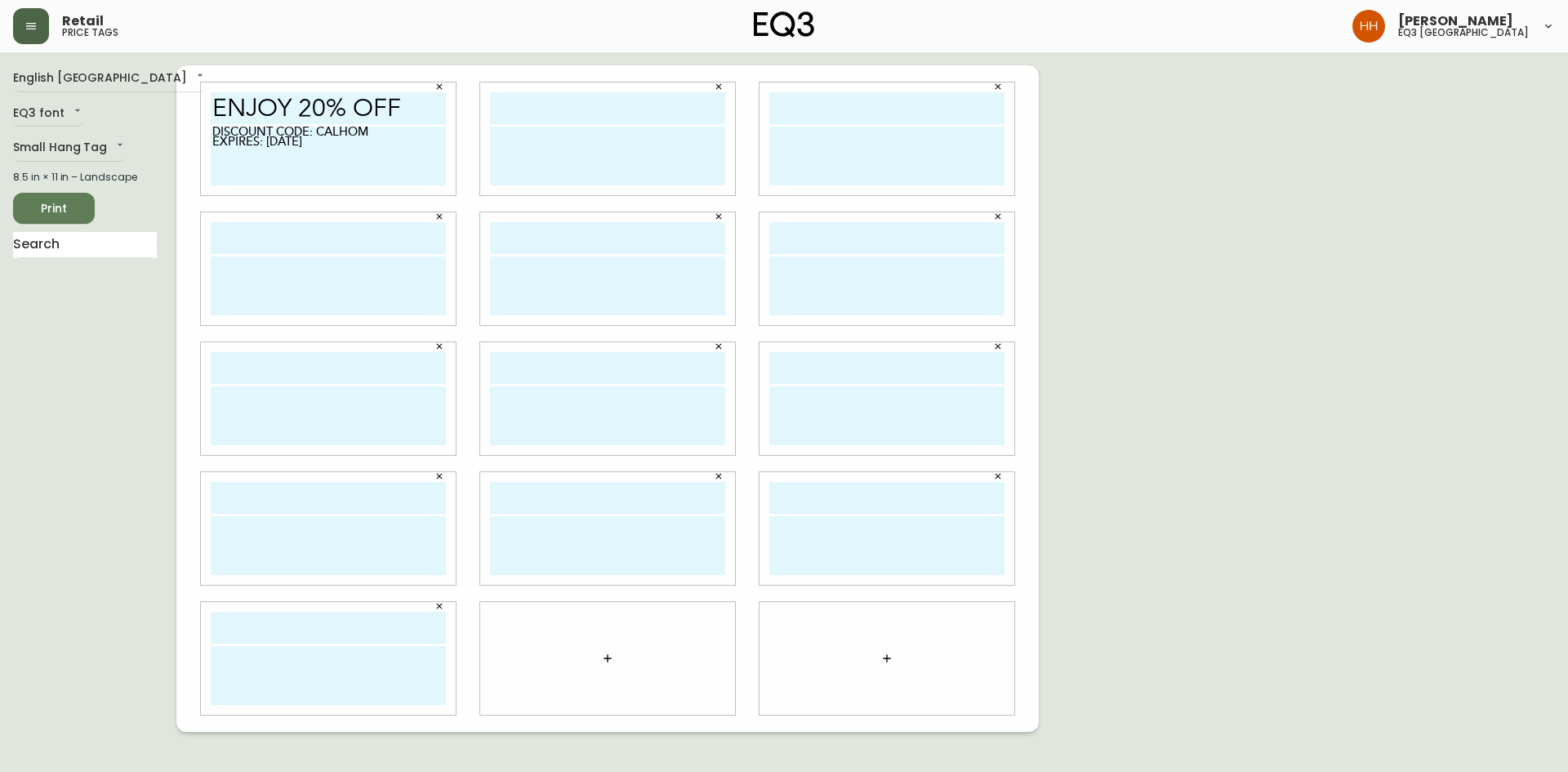
click at [592, 667] on div at bounding box center [608, 658] width 255 height 113
click at [599, 667] on button "button" at bounding box center [608, 658] width 33 height 33
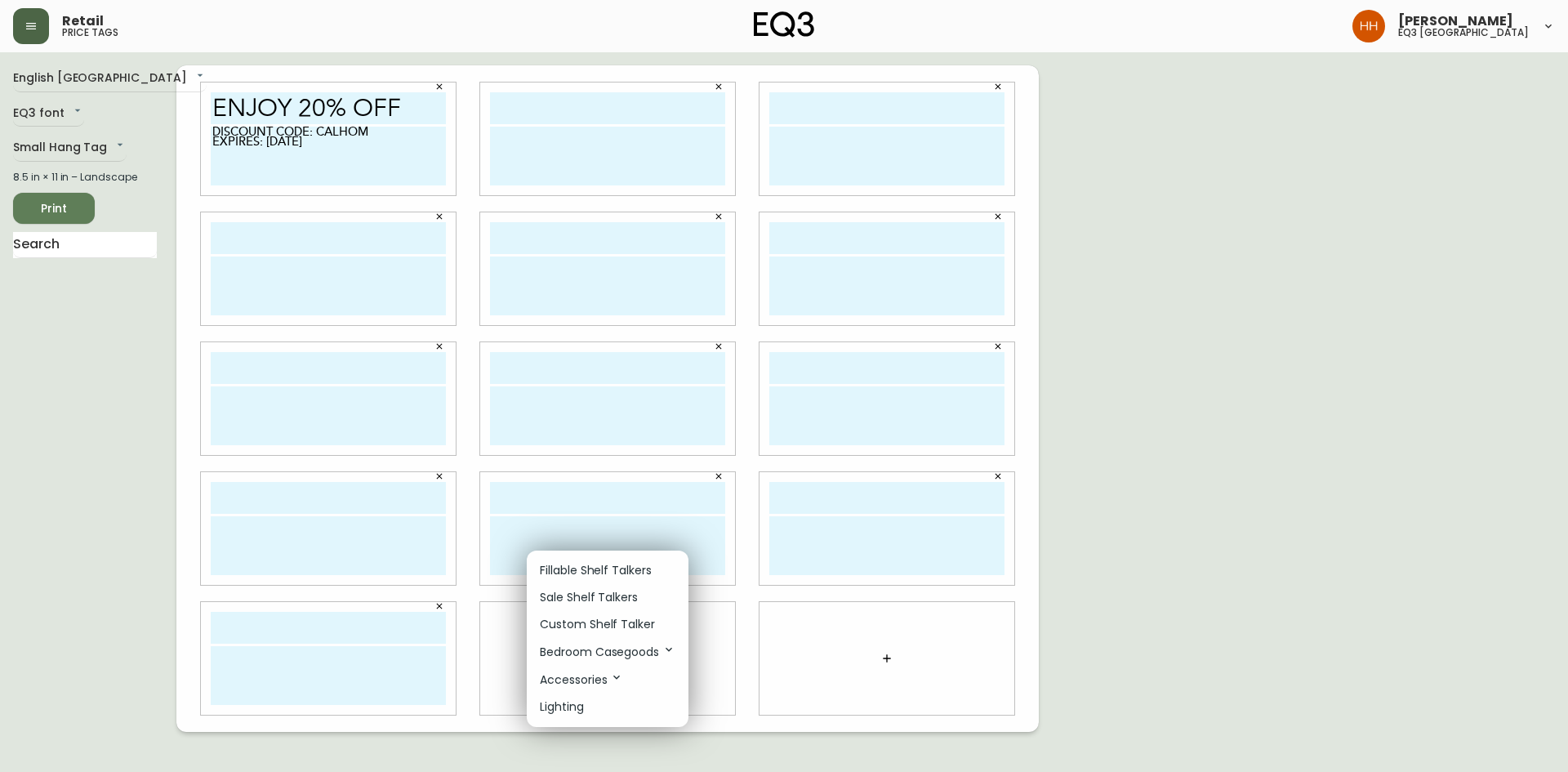
click at [559, 626] on p "Custom Shelf Talker" at bounding box center [597, 624] width 115 height 17
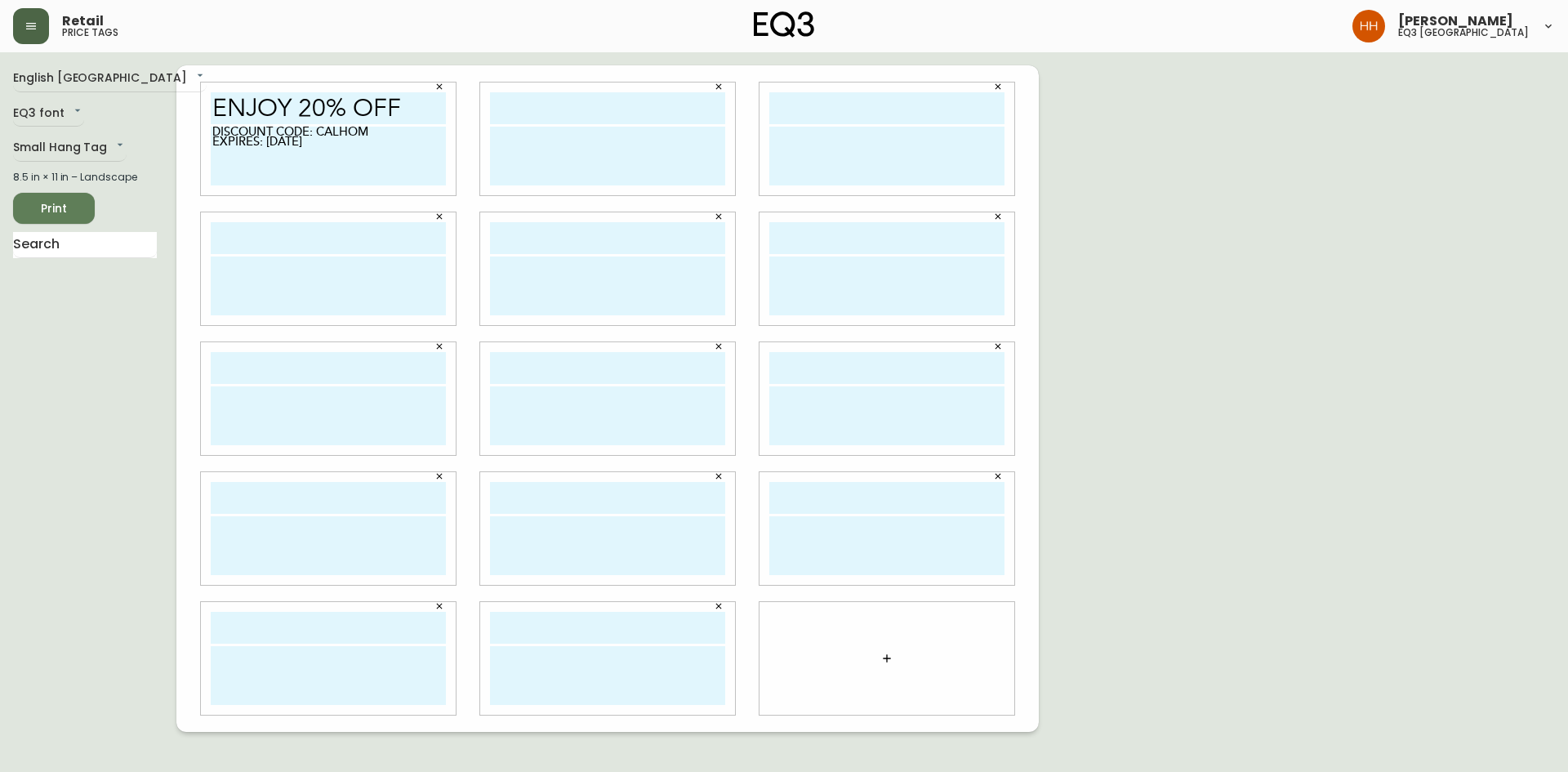
click at [884, 661] on icon "button" at bounding box center [886, 658] width 13 height 13
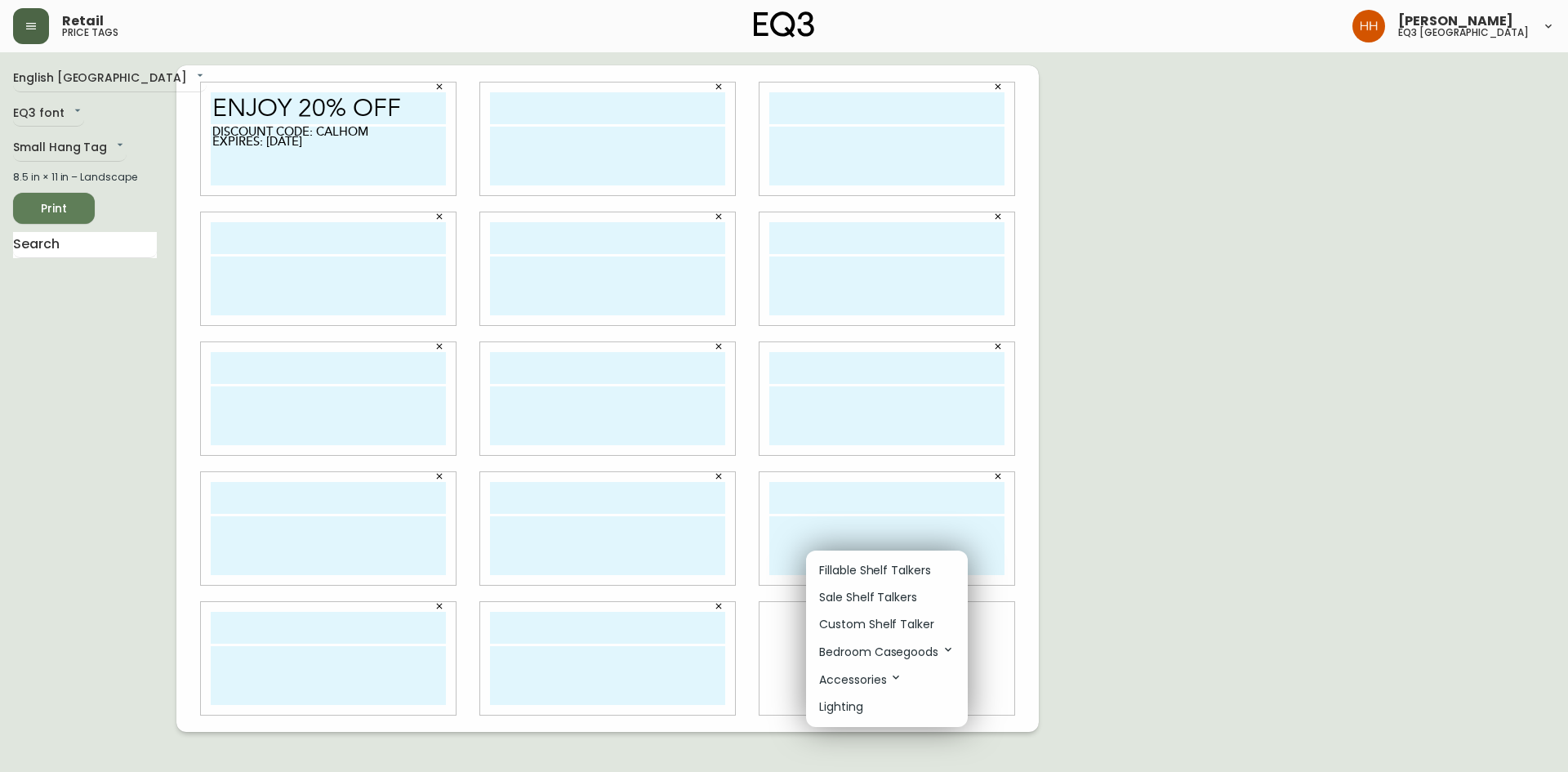
click at [858, 620] on p "Custom Shelf Talker" at bounding box center [877, 624] width 115 height 17
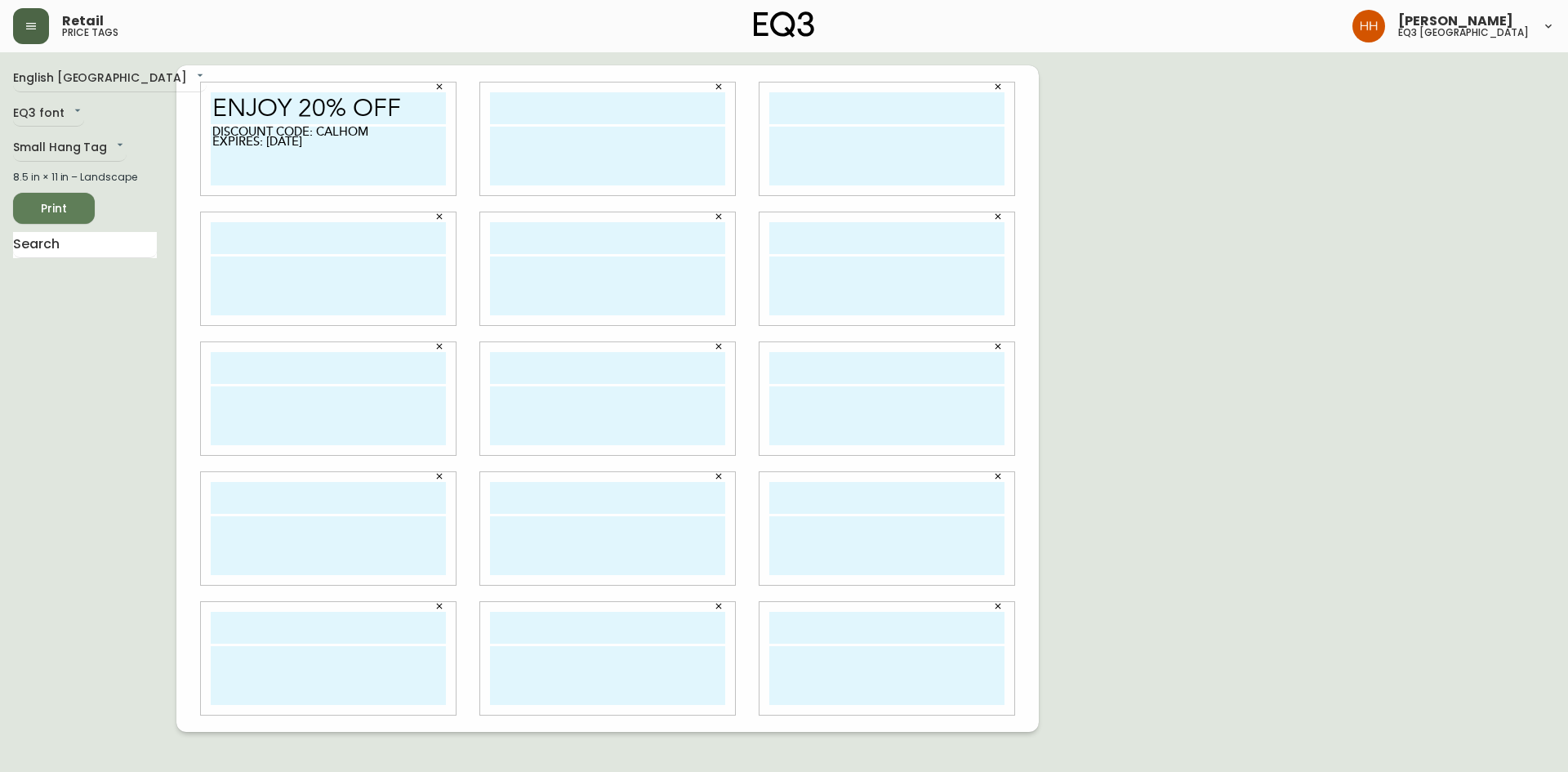
drag, startPoint x: 405, startPoint y: 152, endPoint x: 188, endPoint y: 120, distance: 219.3
click at [188, 120] on div "enjoy 20% off DISCOUNT CODE: CALHOM EXPIRES: OCT 31ST, 2025" at bounding box center [328, 140] width 280 height 130
click at [589, 157] on textarea at bounding box center [607, 156] width 235 height 59
paste textarea "DISCOUNT CODE: CALHOM EXPIRES: [DATE]"
type textarea "DISCOUNT CODE: CALHOM EXPIRES: [DATE]"
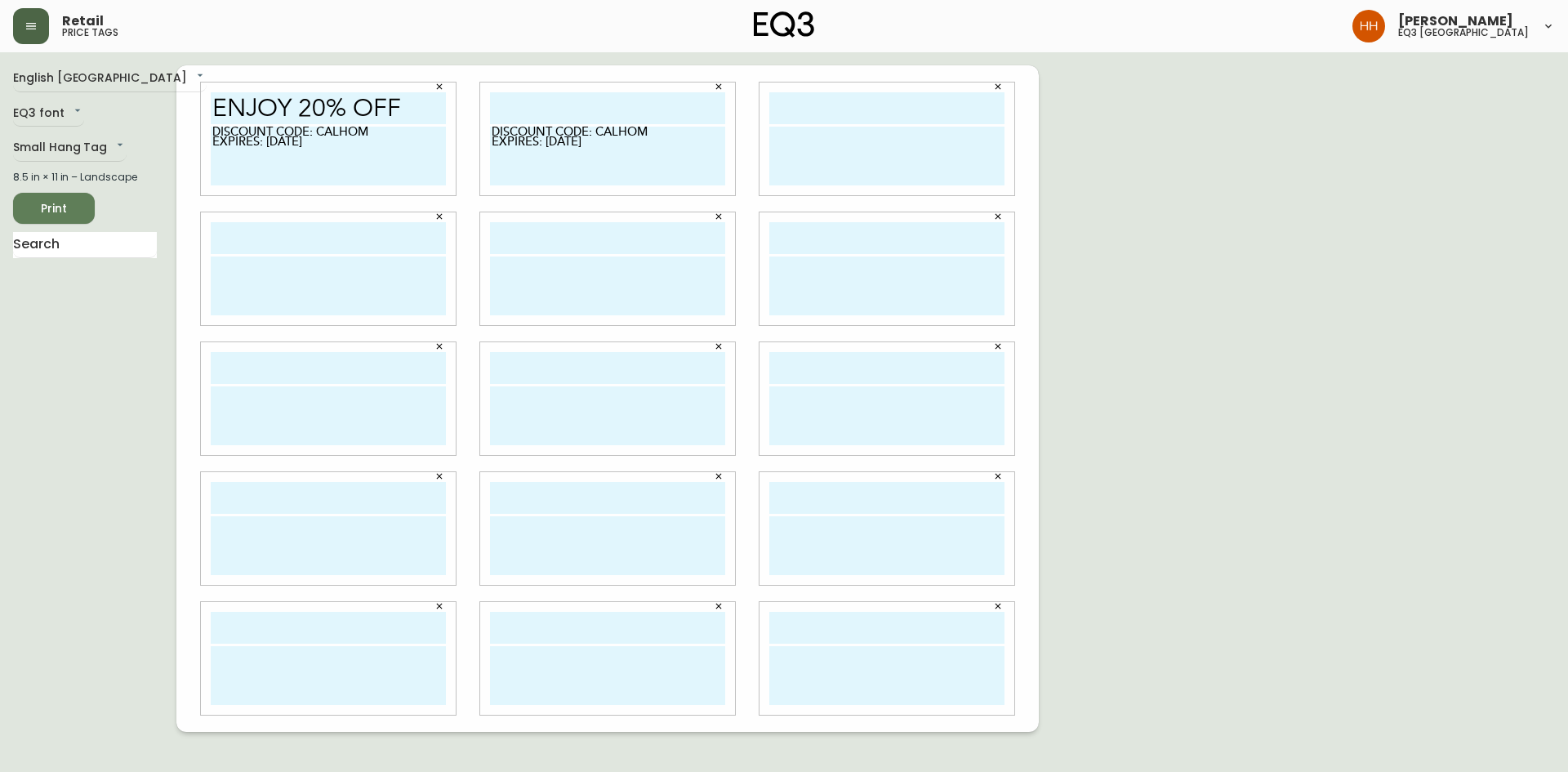
click at [800, 162] on textarea at bounding box center [886, 156] width 235 height 59
paste textarea "DISCOUNT CODE: CALHOM EXPIRES: [DATE]"
type textarea "DISCOUNT CODE: CALHOM EXPIRES: [DATE]"
click at [807, 300] on textarea at bounding box center [886, 286] width 235 height 59
paste textarea "DISCOUNT CODE: CALHOM EXPIRES: [DATE]"
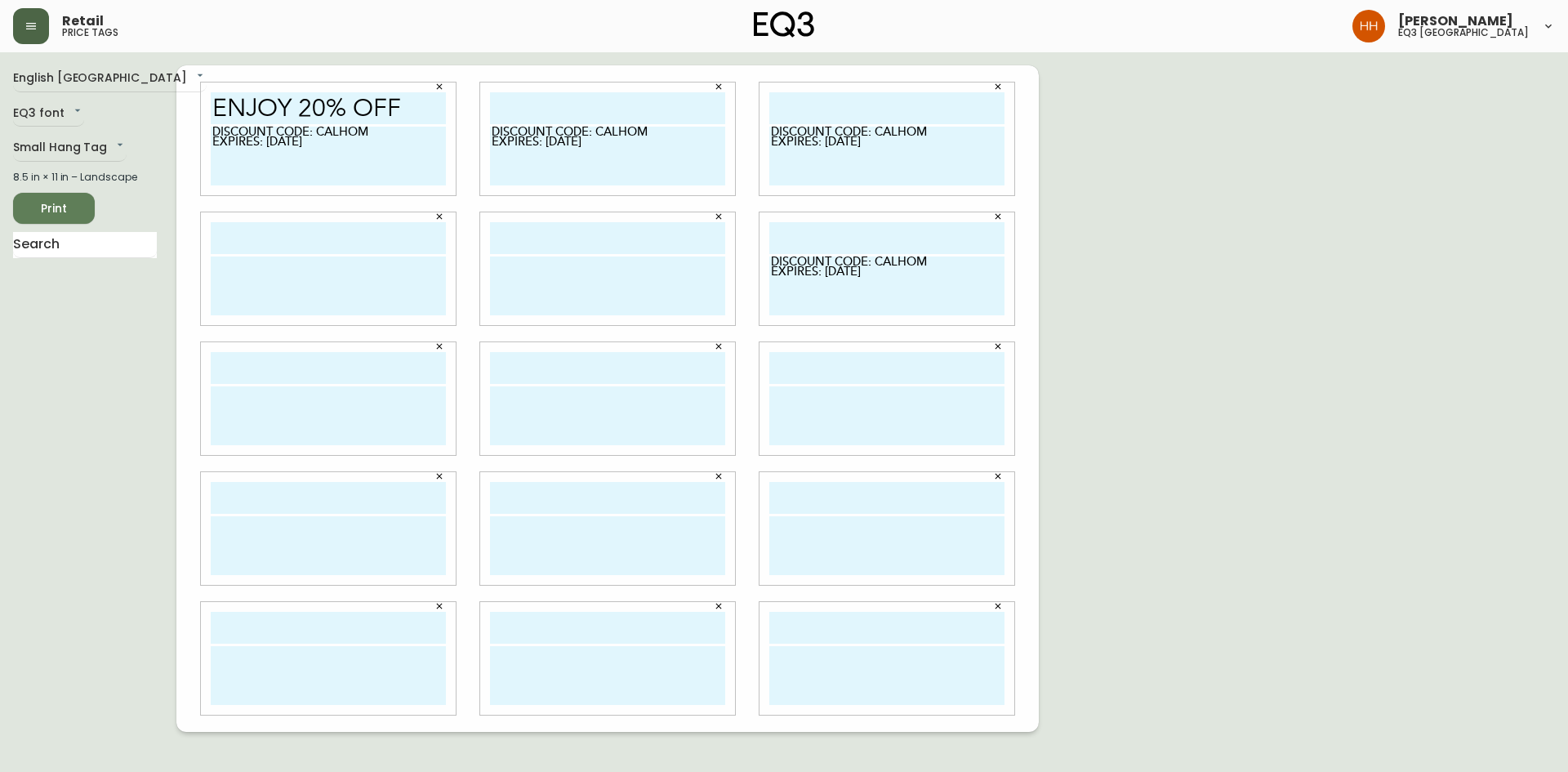
type textarea "DISCOUNT CODE: CALHOM EXPIRES: [DATE]"
click at [591, 309] on textarea at bounding box center [607, 286] width 235 height 59
paste textarea "DISCOUNT CODE: CALHOM EXPIRES: [DATE]"
type textarea "DISCOUNT CODE: CALHOM EXPIRES: [DATE]"
click at [339, 300] on textarea at bounding box center [328, 286] width 235 height 59
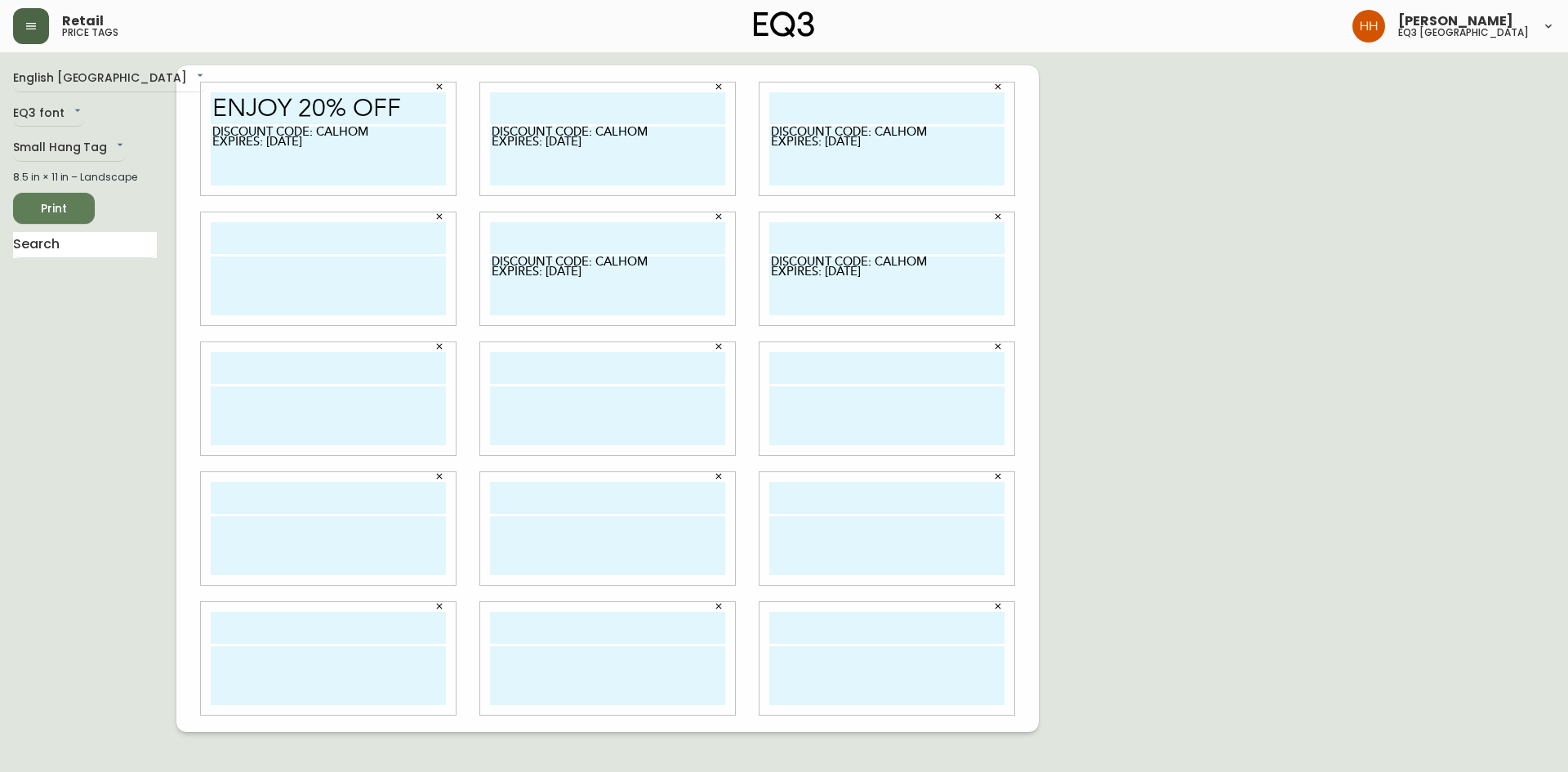
paste textarea "DISCOUNT CODE: CALHOM EXPIRES: [DATE]"
type textarea "DISCOUNT CODE: CALHOM EXPIRES: [DATE]"
click at [369, 402] on textarea at bounding box center [328, 416] width 235 height 59
paste textarea "DISCOUNT CODE: CALHOM EXPIRES: [DATE]"
type textarea "DISCOUNT CODE: CALHOM EXPIRES: [DATE]"
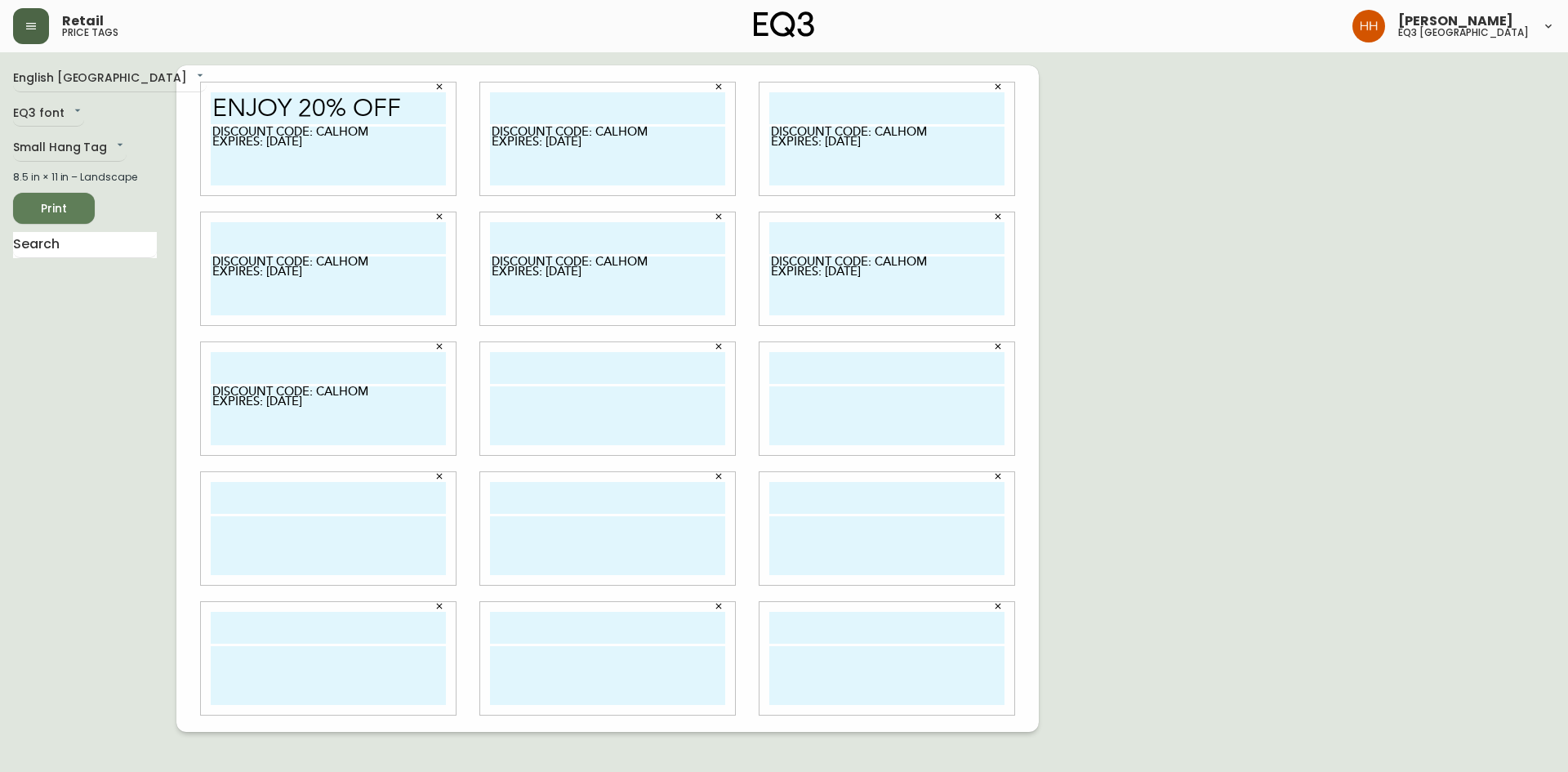
click at [554, 420] on textarea at bounding box center [607, 416] width 235 height 59
paste textarea "DISCOUNT CODE: CALHOM EXPIRES: [DATE]"
type textarea "DISCOUNT CODE: CALHOM EXPIRES: [DATE]"
click at [853, 426] on textarea at bounding box center [886, 416] width 235 height 59
paste textarea "DISCOUNT CODE: CALHOM EXPIRES: [DATE]"
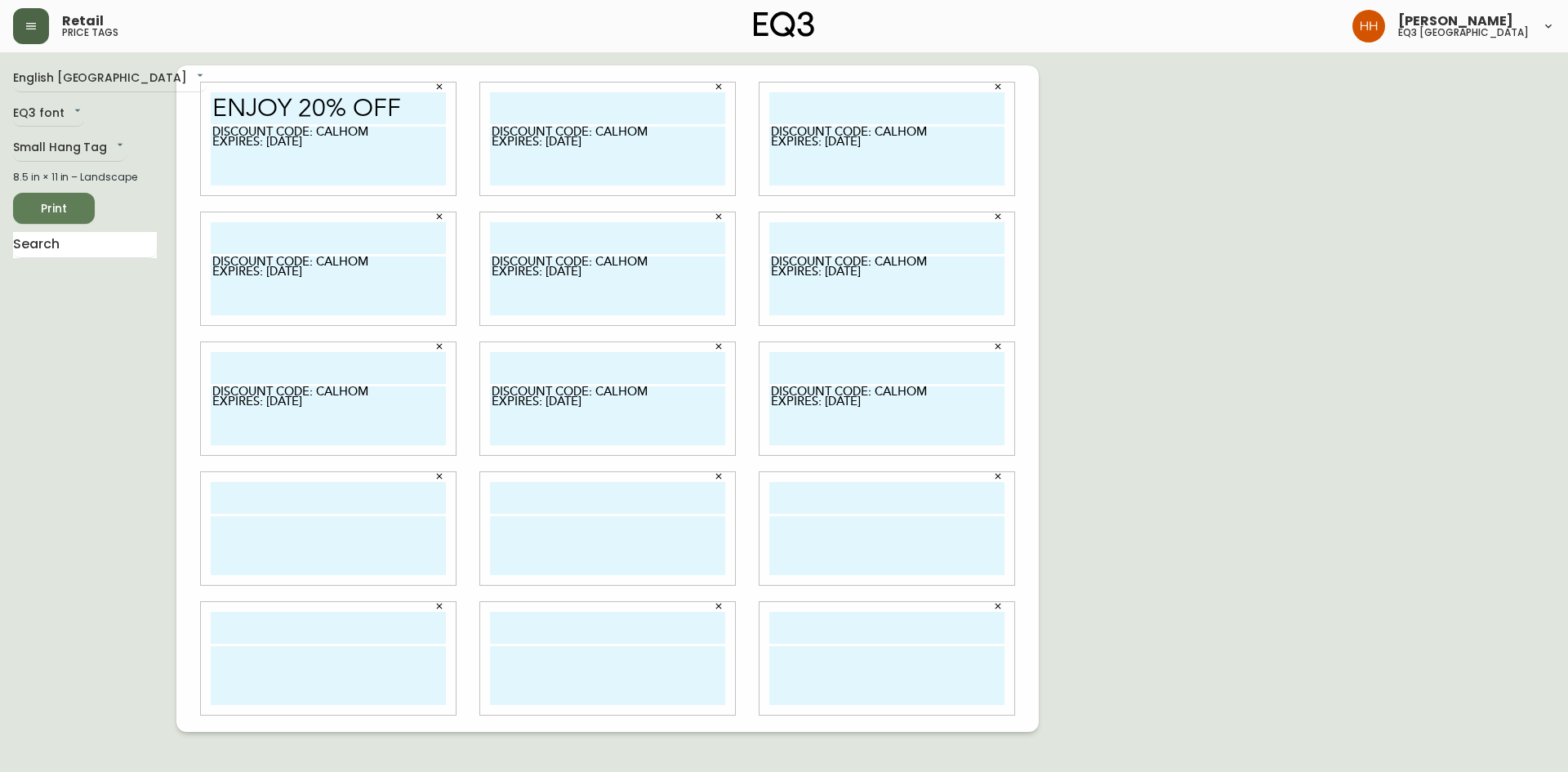
type textarea "DISCOUNT CODE: CALHOM EXPIRES: [DATE]"
drag, startPoint x: 853, startPoint y: 501, endPoint x: 855, endPoint y: 514, distance: 13.2
click at [853, 502] on input "text" at bounding box center [886, 498] width 235 height 32
click at [845, 544] on textarea at bounding box center [886, 546] width 235 height 59
paste textarea "DISCOUNT CODE: CALHOM EXPIRES: [DATE]"
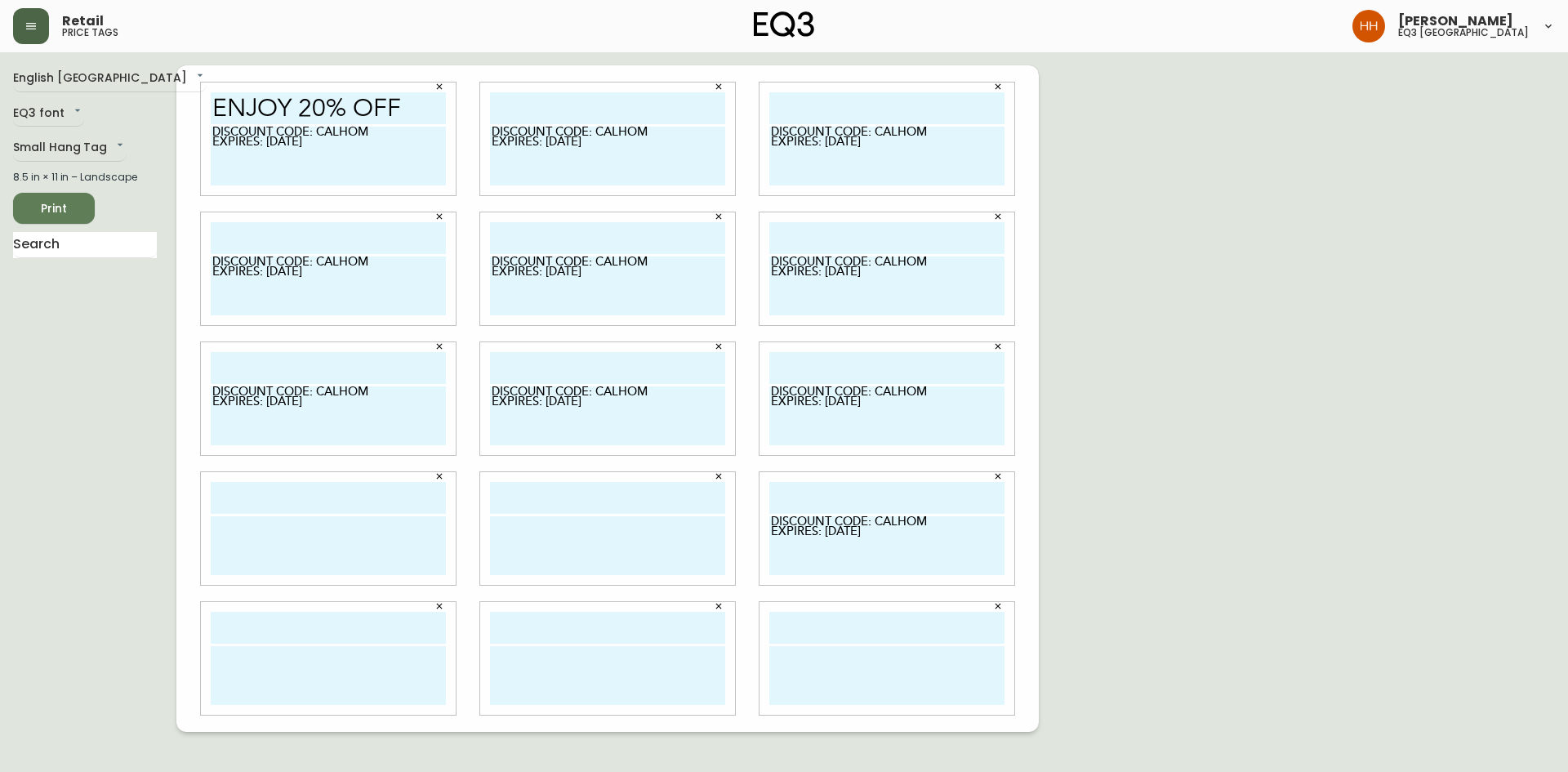
type textarea "DISCOUNT CODE: CALHOM EXPIRES: [DATE]"
click at [613, 564] on textarea at bounding box center [607, 546] width 235 height 59
paste textarea "DISCOUNT CODE: CALHOM EXPIRES: [DATE]"
type textarea "DISCOUNT CODE: CALHOM EXPIRES: [DATE]"
click at [395, 558] on textarea at bounding box center [328, 546] width 235 height 59
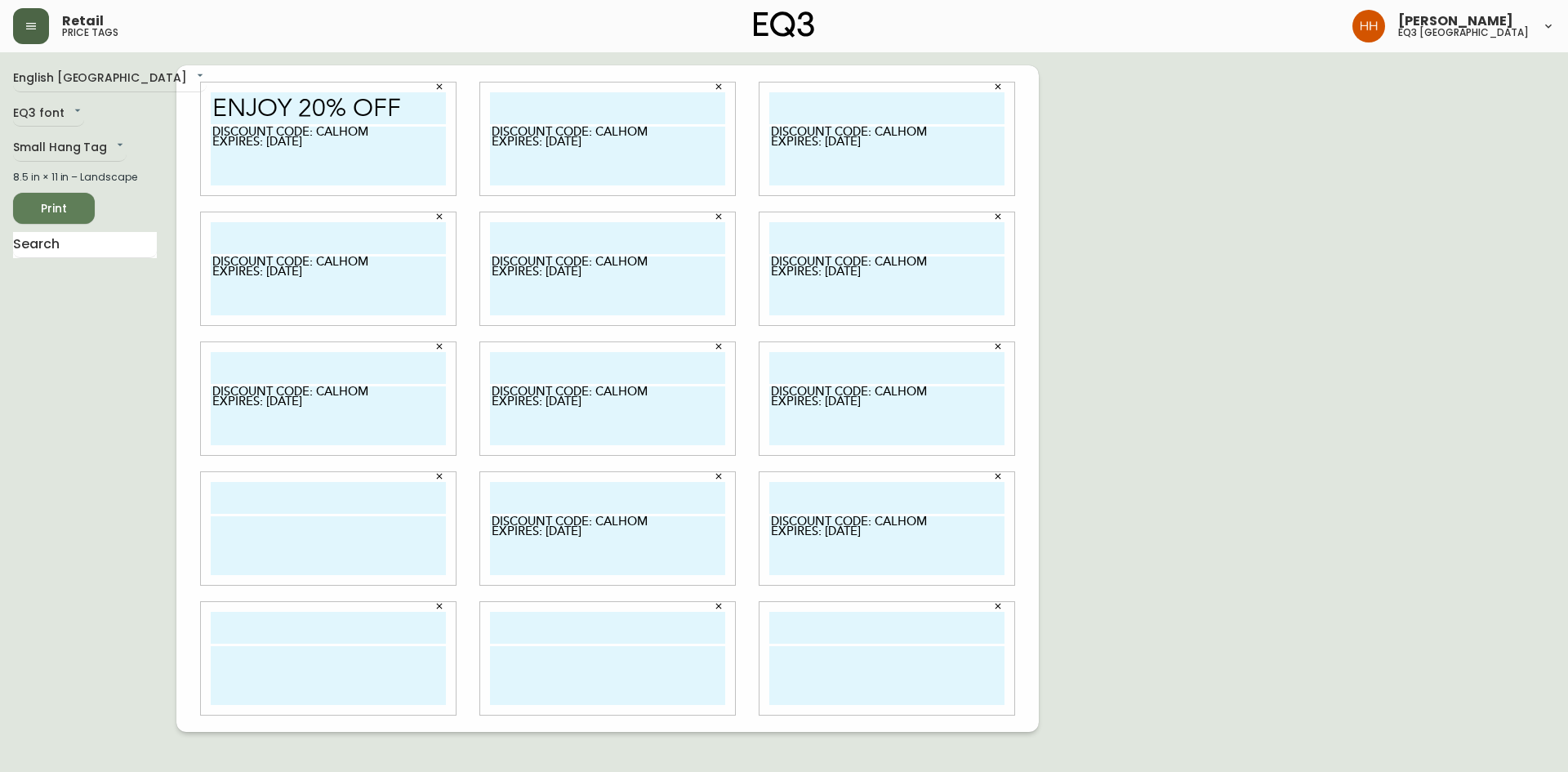
paste textarea "DISCOUNT CODE: CALHOM EXPIRES: [DATE]"
type textarea "DISCOUNT CODE: CALHOM EXPIRES: [DATE]"
click at [393, 628] on input "text" at bounding box center [328, 628] width 235 height 32
click at [421, 666] on textarea at bounding box center [328, 676] width 235 height 59
paste textarea "DISCOUNT CODE: CALHOM EXPIRES: [DATE]"
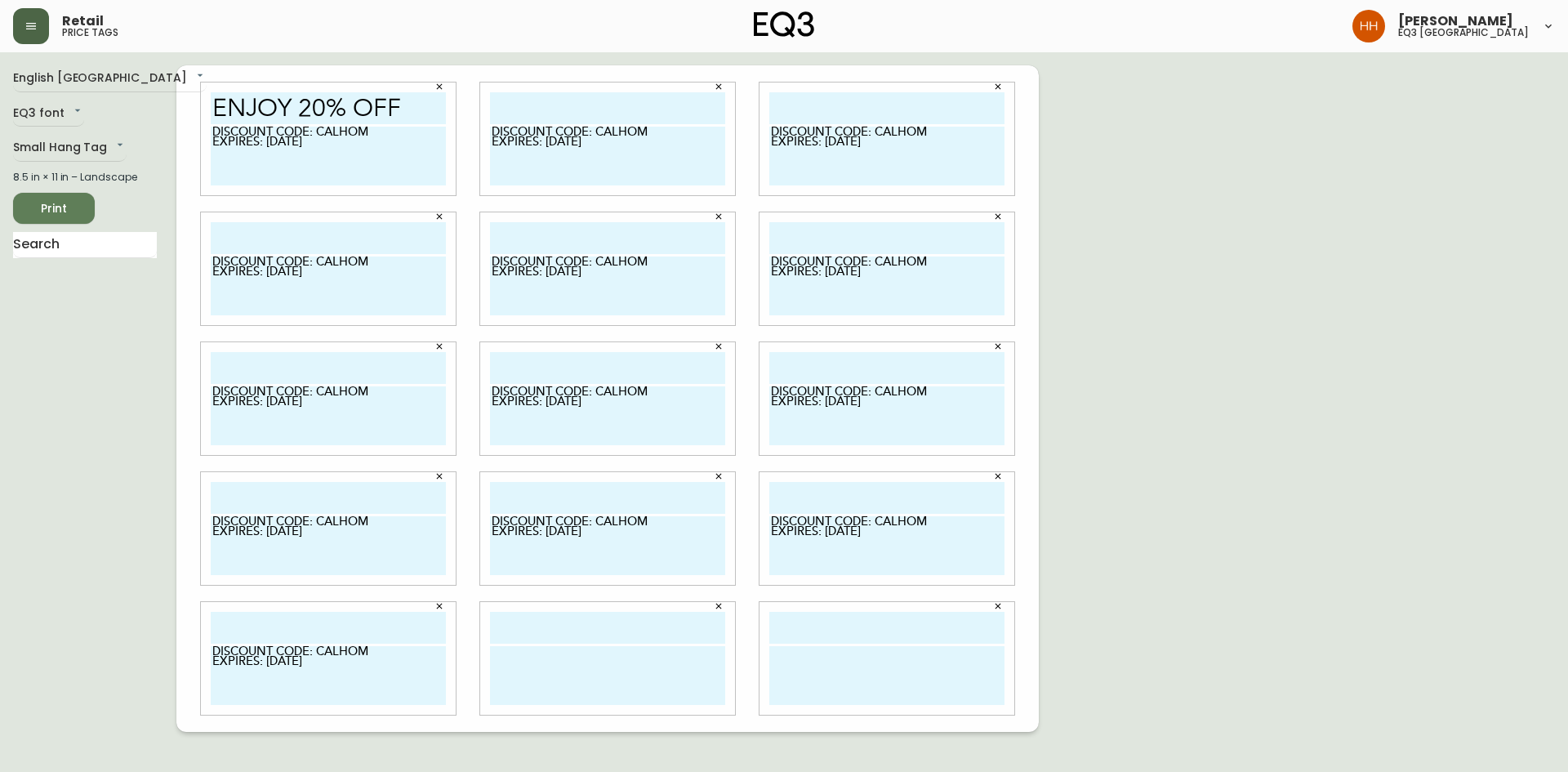
type textarea "DISCOUNT CODE: CALHOM EXPIRES: [DATE]"
click at [569, 675] on textarea at bounding box center [607, 676] width 235 height 59
paste textarea "DISCOUNT CODE: CALHOM EXPIRES: [DATE]"
type textarea "DISCOUNT CODE: CALHOM EXPIRES: [DATE]"
click at [808, 676] on textarea at bounding box center [886, 676] width 235 height 59
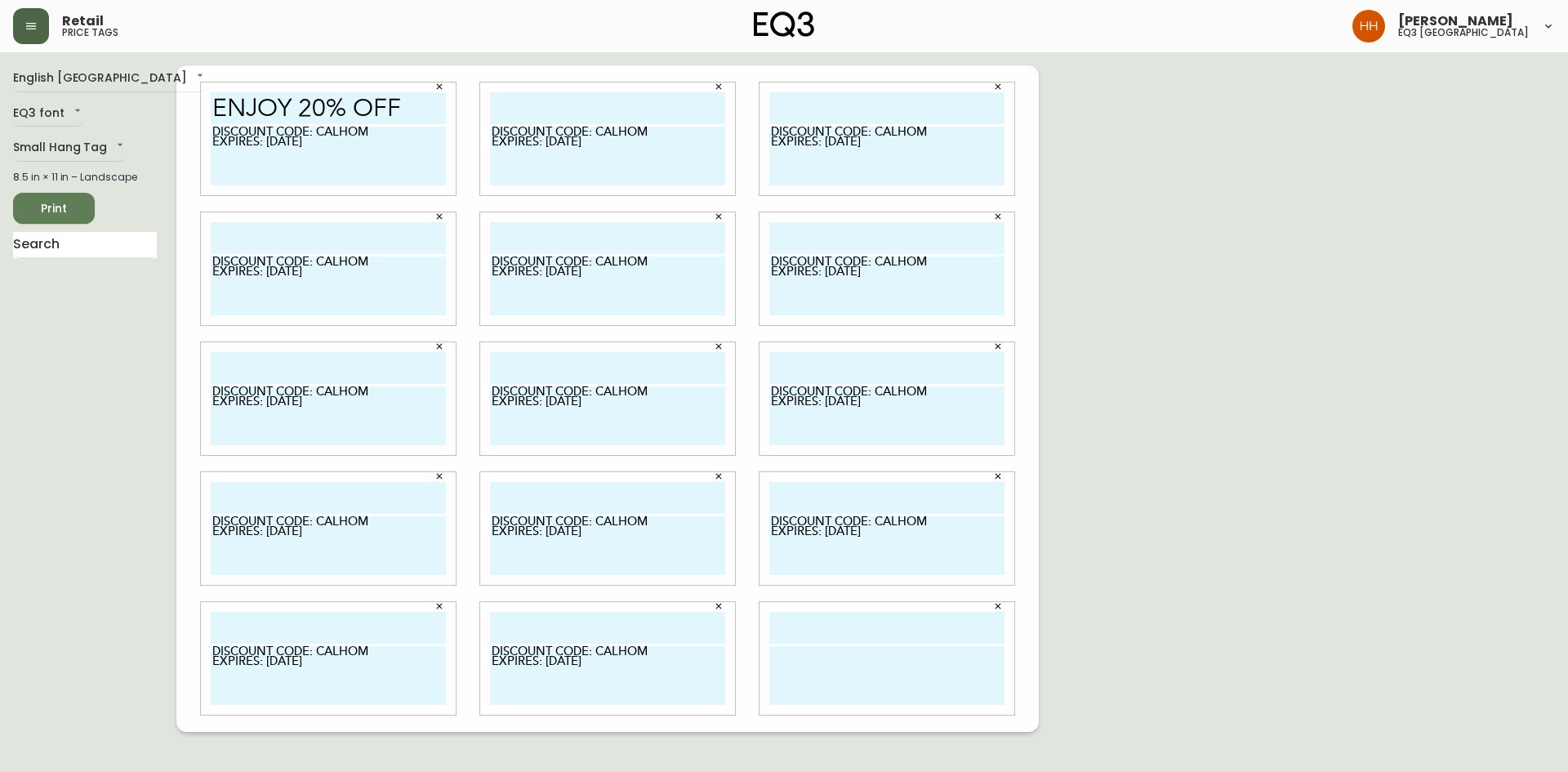
paste textarea "DISCOUNT CODE: CALHOM EXPIRES: [DATE]"
type textarea "DISCOUNT CODE: CALHOM EXPIRES: [DATE]"
drag, startPoint x: 377, startPoint y: 109, endPoint x: 167, endPoint y: 105, distance: 210.0
click at [168, 105] on div "English Canada en_CA EQ3 font EQ3 Small Hang Tag small 8.5 in × 11 in – Landsca…" at bounding box center [784, 399] width 1542 height 667
click at [567, 104] on input "text" at bounding box center [607, 108] width 235 height 32
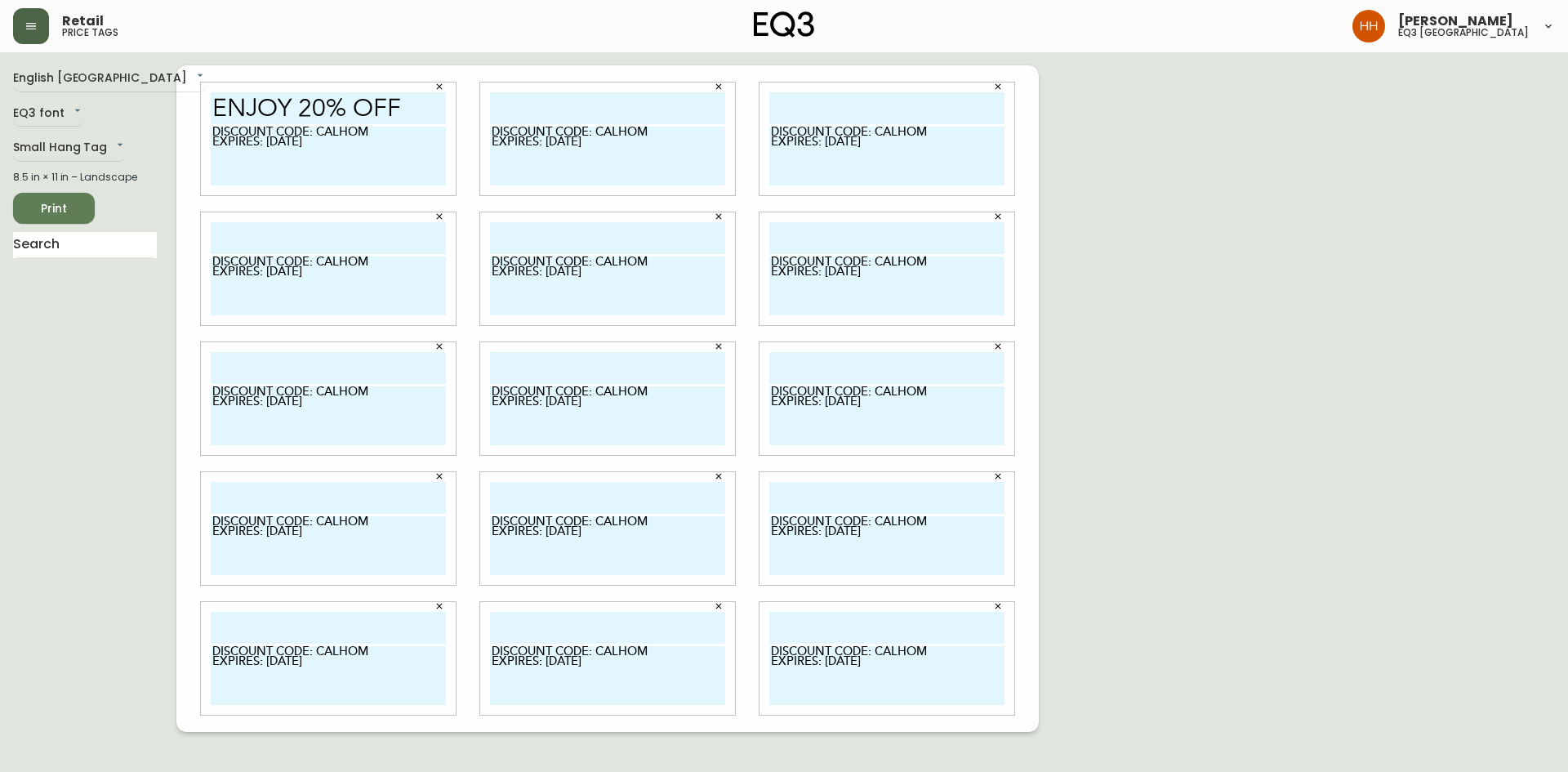
paste input "enjoy 20% off"
type input "enjoy 20% off"
click at [835, 101] on input "text" at bounding box center [886, 108] width 235 height 32
paste input "enjoy 20% off"
type input "enjoy 20% off"
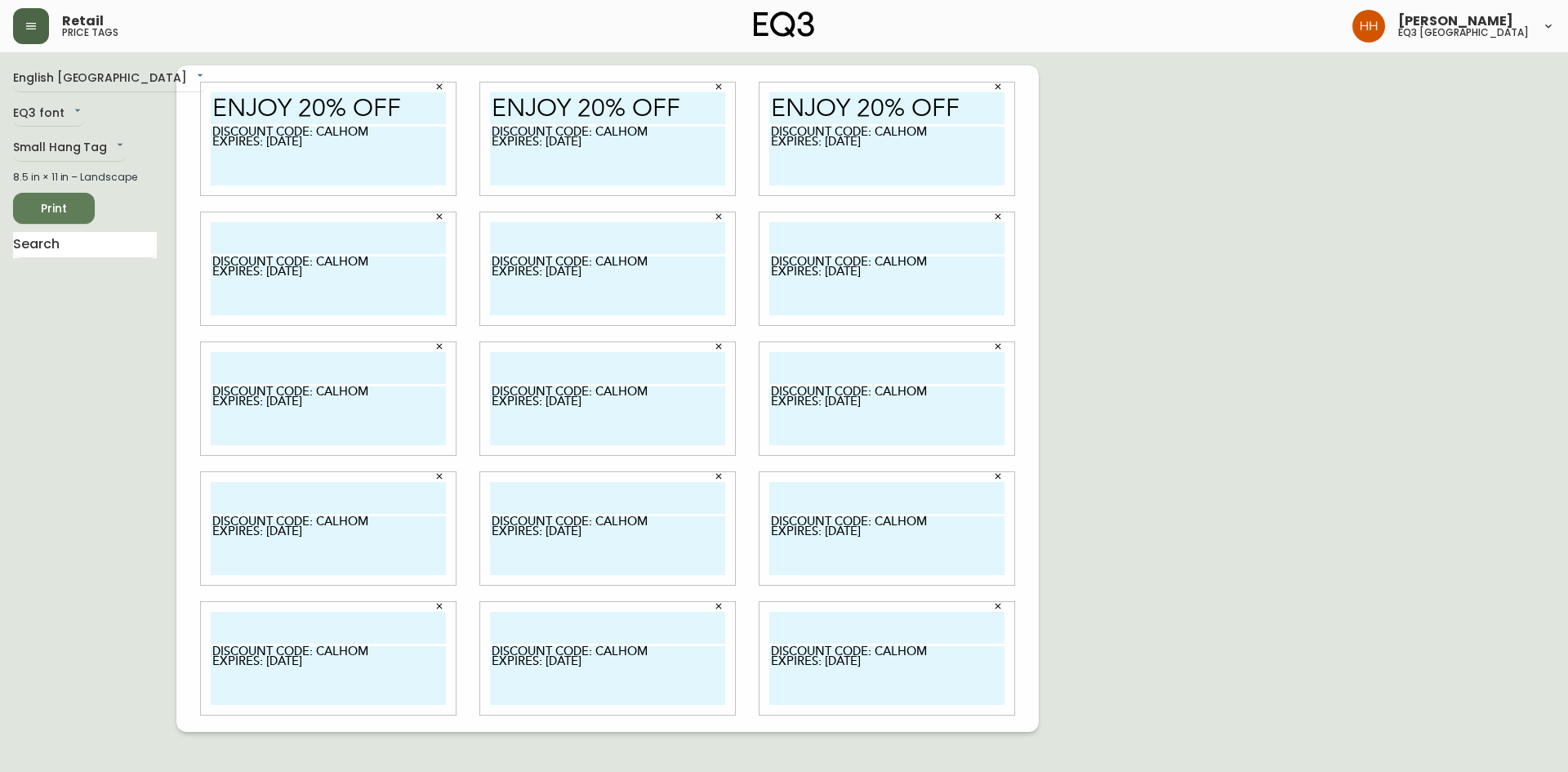
drag, startPoint x: 816, startPoint y: 228, endPoint x: 774, endPoint y: 239, distance: 43.4
click at [816, 228] on input "text" at bounding box center [886, 238] width 235 height 32
paste input "enjoy 20% off"
type input "enjoy 20% off"
click at [542, 223] on input "text" at bounding box center [607, 238] width 235 height 32
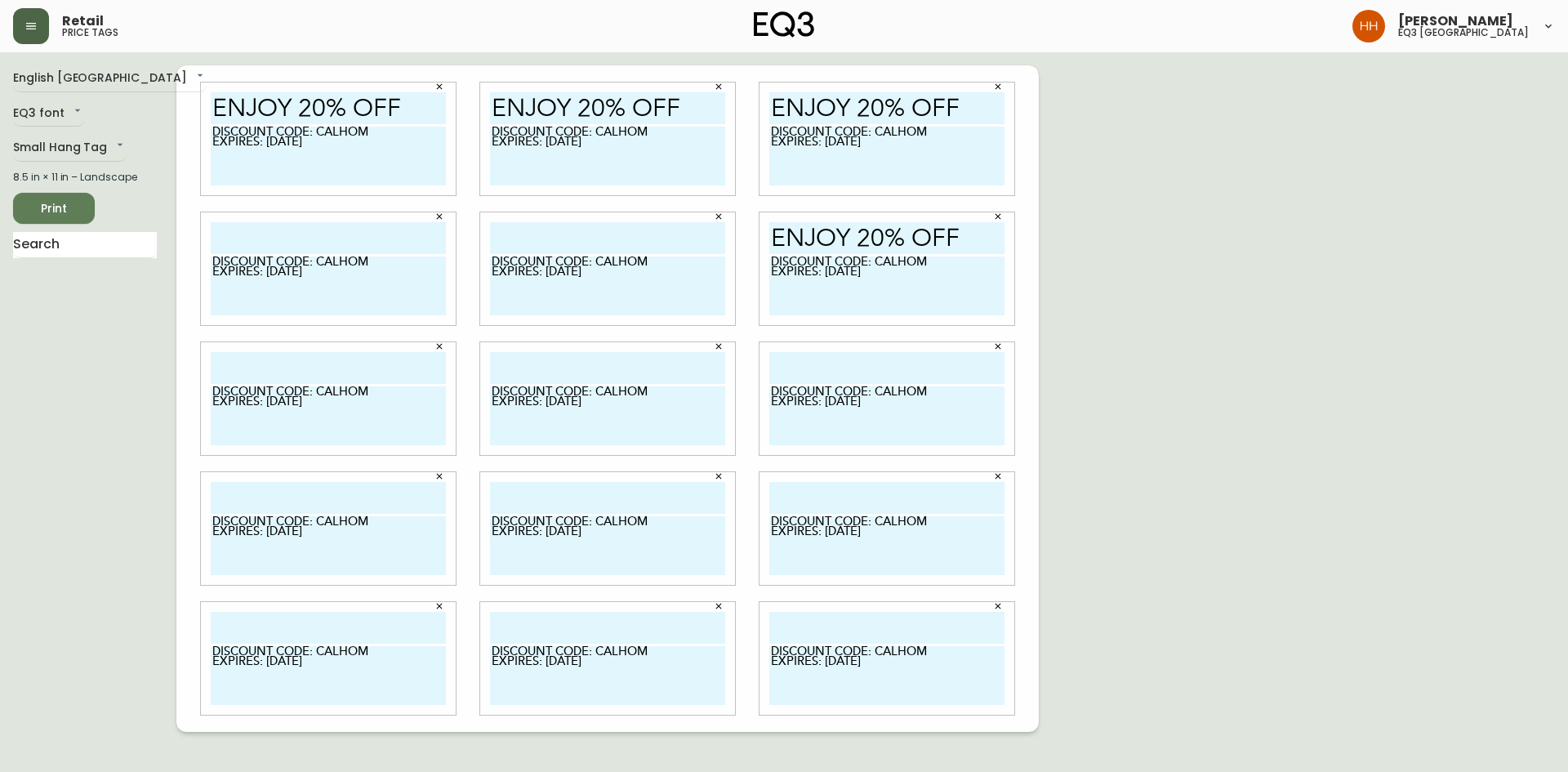
paste input "enjoy 20% off"
type input "enjoy 20% off"
drag, startPoint x: 365, startPoint y: 226, endPoint x: 362, endPoint y: 235, distance: 9.5
click at [365, 226] on input "text" at bounding box center [328, 238] width 235 height 32
paste input "enjoy 20% off"
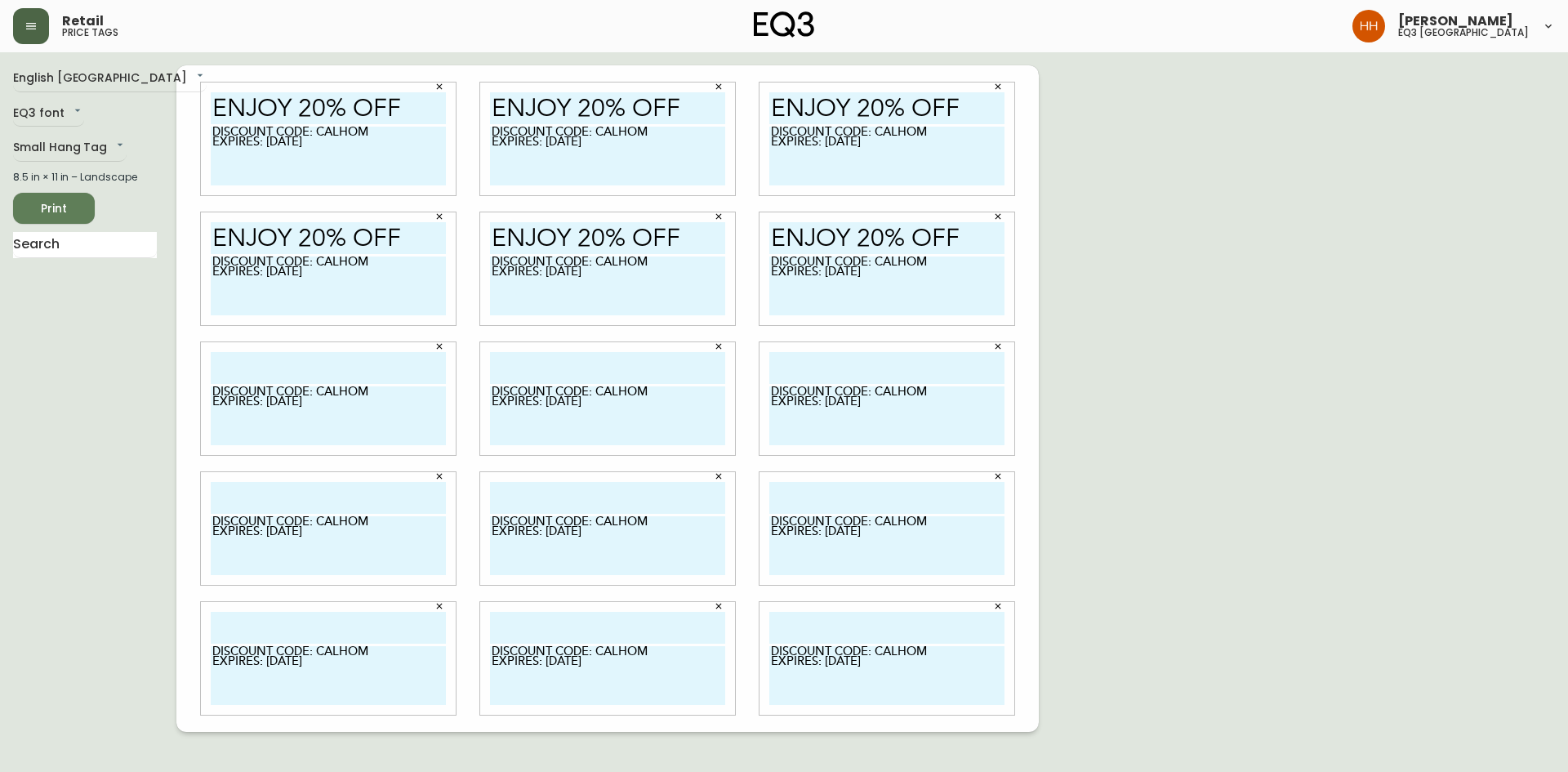
type input "enjoy 20% off"
click at [287, 364] on input "text" at bounding box center [328, 367] width 235 height 32
paste input "enjoy 20% off"
type input "enjoy 20% off"
click at [545, 366] on input "text" at bounding box center [607, 367] width 235 height 32
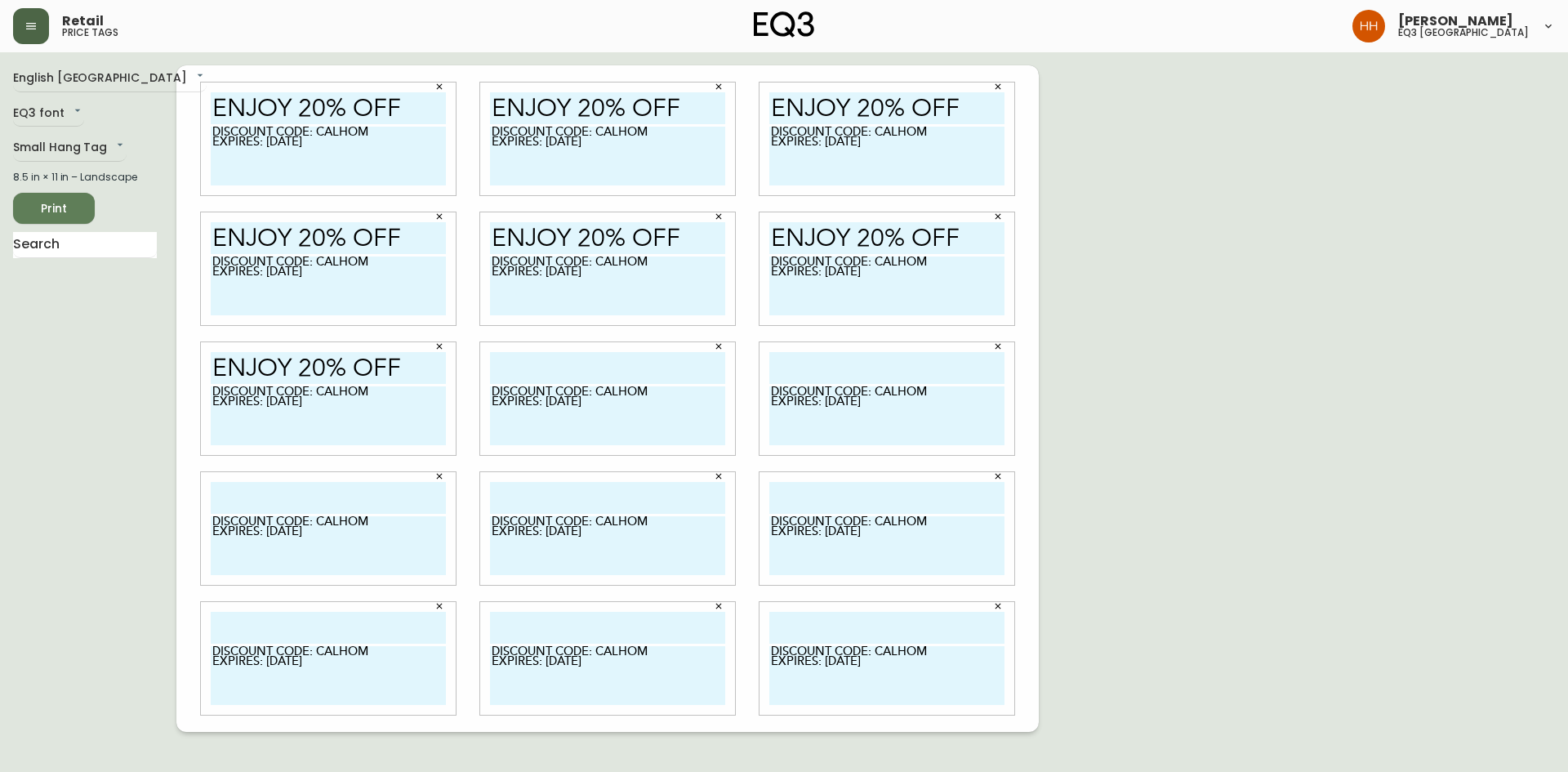
paste input "enjoy 20% off"
type input "enjoy 20% off"
click at [834, 366] on input "text" at bounding box center [886, 367] width 235 height 32
paste input "enjoy 20% off"
type input "enjoy 20% off"
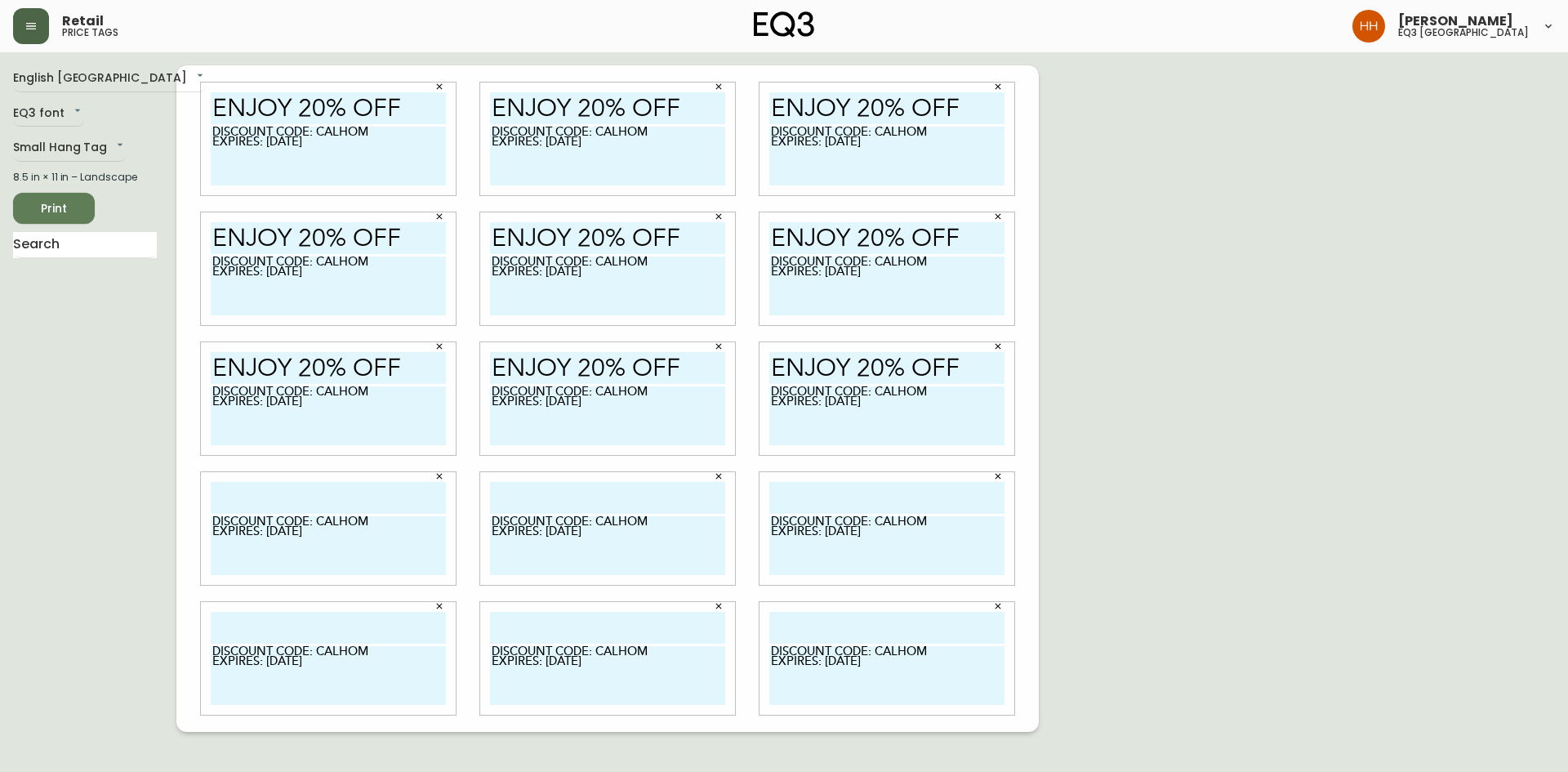
drag, startPoint x: 814, startPoint y: 497, endPoint x: 741, endPoint y: 499, distance: 73.0
click at [814, 497] on input "text" at bounding box center [886, 498] width 235 height 32
paste input "enjoy 20% off"
type input "enjoy 20% off"
click at [623, 499] on input "text" at bounding box center [607, 498] width 235 height 32
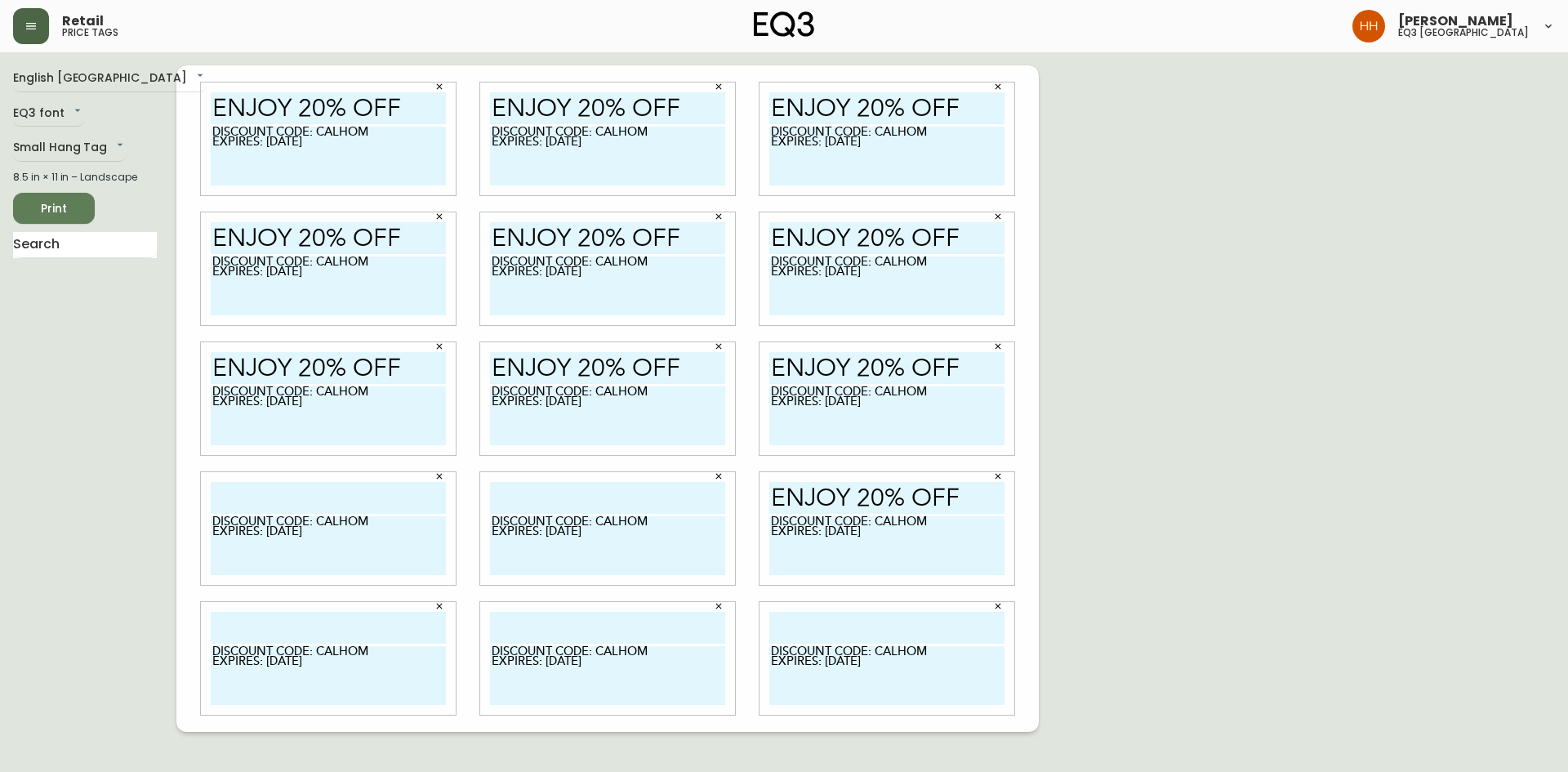
paste input "enjoy 20% off"
type input "enjoy 20% off"
click at [306, 469] on div "DISCOUNT CODE: CALHOM EXPIRES: [DATE]" at bounding box center [328, 529] width 280 height 130
click at [306, 489] on input "text" at bounding box center [328, 498] width 235 height 32
paste input "enjoy 20% off"
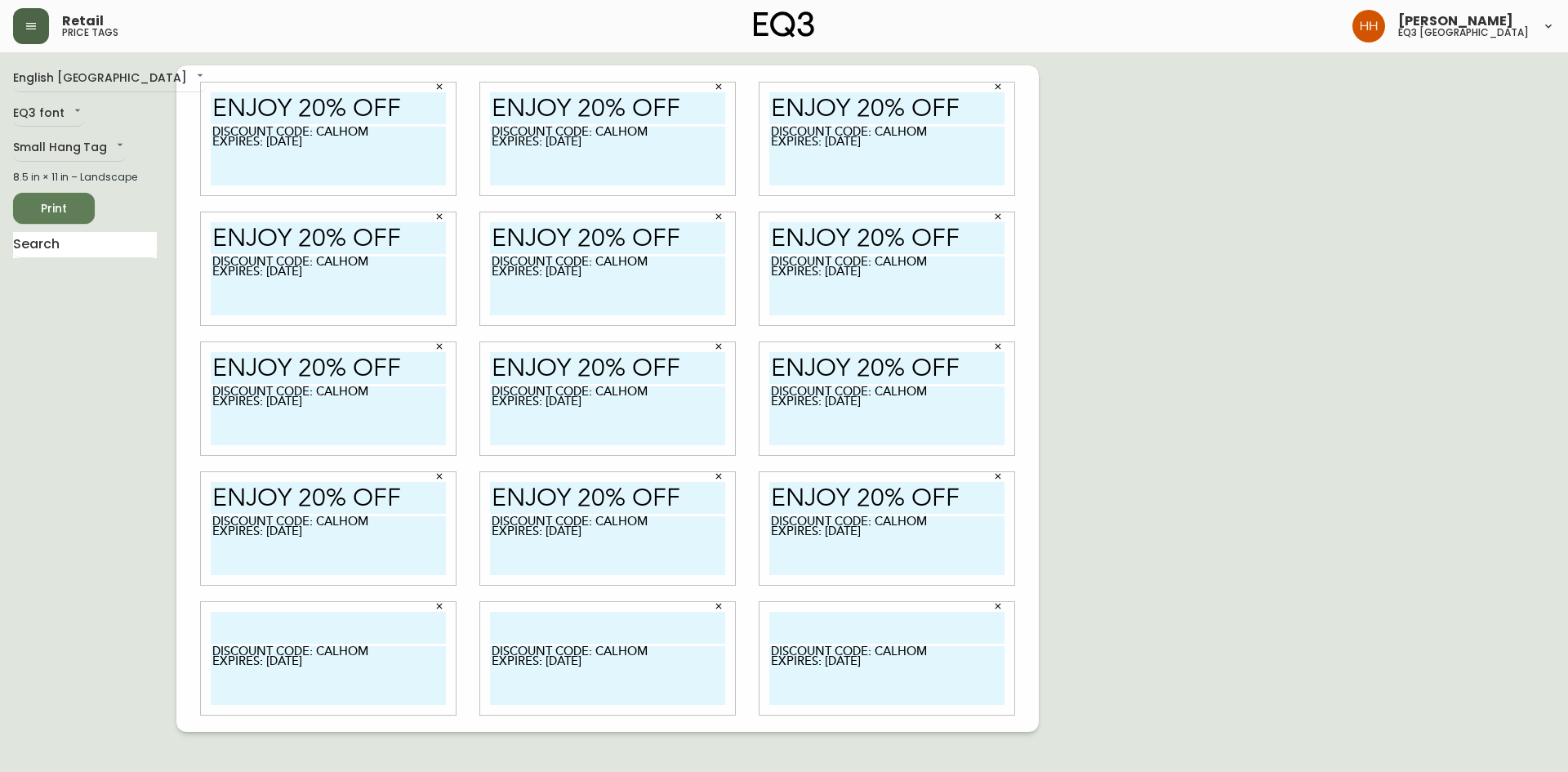
type input "enjoy 20% off"
click at [279, 621] on input "text" at bounding box center [328, 628] width 235 height 32
paste input "enjoy 20% off"
type input "enjoy 20% off"
drag, startPoint x: 552, startPoint y: 615, endPoint x: 570, endPoint y: 626, distance: 21.1
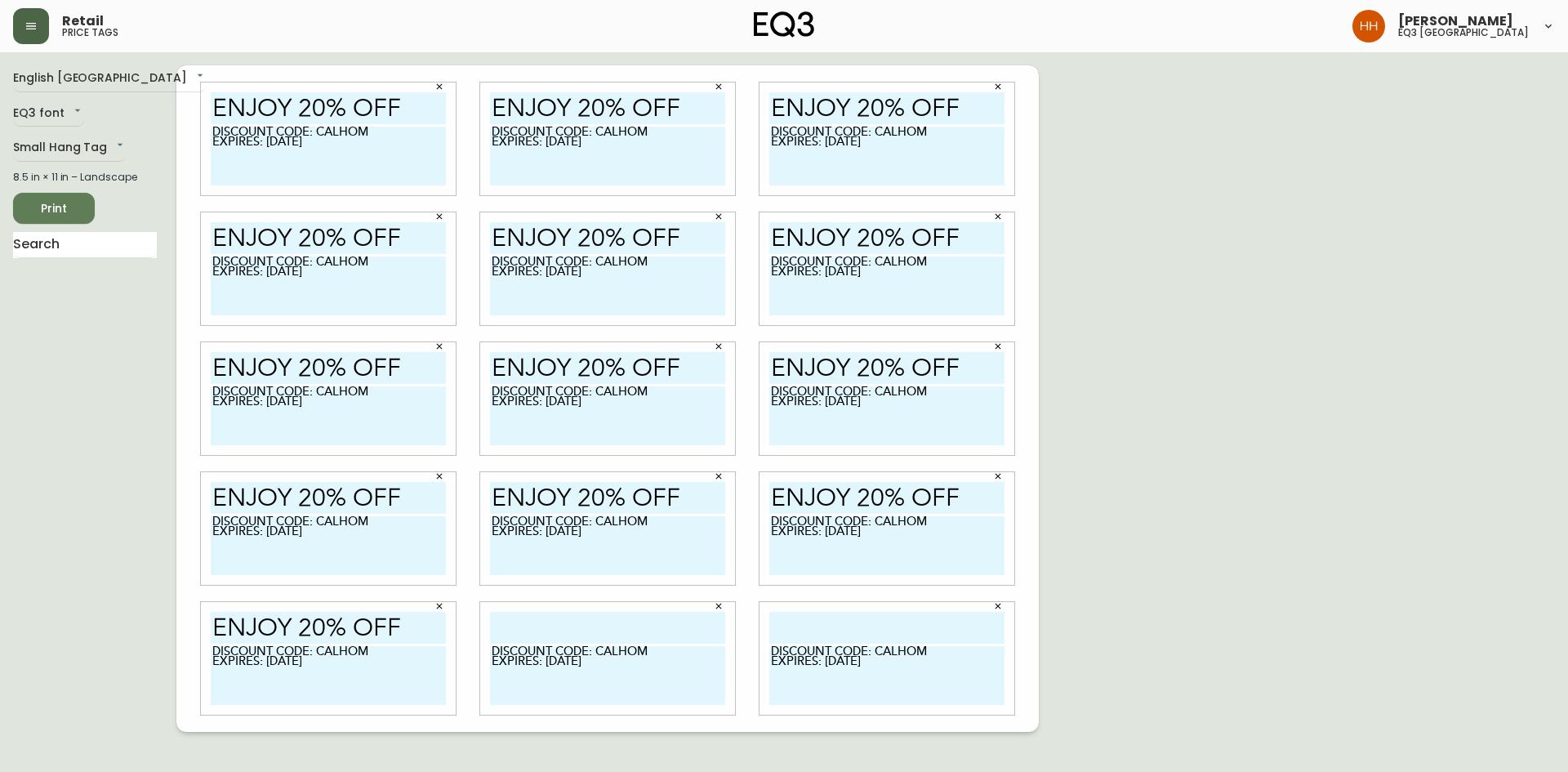
click at [552, 615] on input "text" at bounding box center [607, 628] width 235 height 32
paste input "enjoy 20% off"
type input "enjoy 20% off"
click at [801, 621] on input "text" at bounding box center [886, 628] width 235 height 32
paste input "enjoy 20% off"
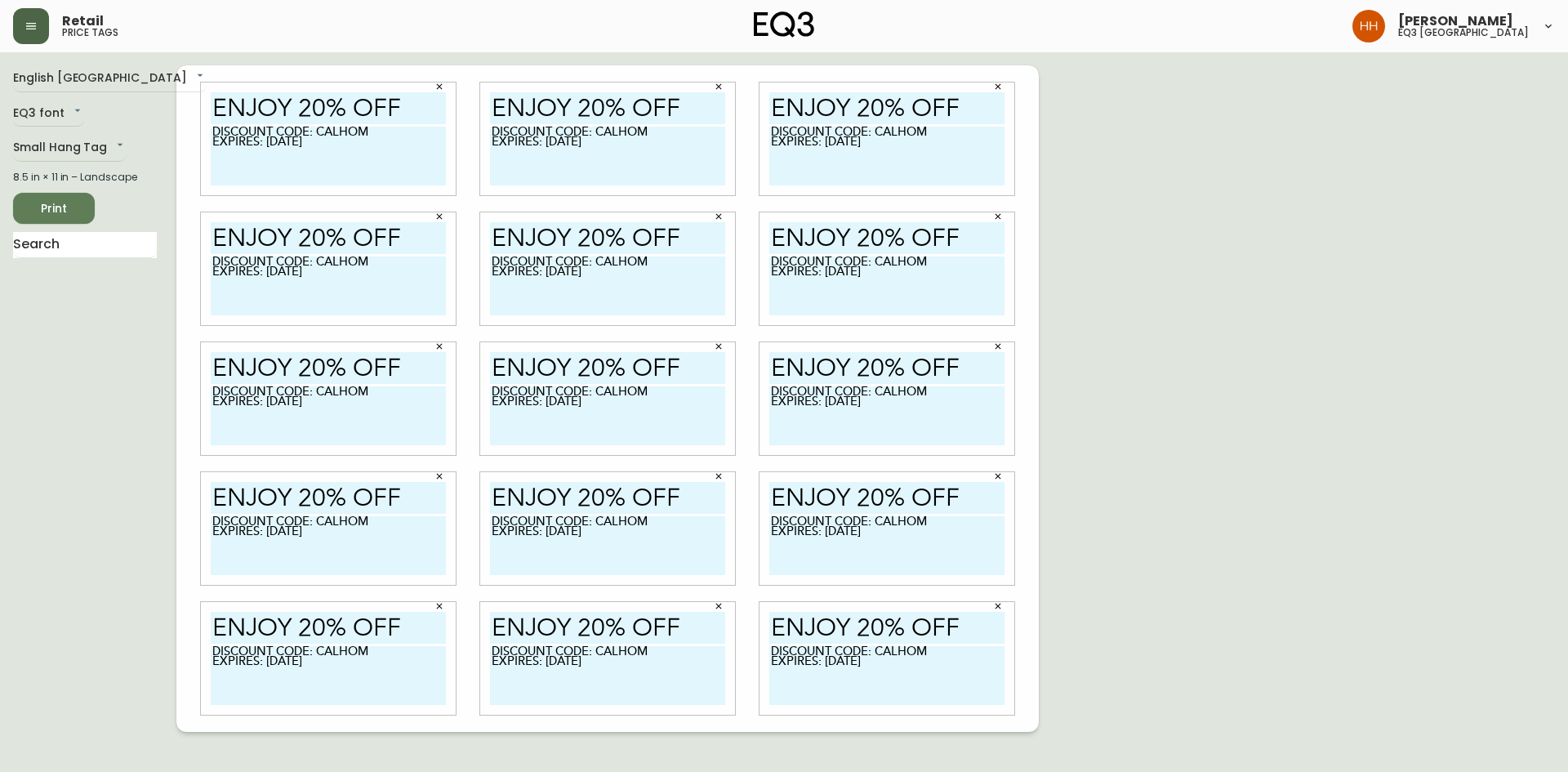
type input "enjoy 20% off"
click at [1091, 576] on div "English Canada en_CA EQ3 font EQ3 Small Hang Tag small 8.5 in × 11 in – Landsca…" at bounding box center [784, 399] width 1542 height 667
click at [36, 220] on button "Print" at bounding box center [54, 208] width 82 height 31
